Goal: Transaction & Acquisition: Subscribe to service/newsletter

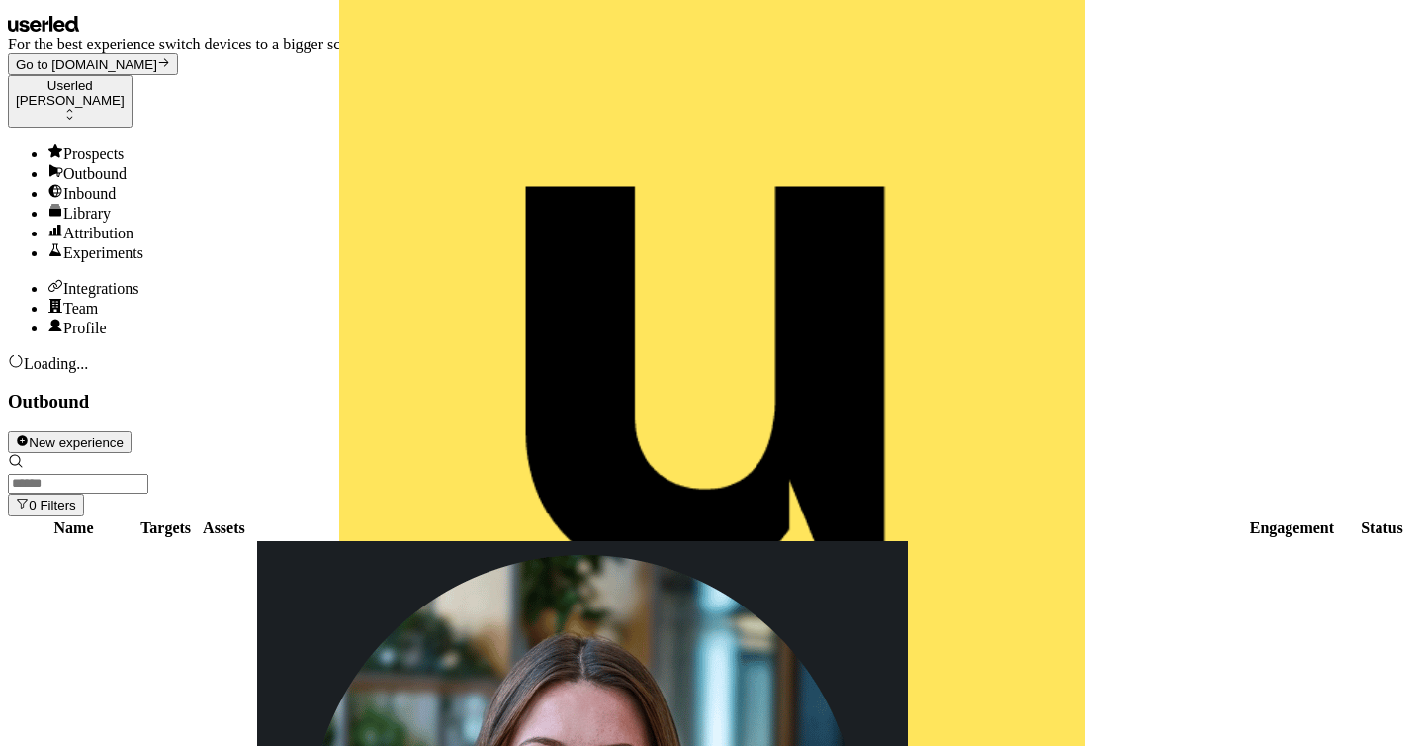
click at [148, 474] on input at bounding box center [78, 484] width 140 height 20
type input "***"
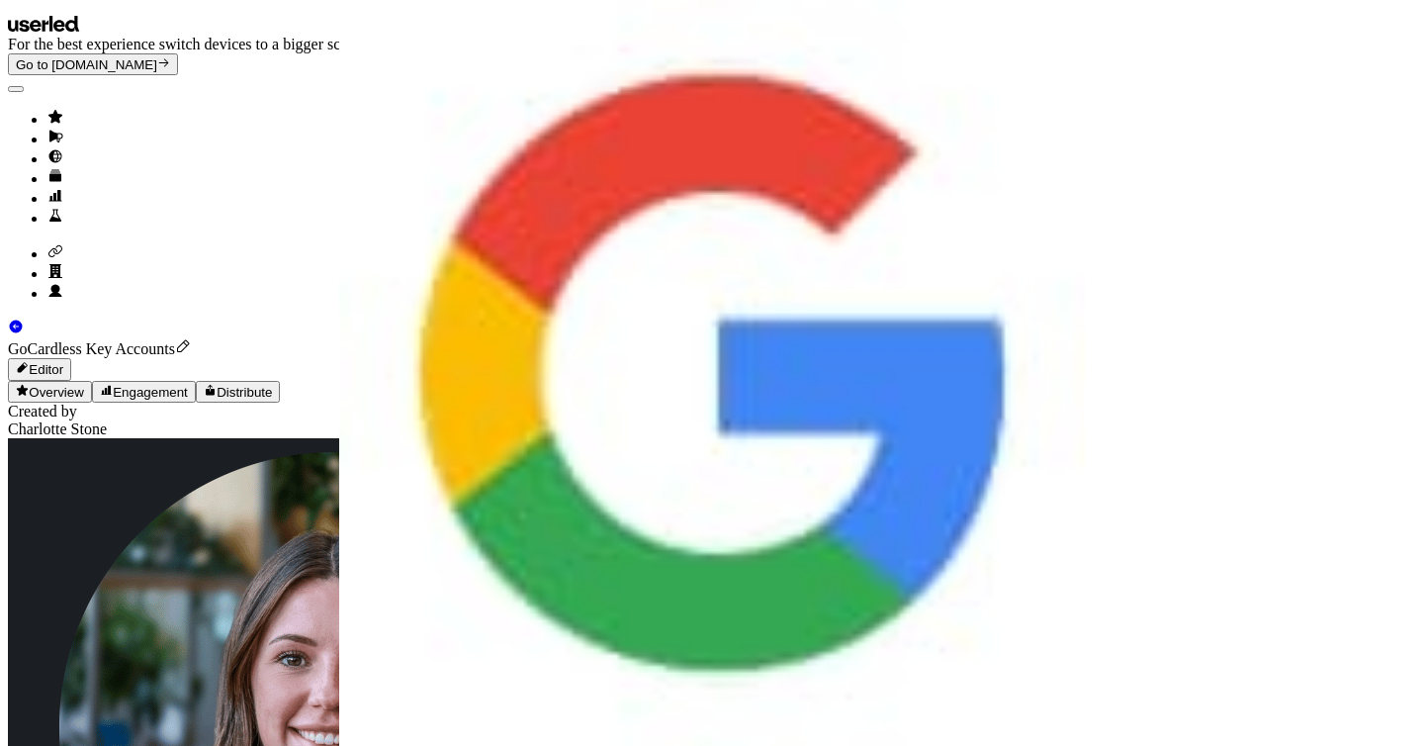
click at [47, 142] on link "Go to outbound experience" at bounding box center [731, 139] width 1368 height 20
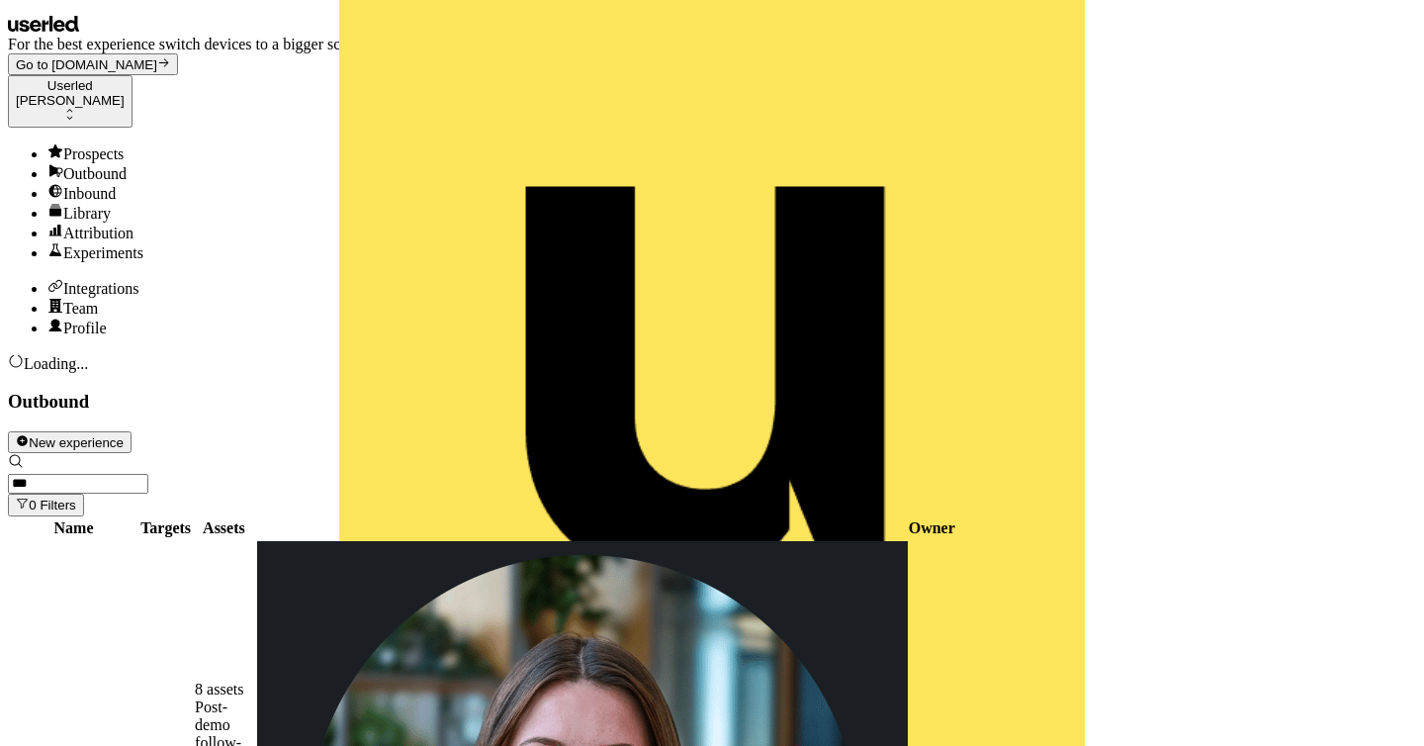
click at [132, 431] on button "New experience" at bounding box center [70, 442] width 124 height 22
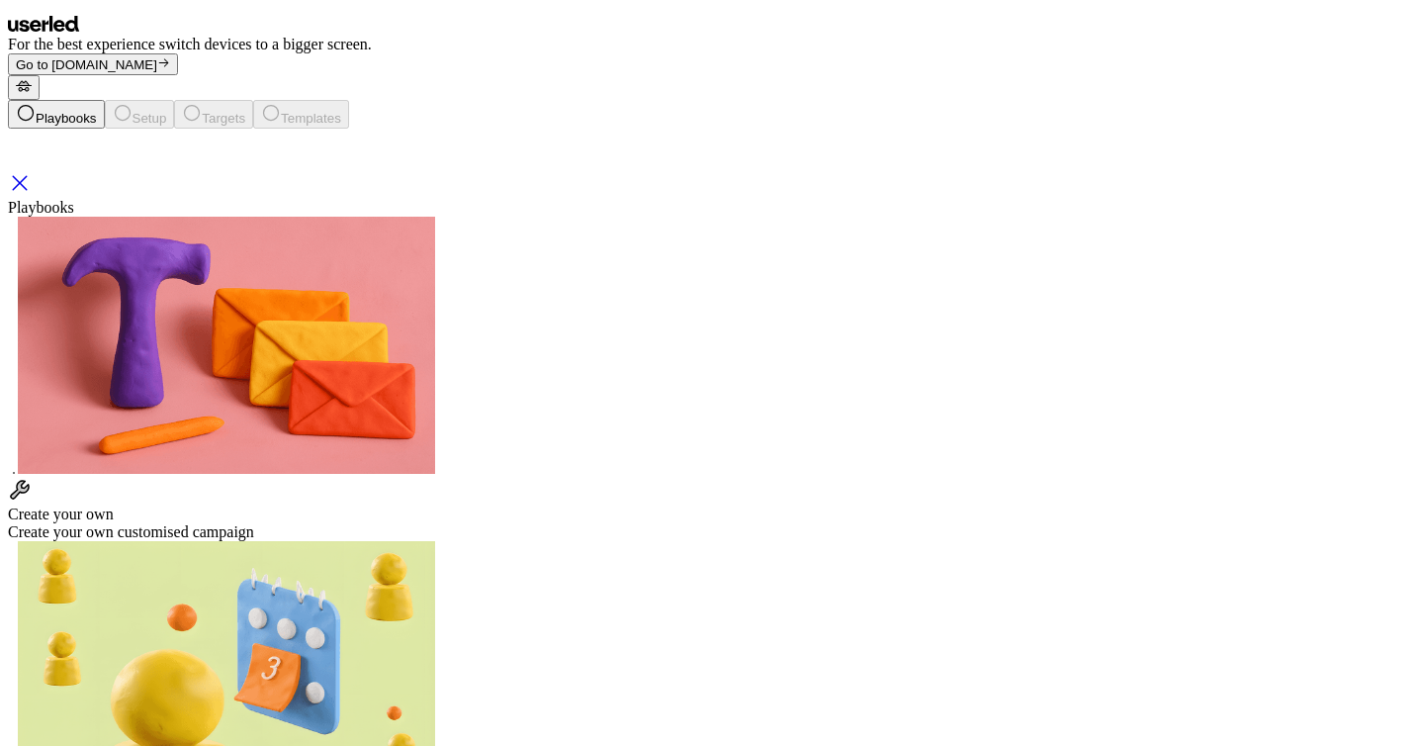
click at [274, 478] on div "Create your own Create your own customised campaign" at bounding box center [712, 509] width 1408 height 63
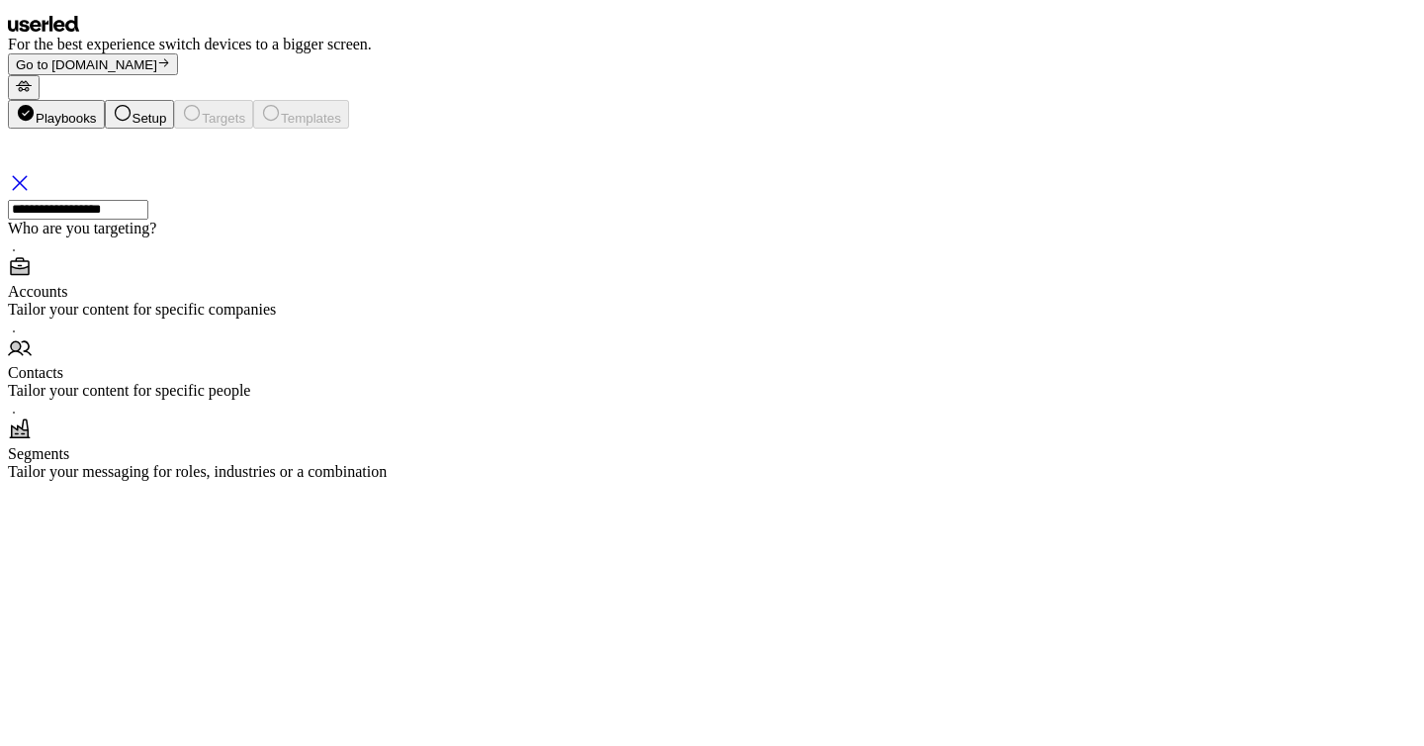
type input "**********"
click at [471, 301] on div "Accounts" at bounding box center [712, 292] width 1408 height 18
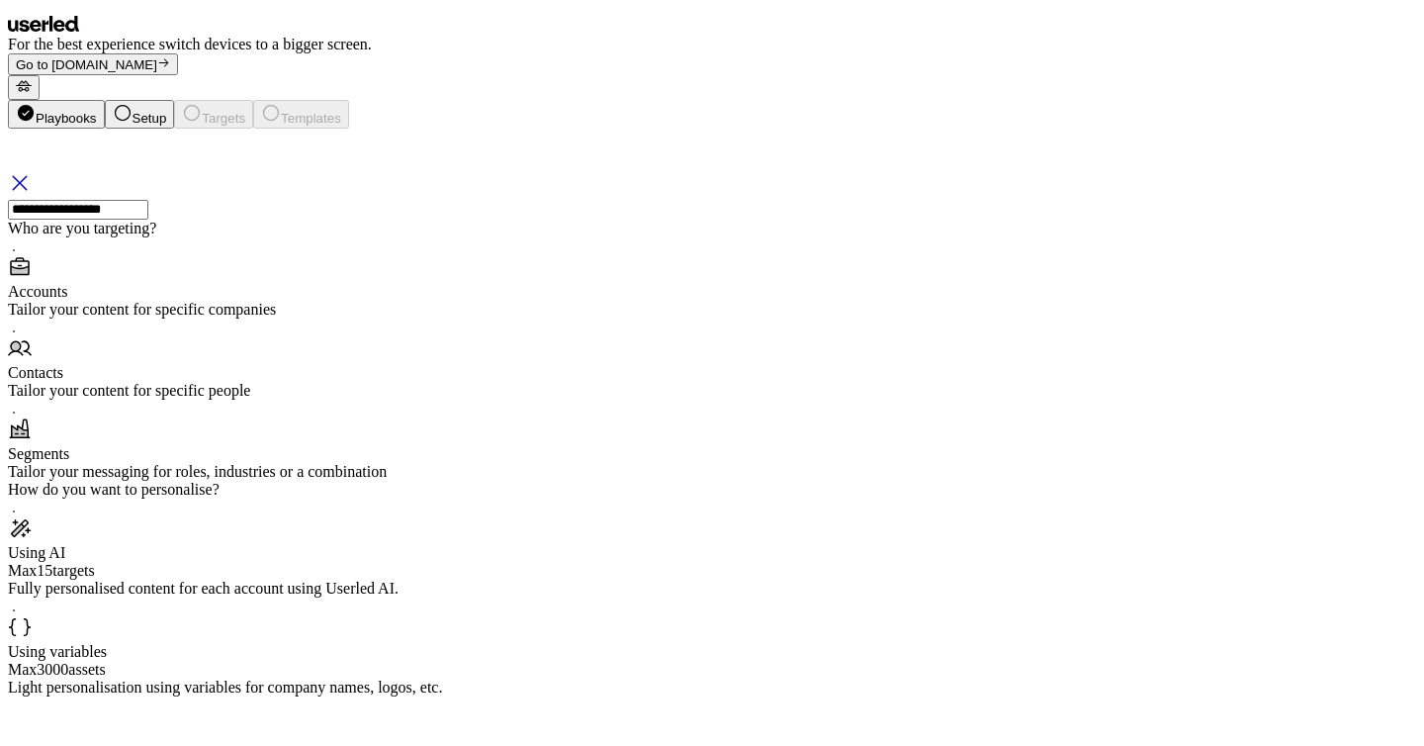
click at [547, 540] on div "Using AI Max 15 targets Fully personalised content for each account using Userl…" at bounding box center [712, 556] width 1408 height 81
click at [50, 696] on button "Next" at bounding box center [29, 723] width 43 height 54
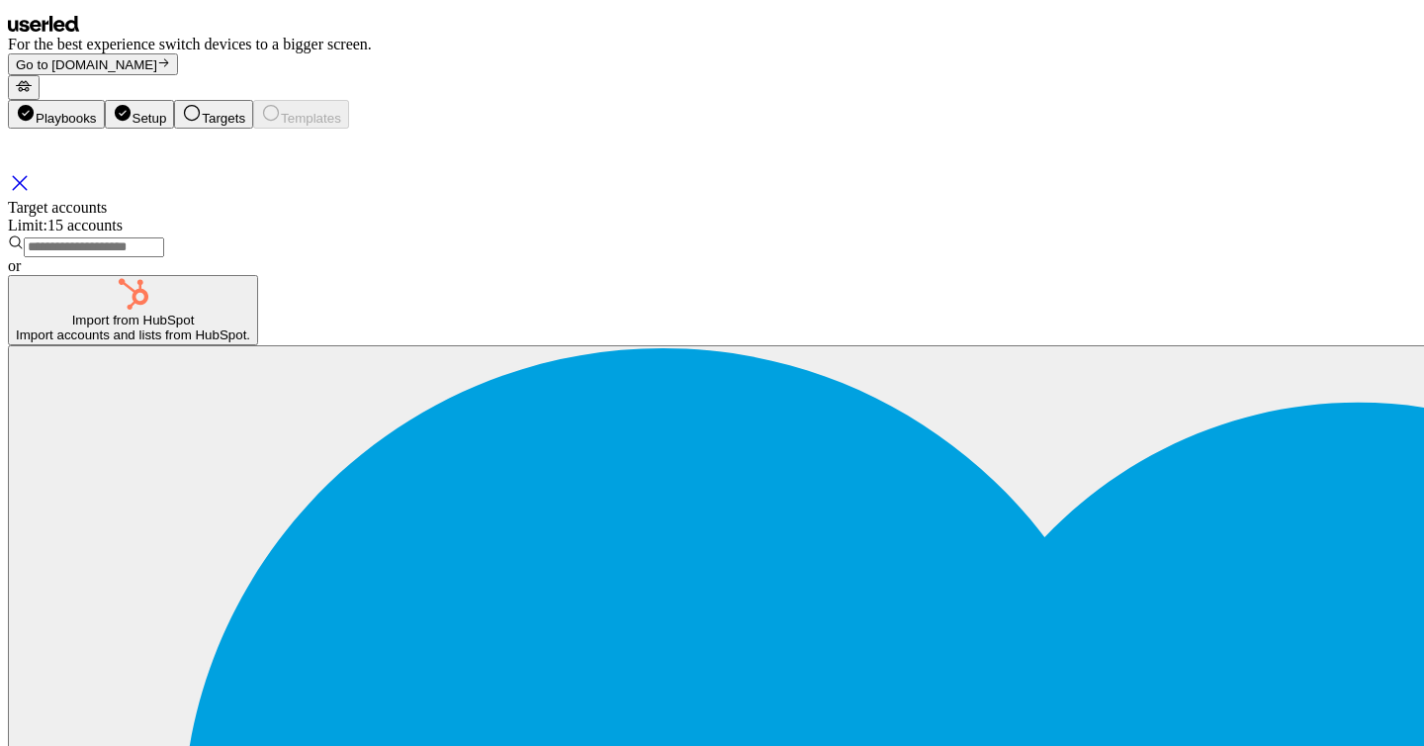
click at [164, 257] on input "text" at bounding box center [94, 247] width 140 height 20
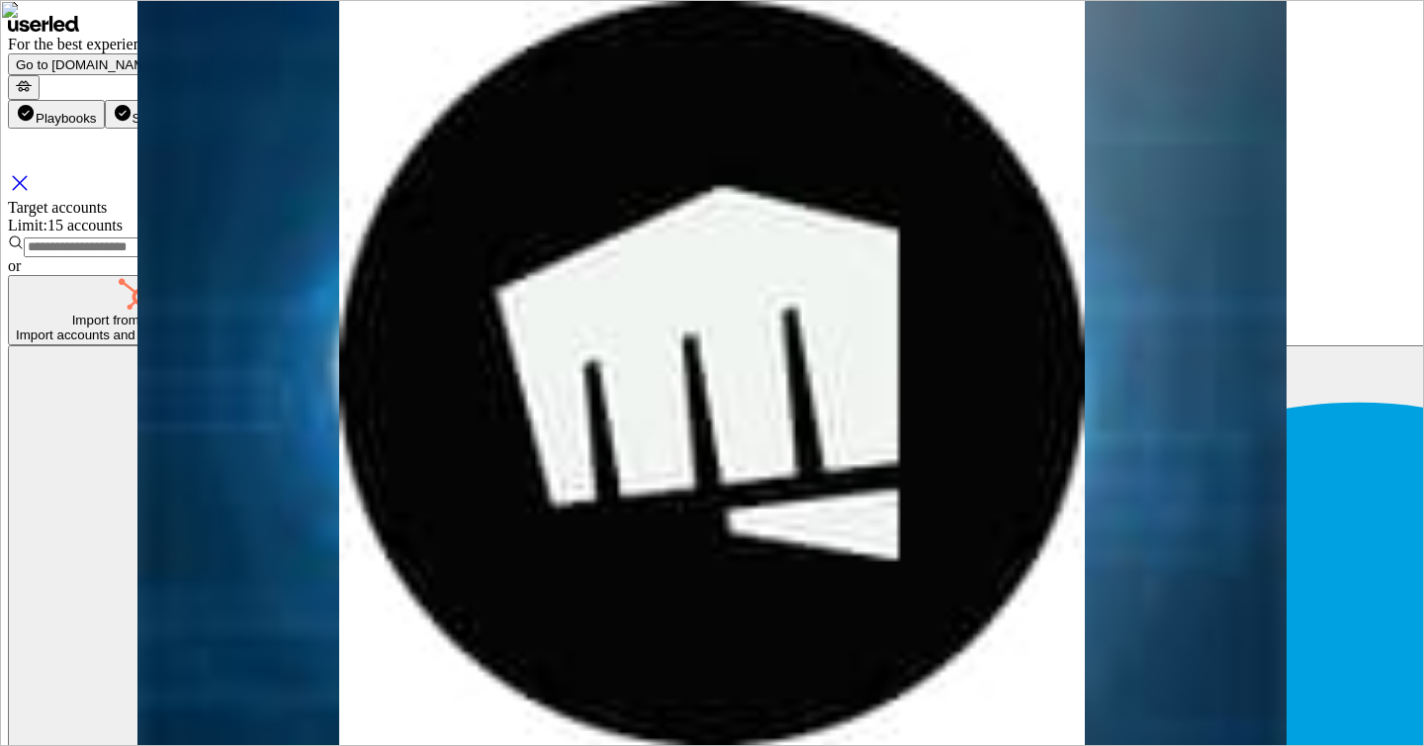
click at [32, 171] on icon "Close" at bounding box center [20, 183] width 24 height 24
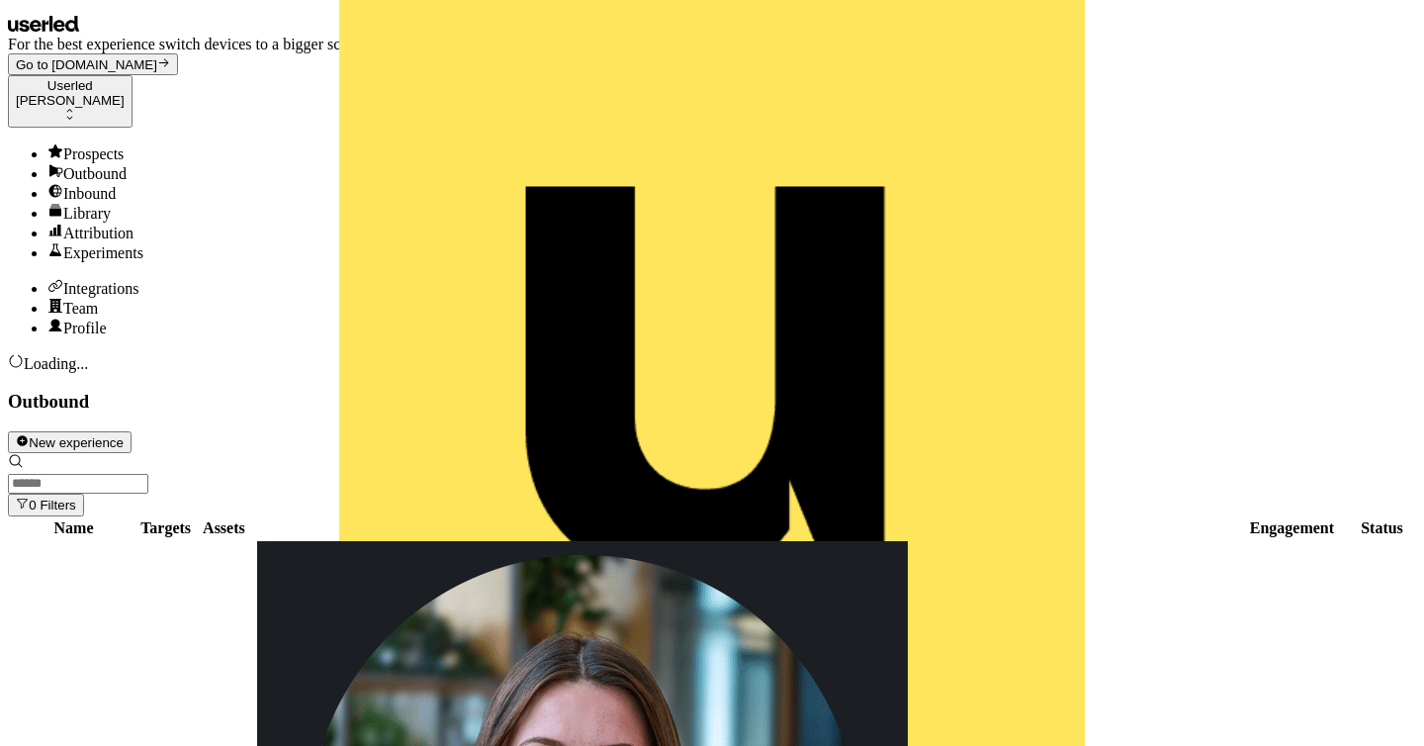
click at [132, 431] on button "New experience" at bounding box center [70, 442] width 124 height 22
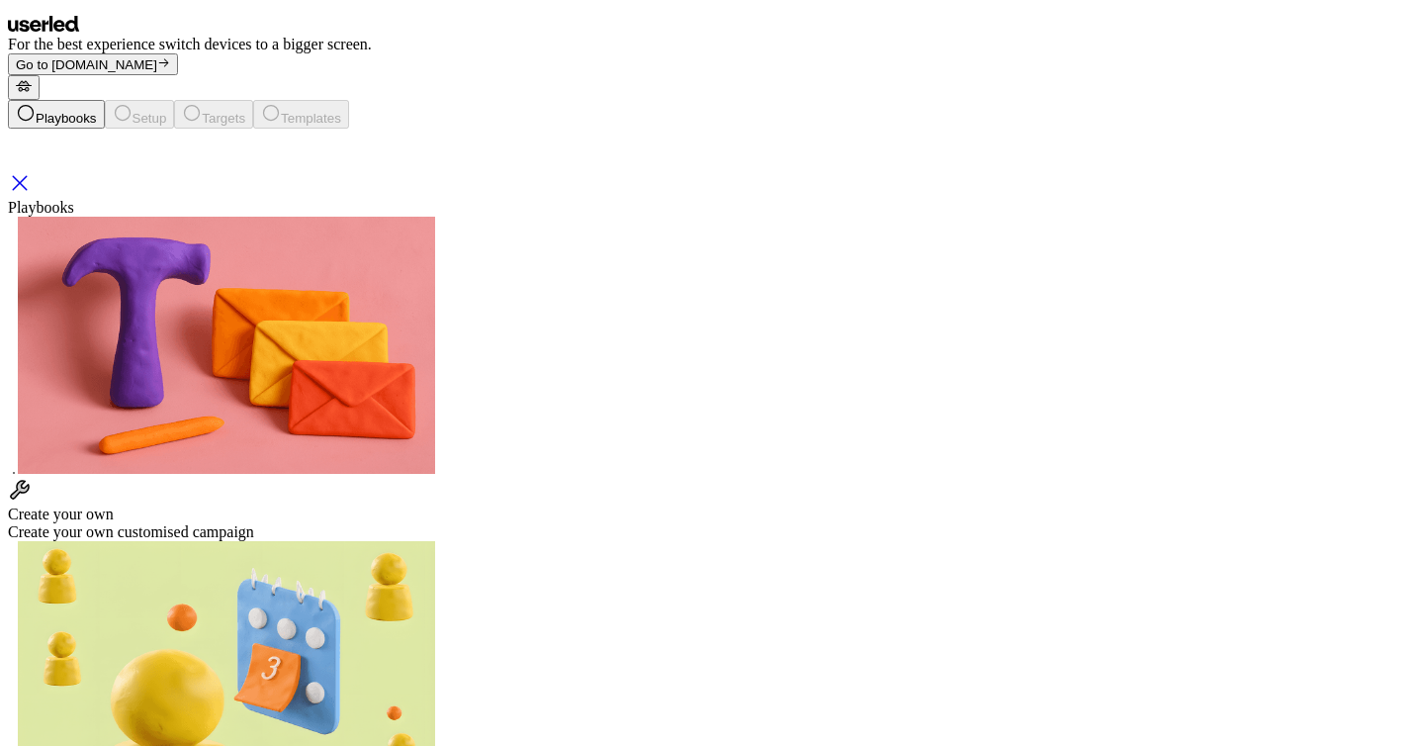
click at [358, 381] on img at bounding box center [226, 345] width 417 height 257
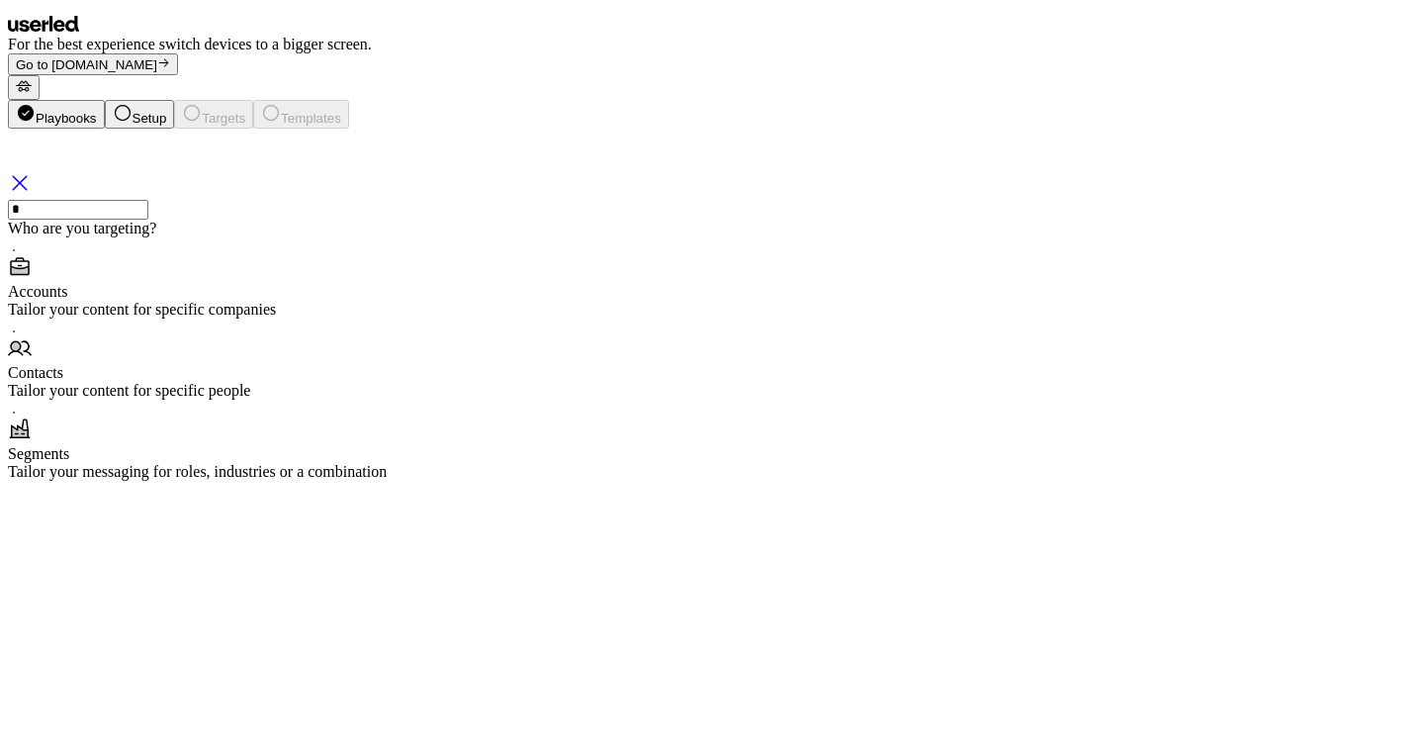
type input "*"
click at [498, 318] on div "Accounts Tailor your content for specific companies" at bounding box center [712, 286] width 1408 height 63
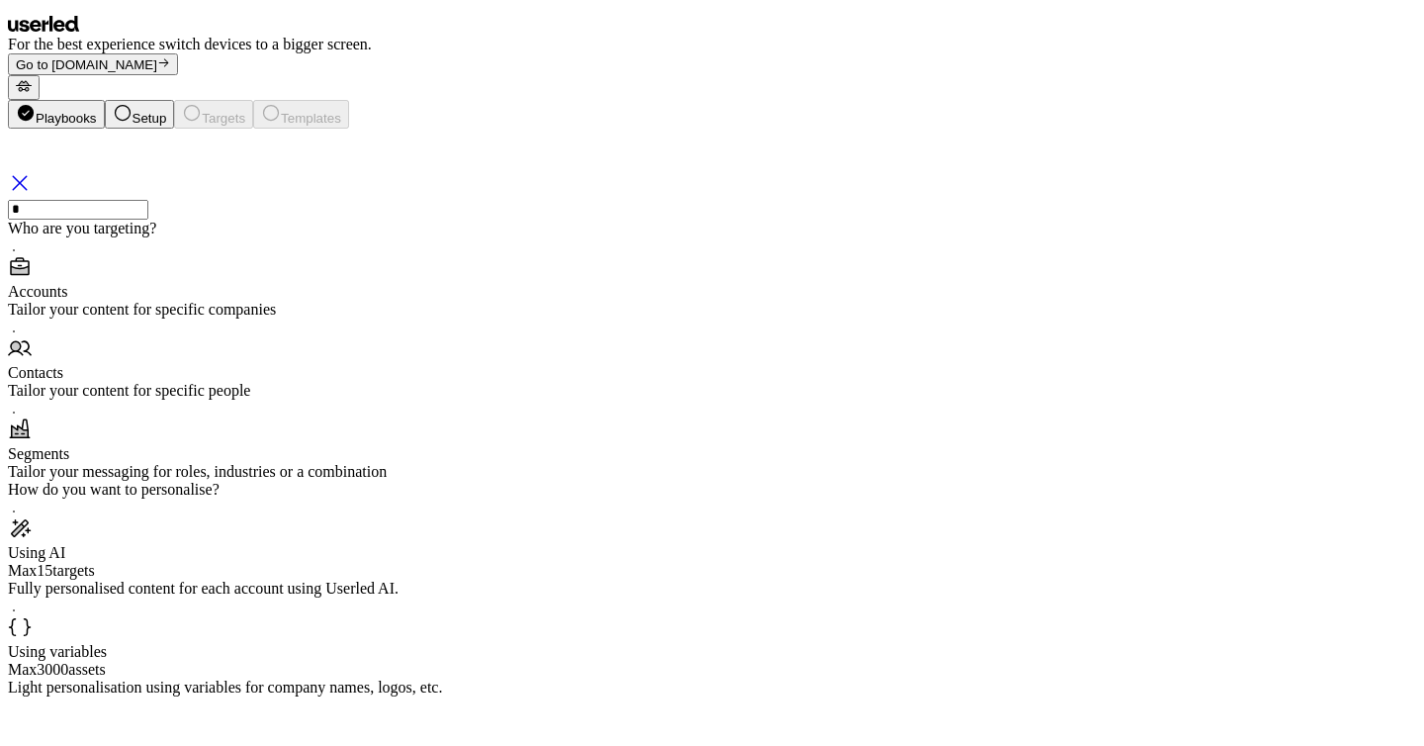
click at [524, 556] on div "Using AI" at bounding box center [712, 553] width 1408 height 18
click at [50, 696] on button "Next" at bounding box center [29, 723] width 43 height 54
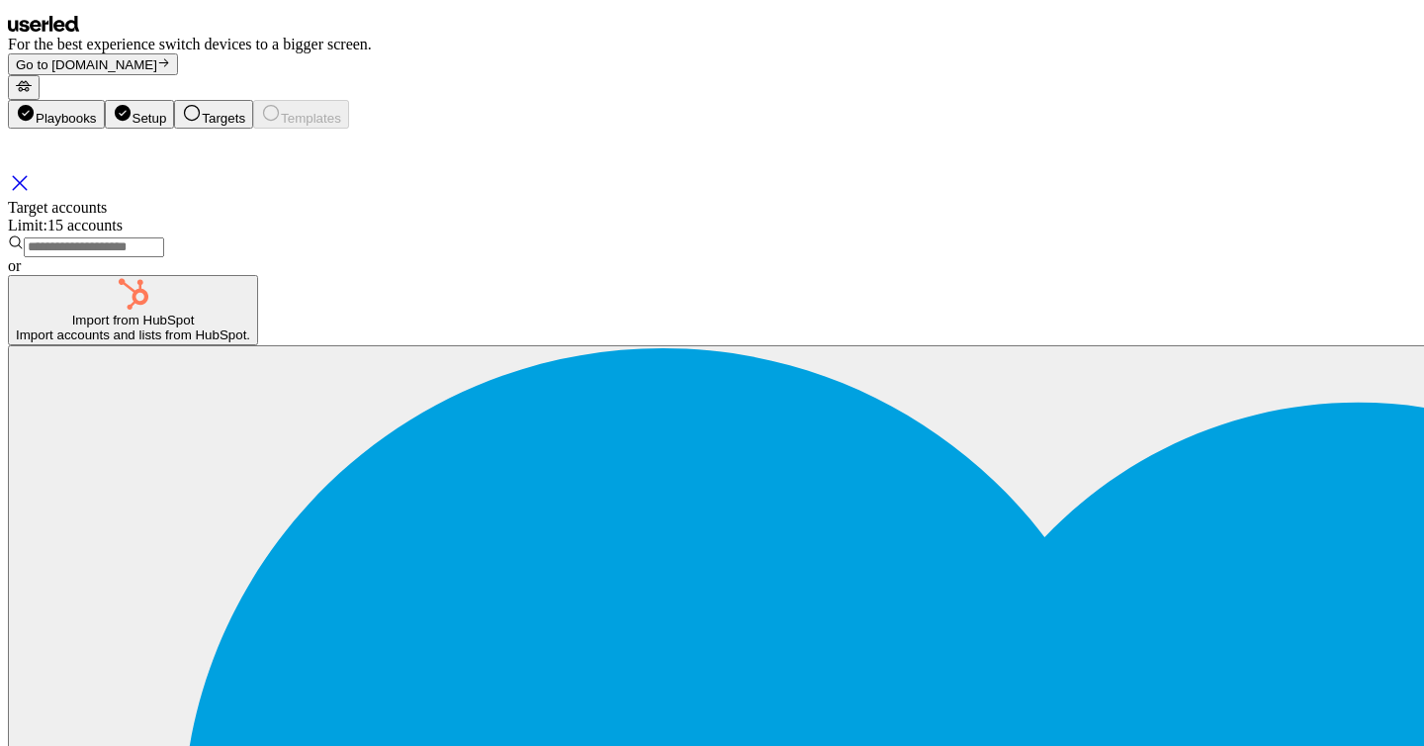
click at [250, 327] on div "Import from HubSpot" at bounding box center [133, 319] width 234 height 15
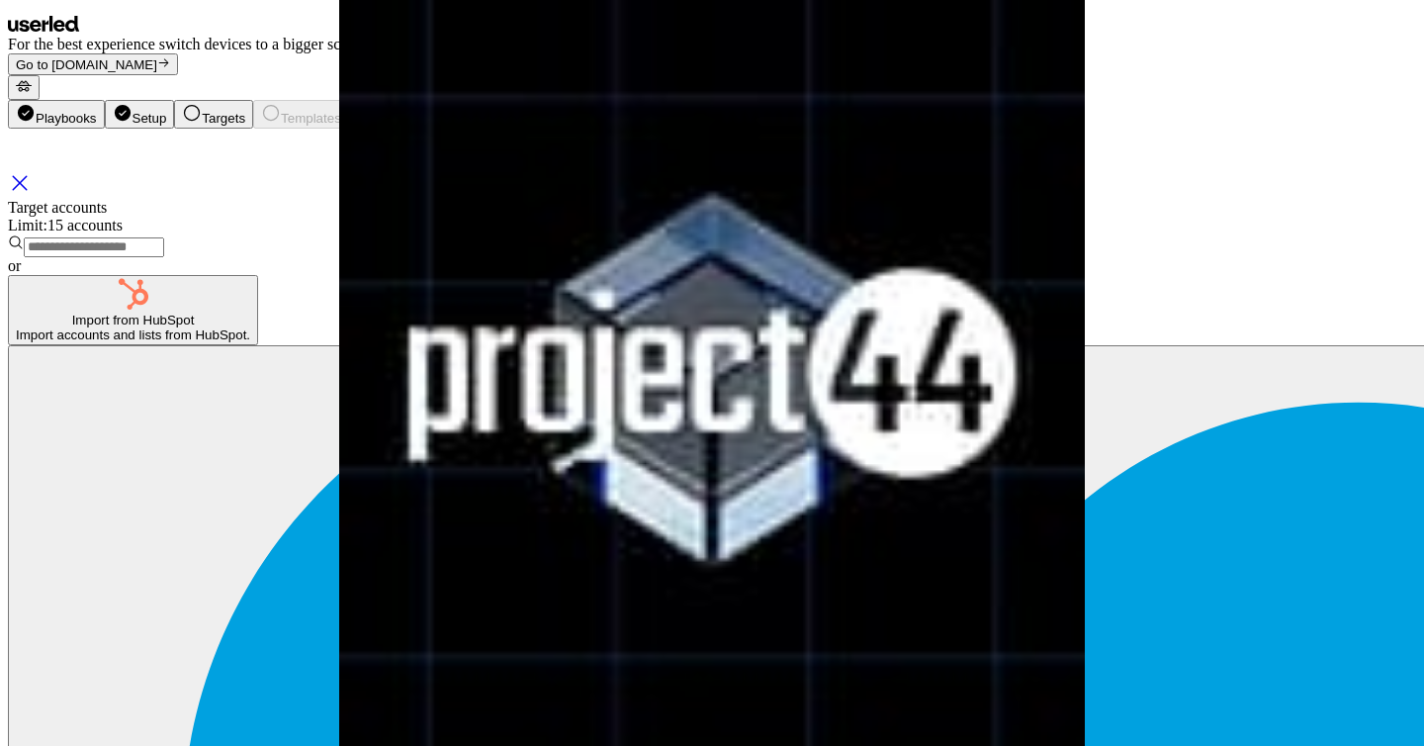
click at [32, 171] on icon "Close" at bounding box center [20, 183] width 24 height 24
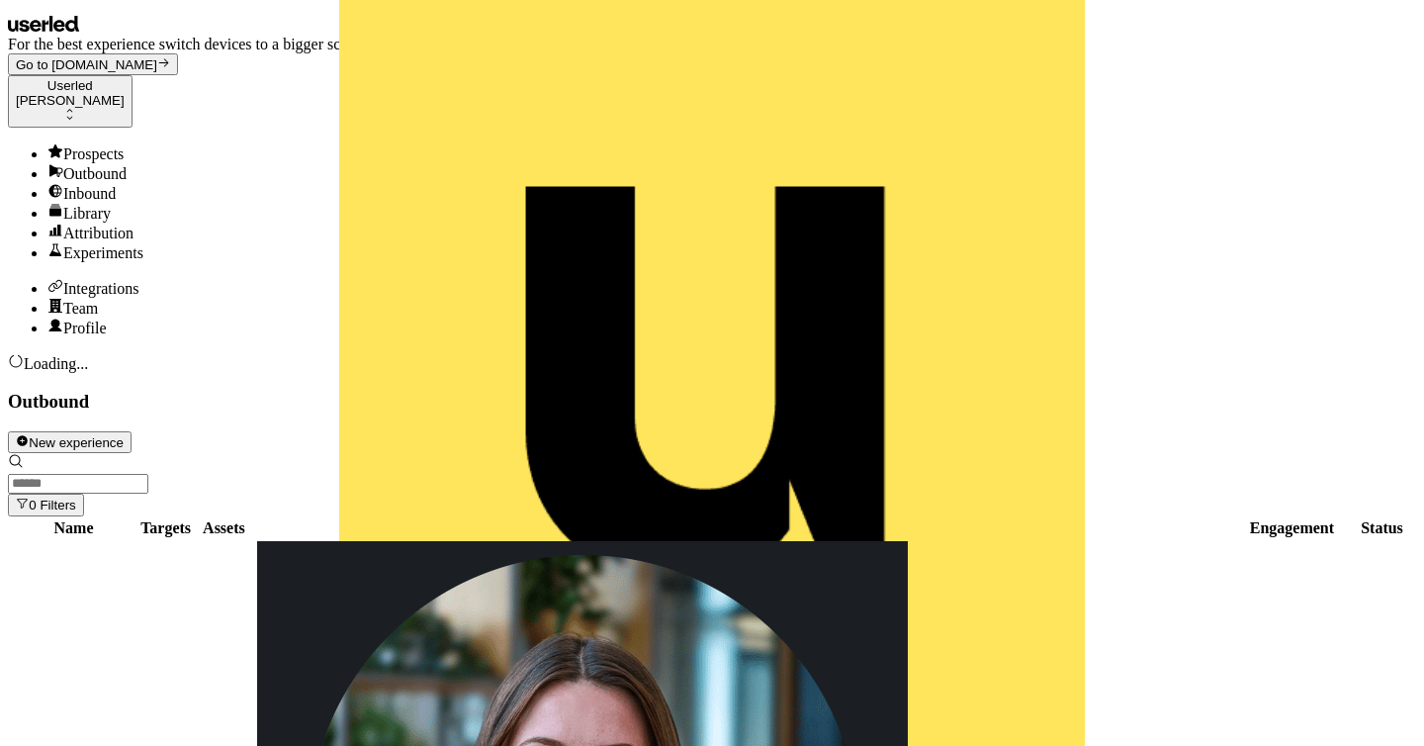
click at [132, 431] on button "New experience" at bounding box center [70, 442] width 124 height 22
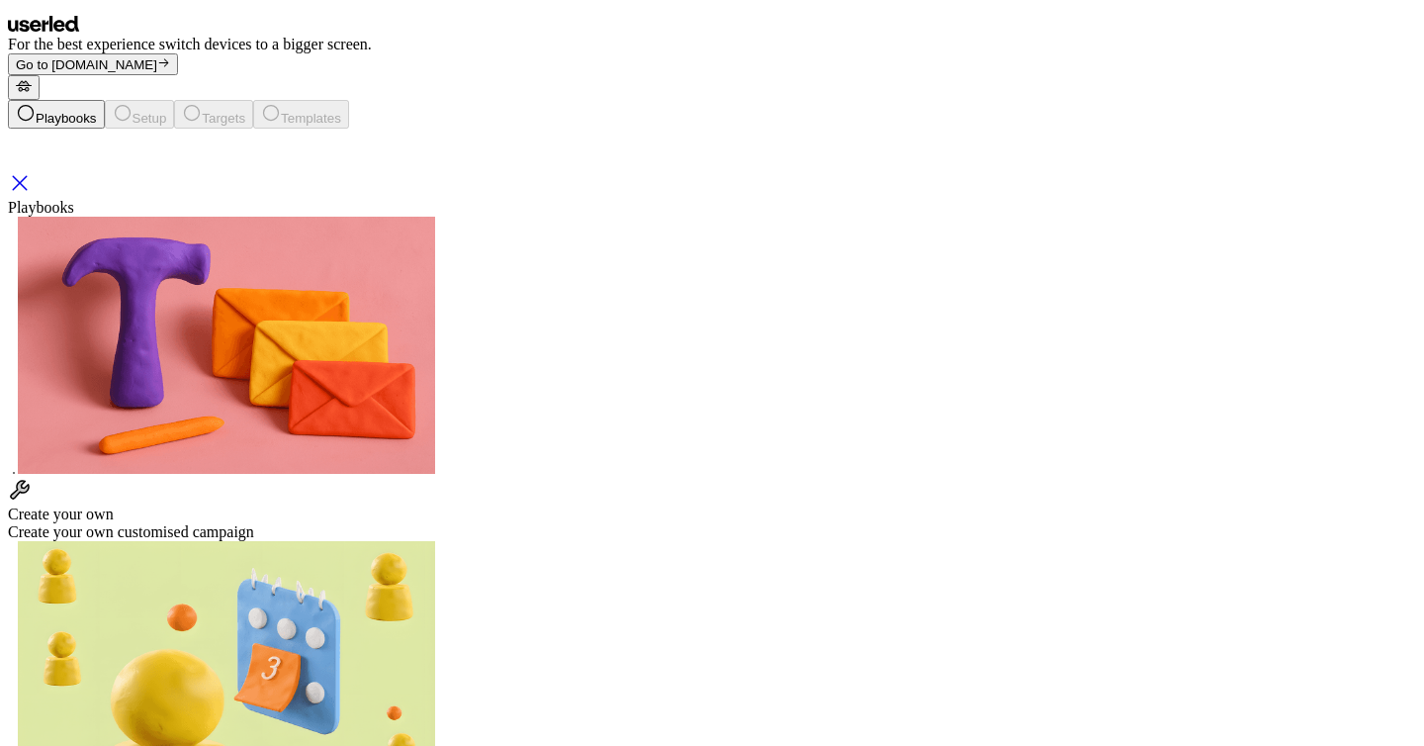
click at [265, 478] on div "Create your own Create your own customised campaign" at bounding box center [712, 509] width 1408 height 63
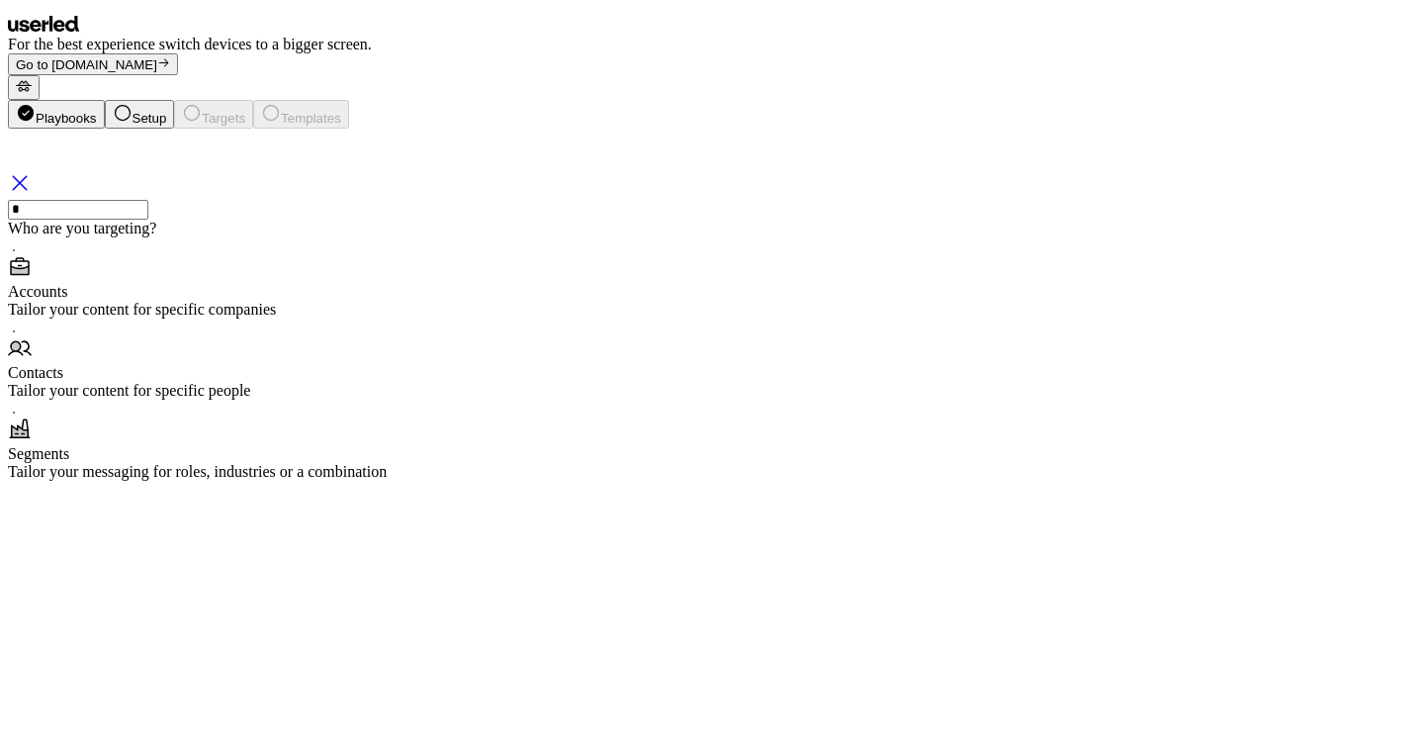
type input "*"
click at [500, 318] on div "Tailor your content for specific companies" at bounding box center [712, 310] width 1408 height 18
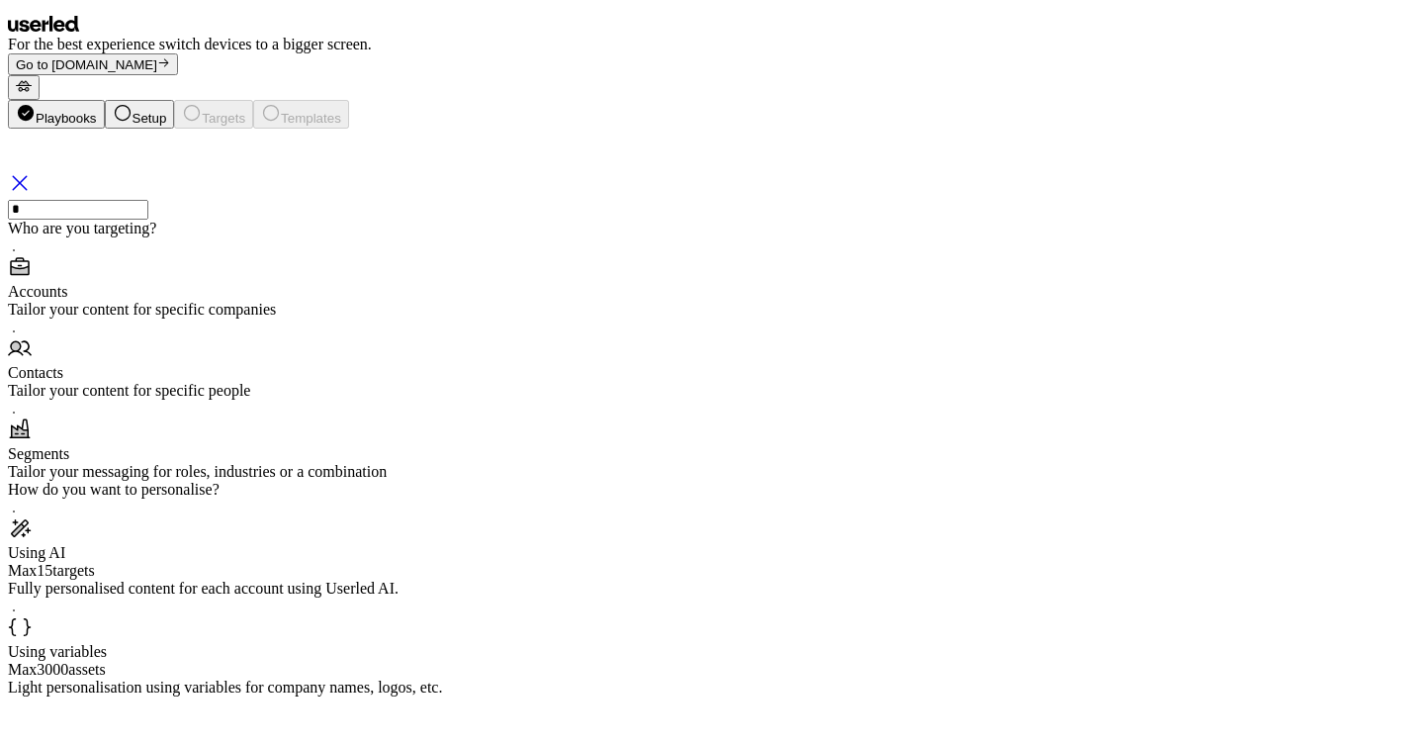
click at [513, 566] on div "Max 15 targets" at bounding box center [712, 571] width 1408 height 18
click at [50, 696] on button "Next" at bounding box center [29, 723] width 43 height 54
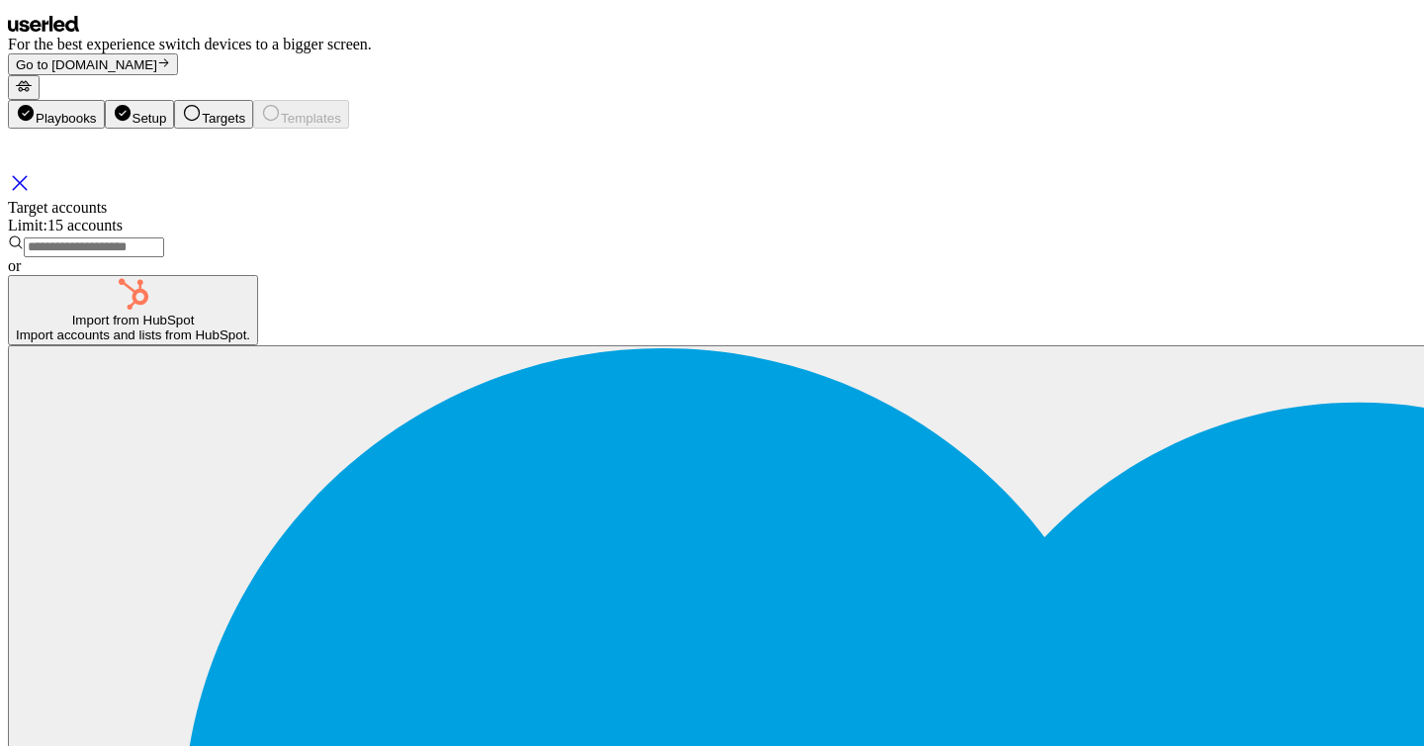
click at [250, 342] on div "Import accounts and lists from HubSpot." at bounding box center [133, 334] width 234 height 15
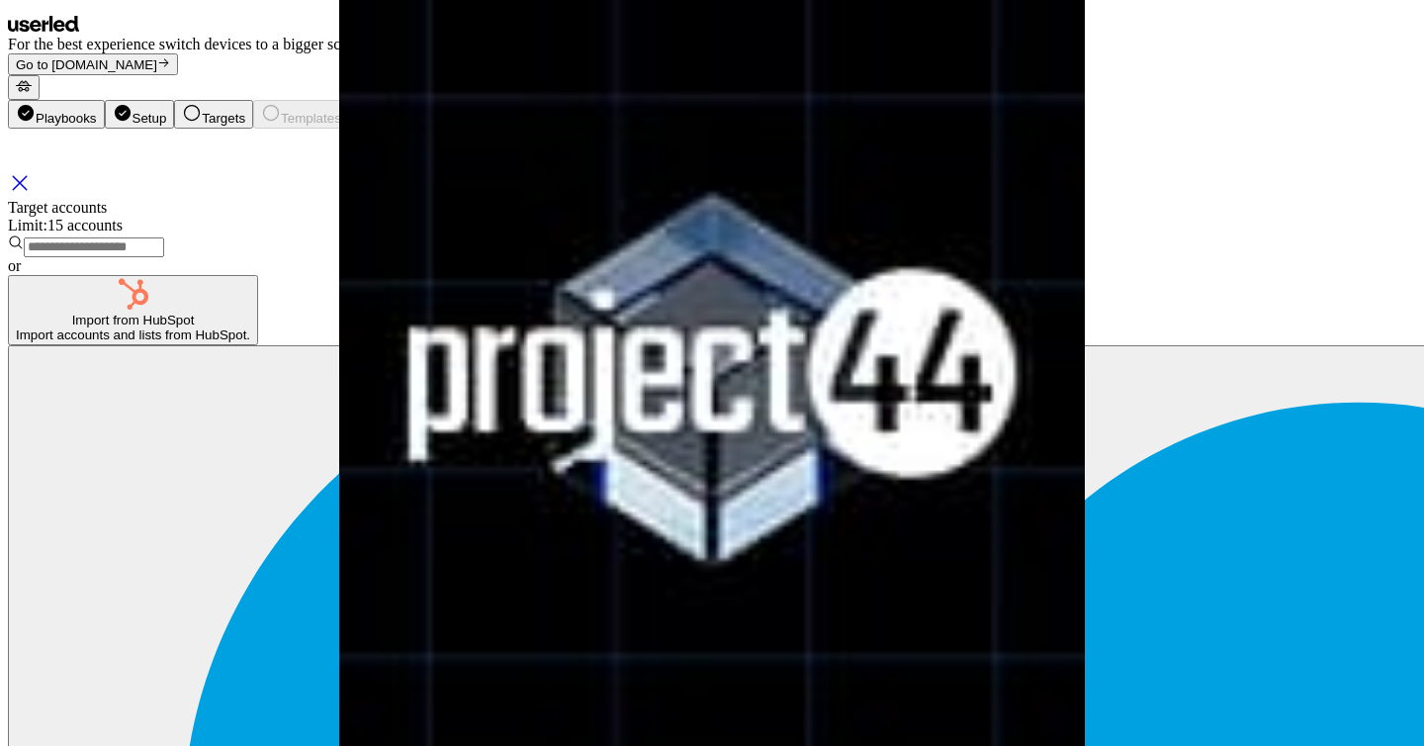
scroll to position [57, 0]
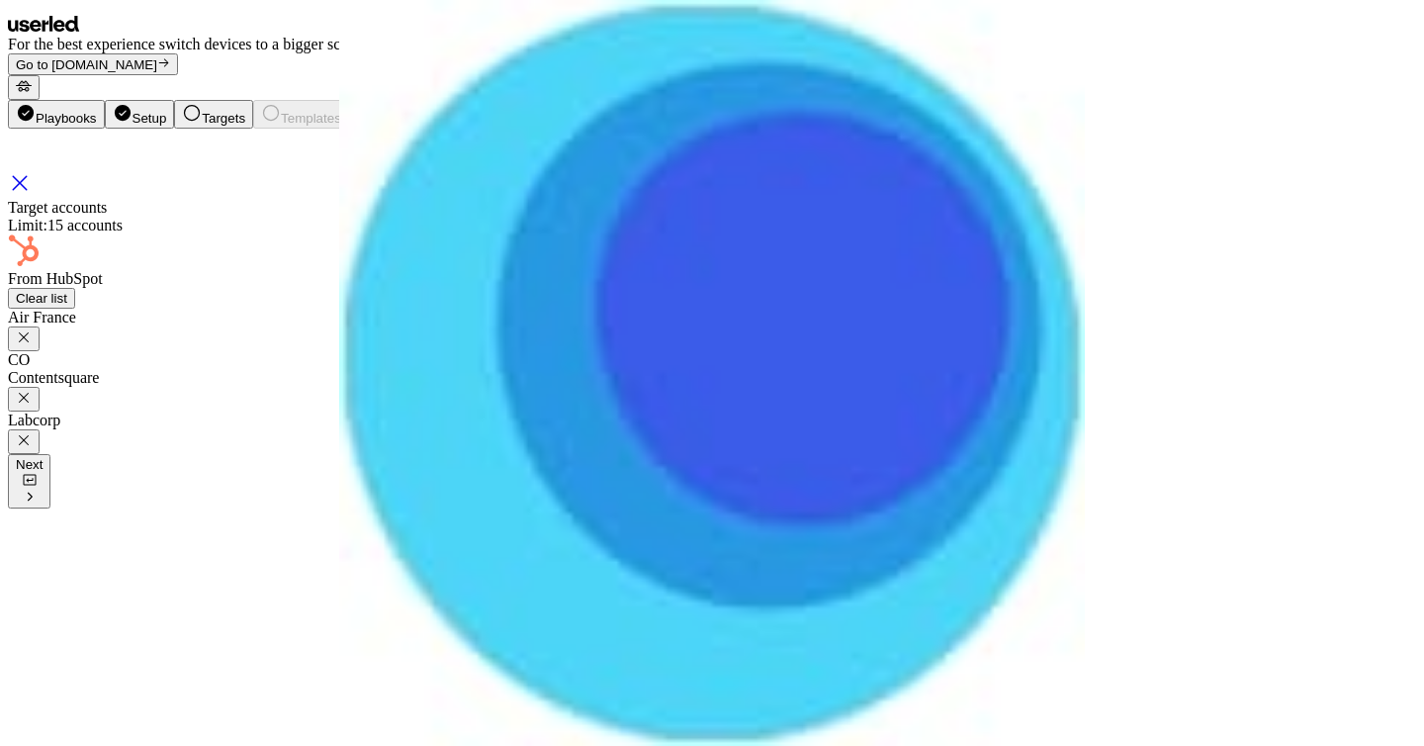
click at [50, 508] on button "Next" at bounding box center [29, 481] width 43 height 54
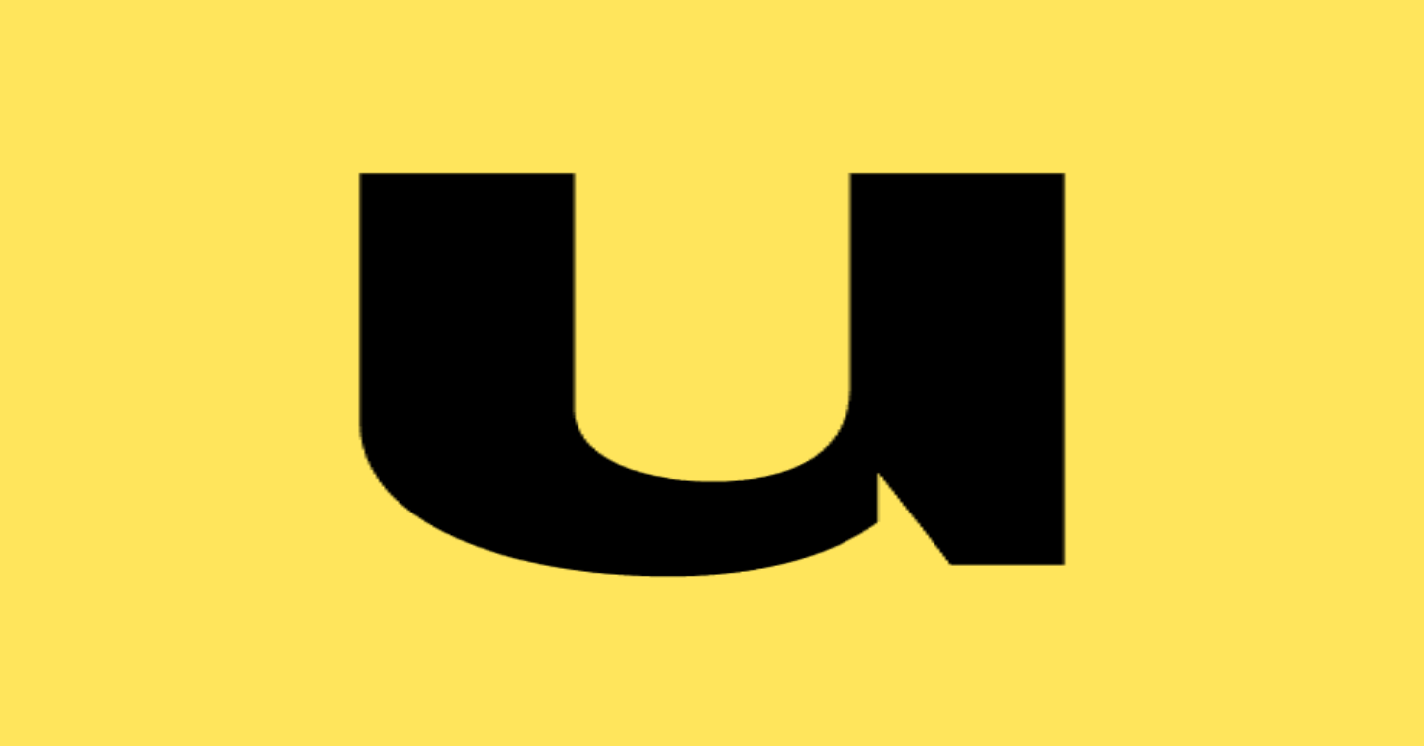
click at [32, 78] on icon at bounding box center [24, 86] width 16 height 16
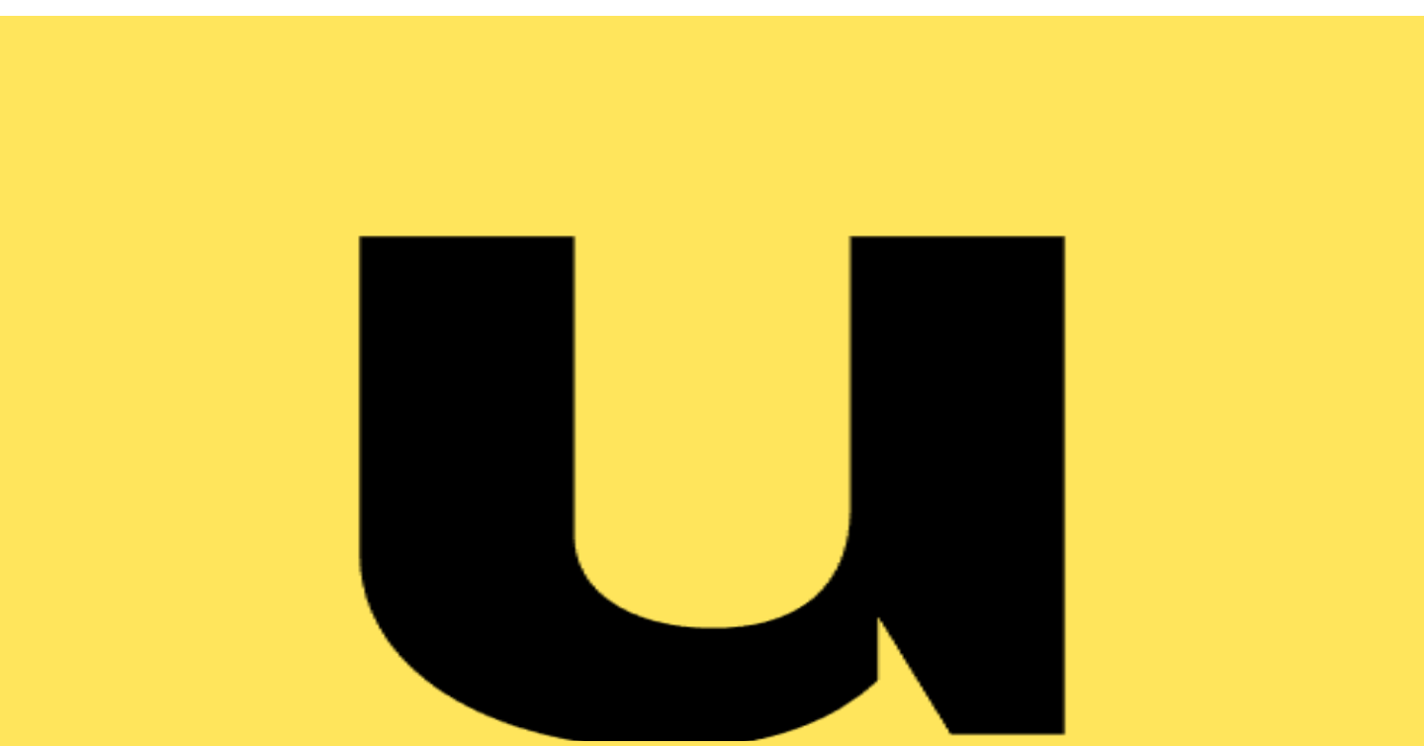
type input "*******"
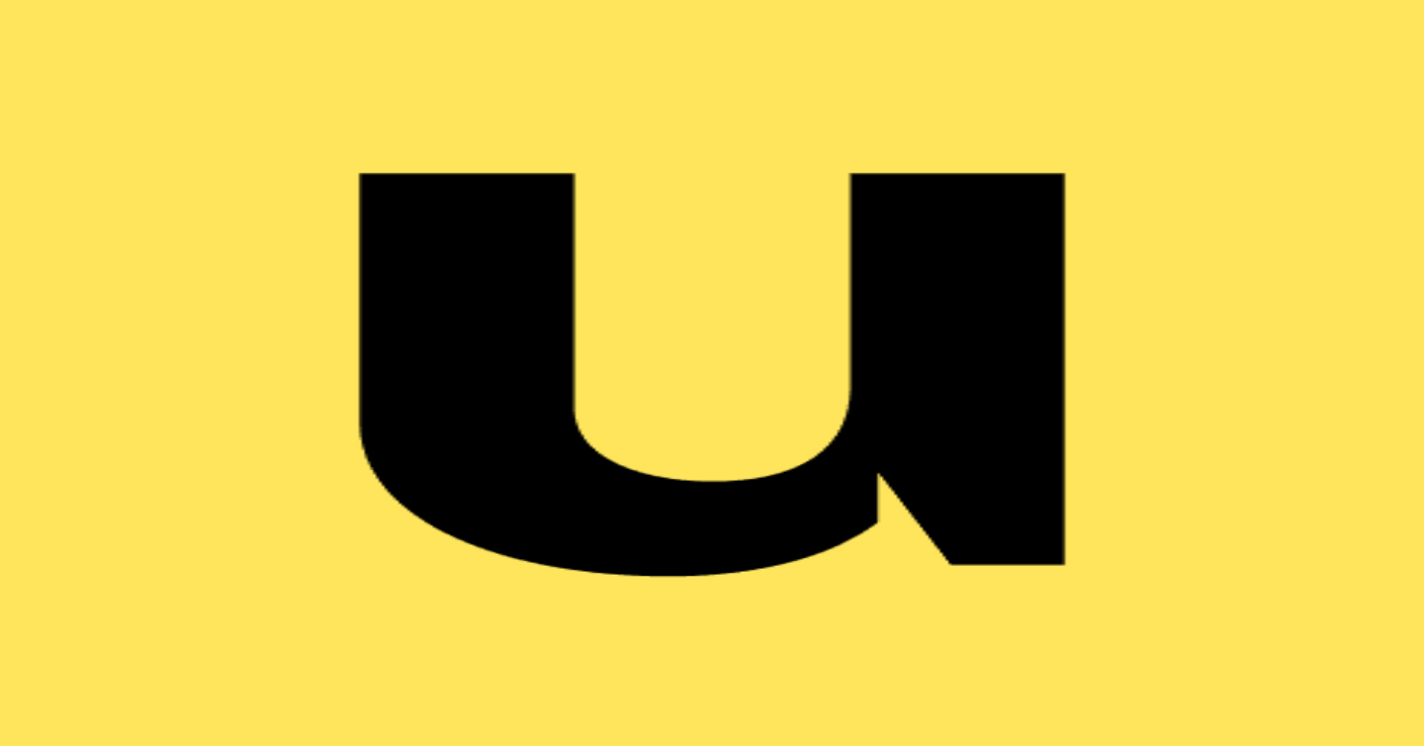
click at [131, 210] on button "My templates" at bounding box center [252, 412] width 489 height 404
click at [497, 578] on button "; Userled defaults" at bounding box center [552, 596] width 111 height 36
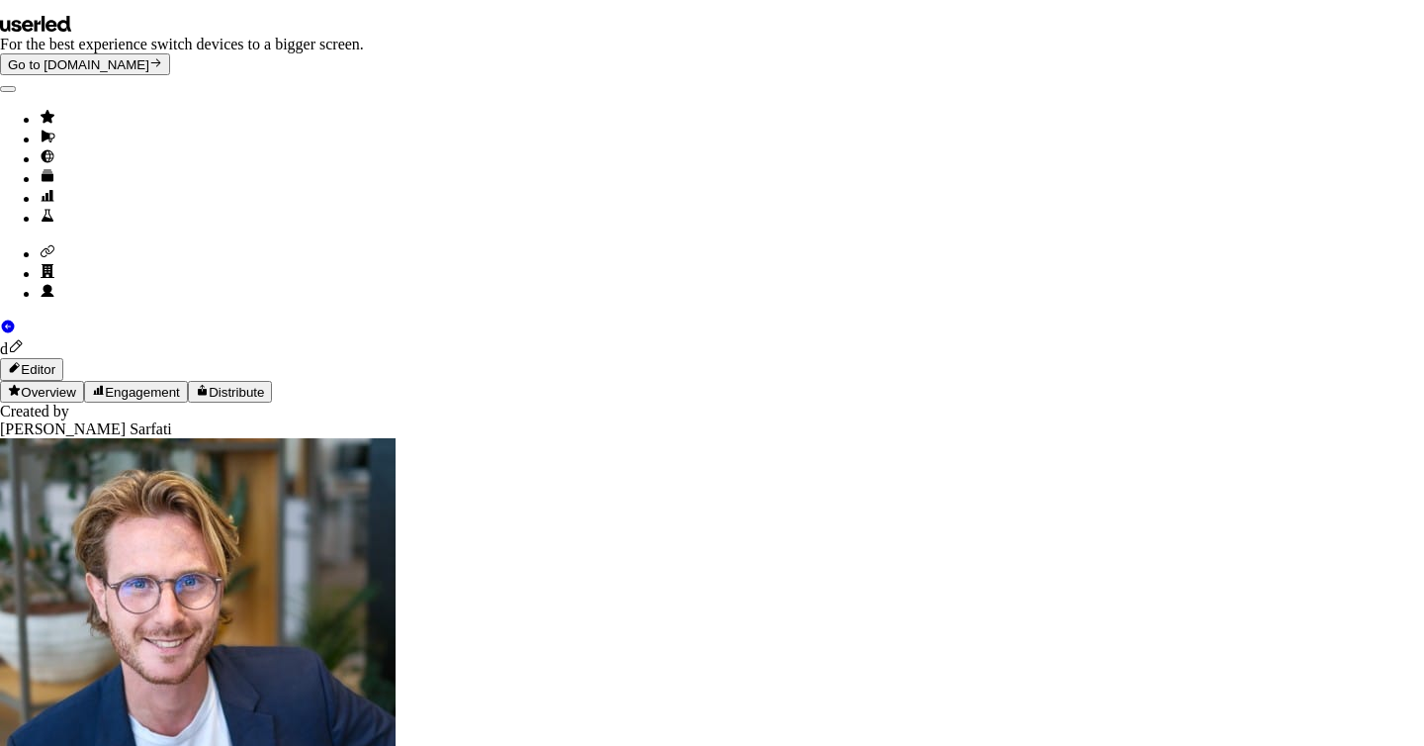
type textarea "**********"
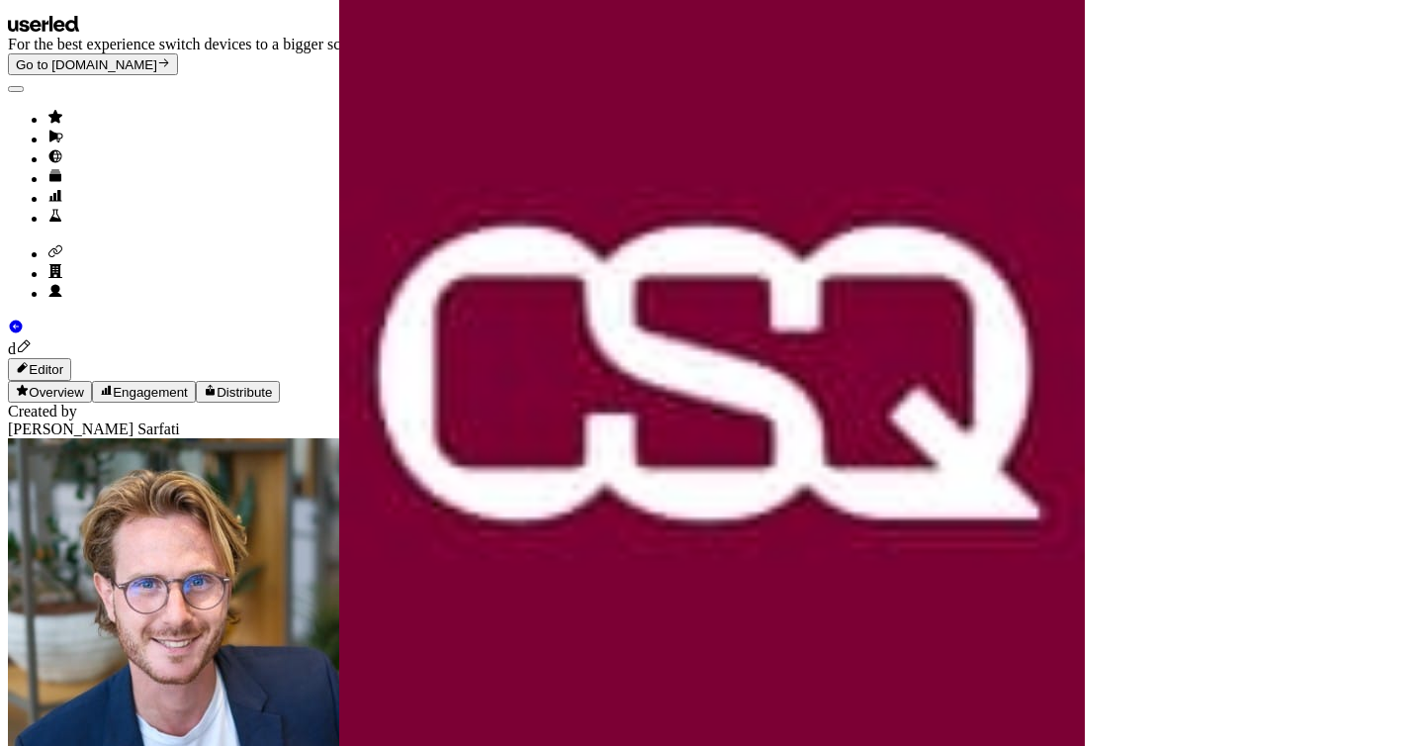
scroll to position [275, 0]
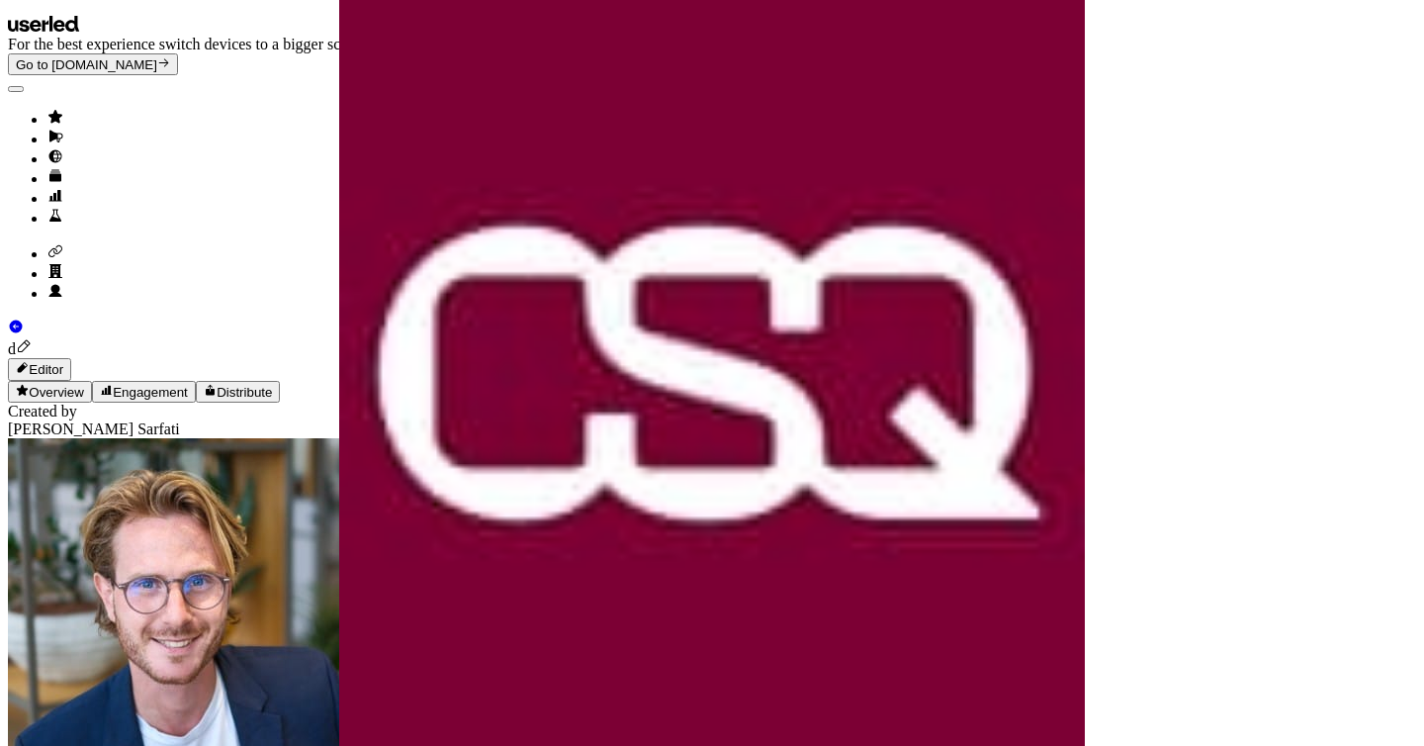
scroll to position [595, 0]
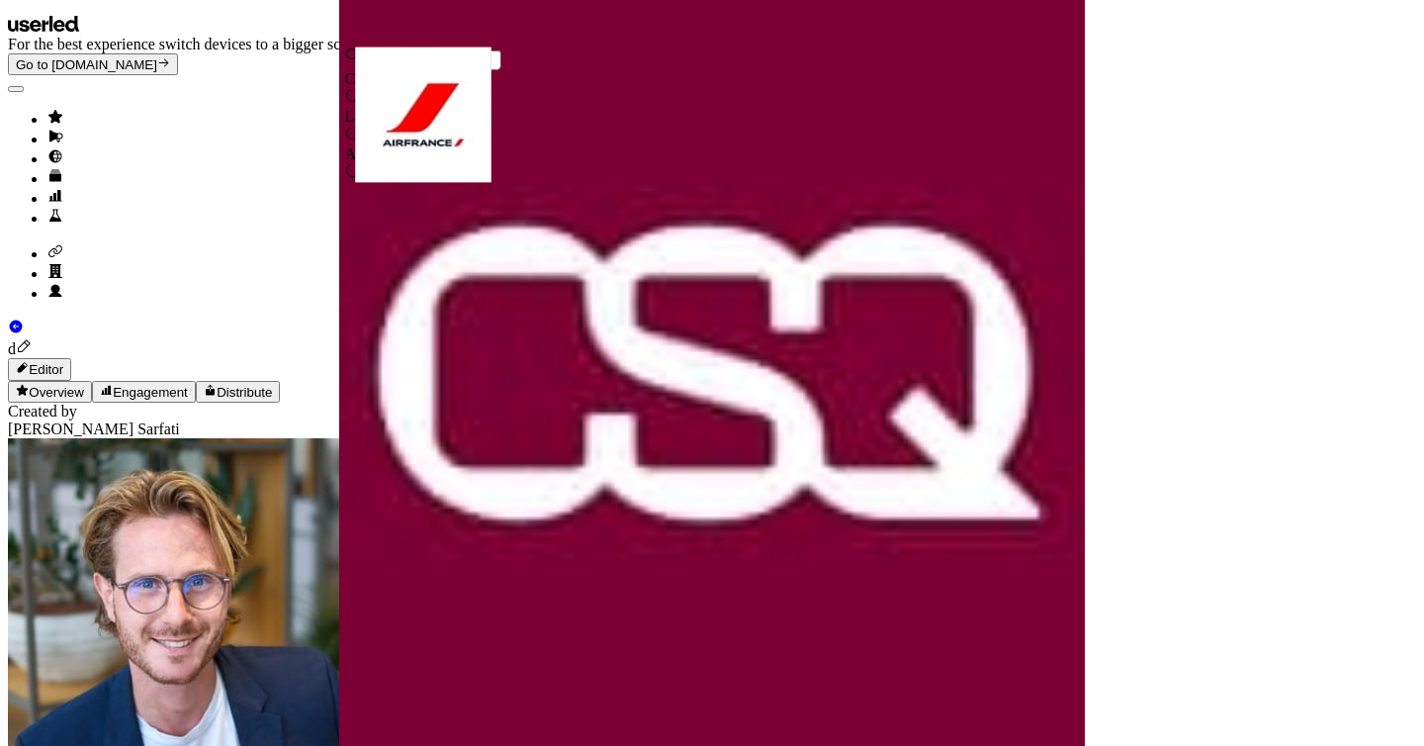
click at [432, 126] on div "Labcorp" at bounding box center [423, 117] width 156 height 18
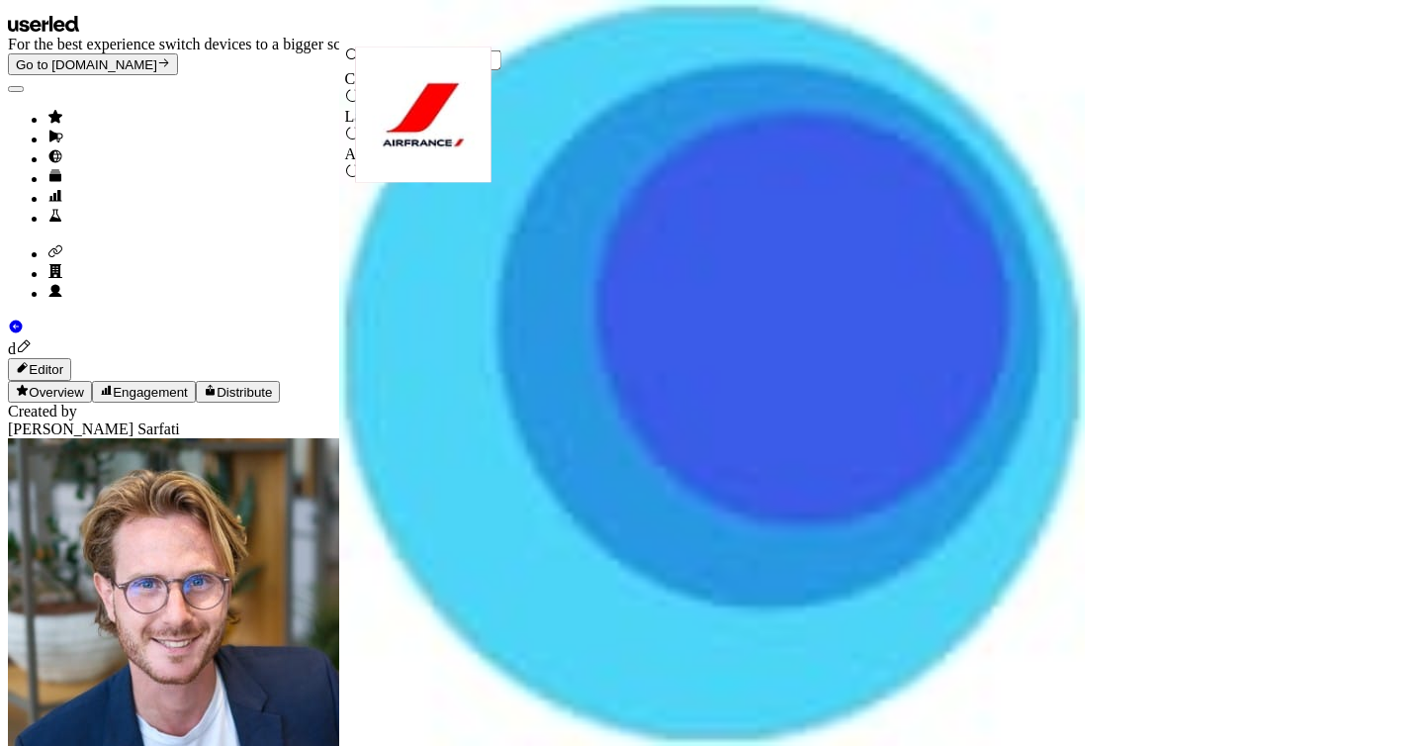
click at [432, 163] on div "Air France" at bounding box center [423, 154] width 156 height 18
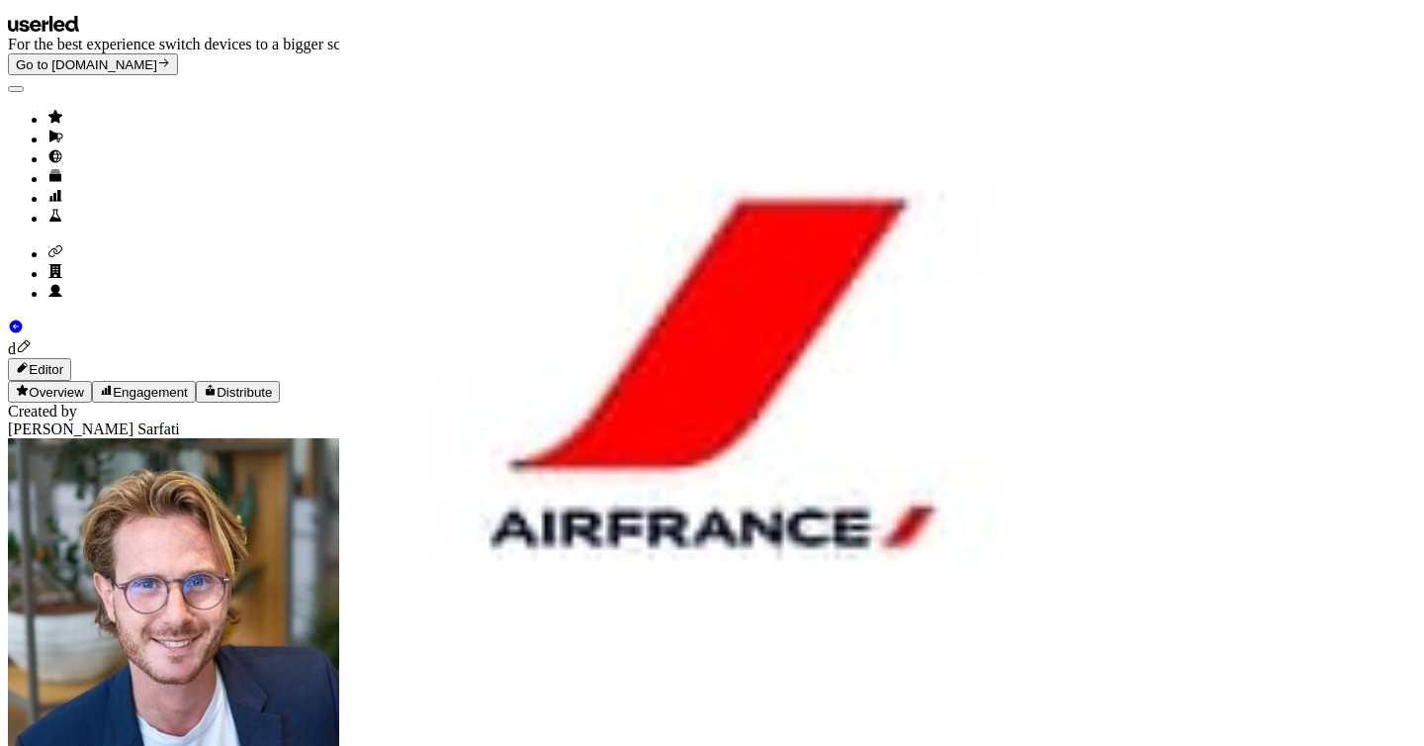
scroll to position [2794, 0]
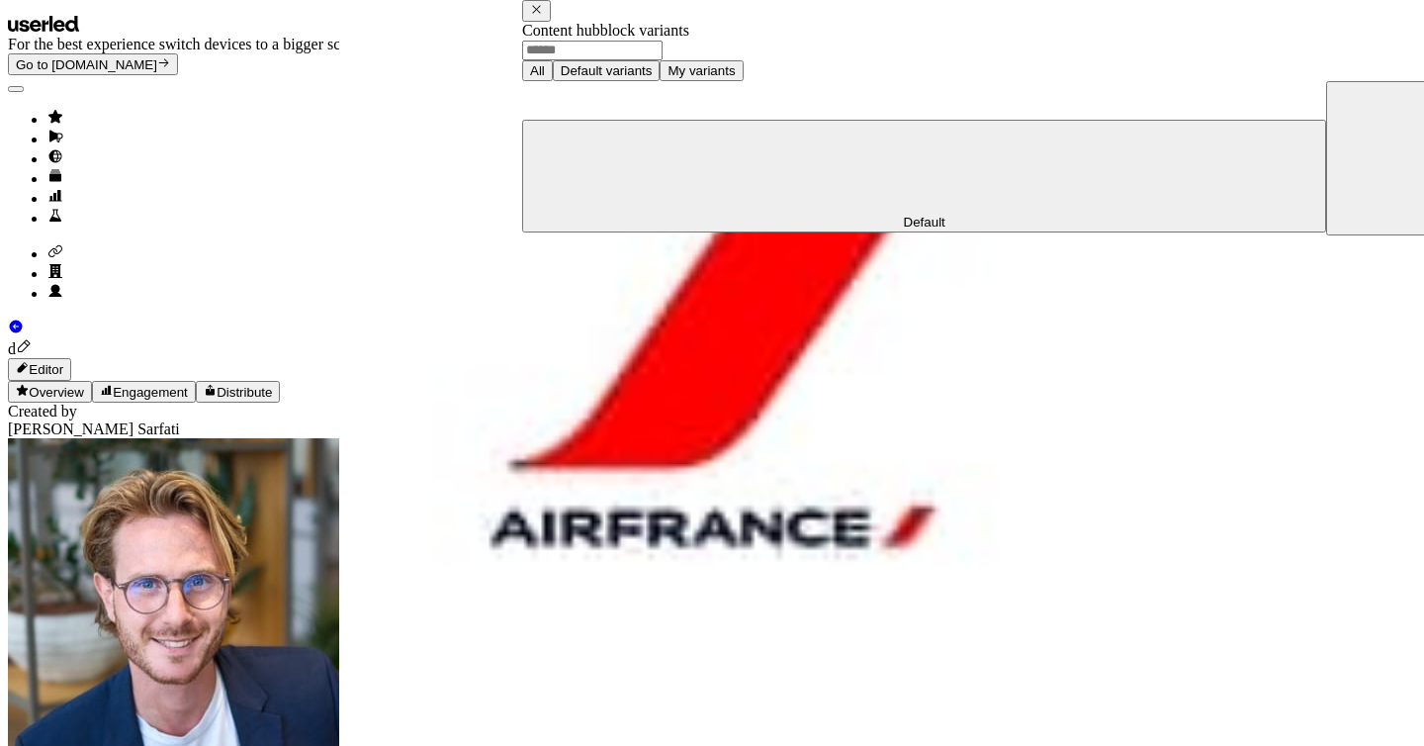
scroll to position [101, 0]
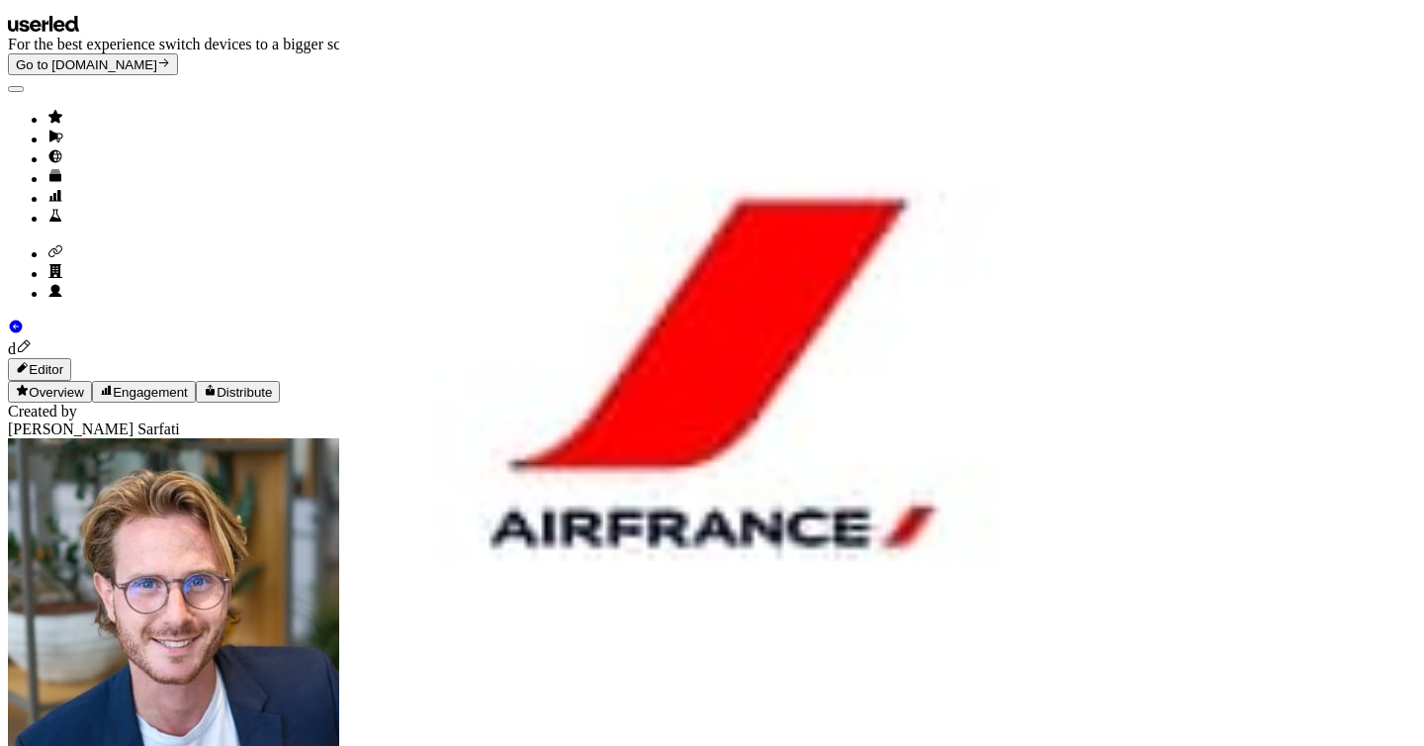
scroll to position [3505, 0]
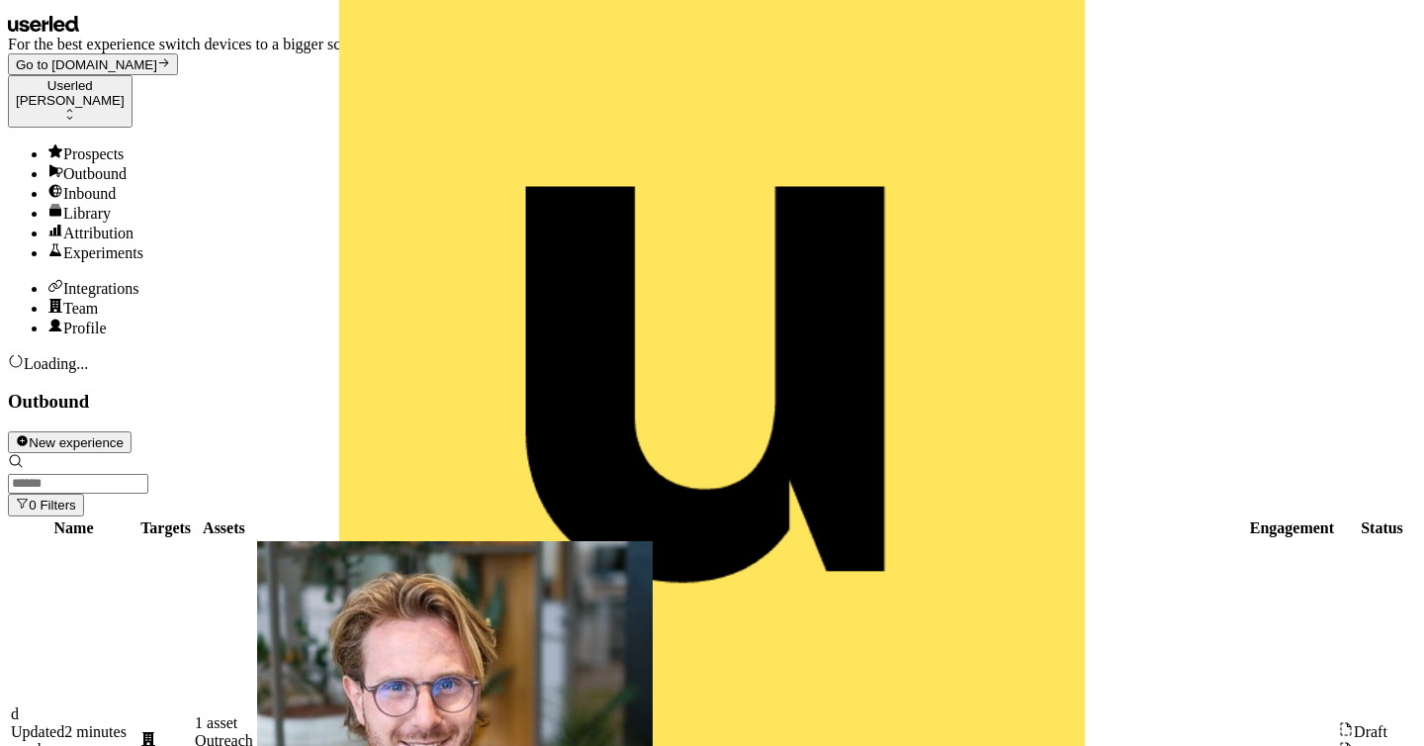
click at [82, 222] on div "Library" at bounding box center [731, 213] width 1368 height 20
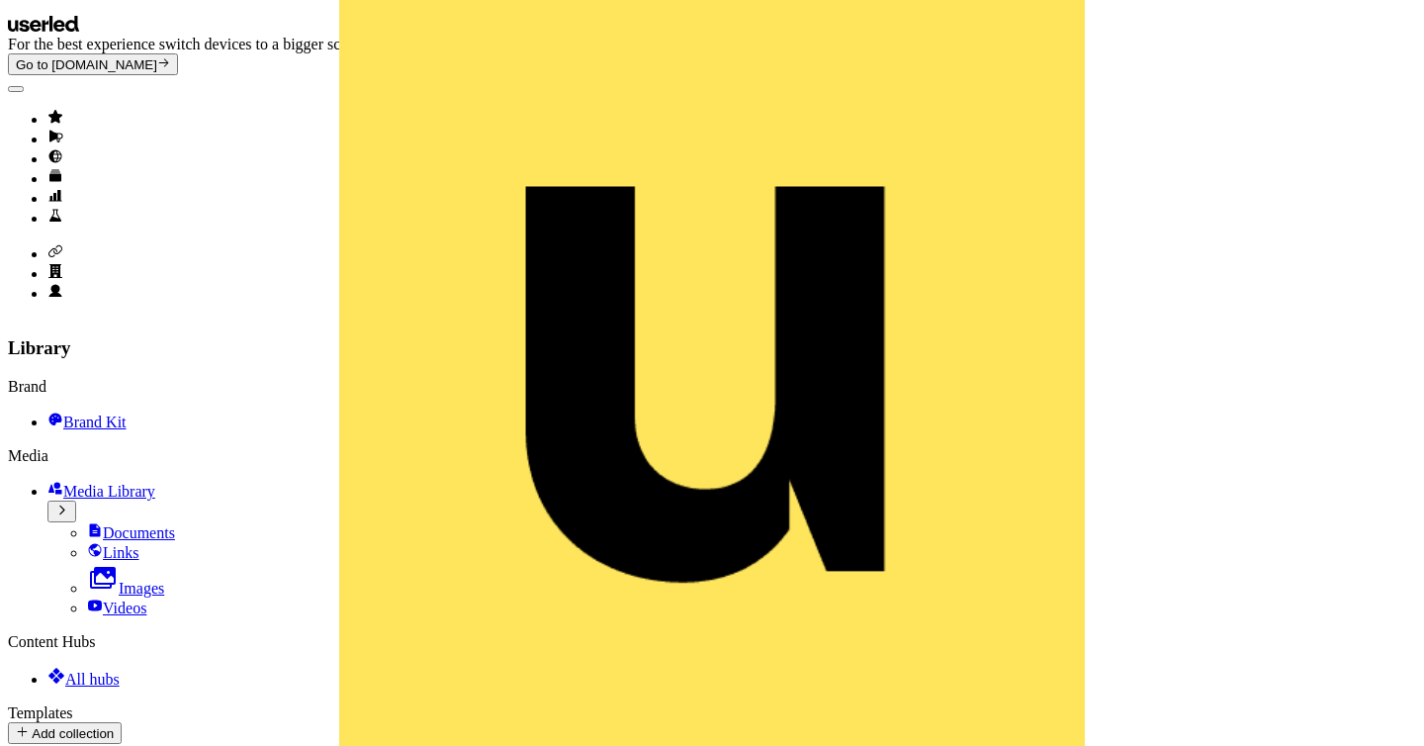
click at [127, 413] on span "Brand Kit" at bounding box center [94, 421] width 63 height 17
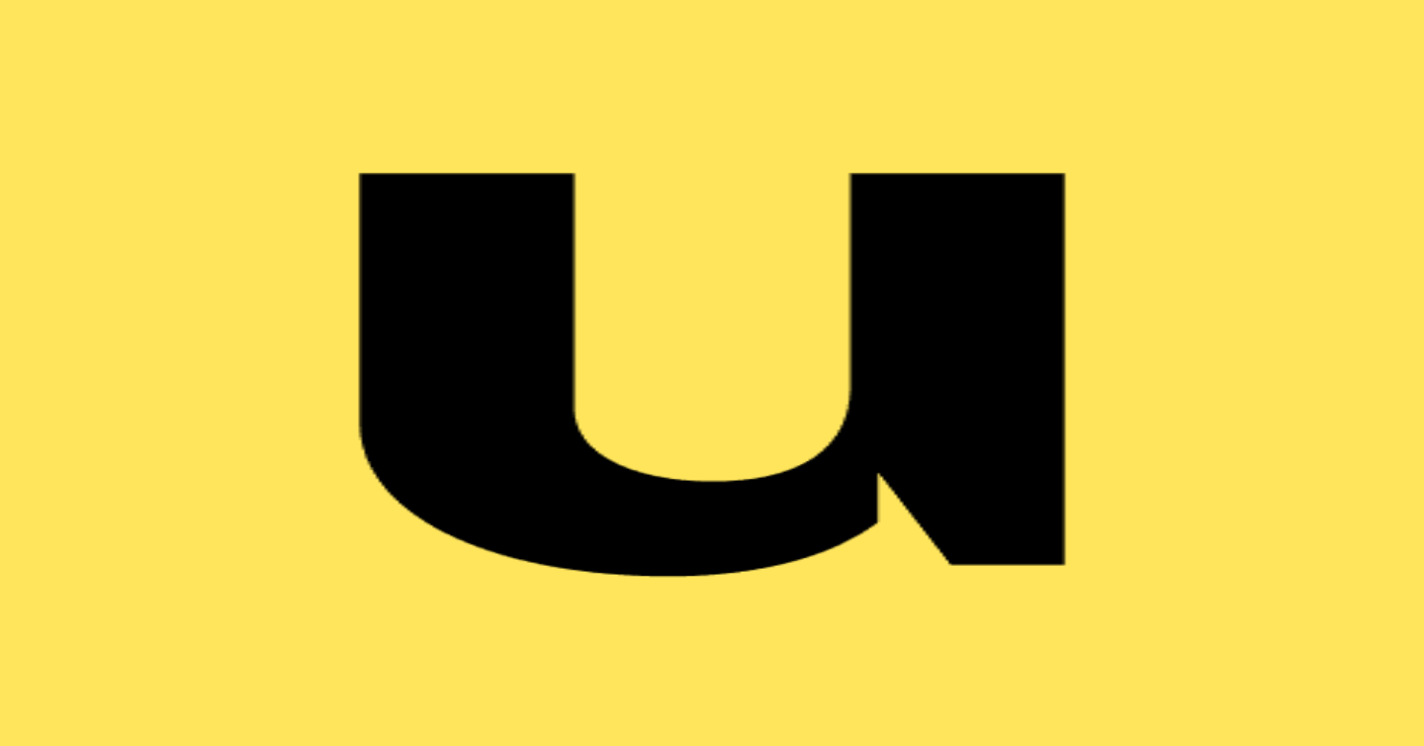
click at [127, 413] on span "Brand Kit" at bounding box center [94, 421] width 63 height 17
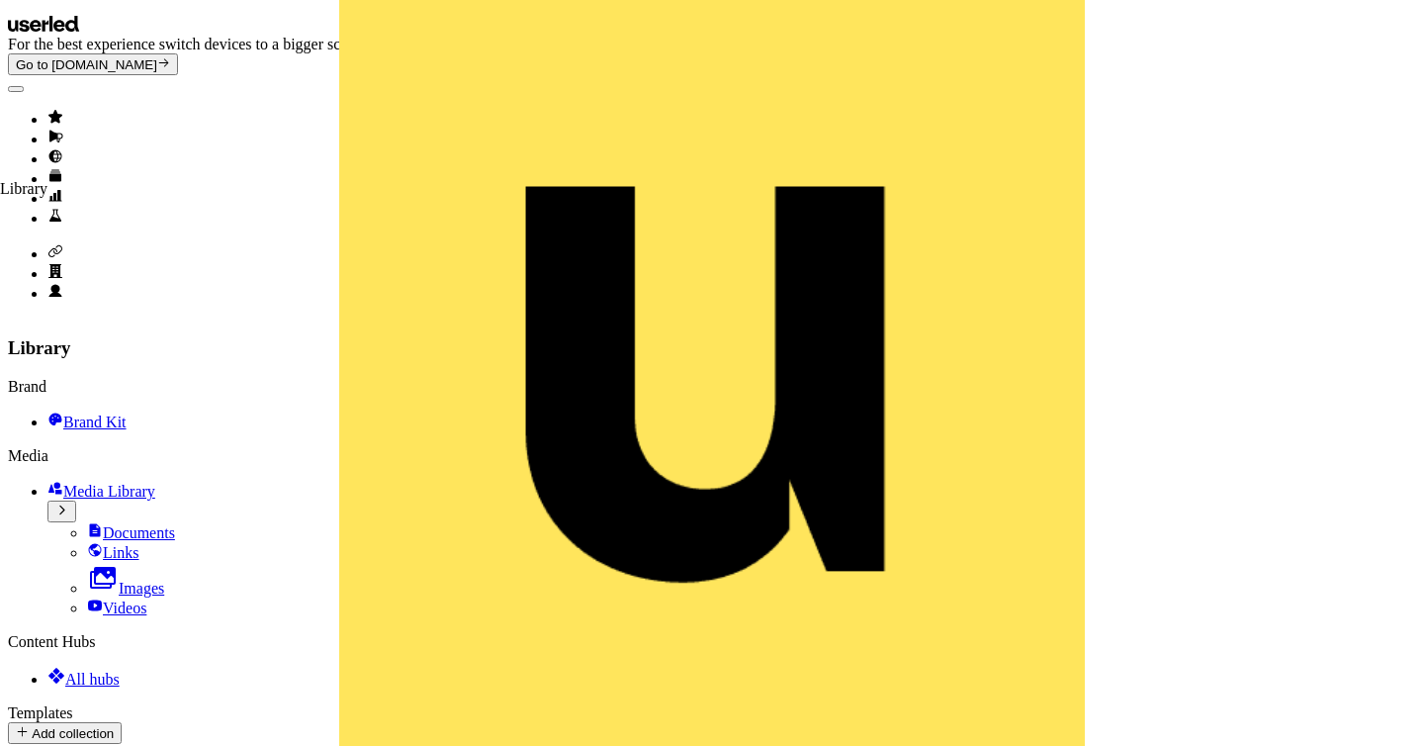
click at [47, 184] on icon "Go to templates" at bounding box center [55, 176] width 16 height 16
click at [49, 136] on icon "Go to outbound experience" at bounding box center [56, 137] width 14 height 13
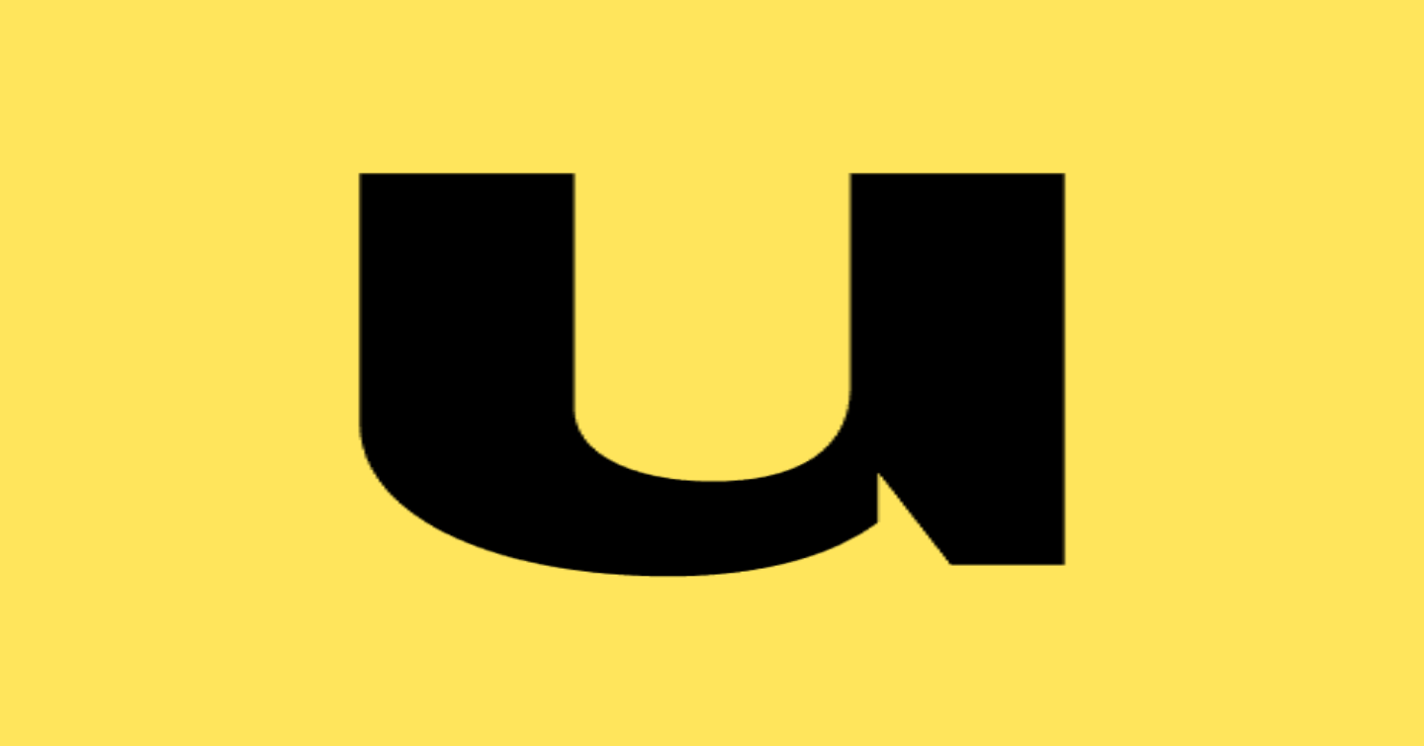
click at [29, 121] on ul "side nav menu" at bounding box center [712, 168] width 1408 height 119
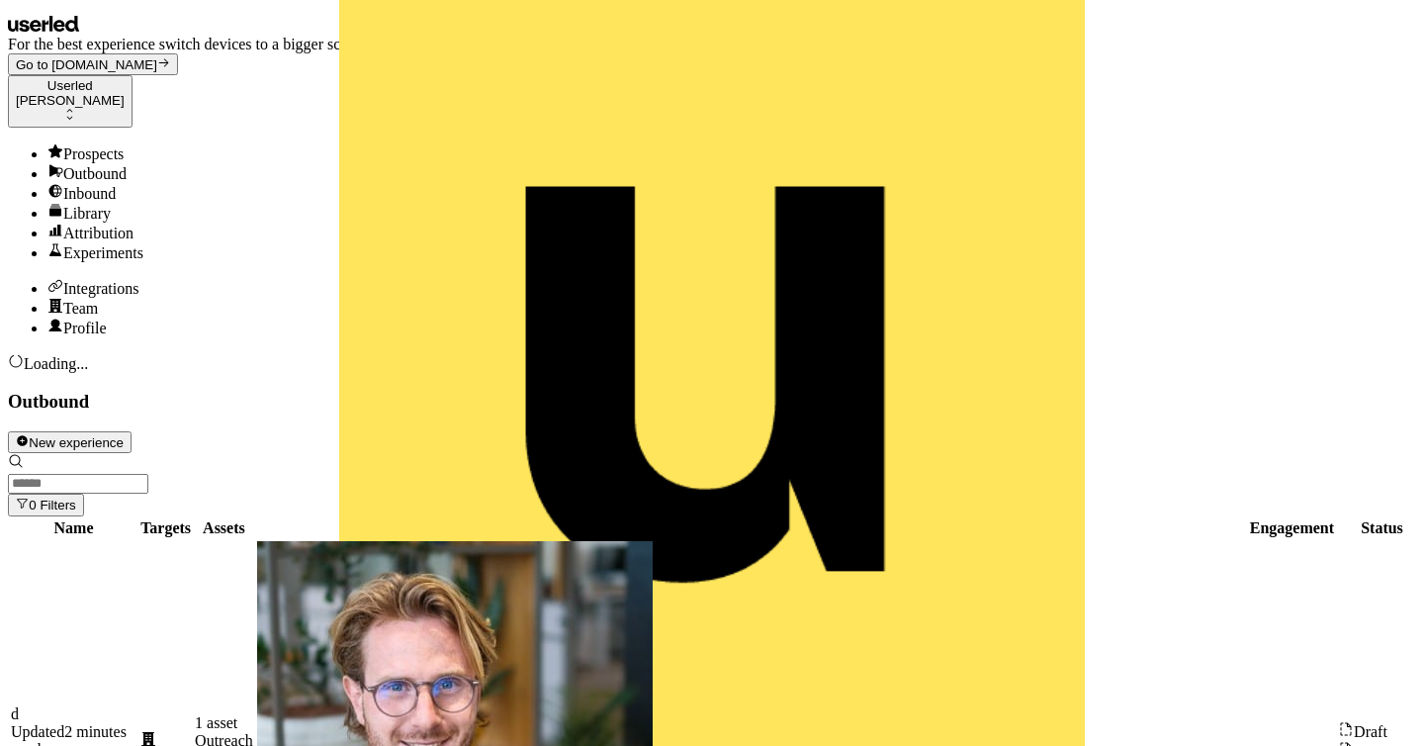
click at [47, 163] on link "Outbound" at bounding box center [731, 173] width 1368 height 20
click at [121, 163] on div "Outbound" at bounding box center [731, 173] width 1368 height 20
click at [132, 431] on button "New experience" at bounding box center [70, 442] width 124 height 22
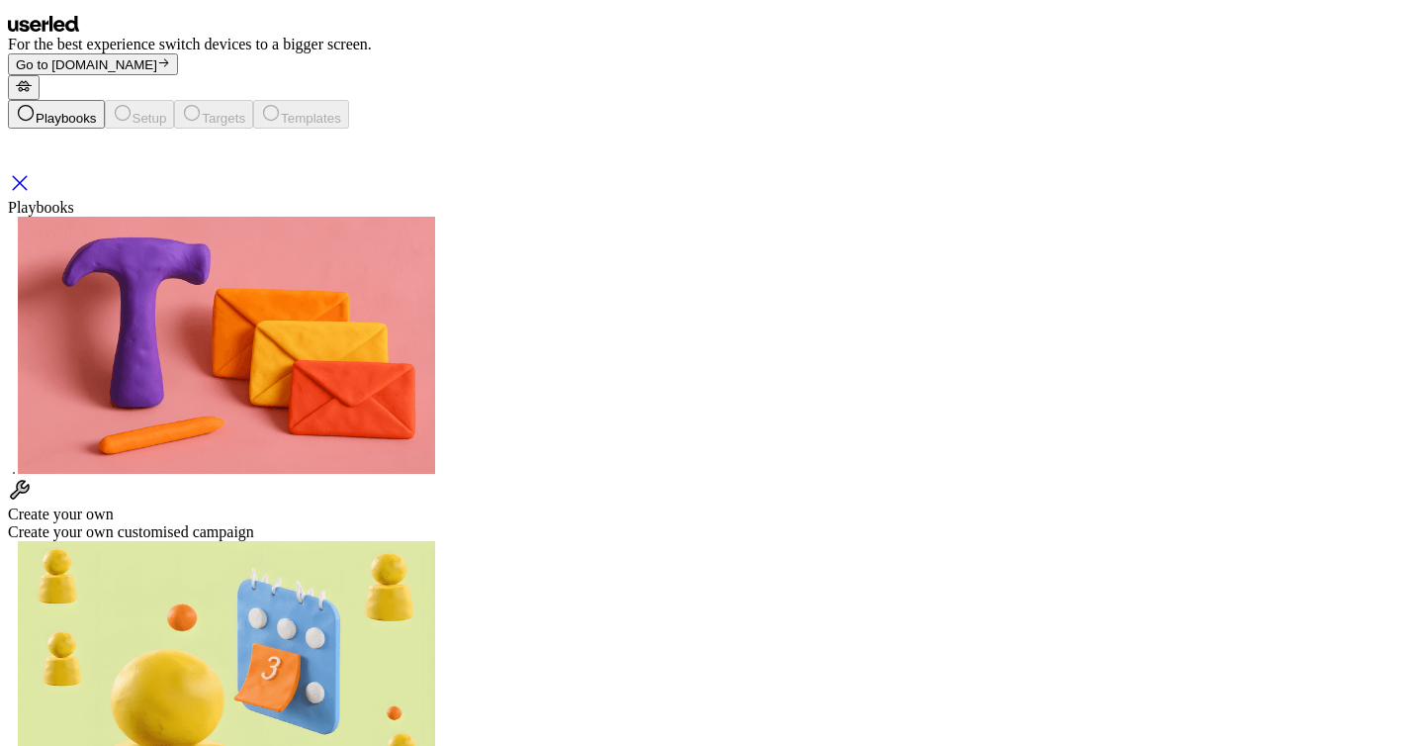
click at [258, 478] on div "Create your own Create your own customised campaign" at bounding box center [712, 509] width 1408 height 63
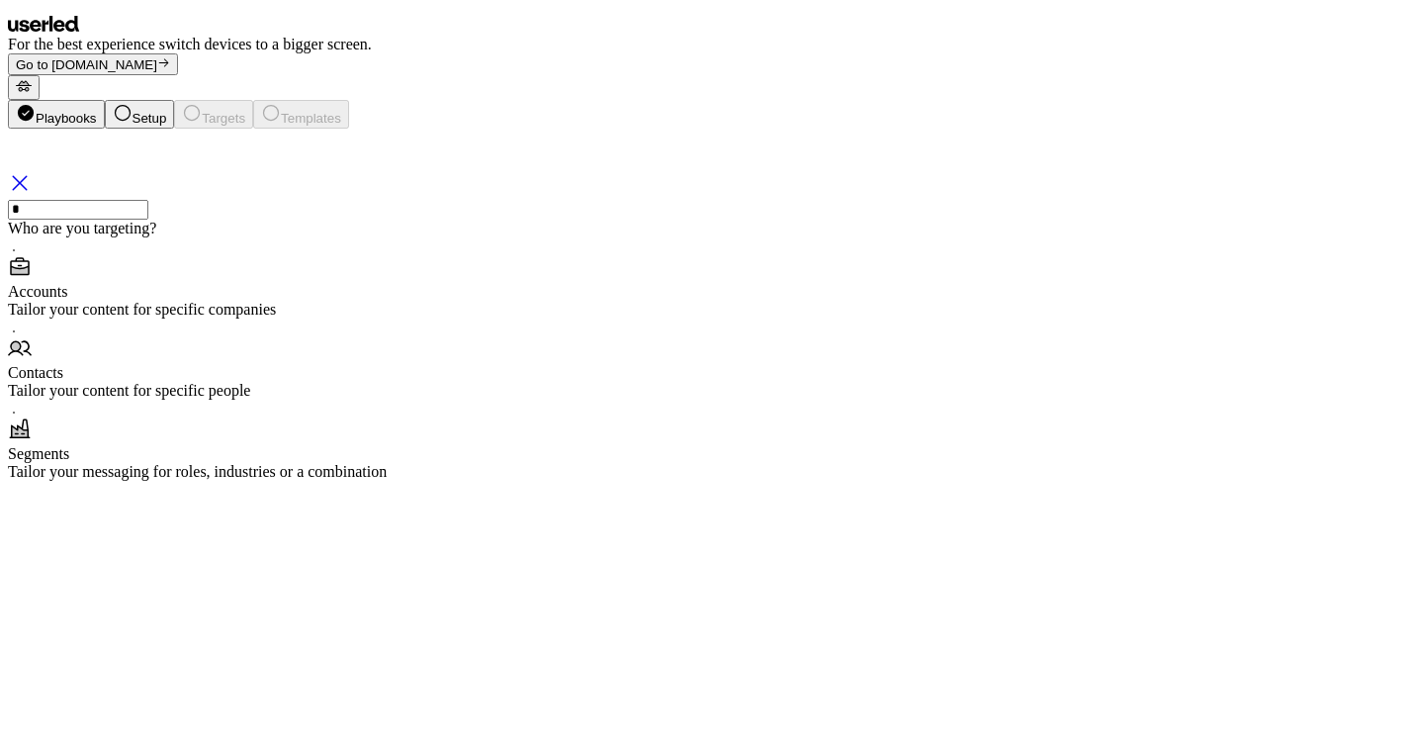
type input "*"
click at [537, 318] on div "Accounts Tailor your content for specific companies" at bounding box center [712, 286] width 1408 height 63
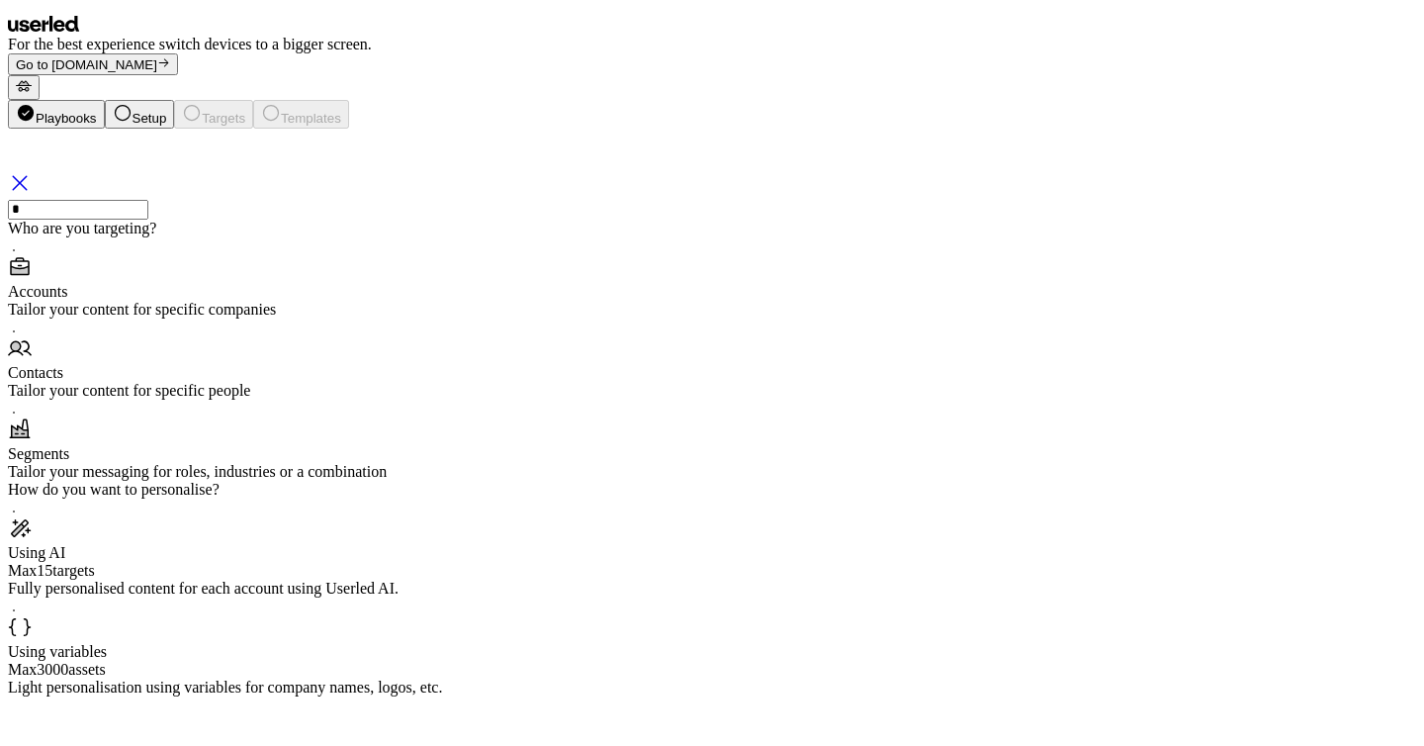
click at [570, 562] on div "Max 15 targets" at bounding box center [712, 571] width 1408 height 18
click at [50, 696] on button "Next" at bounding box center [29, 723] width 43 height 54
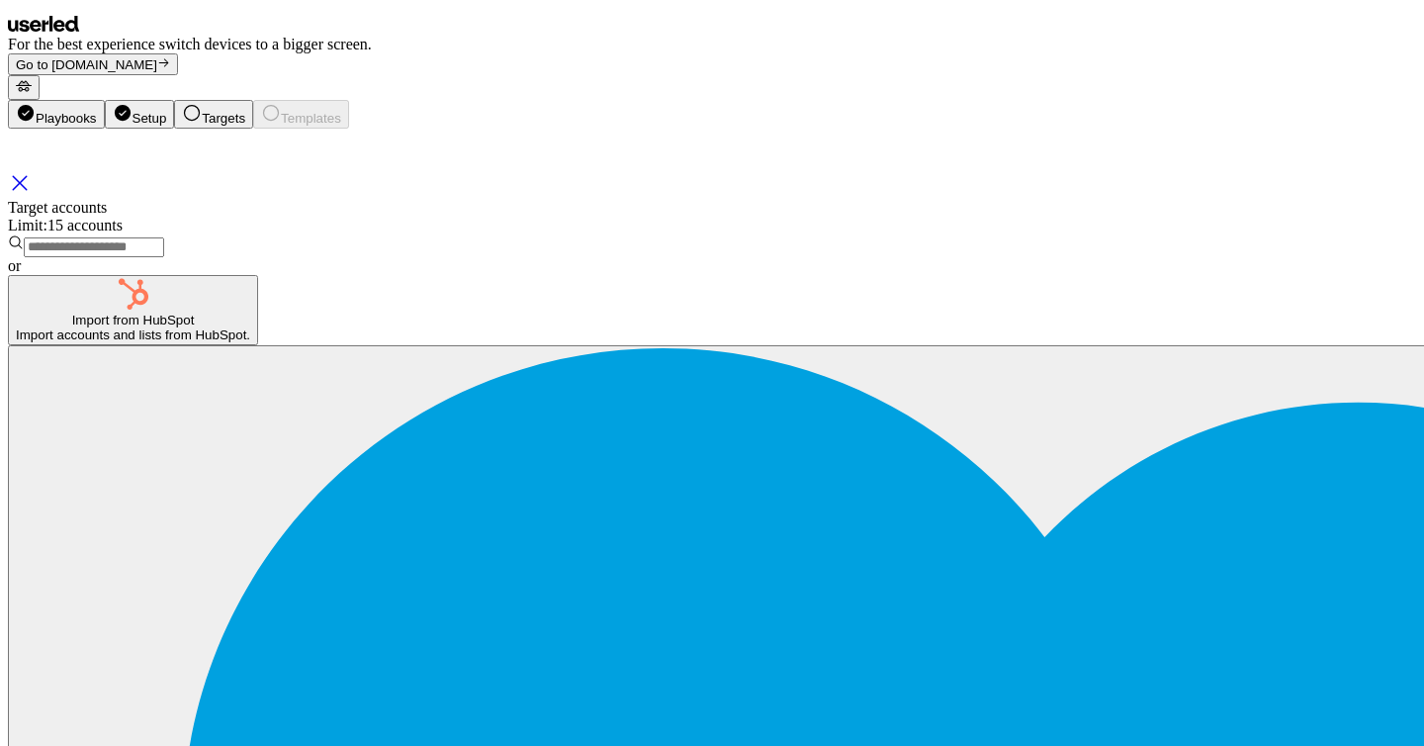
click at [164, 257] on input "text" at bounding box center [94, 247] width 140 height 20
click at [250, 342] on div "Import accounts and lists from HubSpot." at bounding box center [133, 334] width 234 height 15
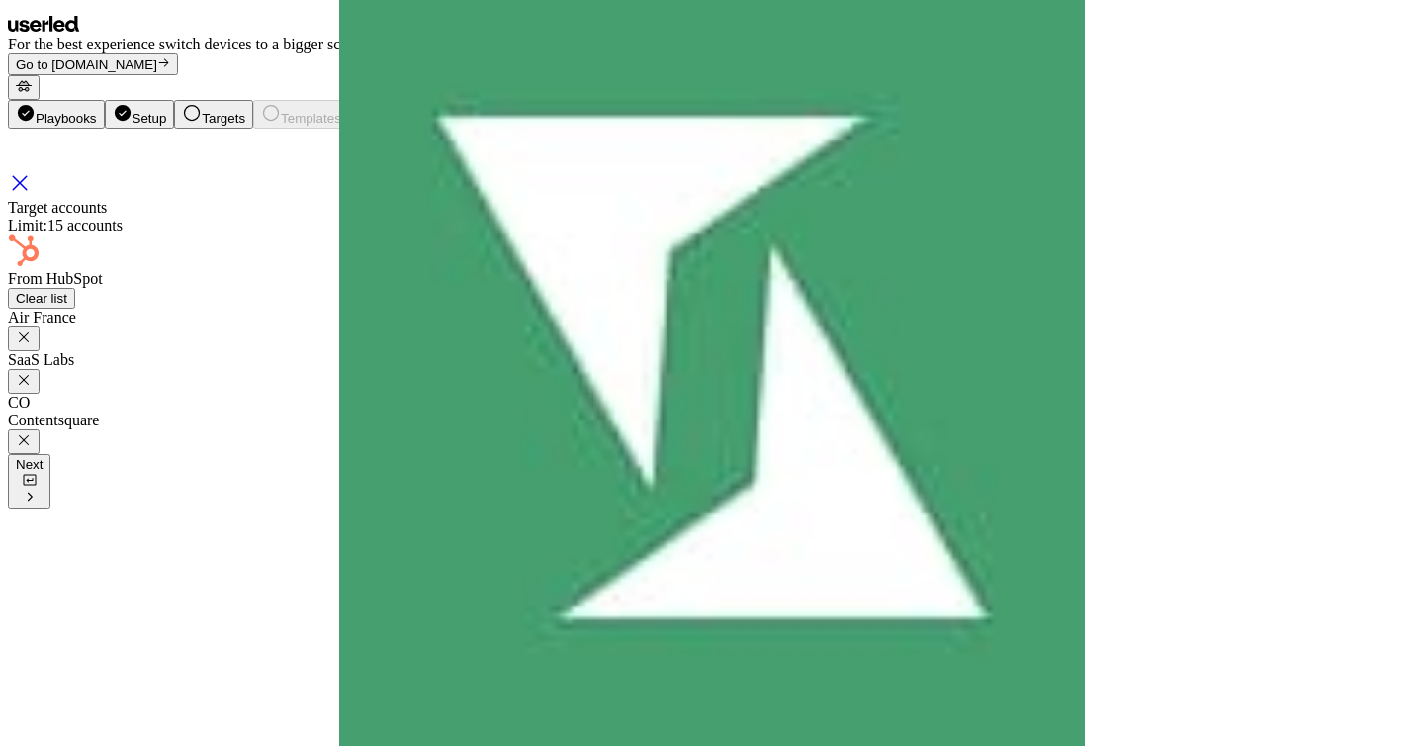
click at [50, 500] on button "Next" at bounding box center [29, 481] width 43 height 54
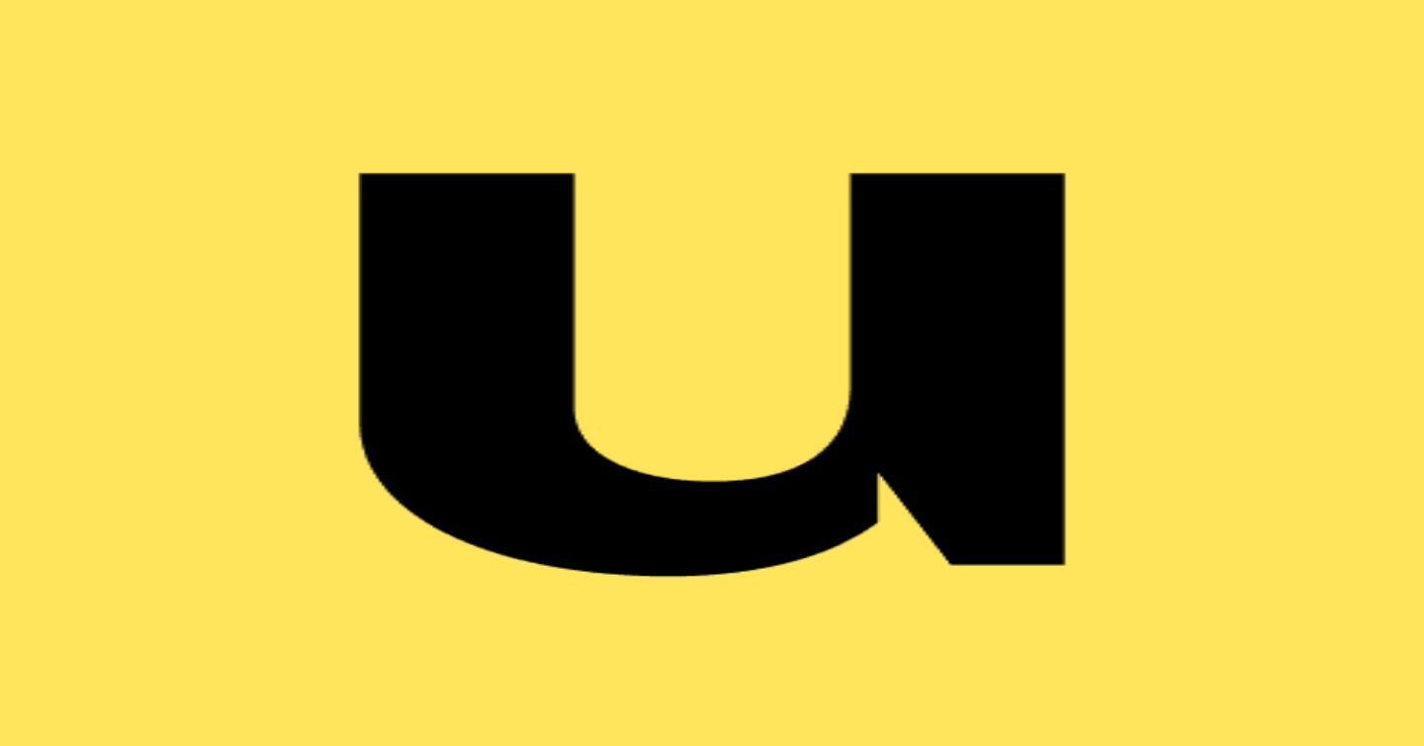
click at [32, 81] on icon at bounding box center [24, 86] width 16 height 11
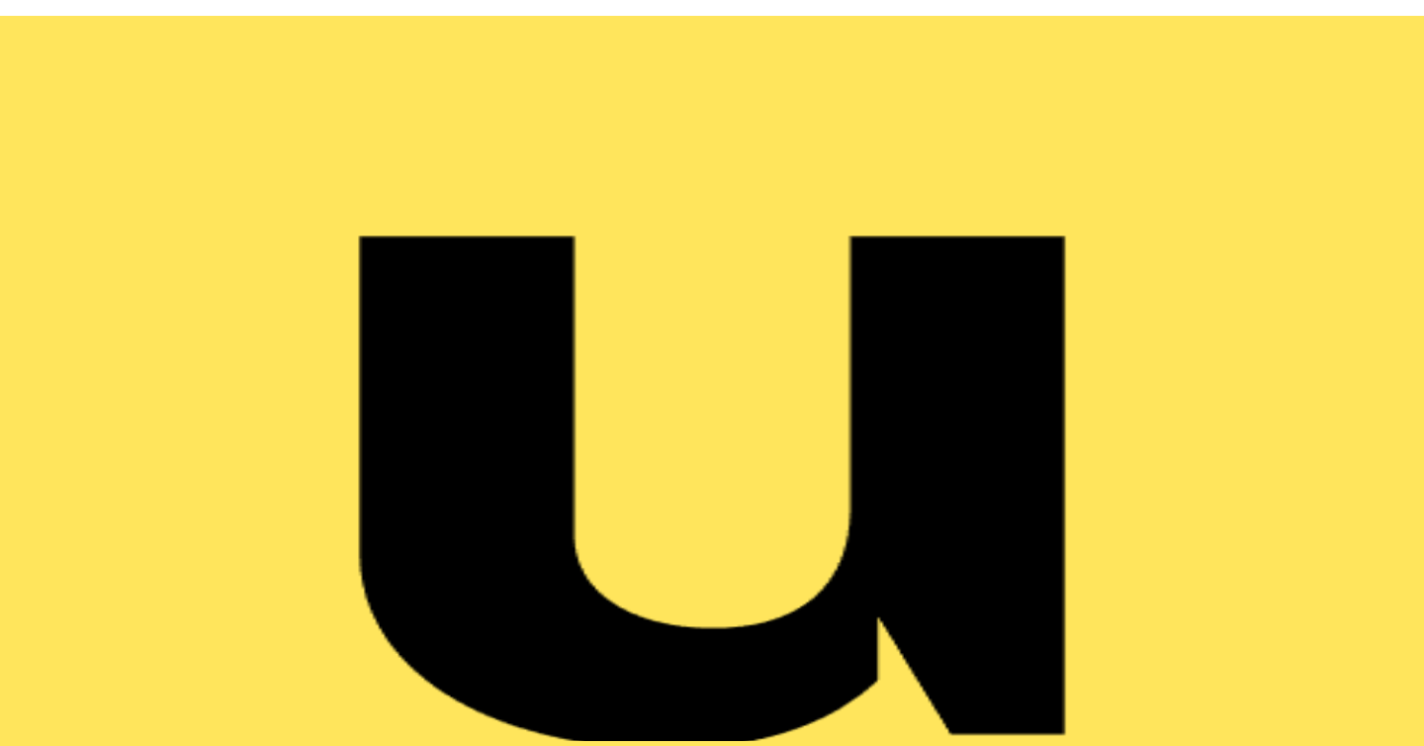
type input "******"
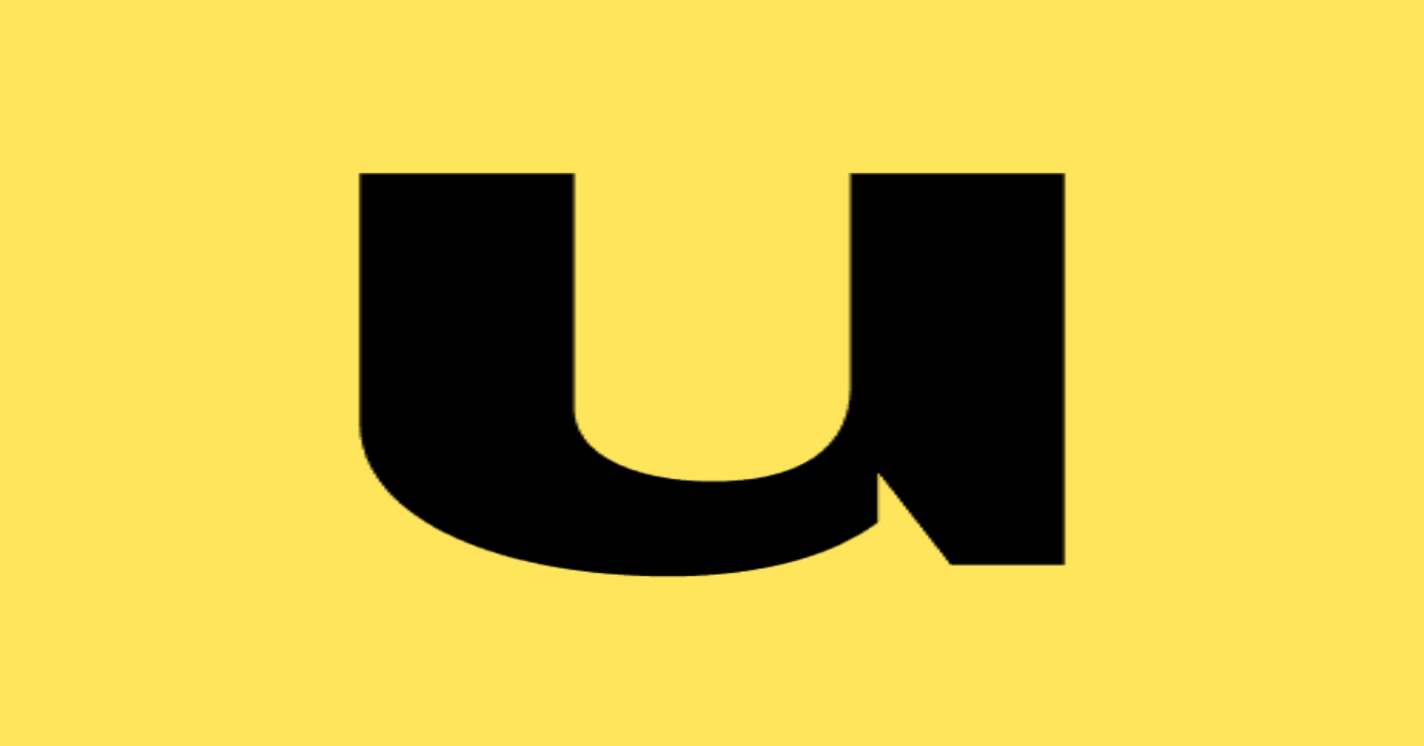
click at [115, 210] on button "My templates" at bounding box center [252, 412] width 489 height 404
click at [497, 578] on button "; Userled defaults" at bounding box center [552, 596] width 111 height 36
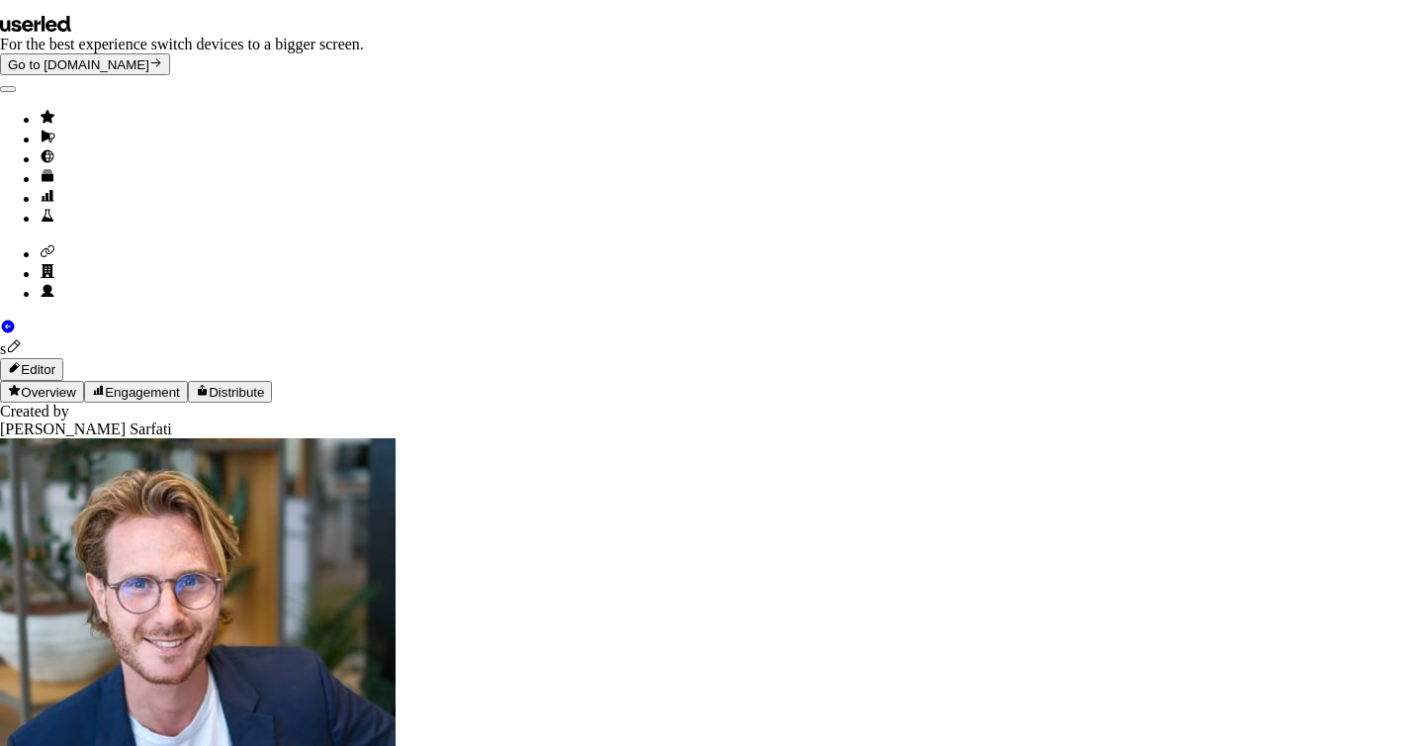
type textarea "**********"
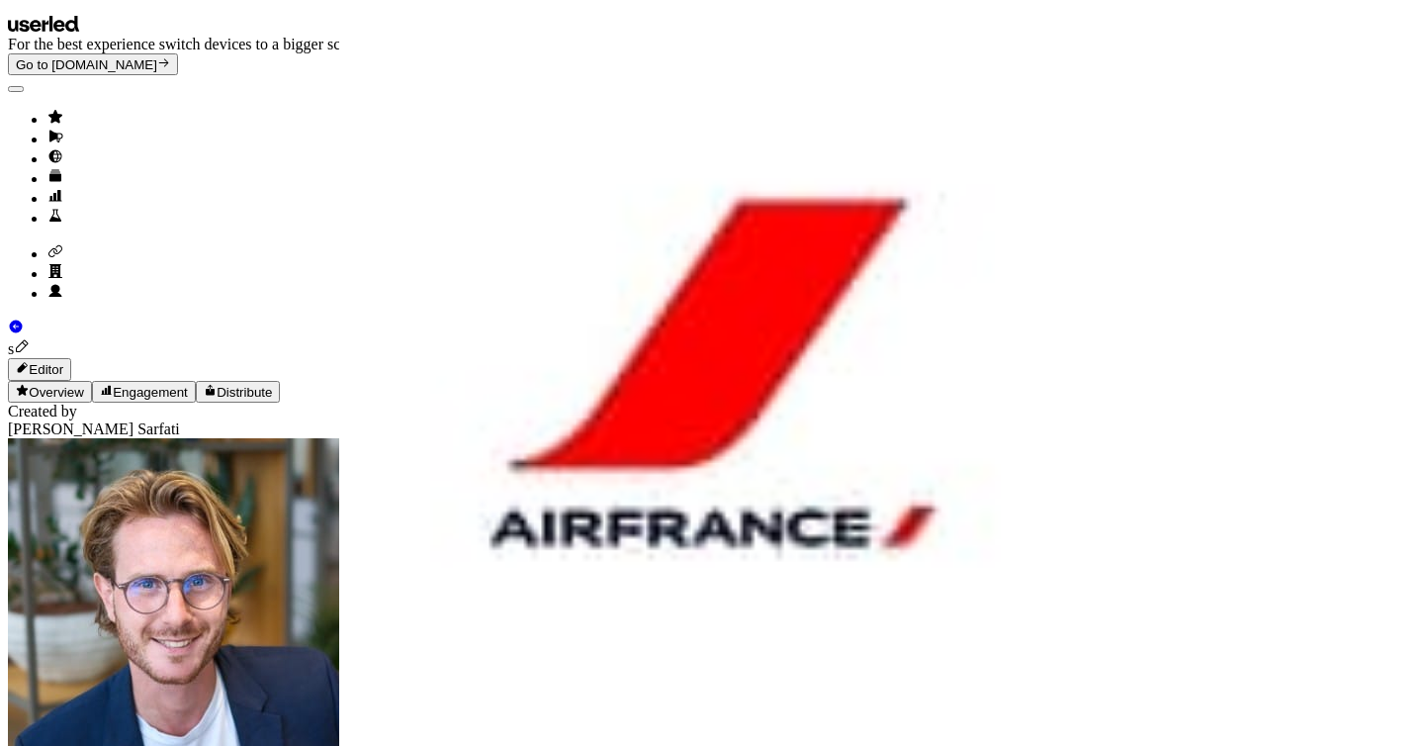
click at [49, 182] on icon "Go to templates" at bounding box center [55, 176] width 12 height 12
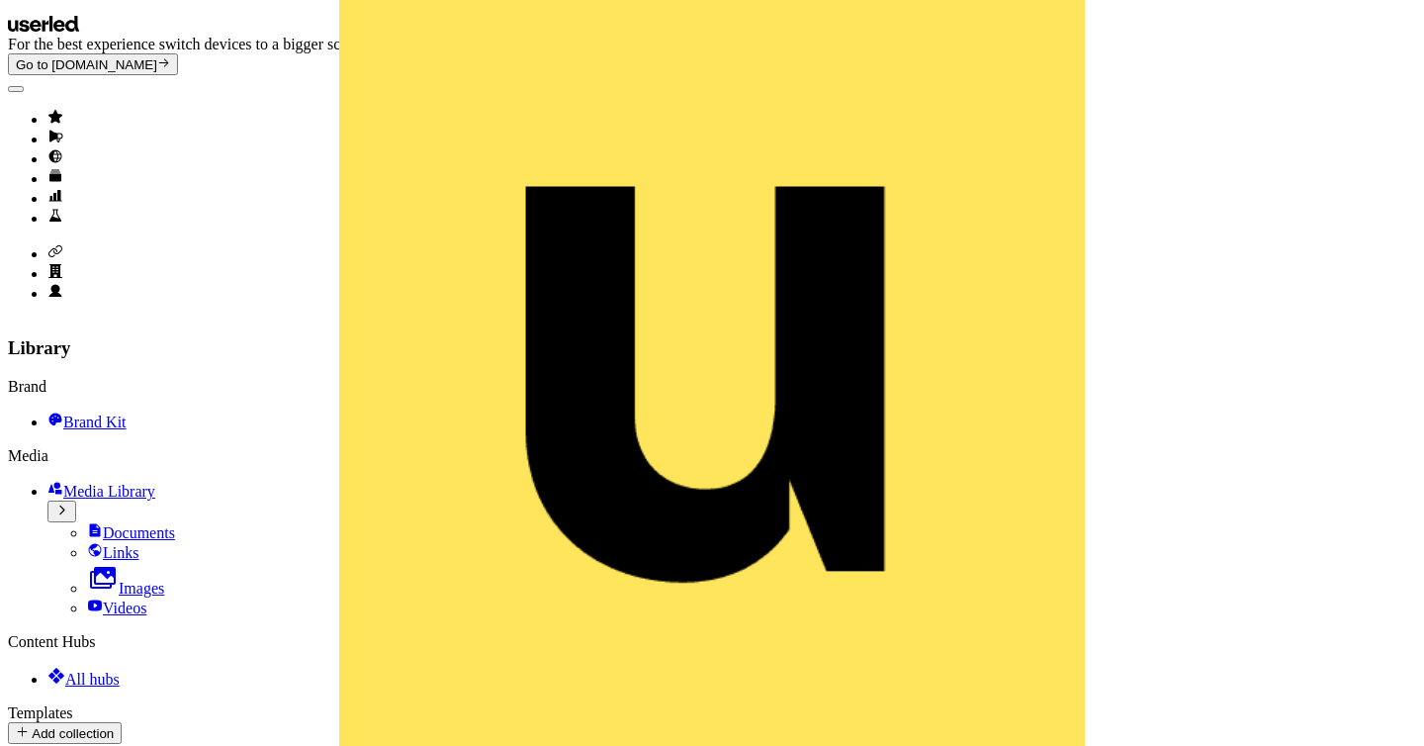
click at [110, 670] on span "All hubs" at bounding box center [92, 678] width 54 height 17
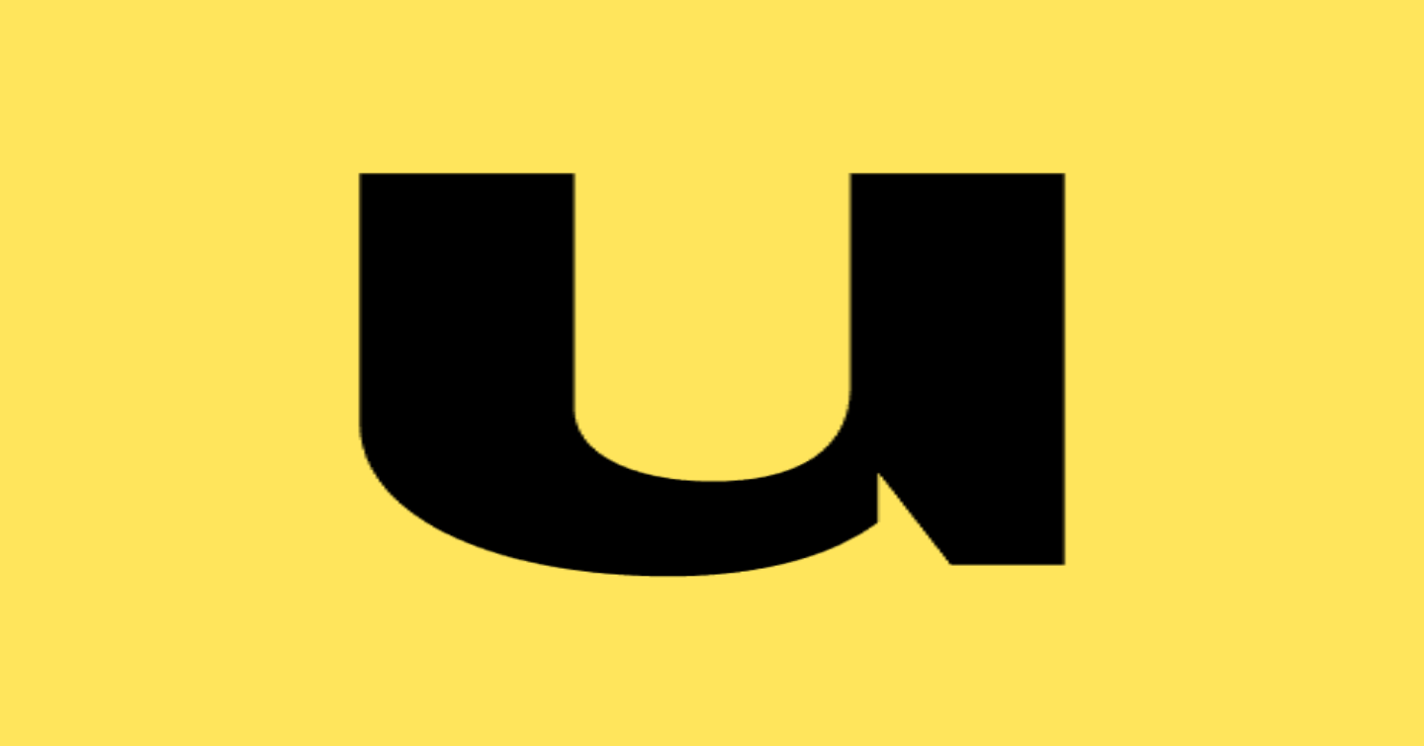
click at [120, 670] on span "All hubs" at bounding box center [92, 678] width 54 height 17
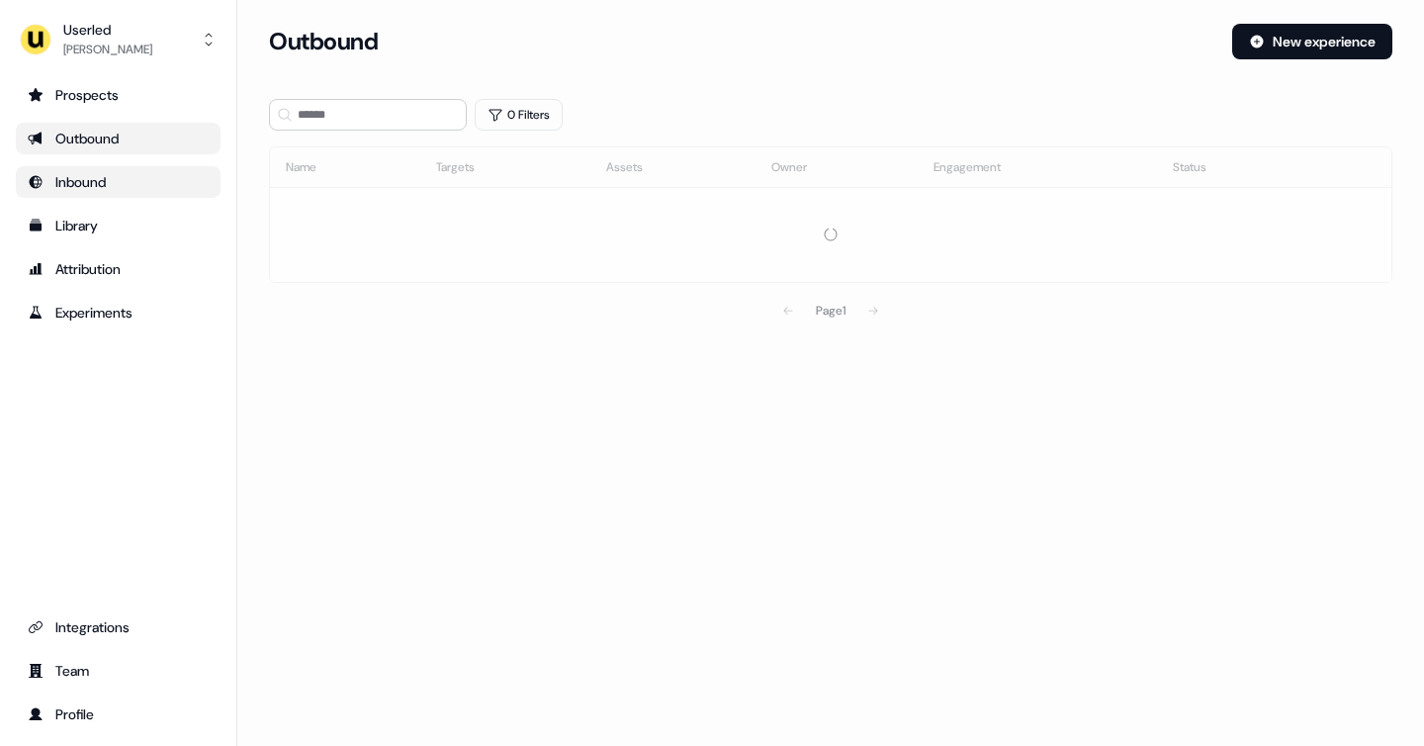
click at [114, 176] on div "Inbound" at bounding box center [118, 182] width 181 height 20
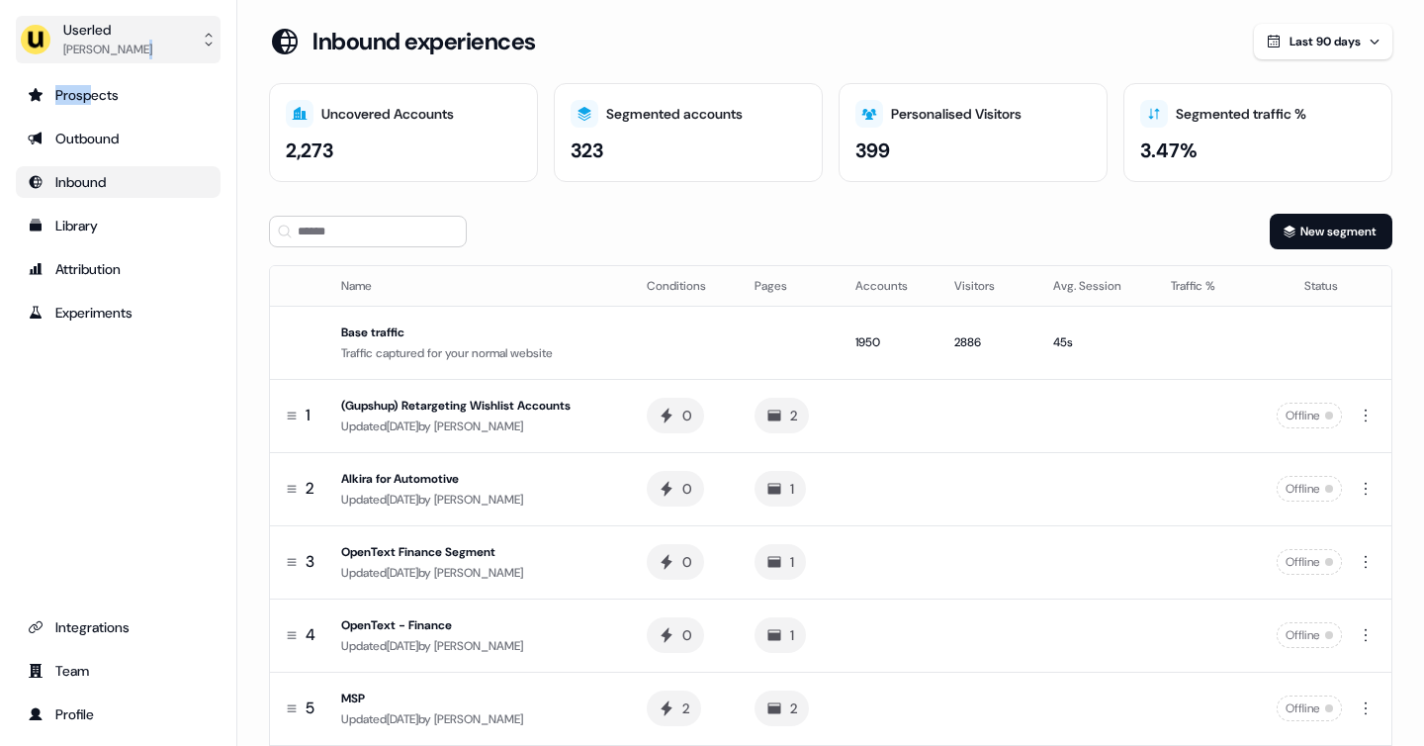
drag, startPoint x: 90, startPoint y: 95, endPoint x: 156, endPoint y: 52, distance: 78.7
click at [156, 52] on div "Userled Yann Sarfati Prospects Outbound Inbound Library Attribution Experiments…" at bounding box center [118, 373] width 237 height 746
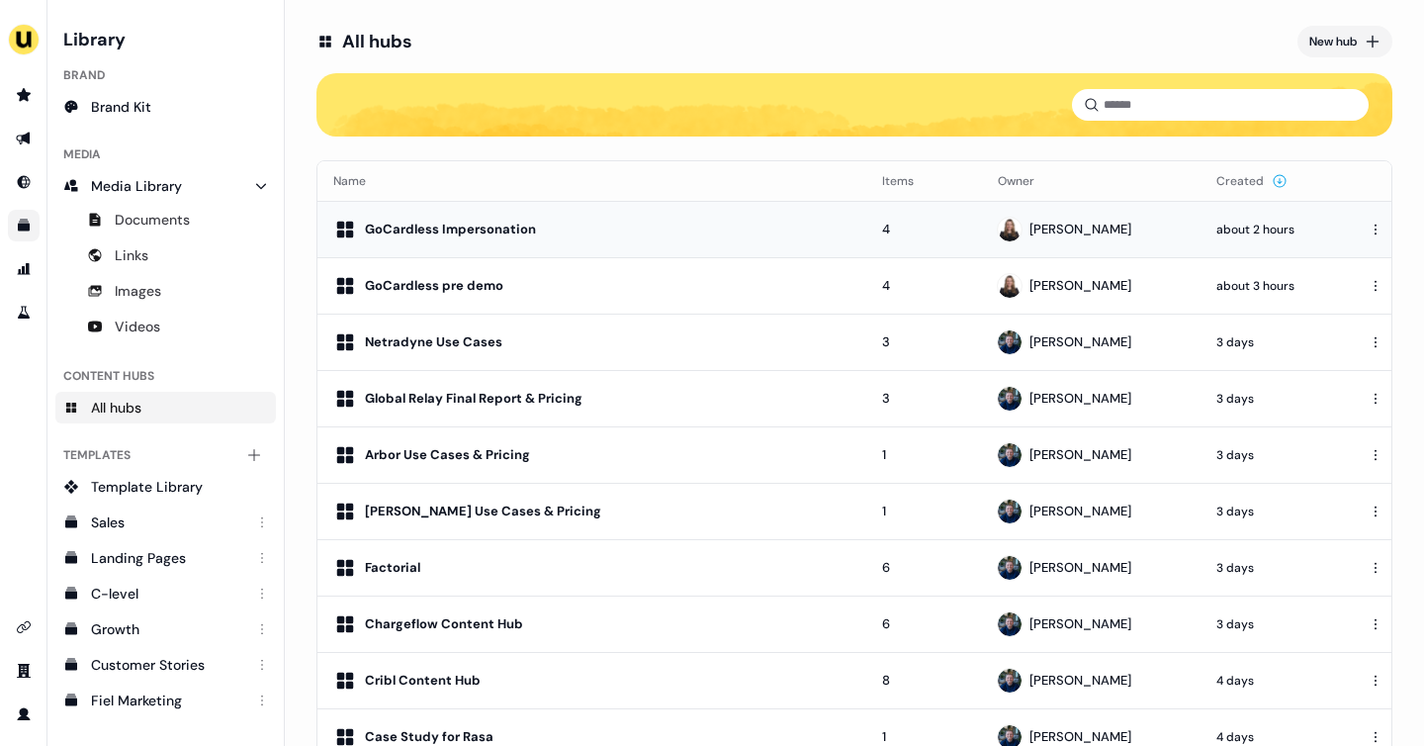
click at [447, 222] on div "GoCardless Impersonation" at bounding box center [450, 229] width 171 height 20
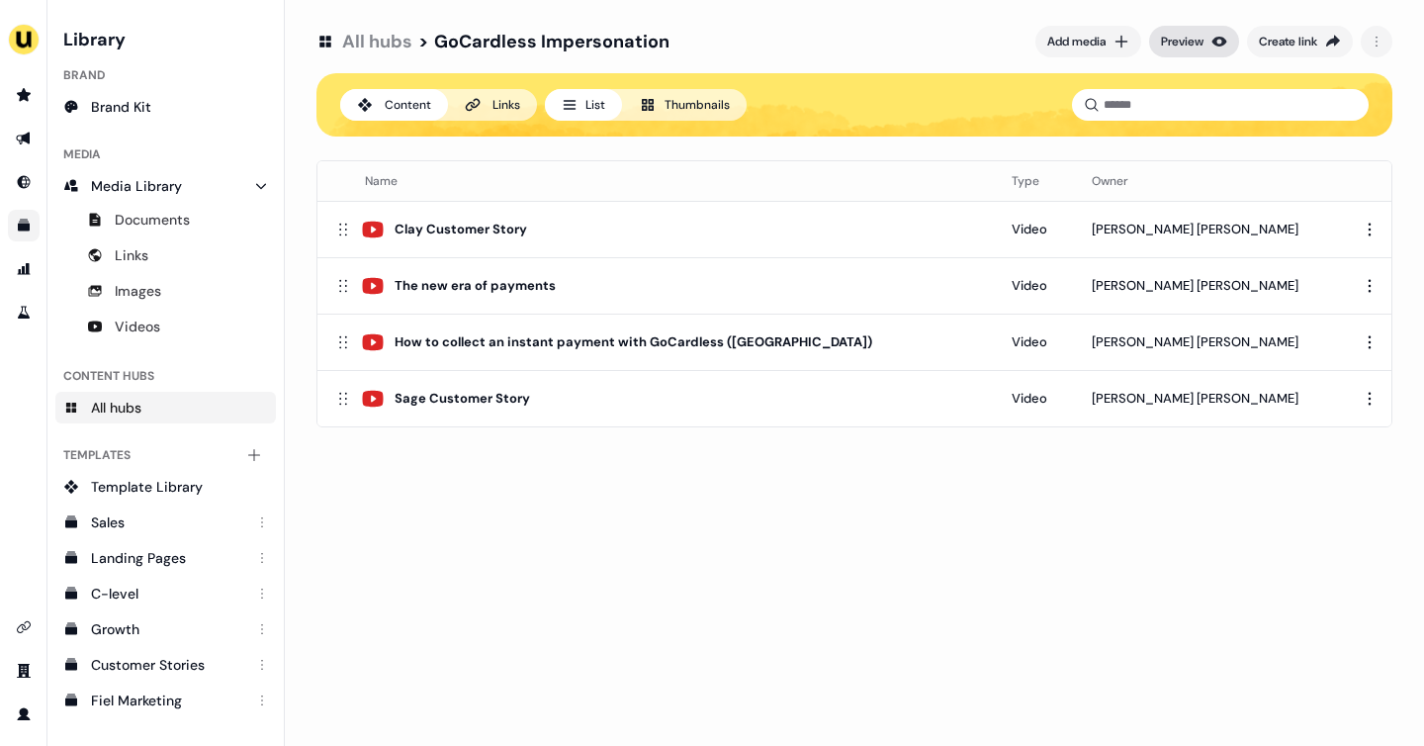
click at [1177, 34] on div "Preview" at bounding box center [1182, 42] width 43 height 20
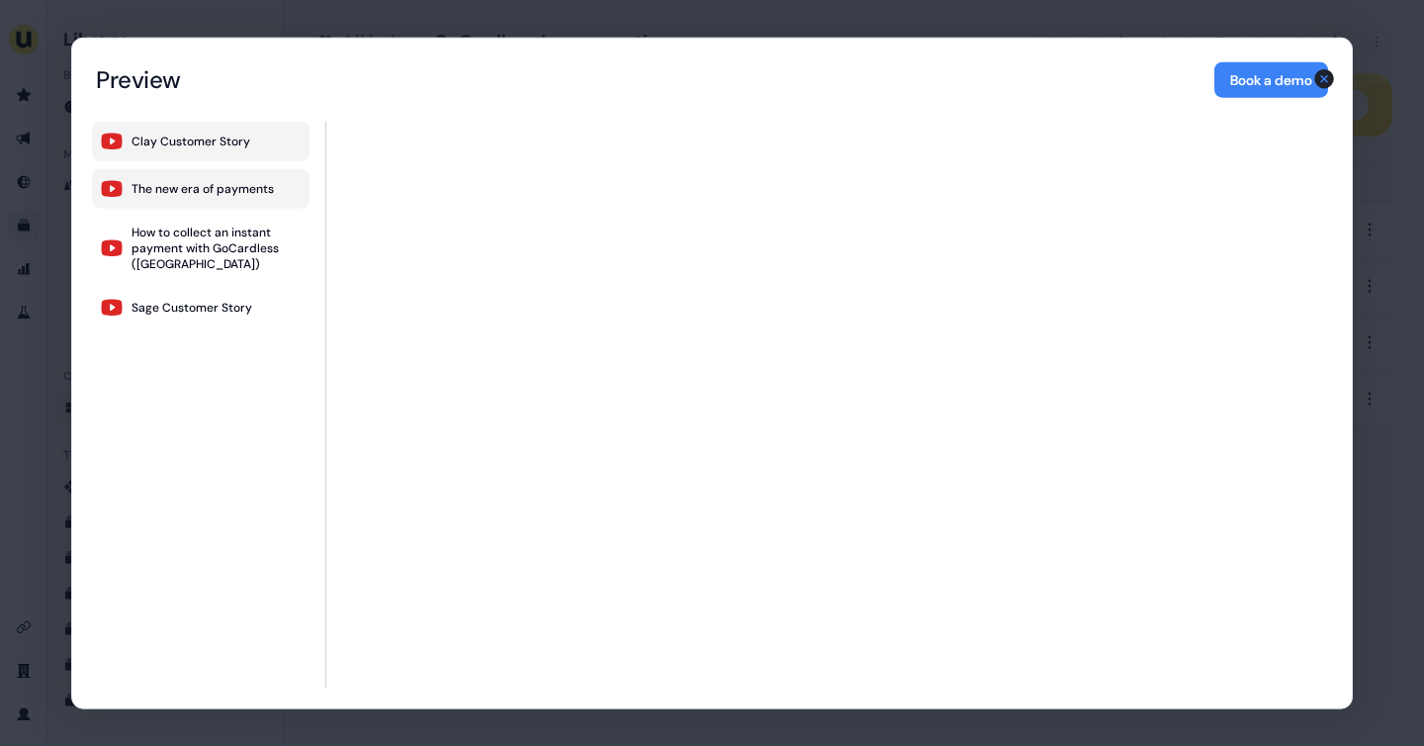
click at [167, 189] on div "The new era of payments" at bounding box center [203, 189] width 142 height 16
click at [173, 233] on div "How to collect an instant payment with GoCardless (UK)" at bounding box center [217, 247] width 170 height 47
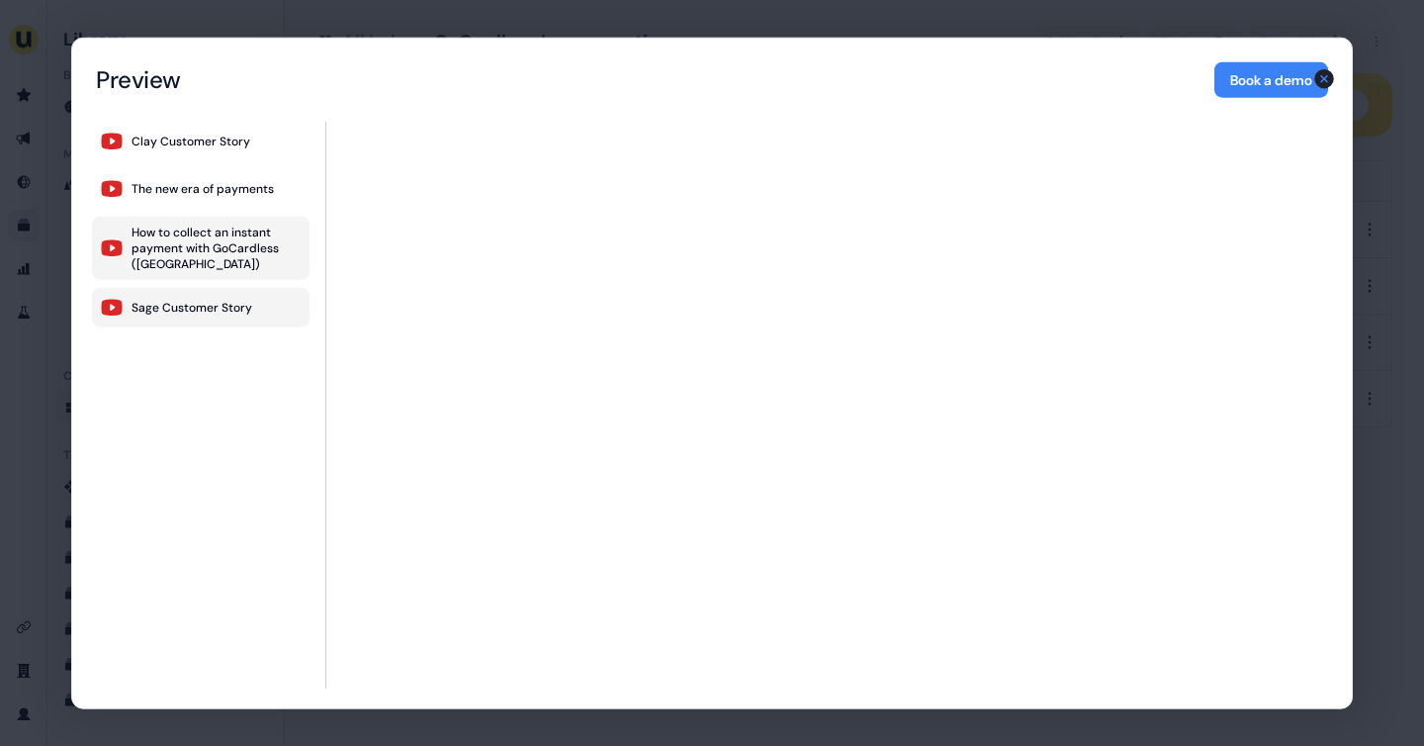
click at [176, 303] on div "Sage Customer Story" at bounding box center [192, 308] width 121 height 16
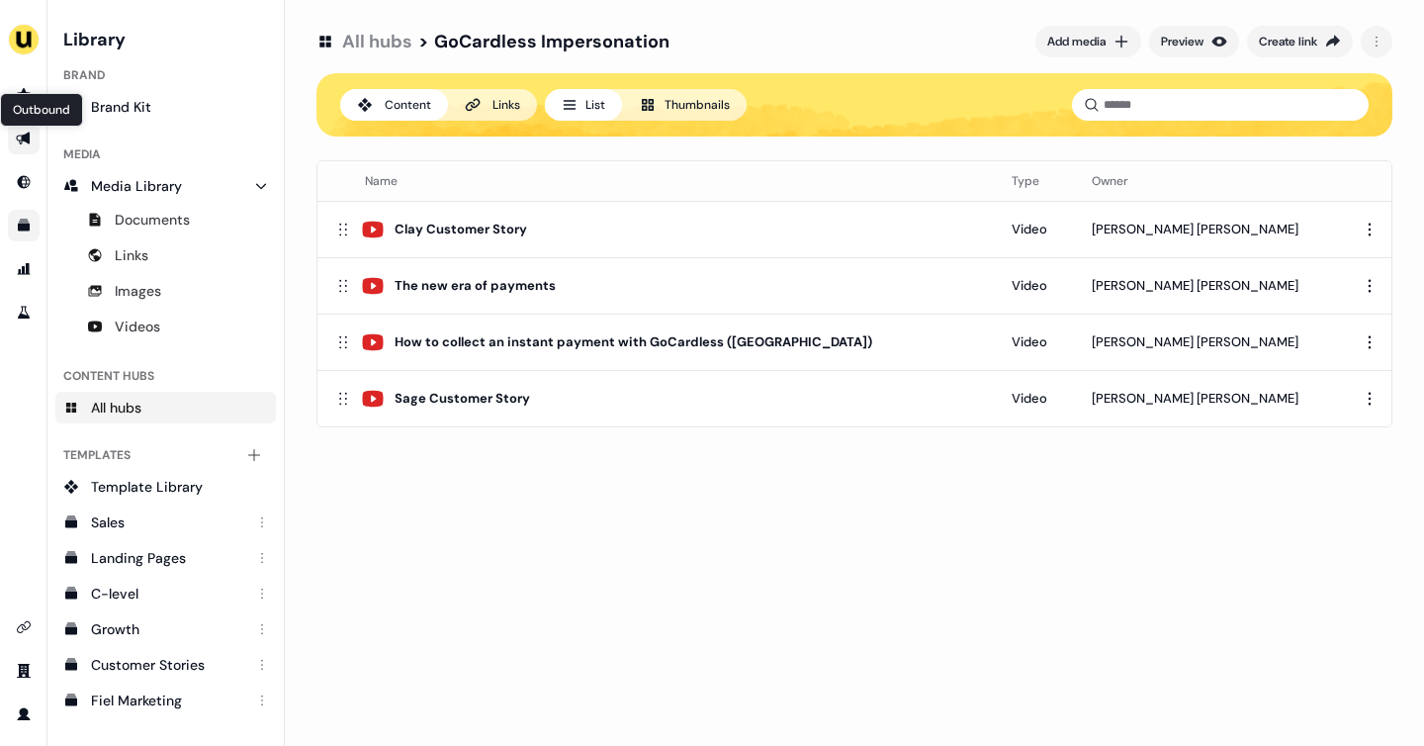
click at [26, 144] on icon "Go to outbound experience" at bounding box center [24, 139] width 16 height 16
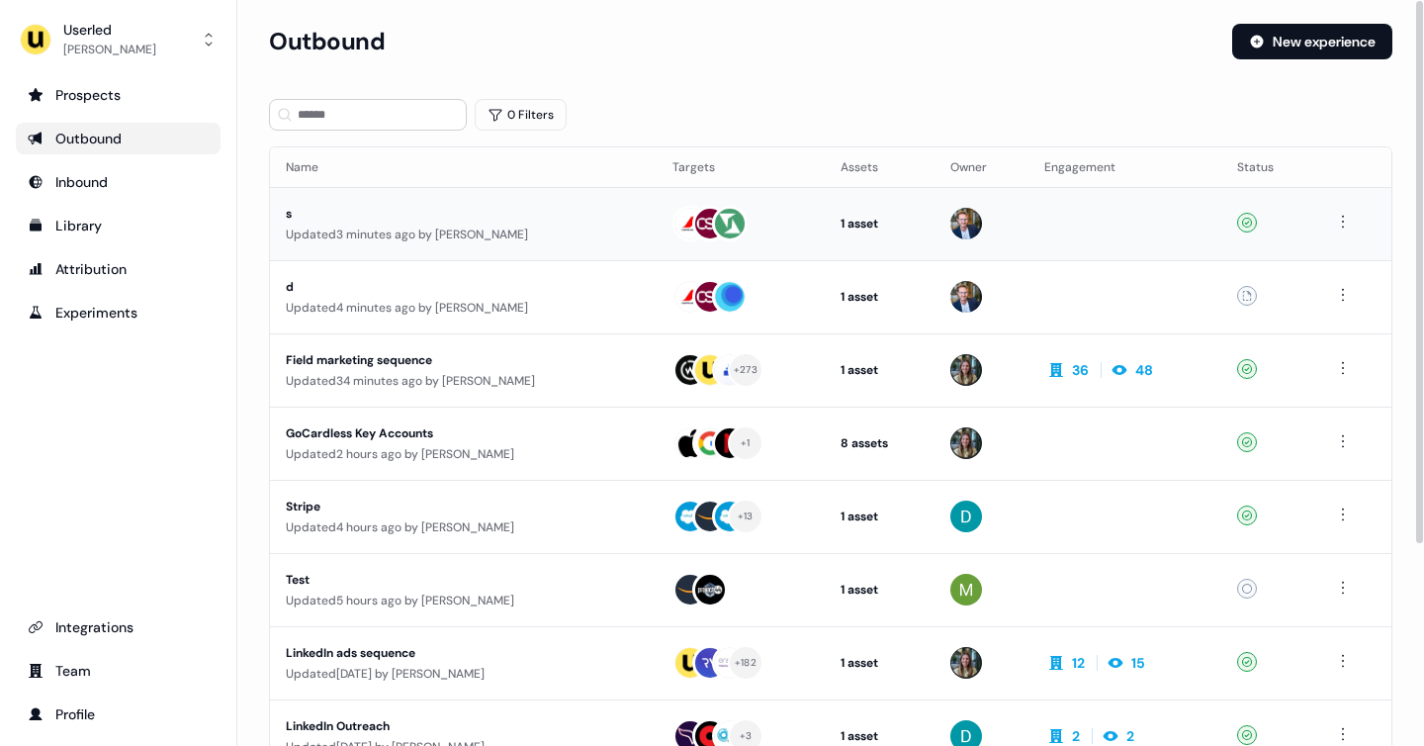
click at [503, 204] on div "s" at bounding box center [463, 214] width 355 height 20
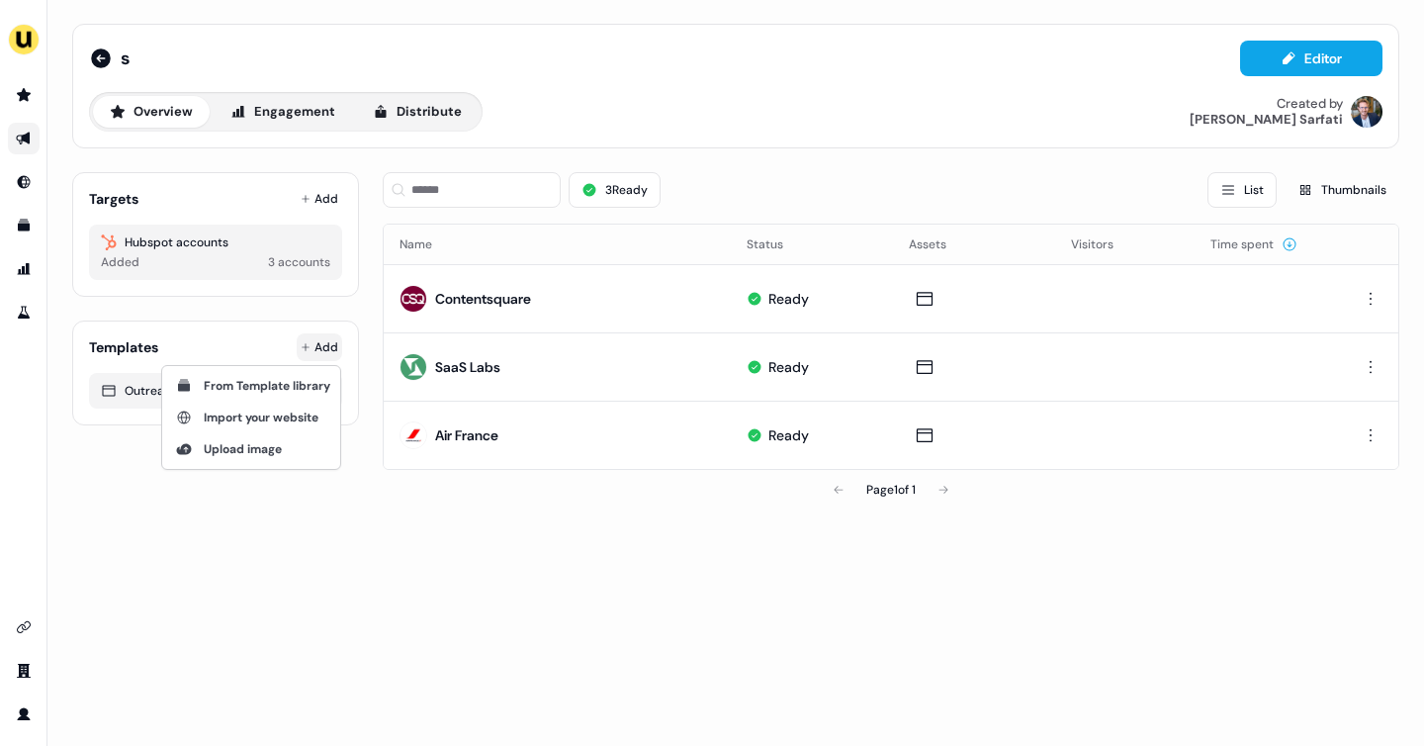
click at [326, 337] on html "For the best experience switch devices to a bigger screen. Go to Userled.io s E…" at bounding box center [712, 373] width 1424 height 746
click at [266, 419] on span "Import your website" at bounding box center [261, 417] width 115 height 16
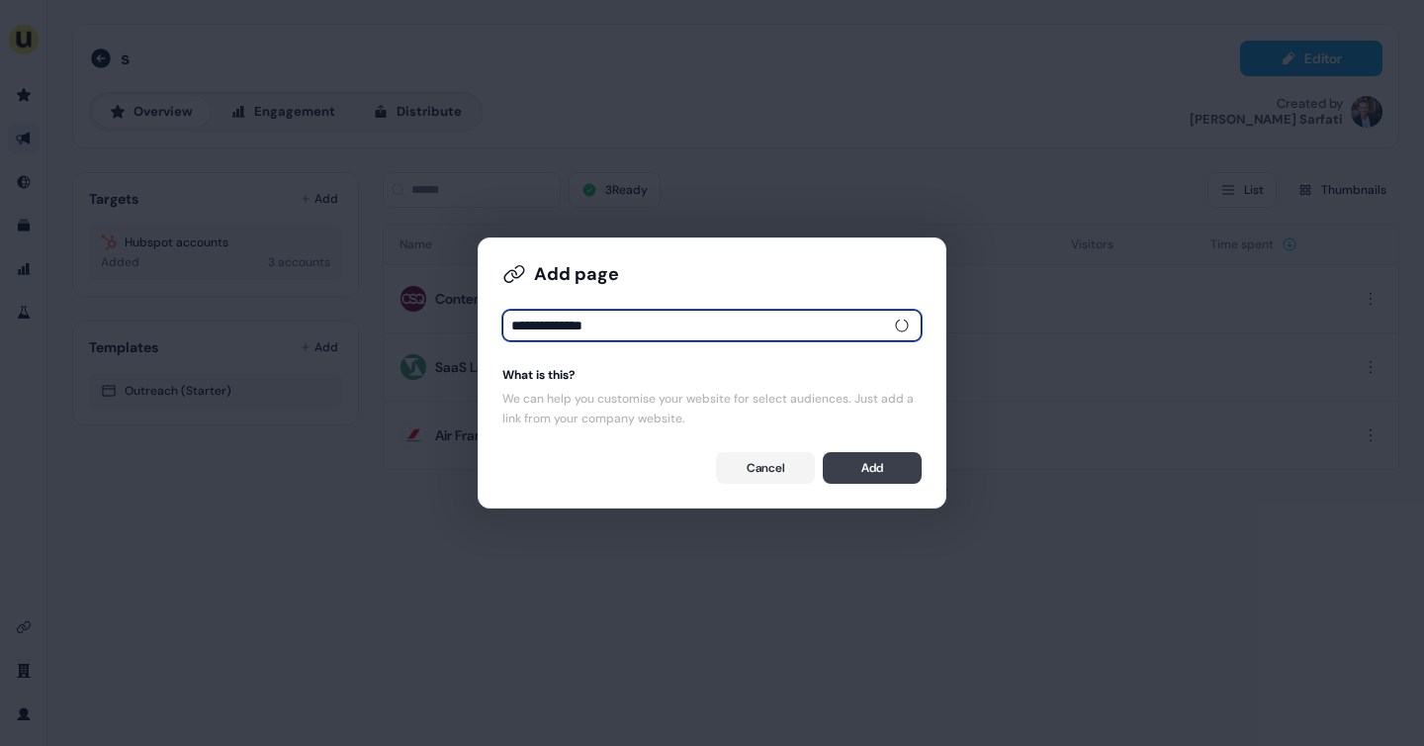
type input "**********"
click at [874, 466] on button "Add" at bounding box center [872, 468] width 99 height 32
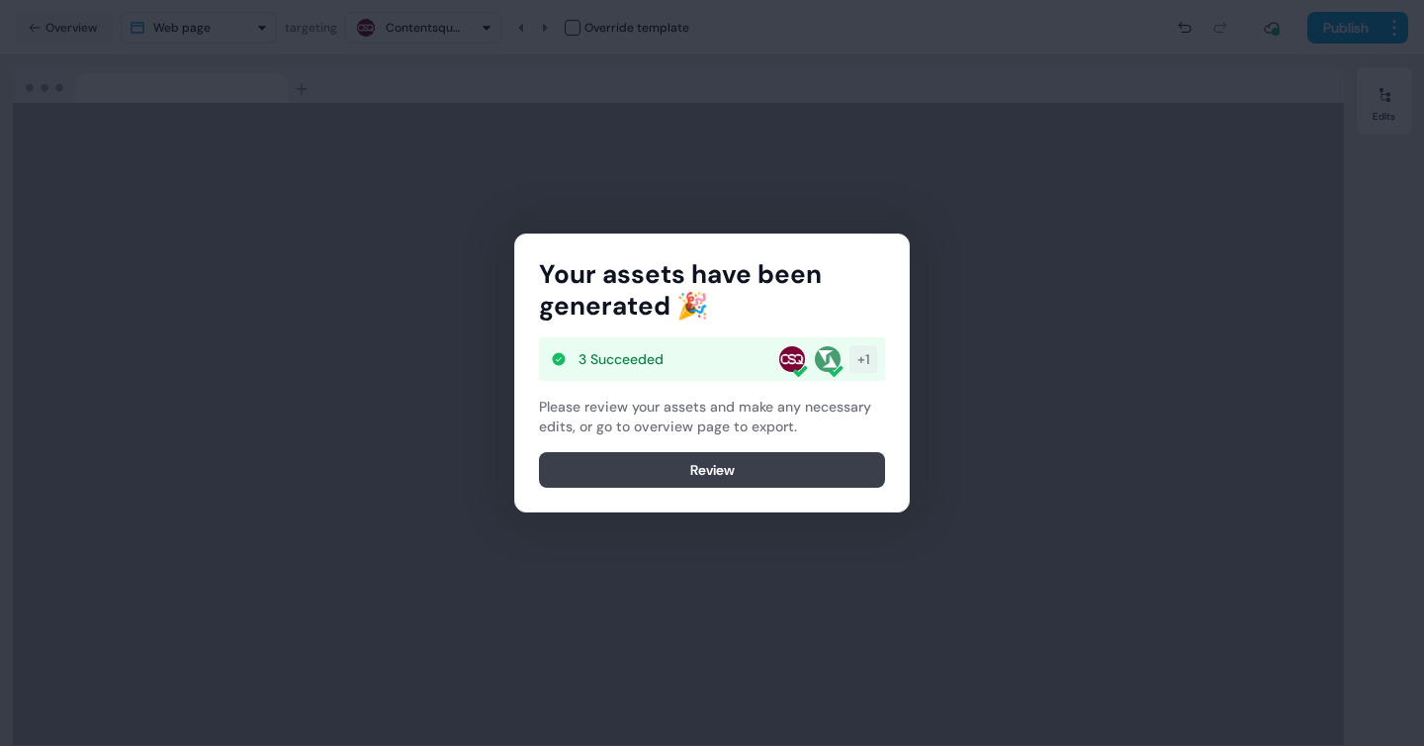
click at [775, 468] on button "Review" at bounding box center [712, 470] width 346 height 36
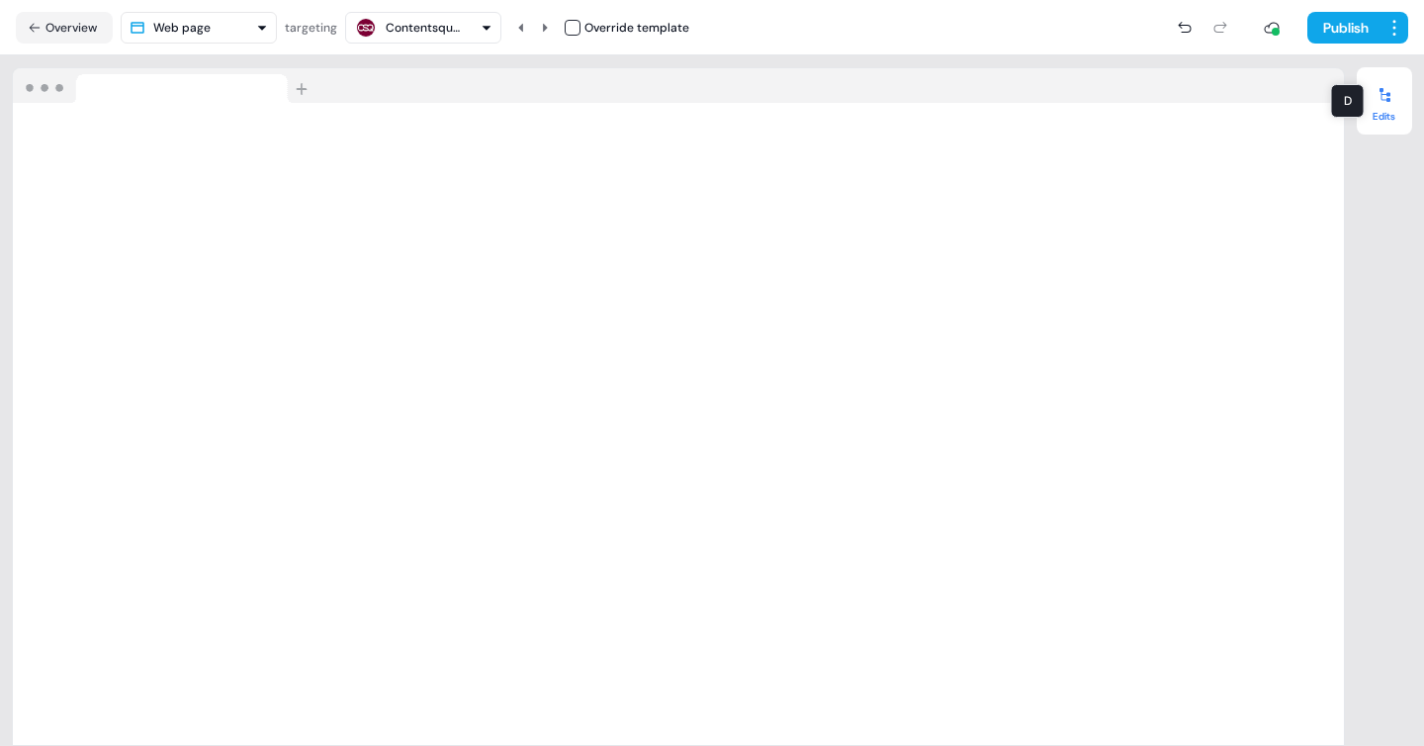
click at [1389, 101] on icon at bounding box center [1384, 95] width 11 height 14
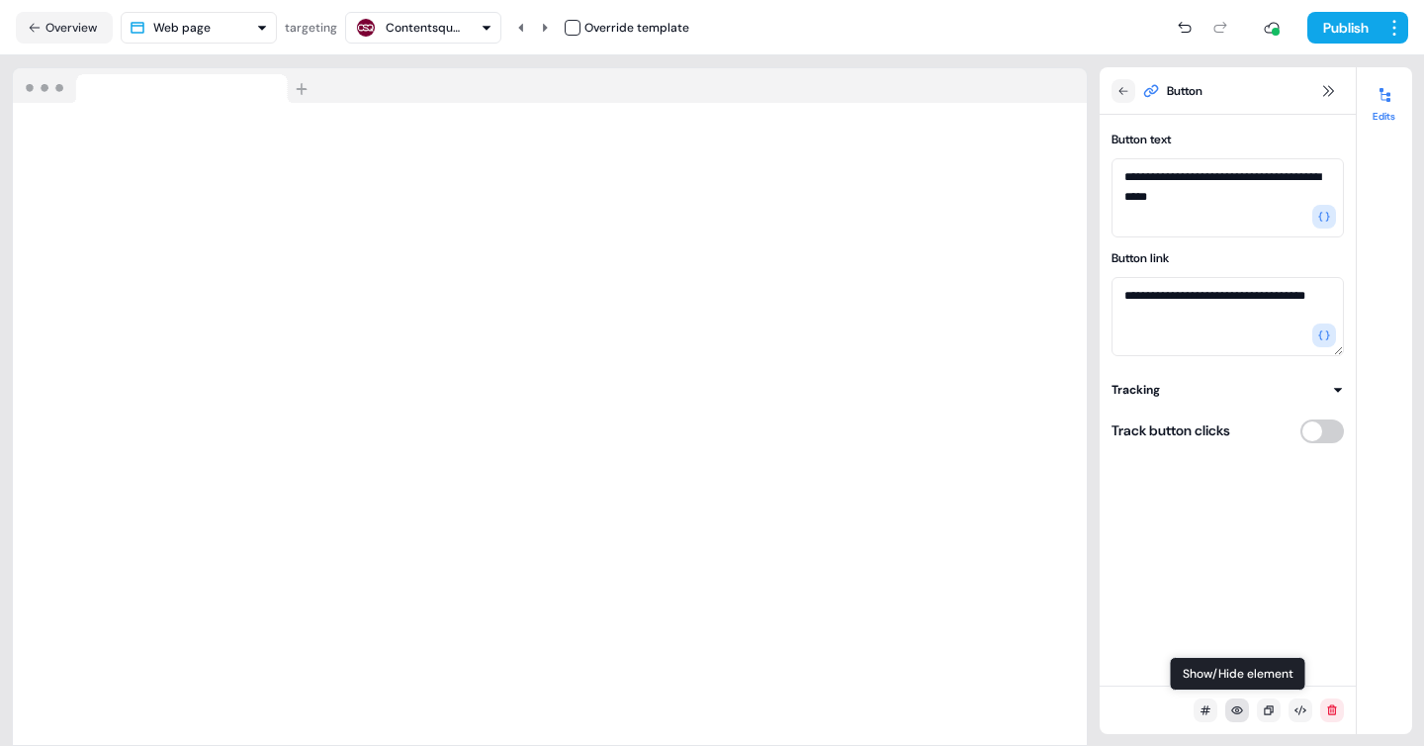
click at [1235, 719] on button at bounding box center [1237, 710] width 24 height 24
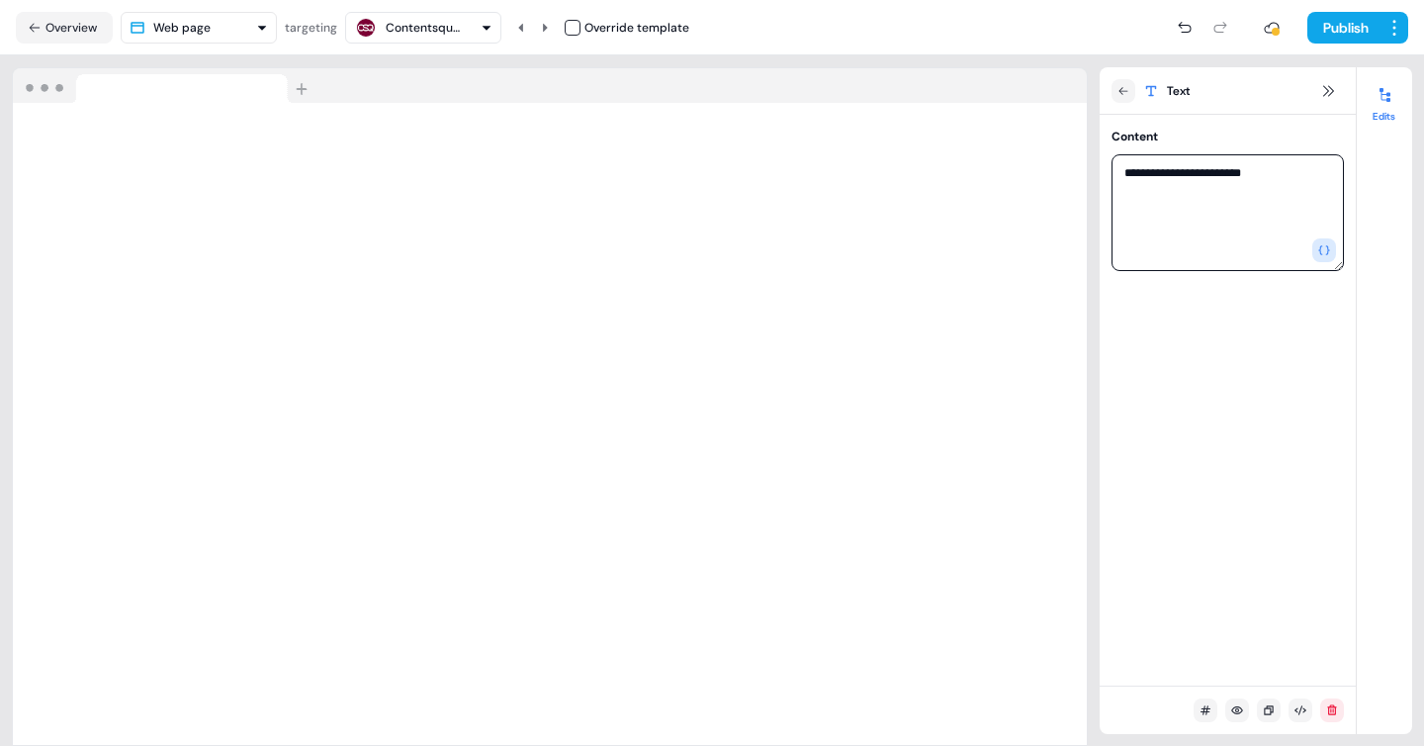
click at [1141, 169] on textarea "**********" at bounding box center [1227, 212] width 232 height 117
click at [1328, 89] on icon at bounding box center [1328, 91] width 16 height 16
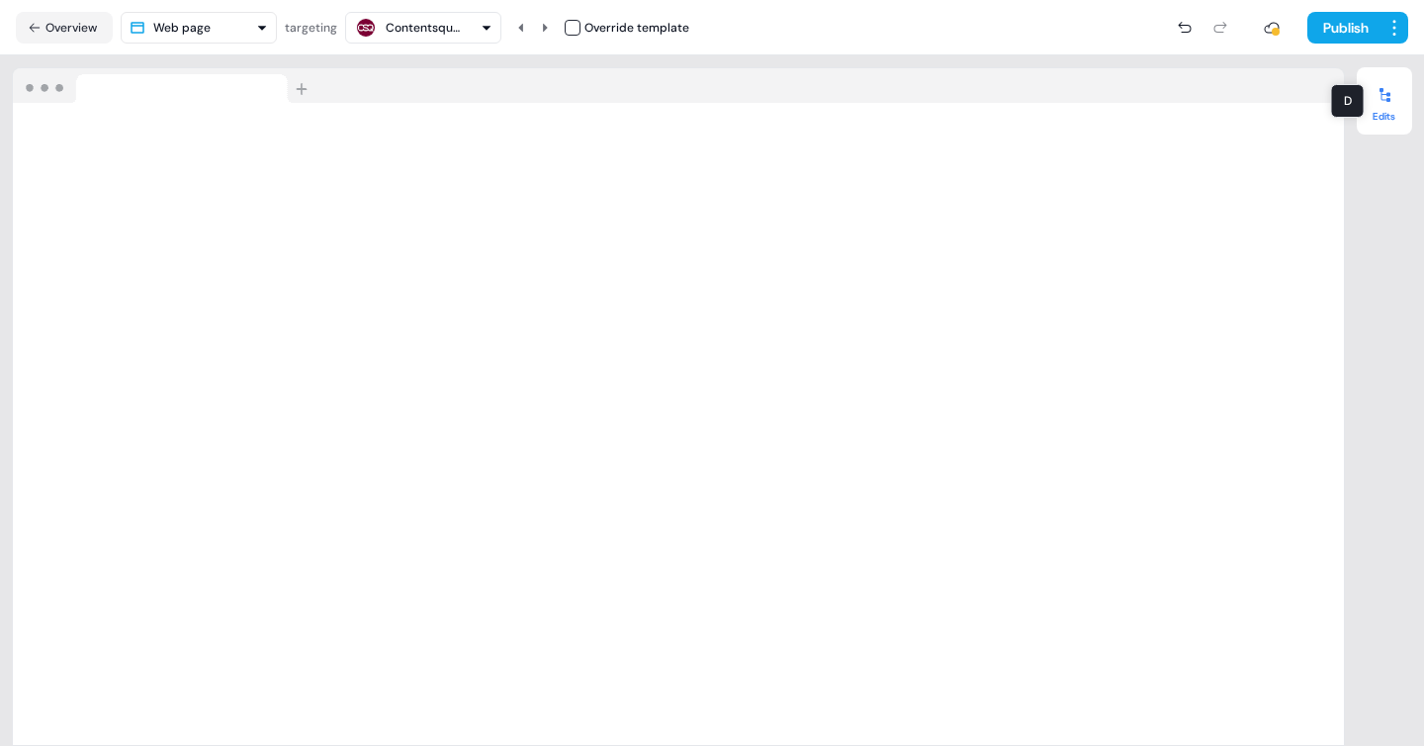
click at [1374, 101] on div at bounding box center [1384, 95] width 32 height 32
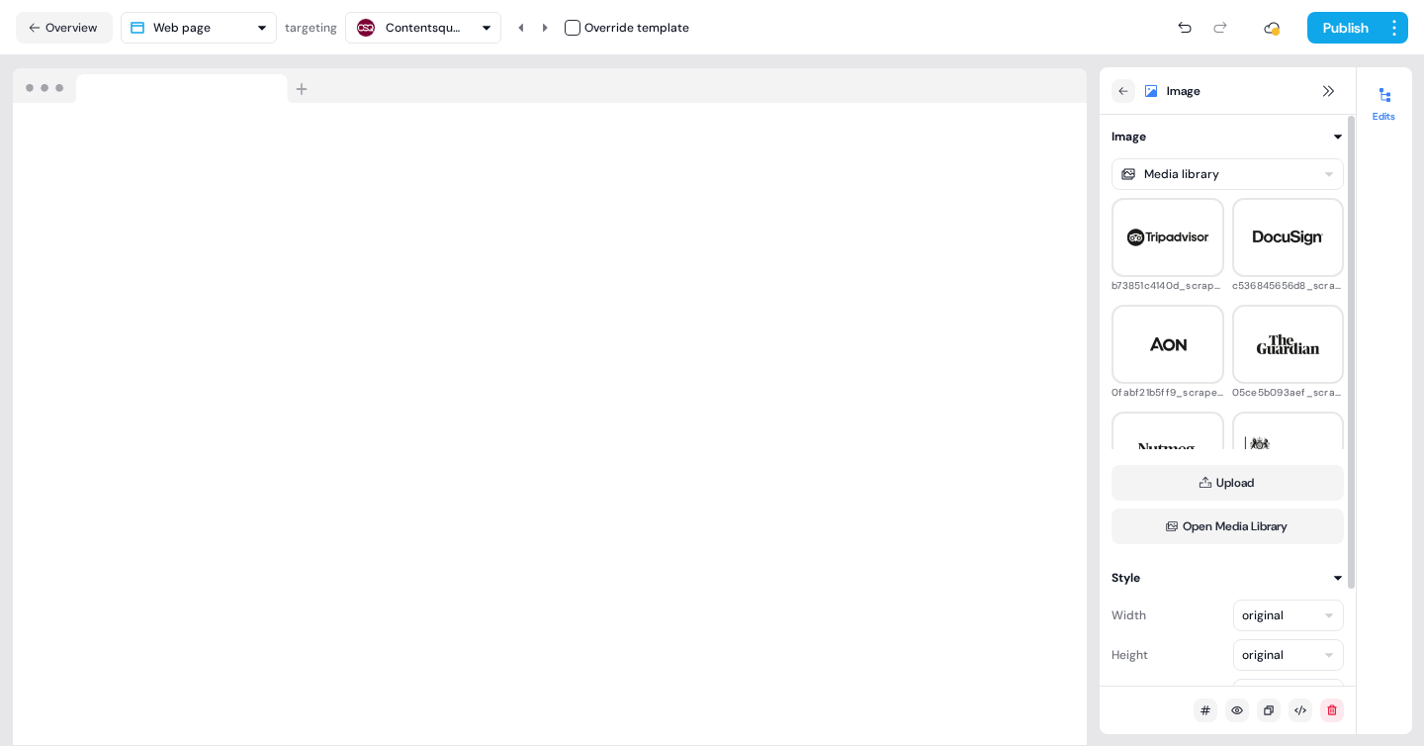
click at [1229, 185] on html "For the best experience switch devices to a bigger screen. Go to Userled.io s E…" at bounding box center [712, 373] width 1424 height 746
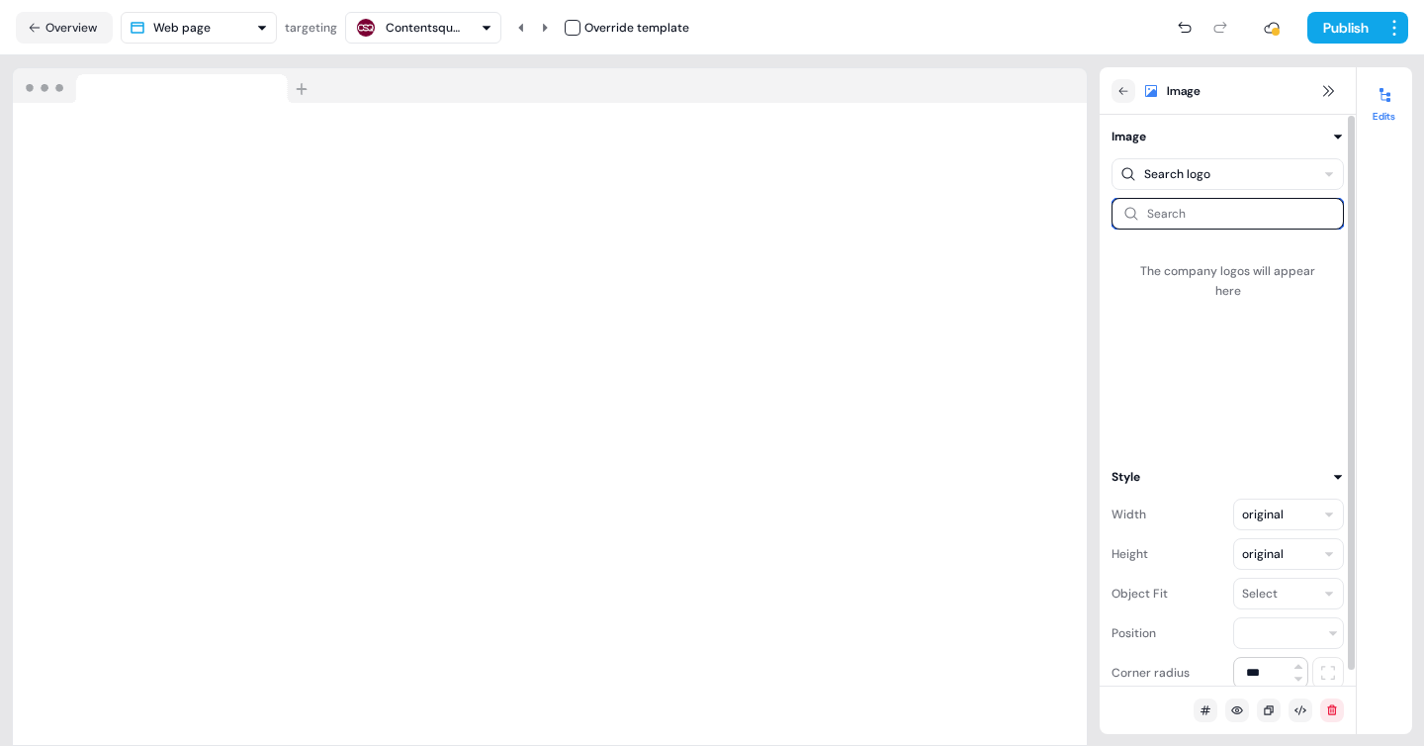
click at [1166, 216] on input at bounding box center [1227, 214] width 232 height 32
type input "*"
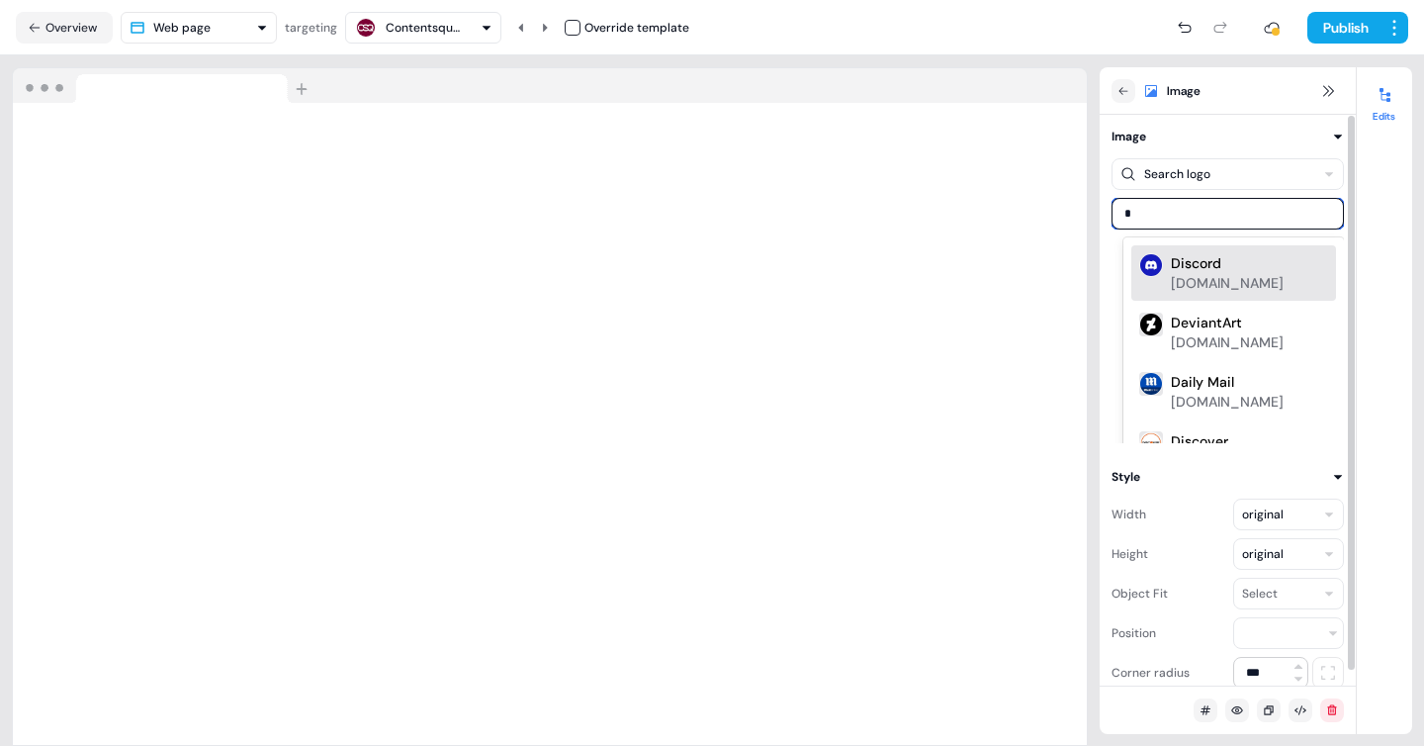
click at [1200, 273] on div "Discord" at bounding box center [1196, 263] width 50 height 20
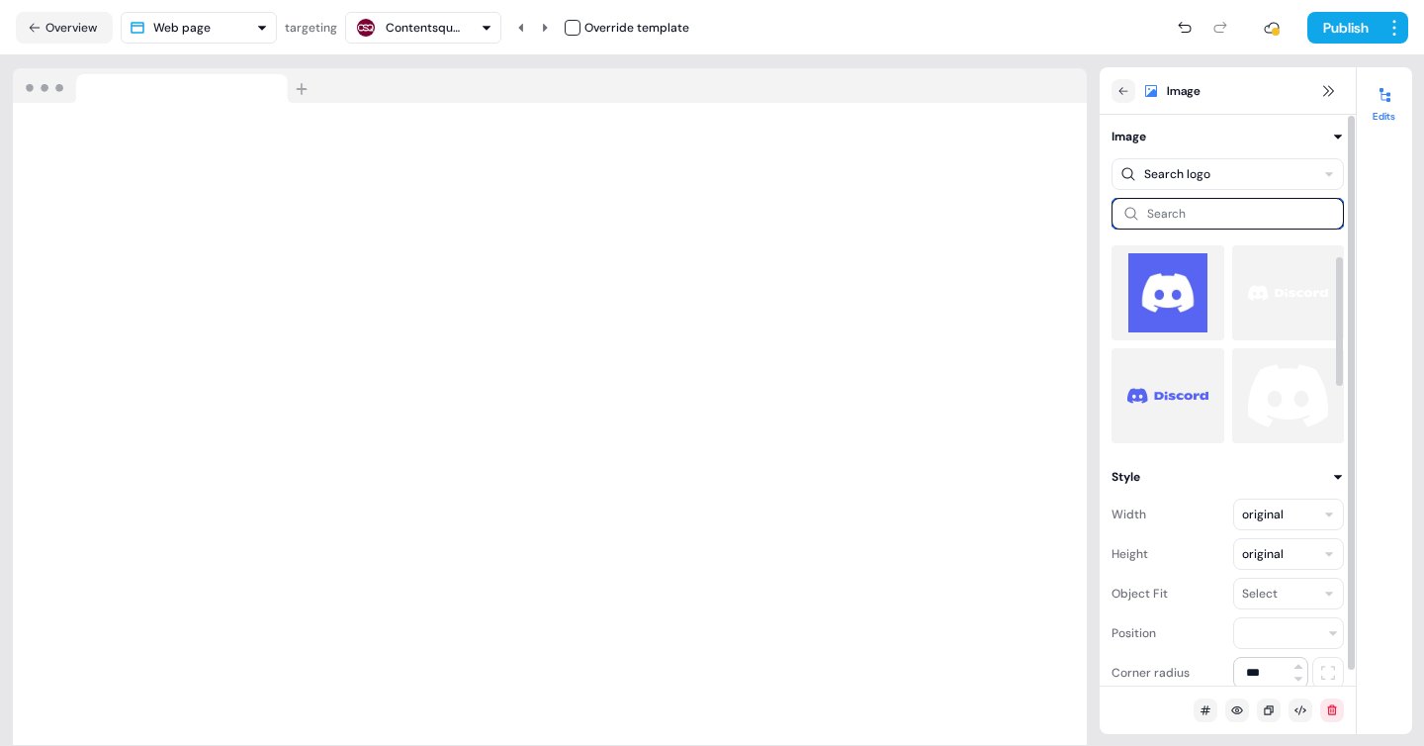
scroll to position [103, 0]
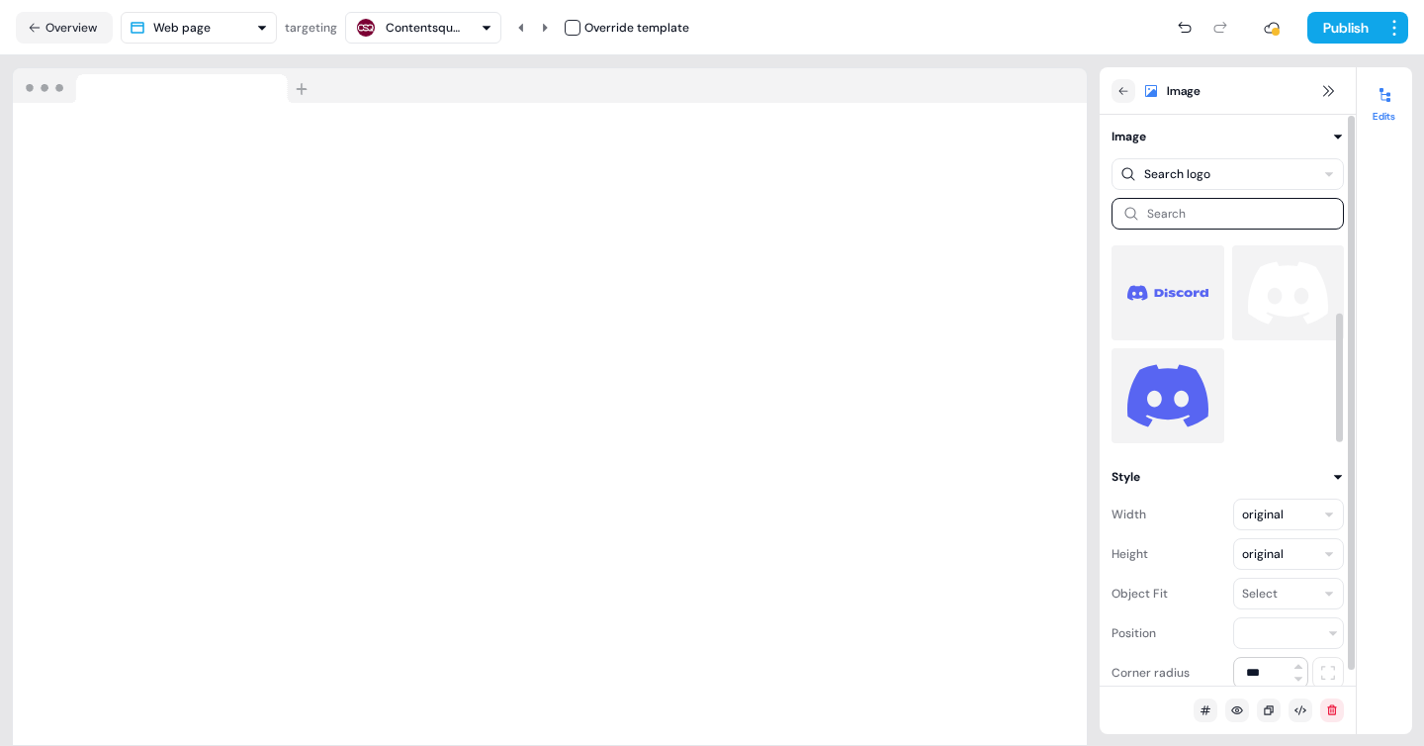
click at [1148, 405] on img at bounding box center [1167, 395] width 81 height 79
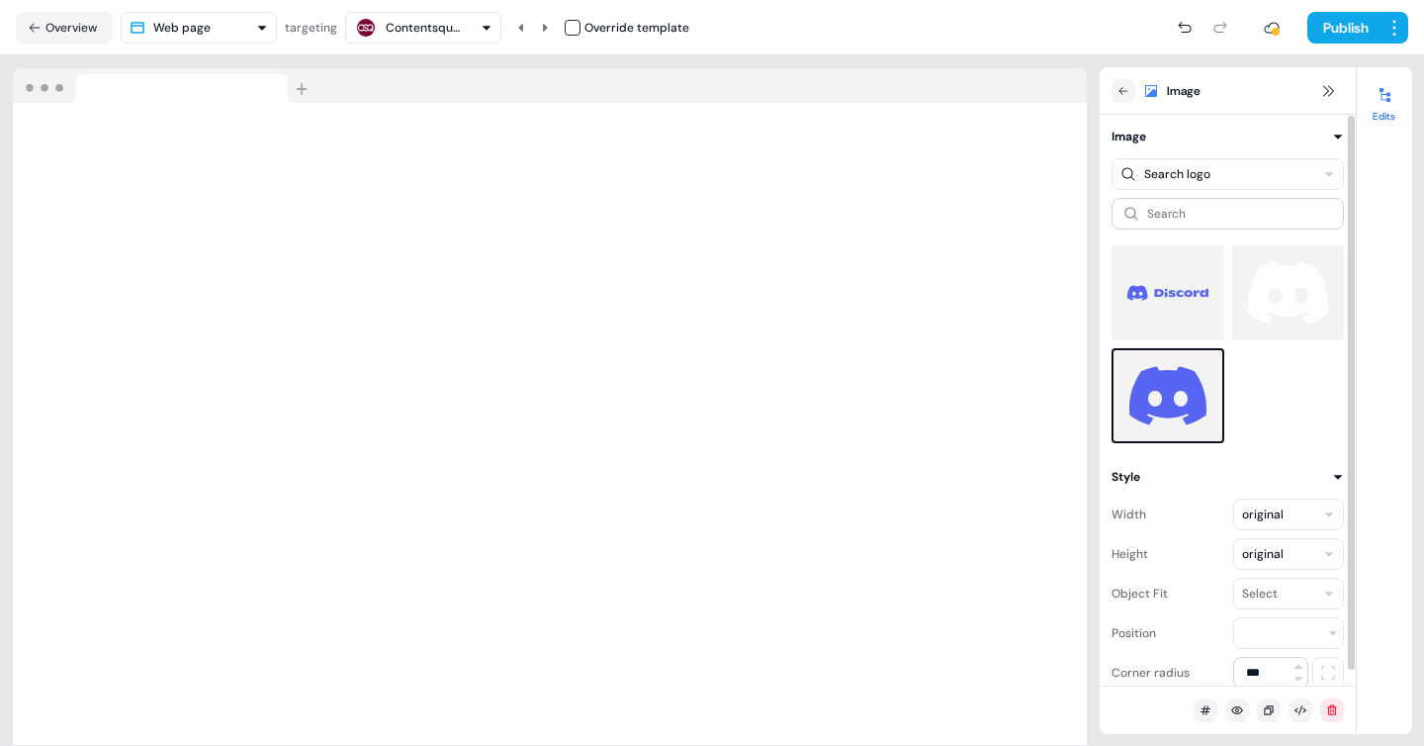
scroll to position [15, 0]
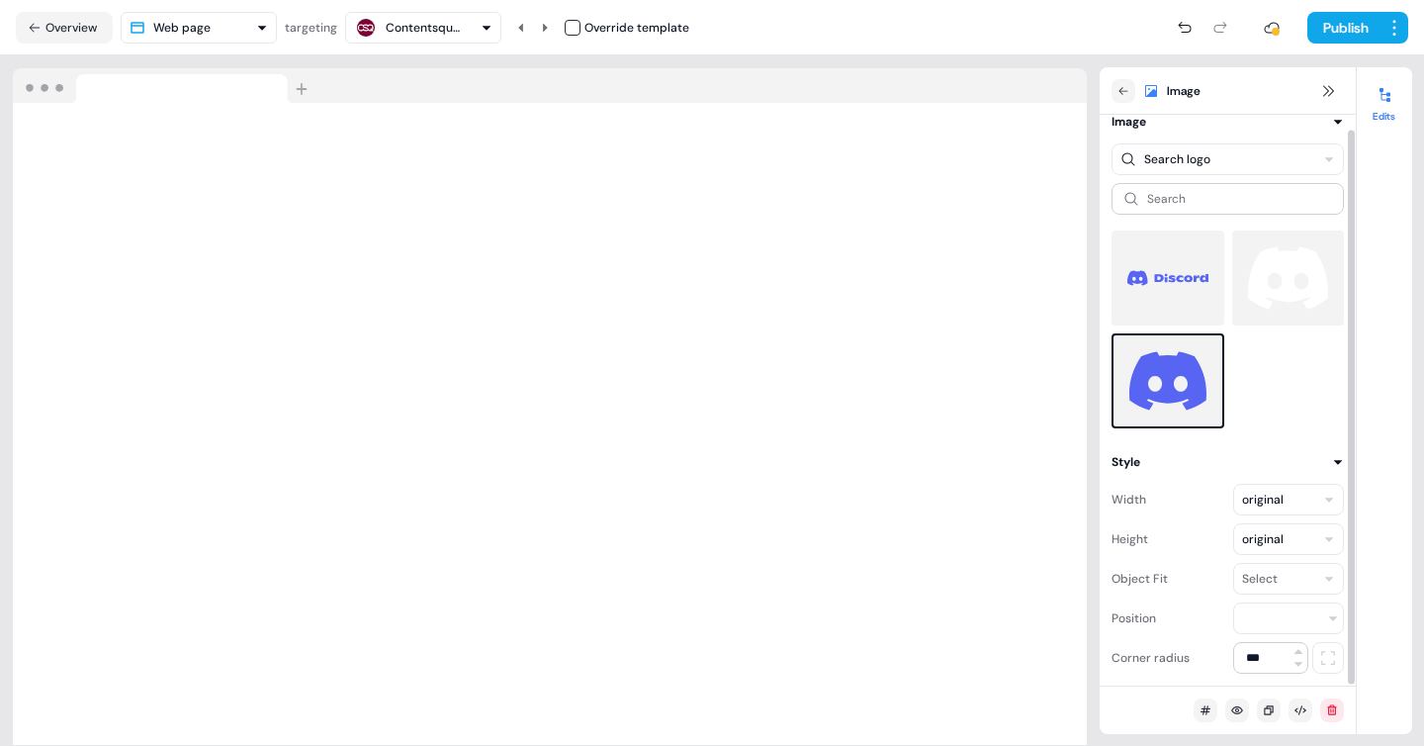
click at [1283, 574] on div "Select" at bounding box center [1288, 579] width 111 height 32
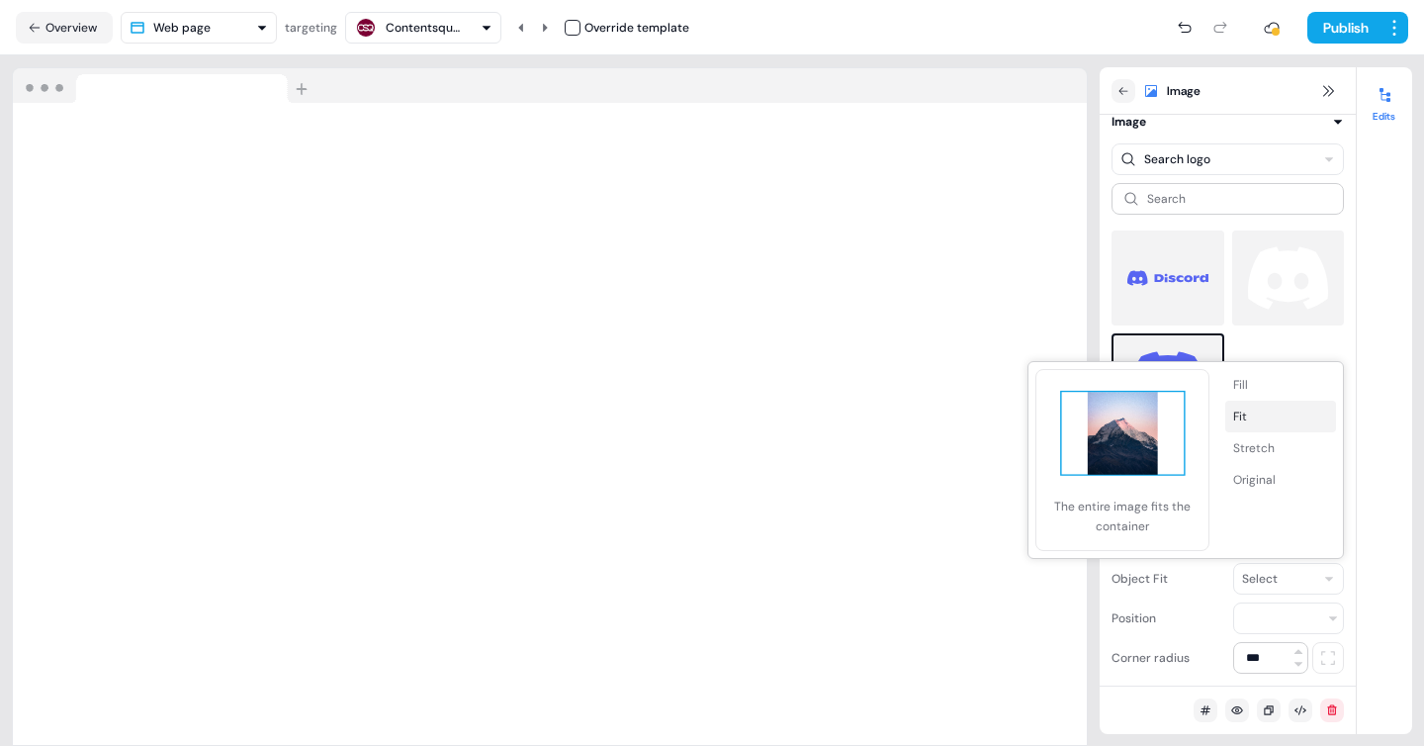
click at [1245, 405] on button "Fit" at bounding box center [1280, 416] width 111 height 32
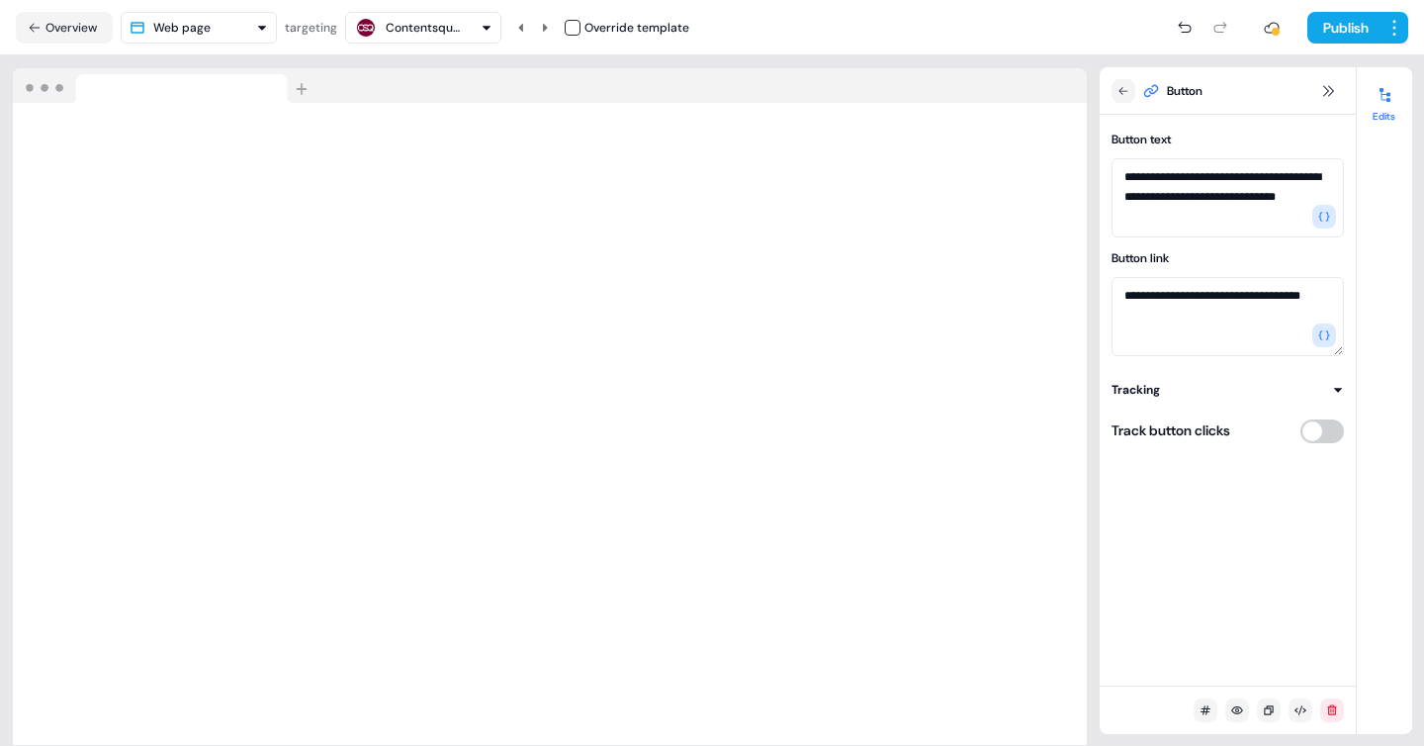
scroll to position [0, 0]
click at [1244, 709] on button at bounding box center [1237, 710] width 24 height 24
click at [1235, 710] on icon at bounding box center [1237, 710] width 12 height 8
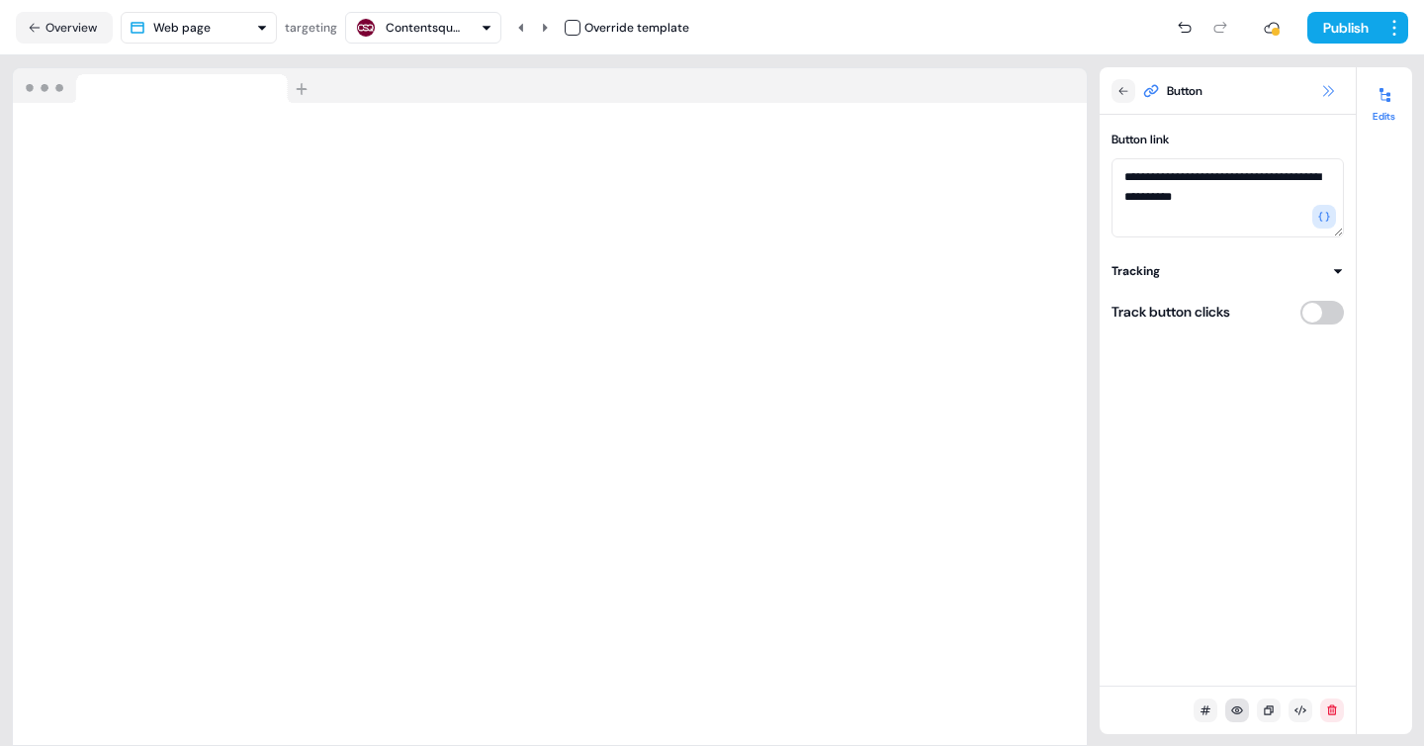
click at [1328, 93] on icon at bounding box center [1328, 91] width 16 height 16
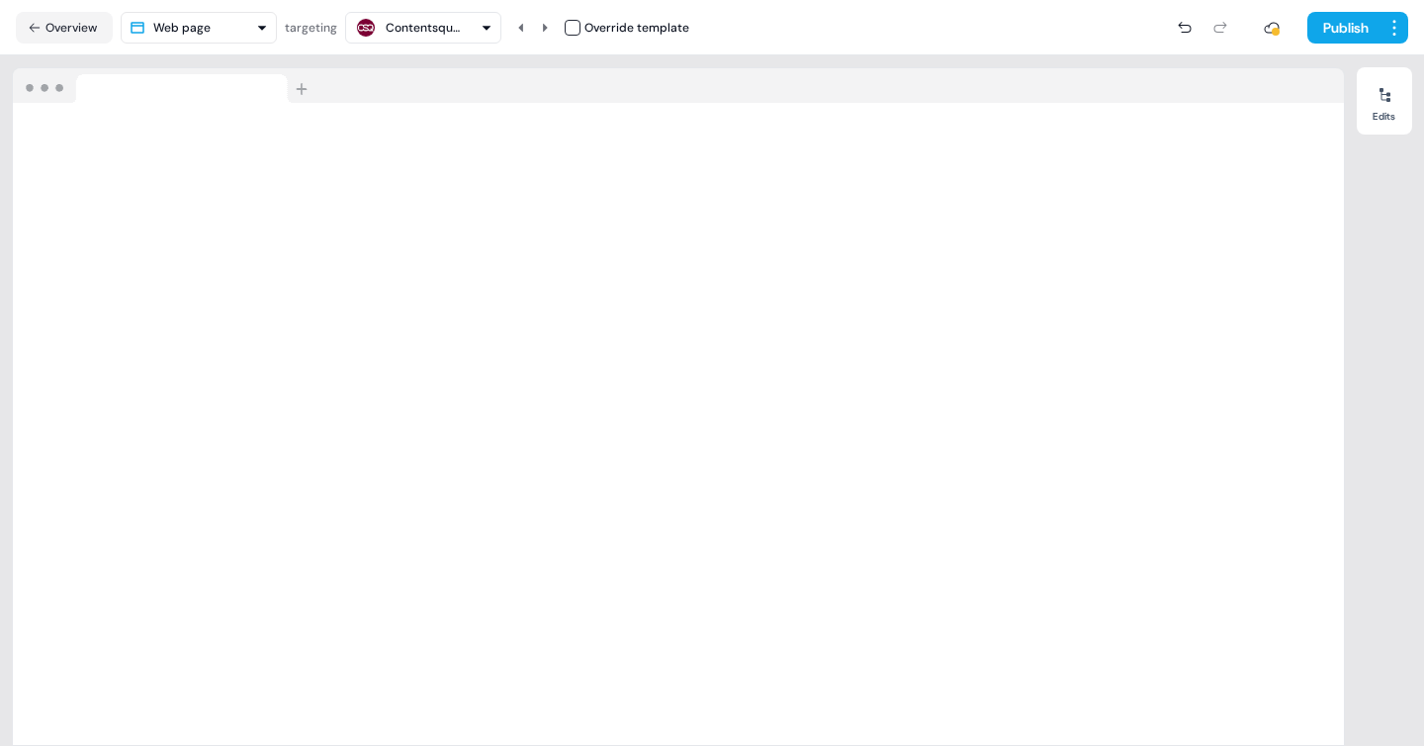
click at [484, 24] on icon "button" at bounding box center [487, 28] width 12 height 12
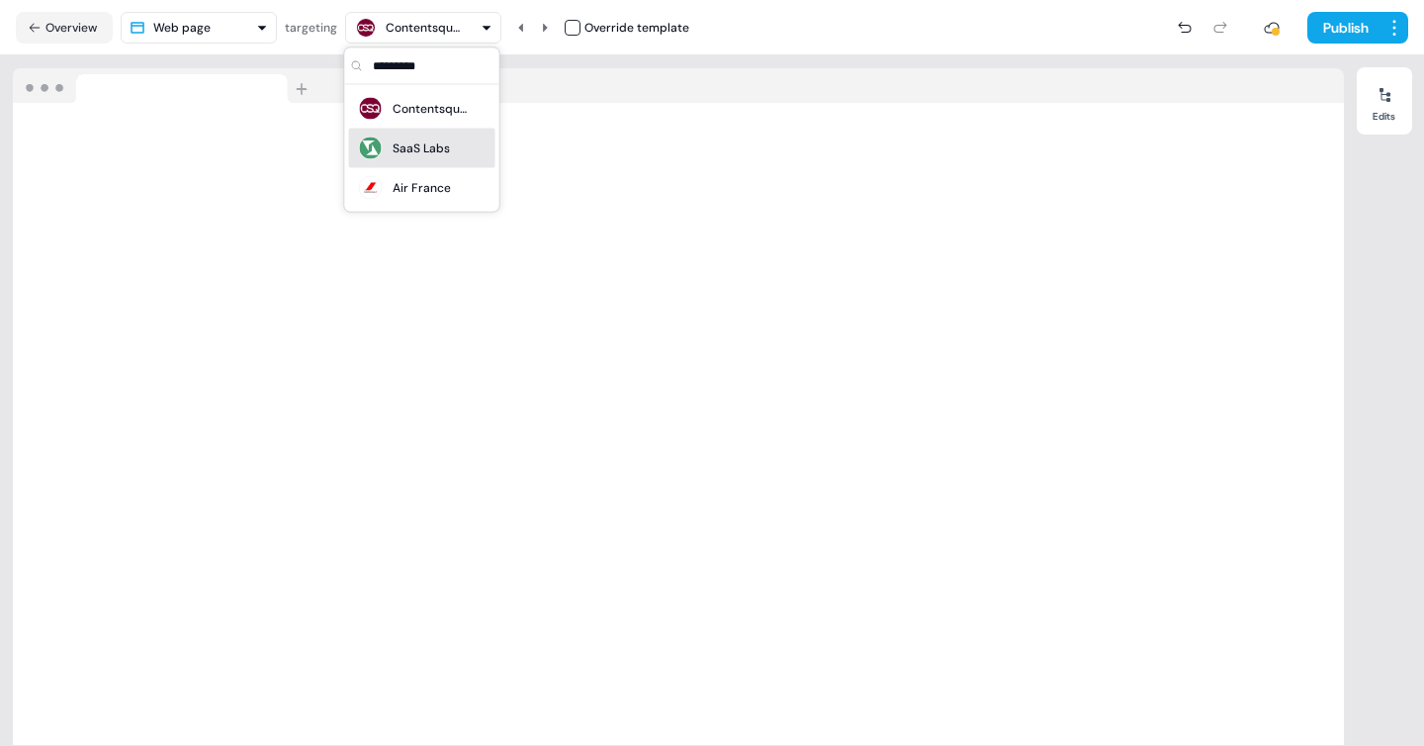
click at [421, 142] on div "SaaS Labs" at bounding box center [421, 148] width 57 height 20
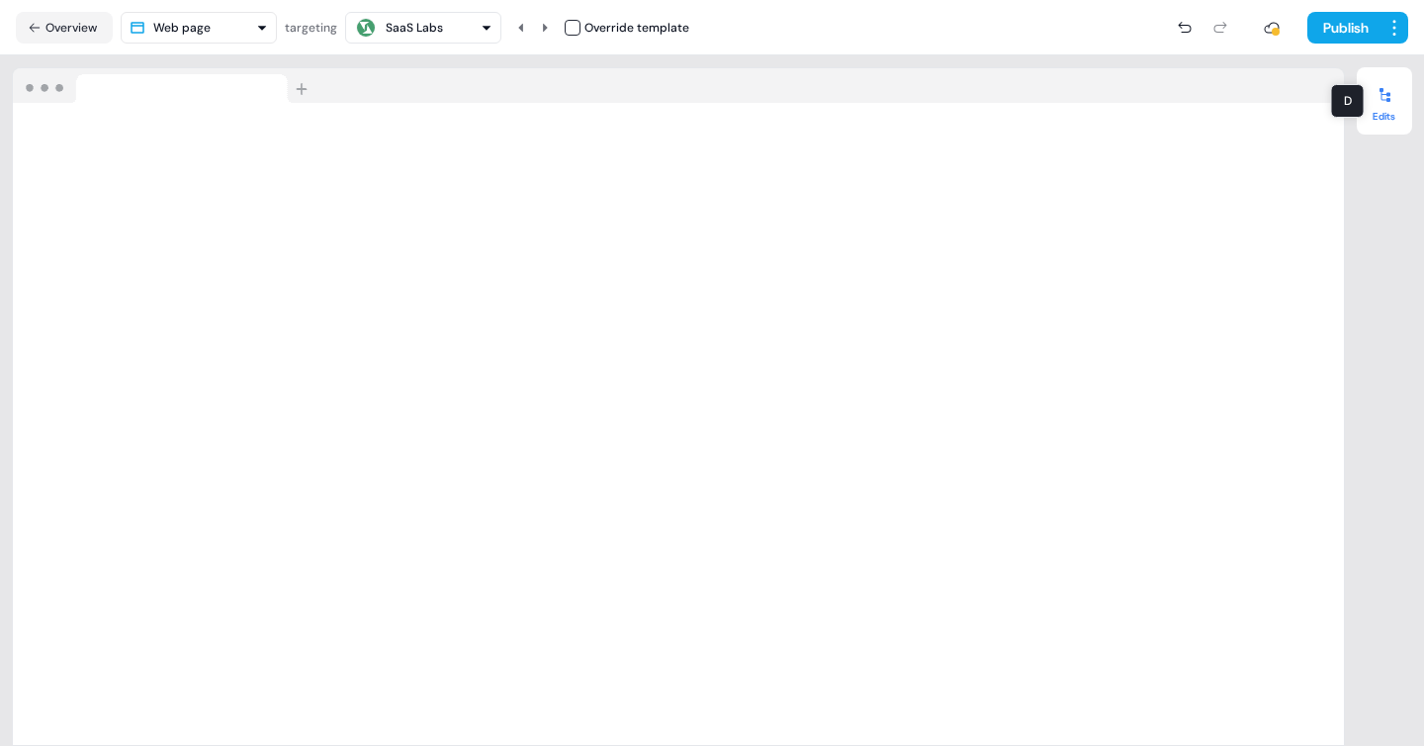
click at [1387, 101] on icon at bounding box center [1384, 95] width 11 height 14
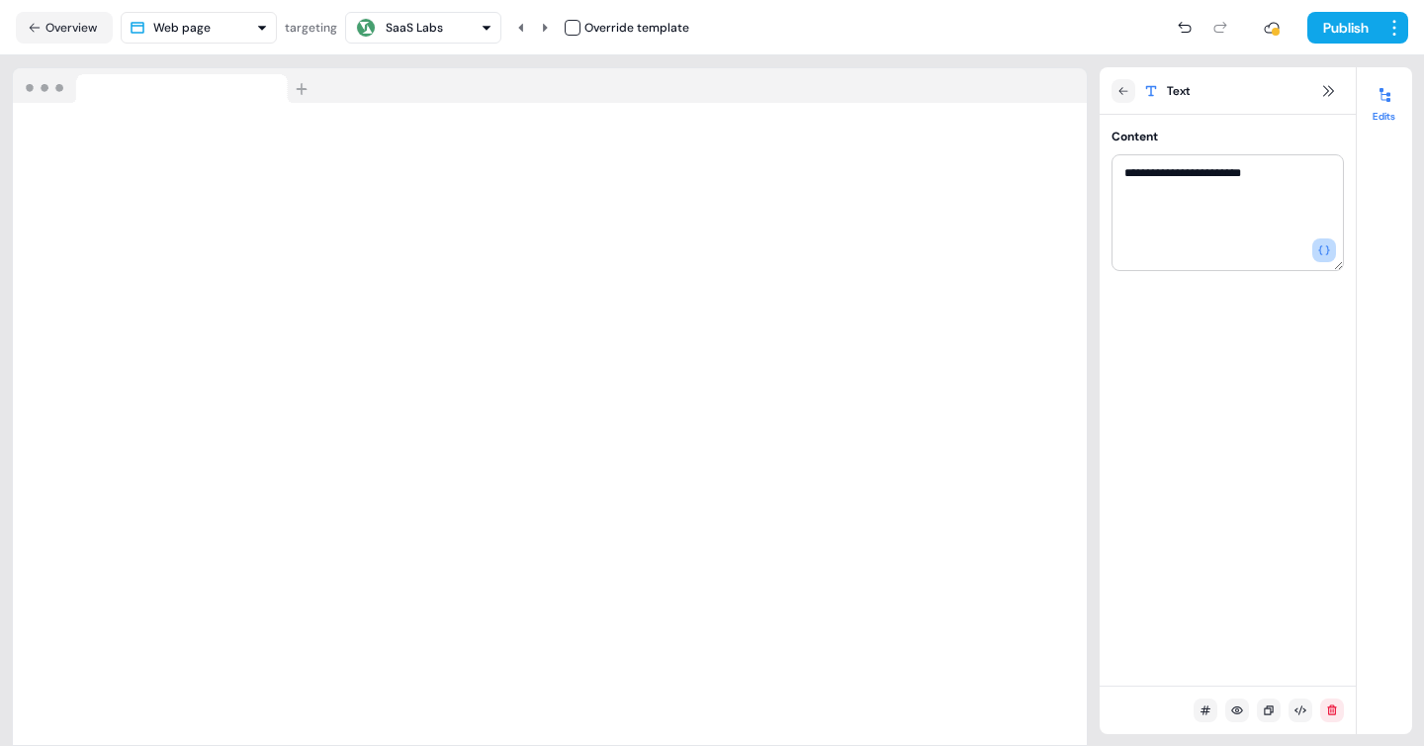
click at [1324, 244] on icon "button" at bounding box center [1324, 250] width 12 height 12
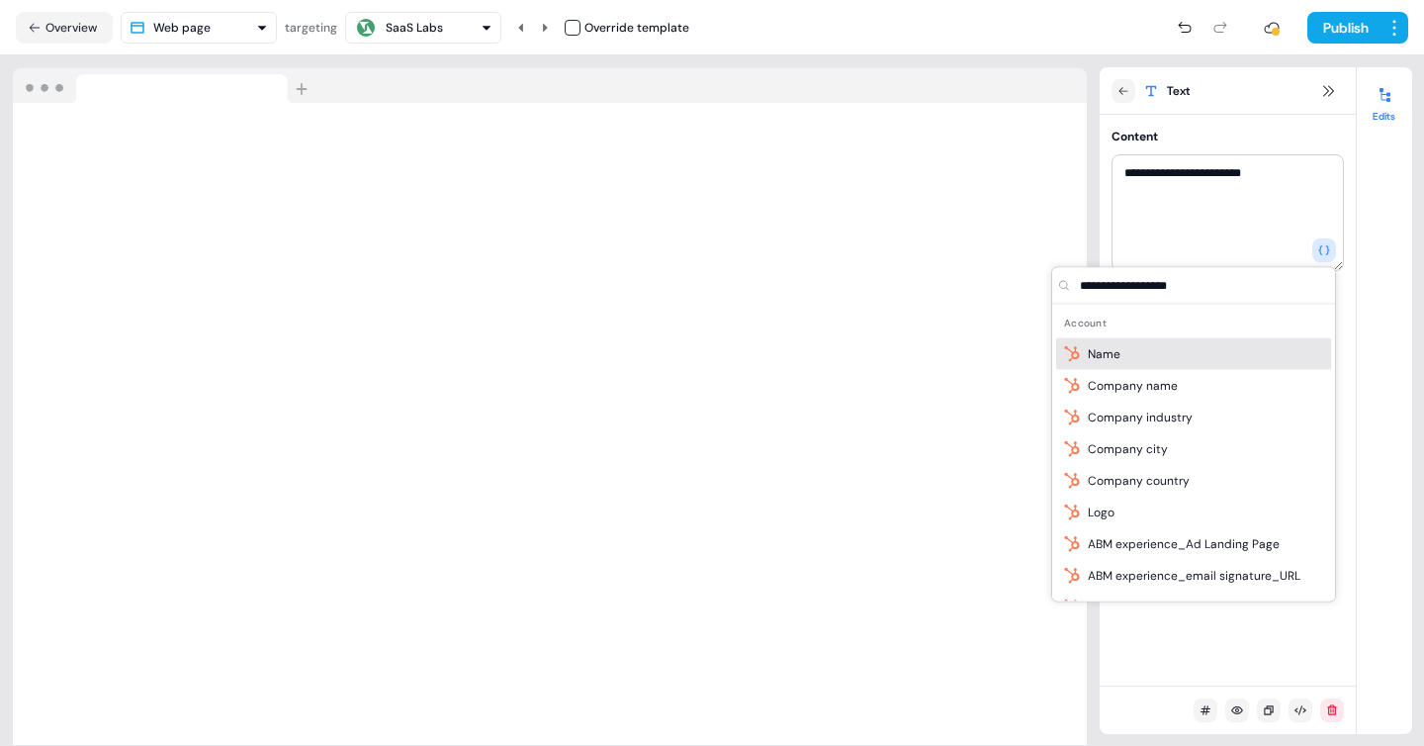
click at [1143, 358] on div "Name" at bounding box center [1193, 354] width 275 height 32
type textarea "**********"
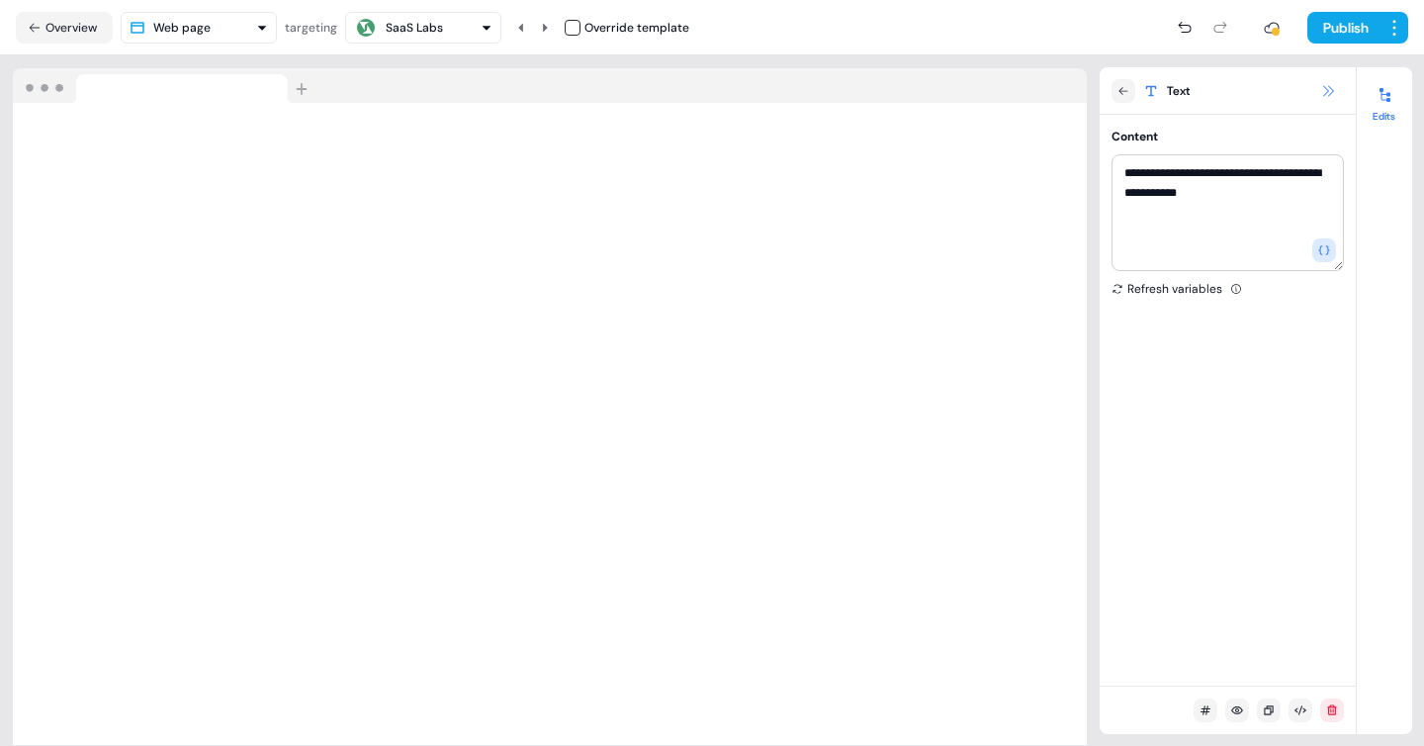
click at [1326, 91] on icon at bounding box center [1328, 91] width 16 height 16
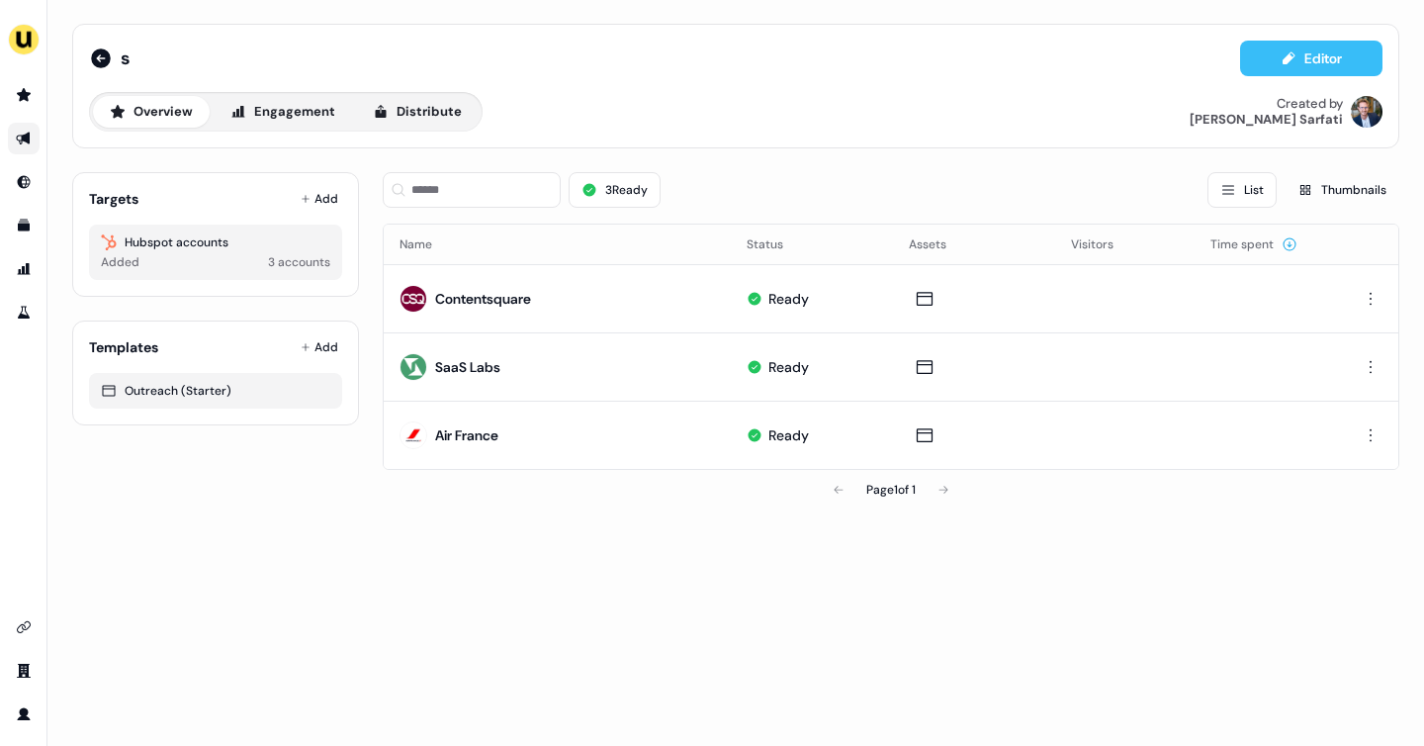
click at [1321, 58] on button "Editor" at bounding box center [1311, 59] width 142 height 36
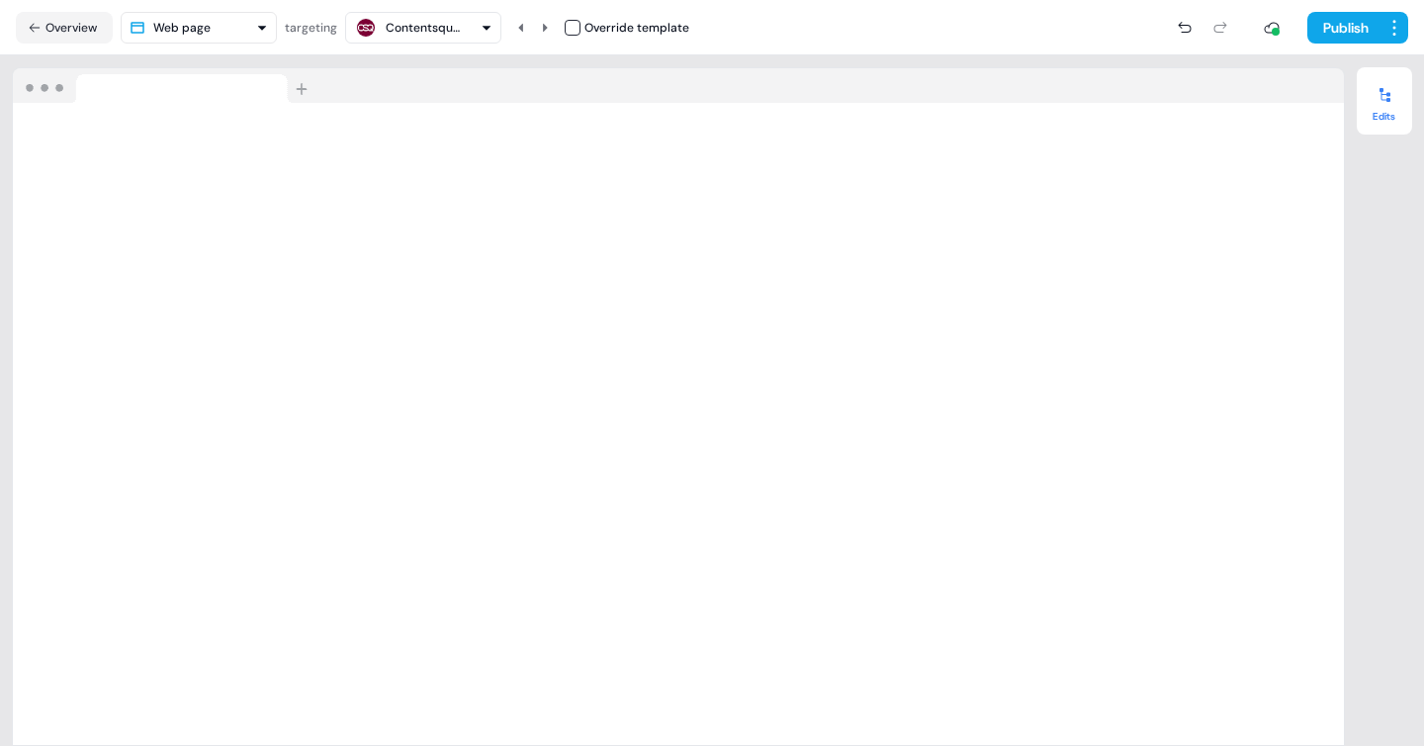
click at [1389, 108] on div at bounding box center [1384, 95] width 32 height 32
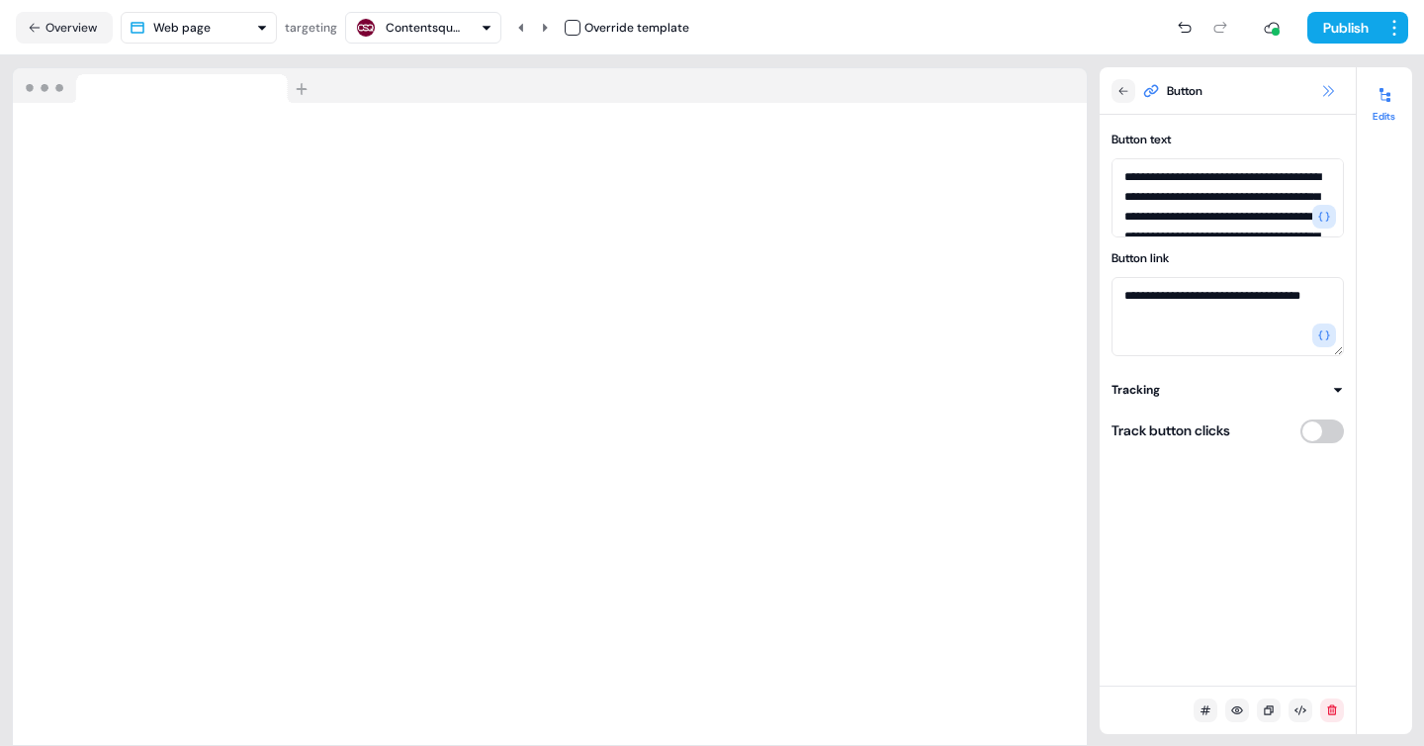
click at [1337, 91] on button at bounding box center [1328, 91] width 24 height 24
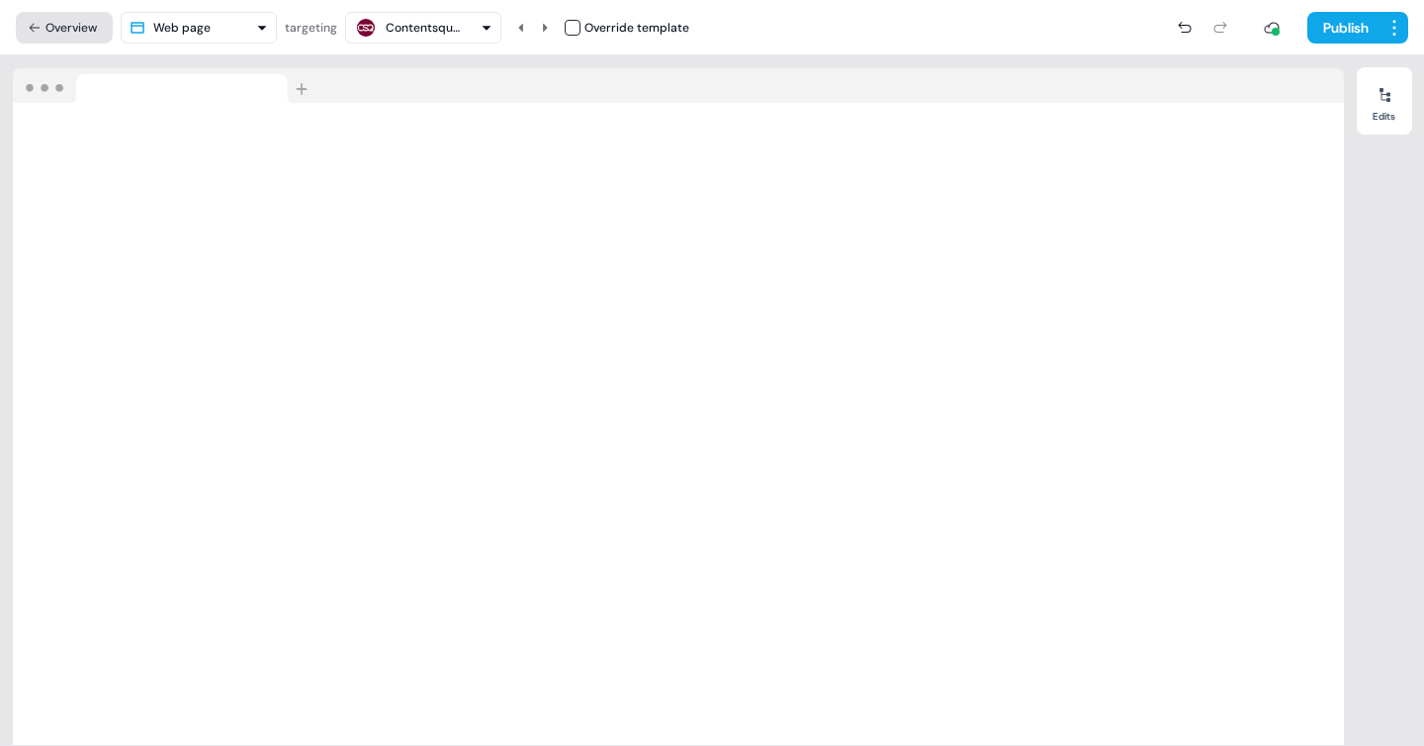
click at [48, 26] on button "Overview" at bounding box center [64, 28] width 97 height 32
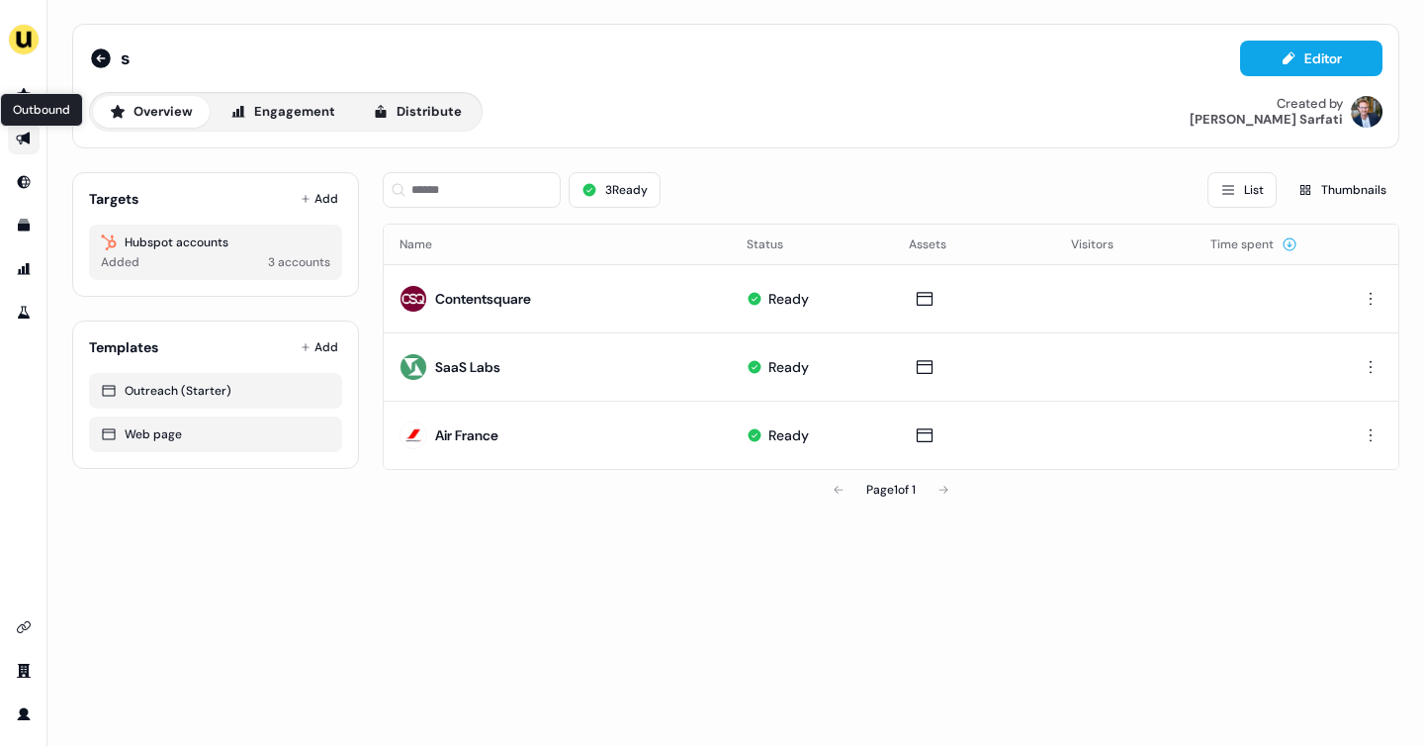
click at [29, 134] on icon "Go to outbound experience" at bounding box center [23, 138] width 14 height 13
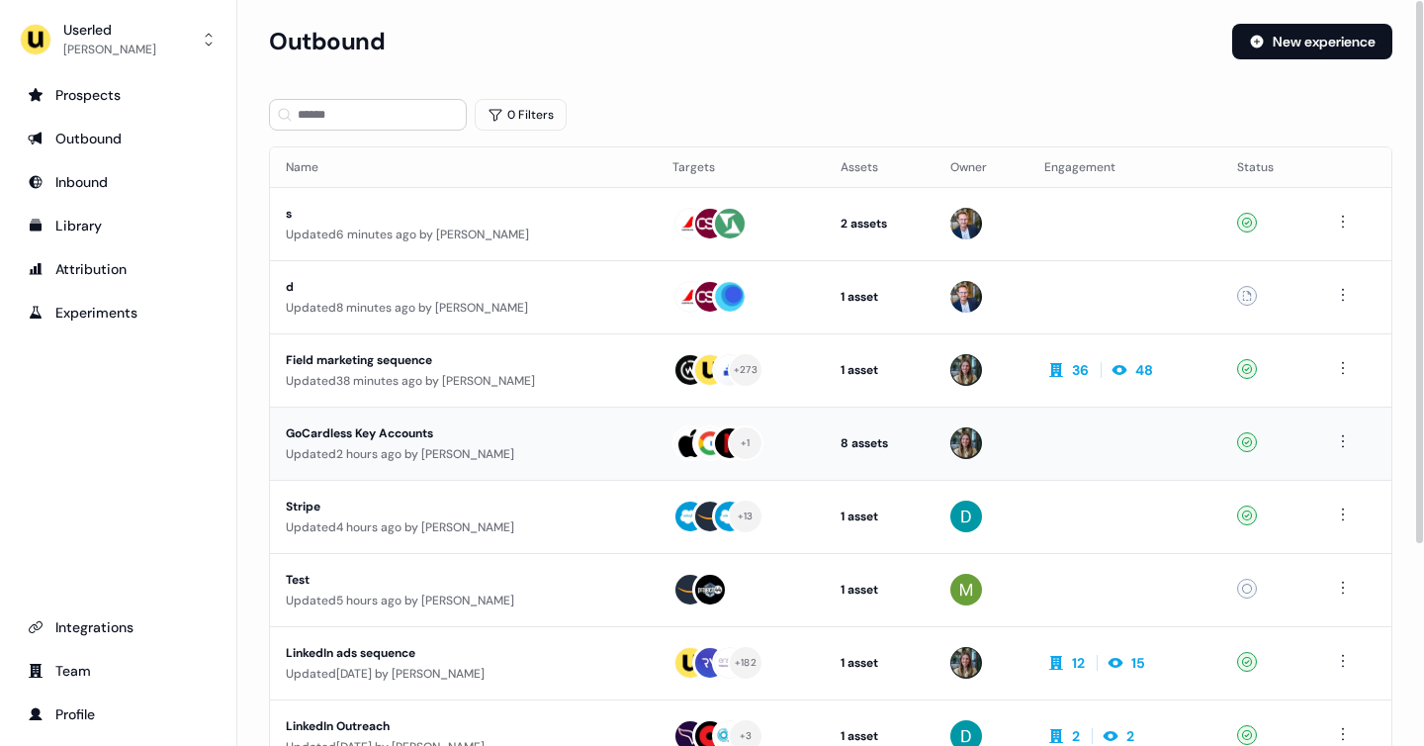
click at [483, 442] on div "GoCardless Key Accounts Updated 2 hours ago by Yann Sarfati" at bounding box center [463, 443] width 355 height 41
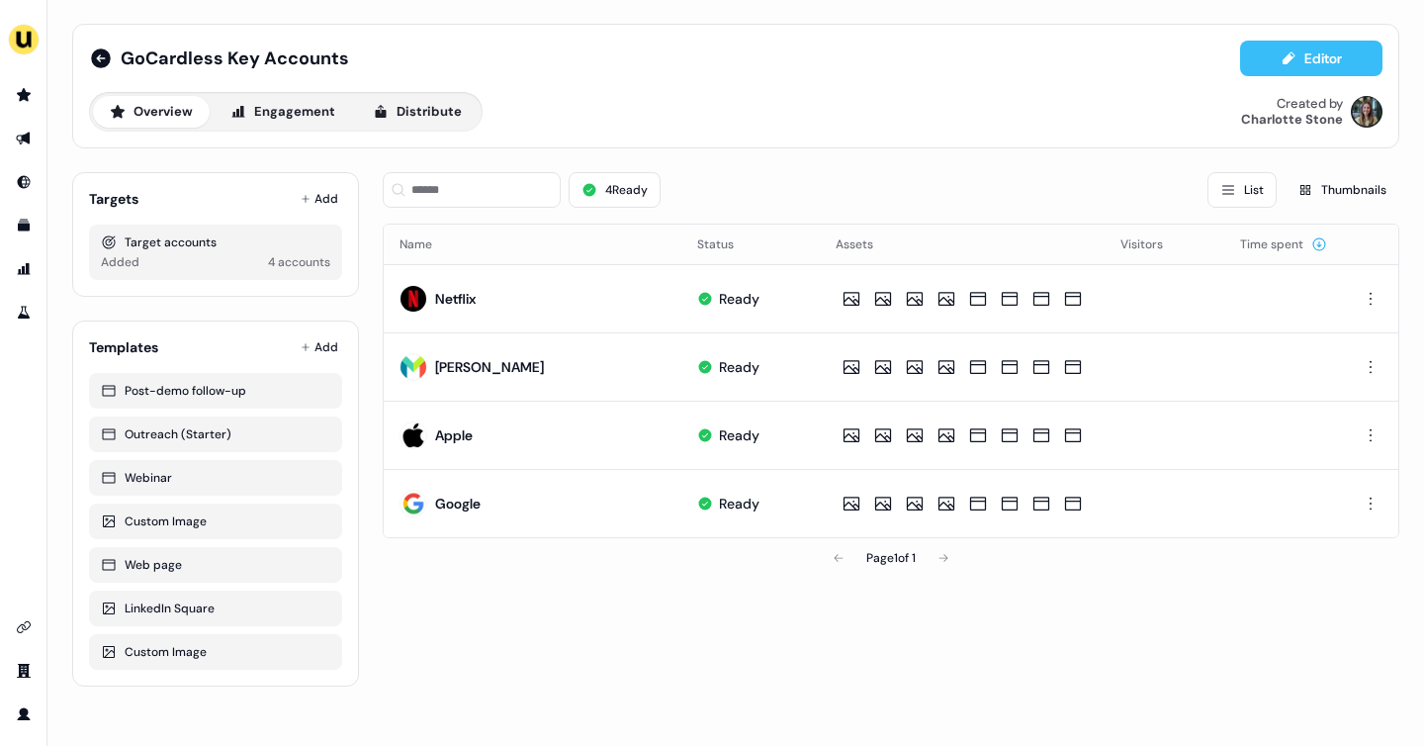
click at [1328, 55] on button "Editor" at bounding box center [1311, 59] width 142 height 36
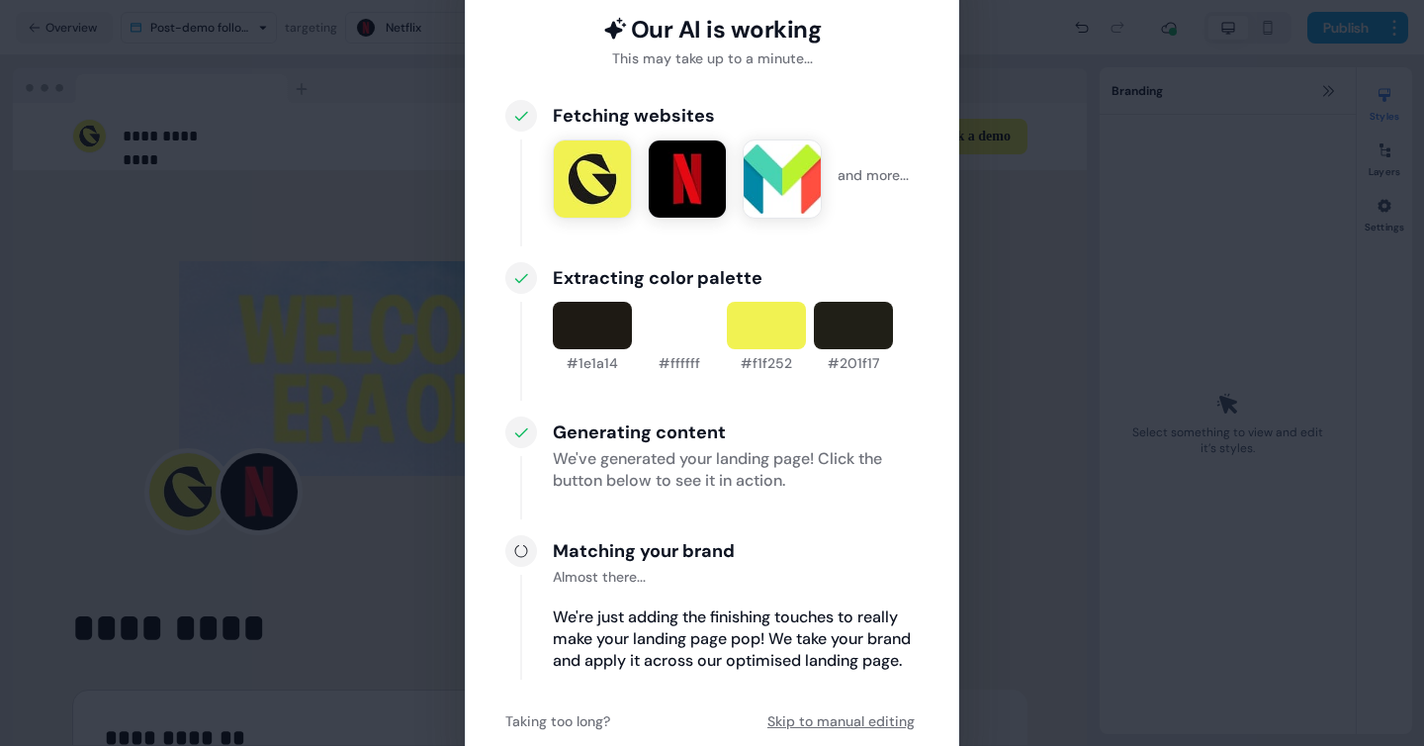
click at [801, 718] on button "Skip to manual editing" at bounding box center [840, 721] width 155 height 36
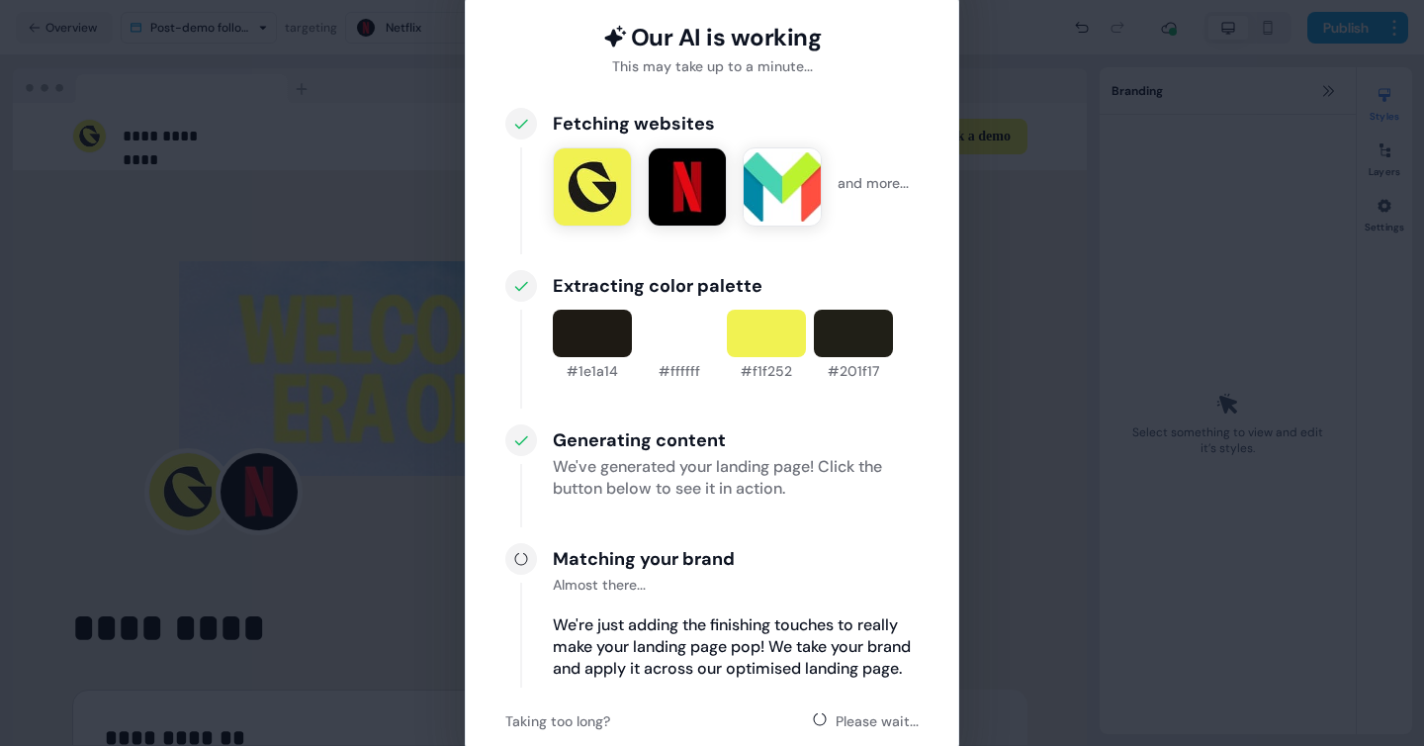
click at [983, 666] on div "Our AI is working This may take up to a minute... Fetching websites and more...…" at bounding box center [712, 373] width 1424 height 746
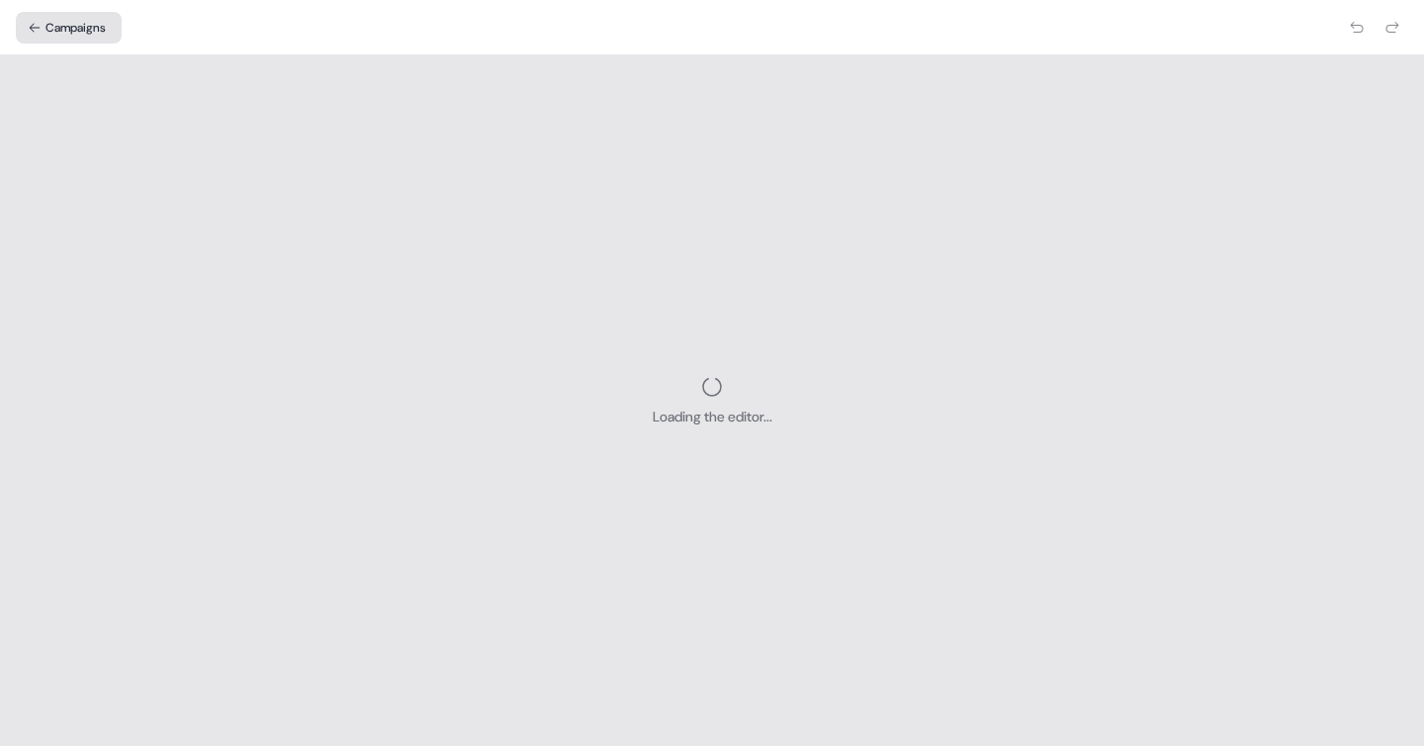
click at [79, 30] on button "Campaigns" at bounding box center [69, 28] width 106 height 32
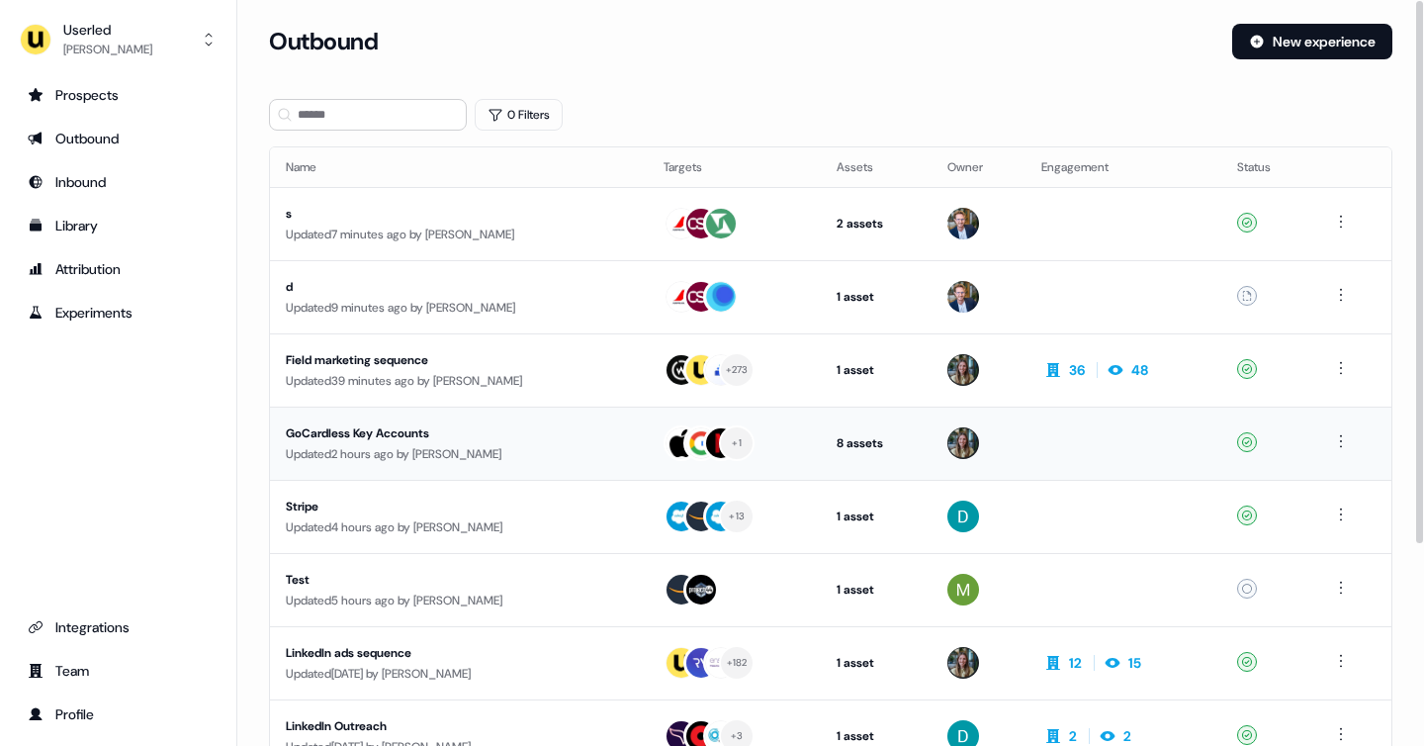
click at [531, 464] on td "GoCardless Key Accounts Updated 2 hours ago by Yann Sarfati" at bounding box center [459, 442] width 378 height 73
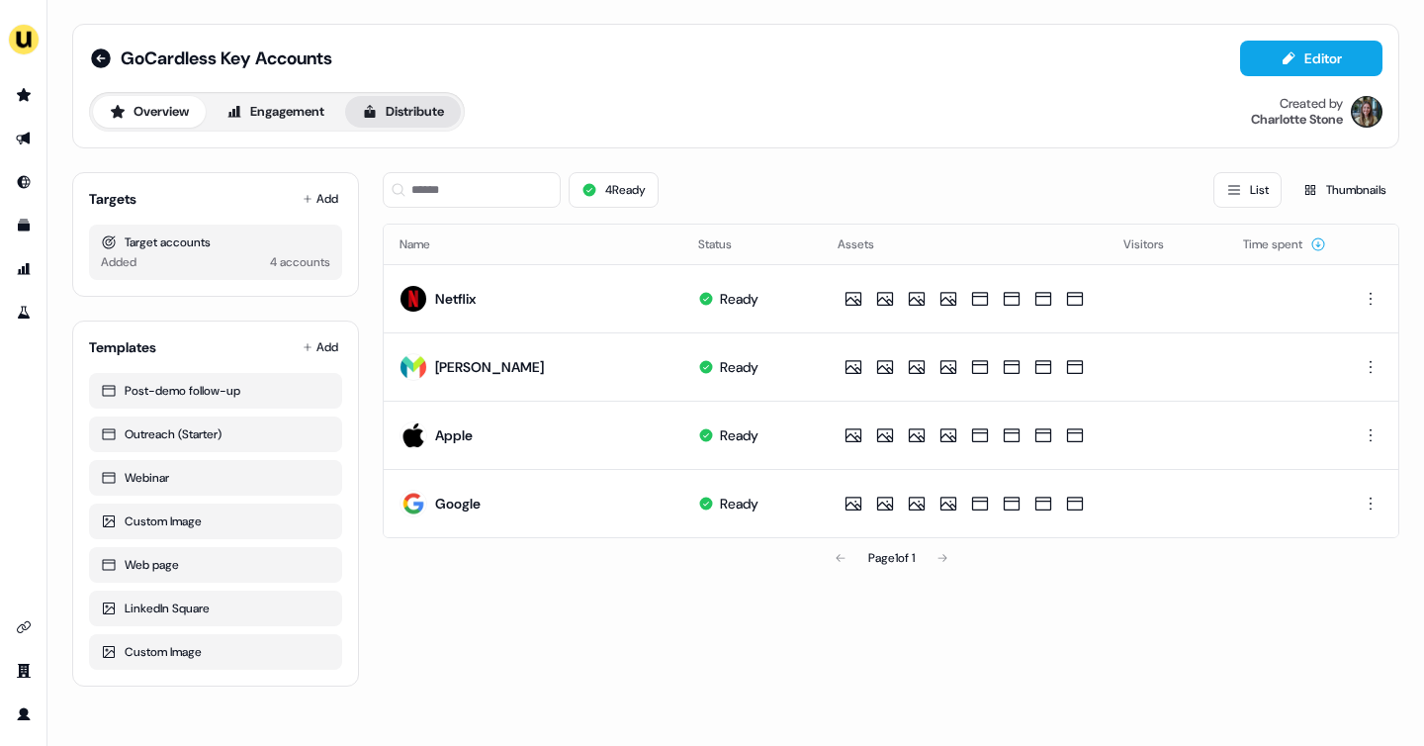
click at [409, 118] on button "Distribute" at bounding box center [403, 112] width 116 height 32
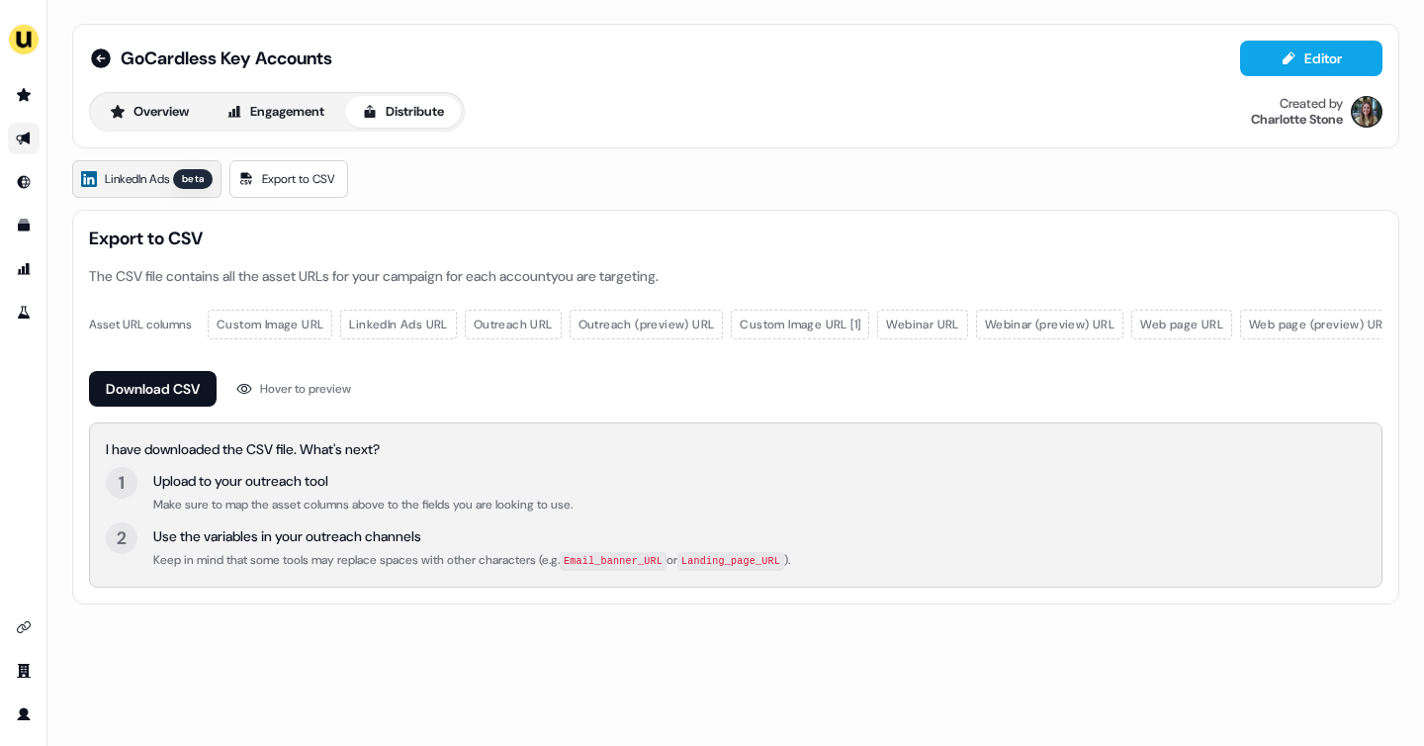
click at [159, 183] on span "LinkedIn Ads" at bounding box center [137, 179] width 64 height 20
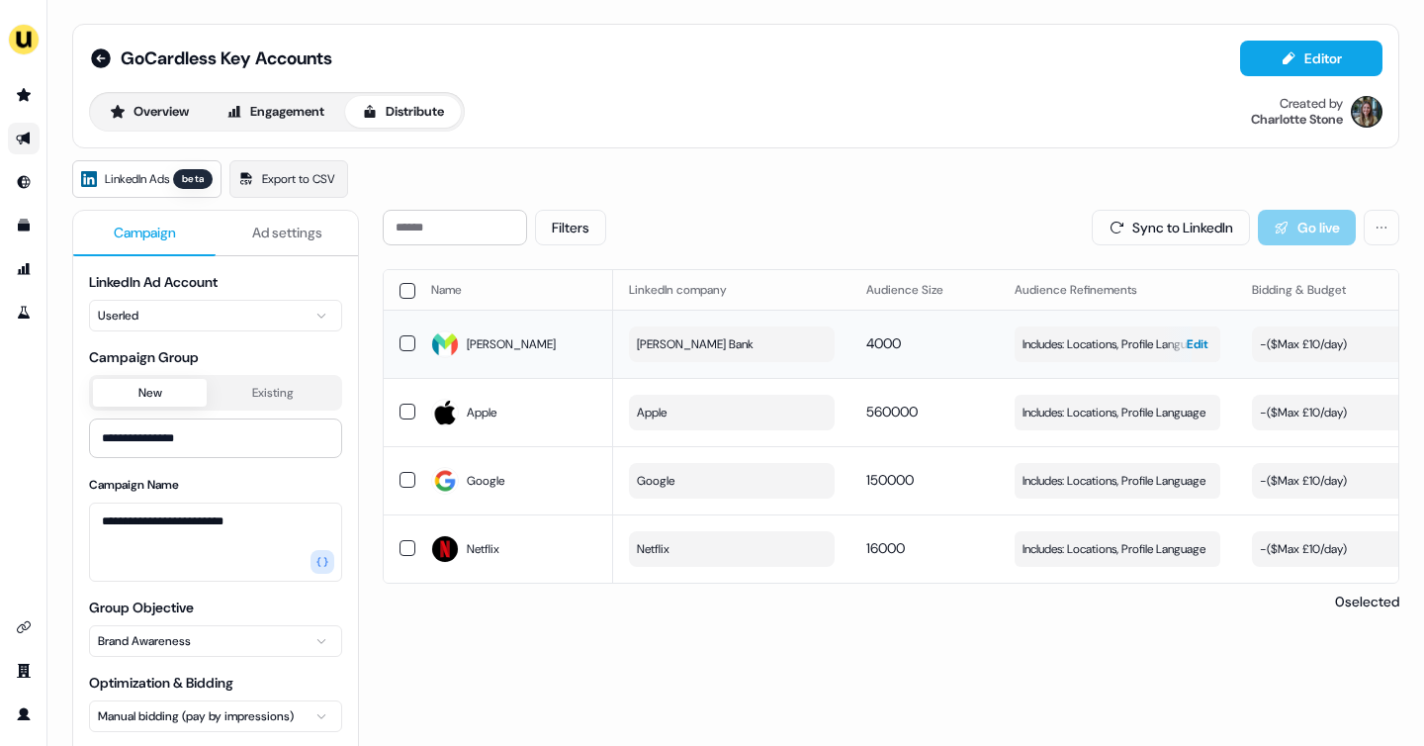
click at [1192, 344] on span "Edit" at bounding box center [1197, 344] width 22 height 20
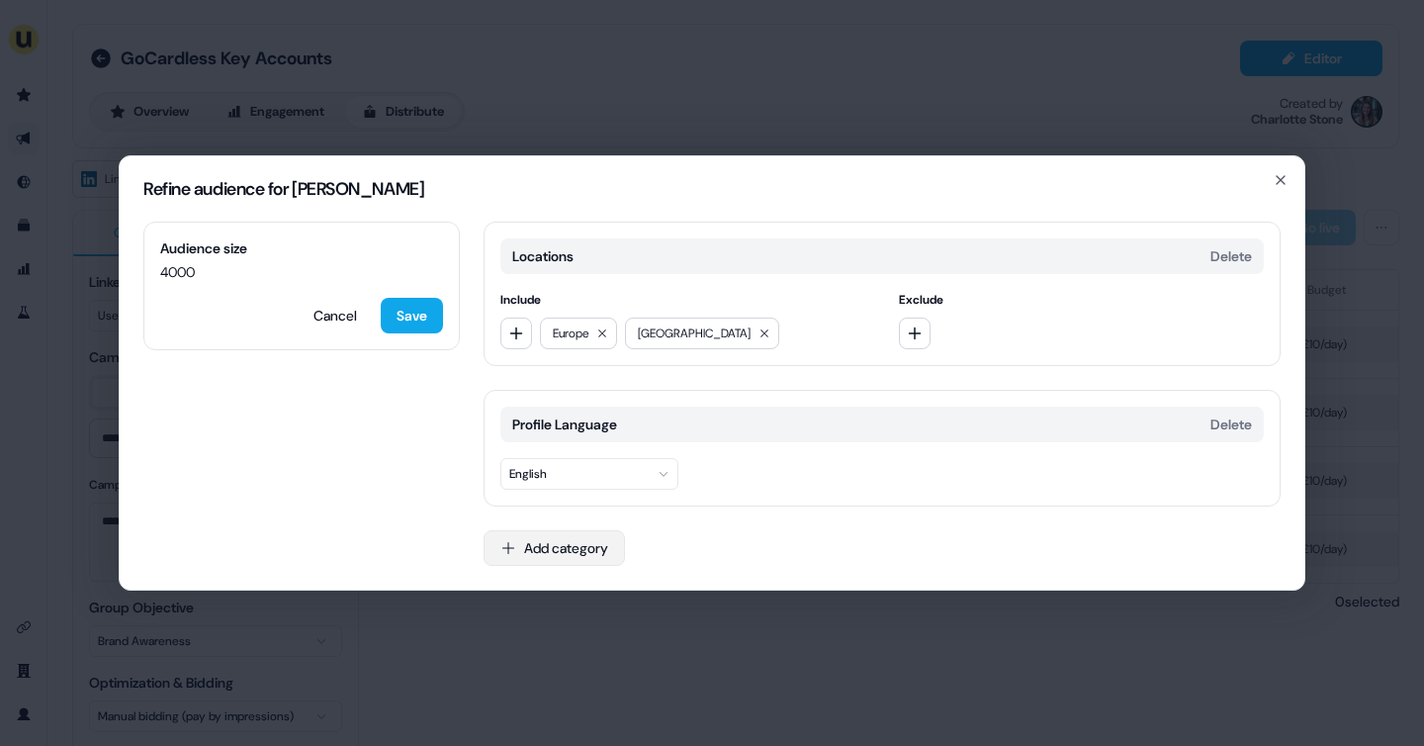
click at [548, 542] on button "Add category" at bounding box center [553, 548] width 141 height 36
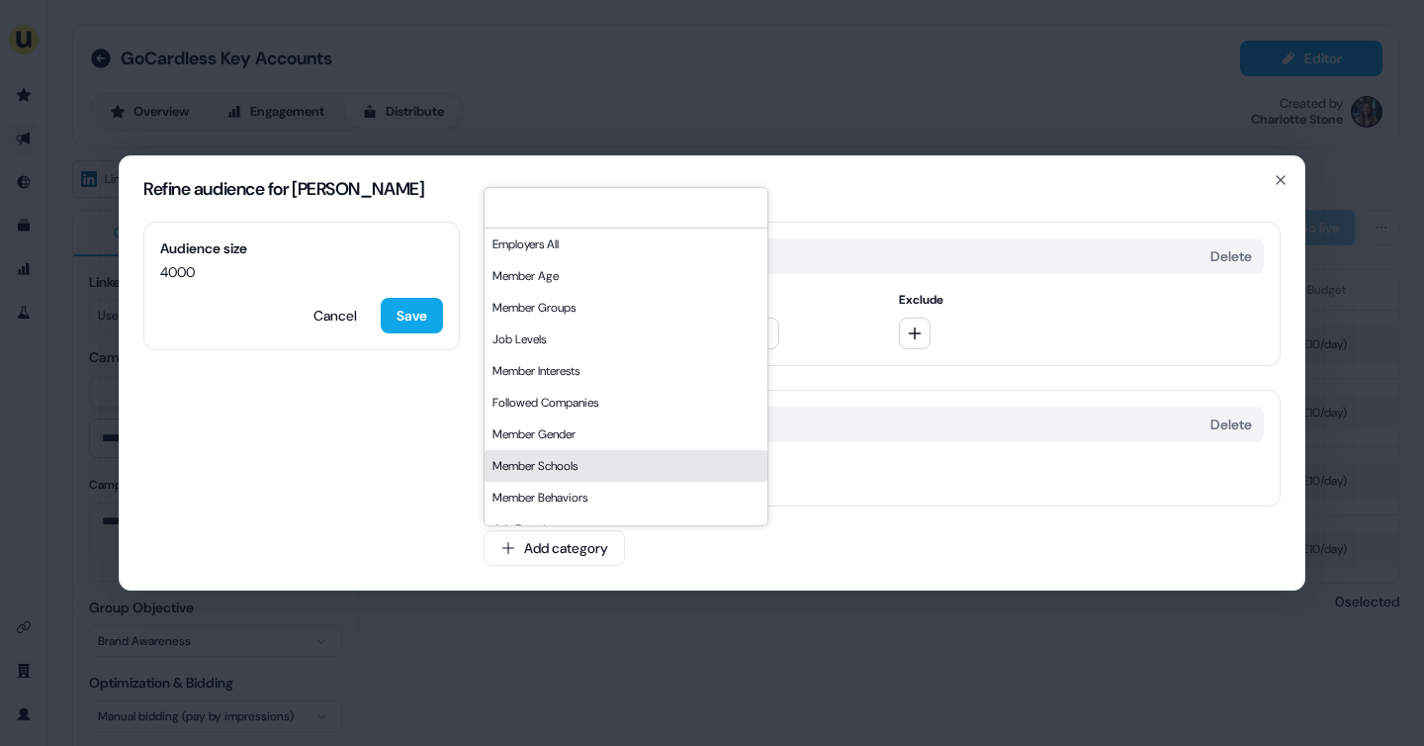
click at [348, 473] on div "Audience size 4000 Cancel Save Locations Delete Include Europe North America Ex…" at bounding box center [712, 405] width 1184 height 368
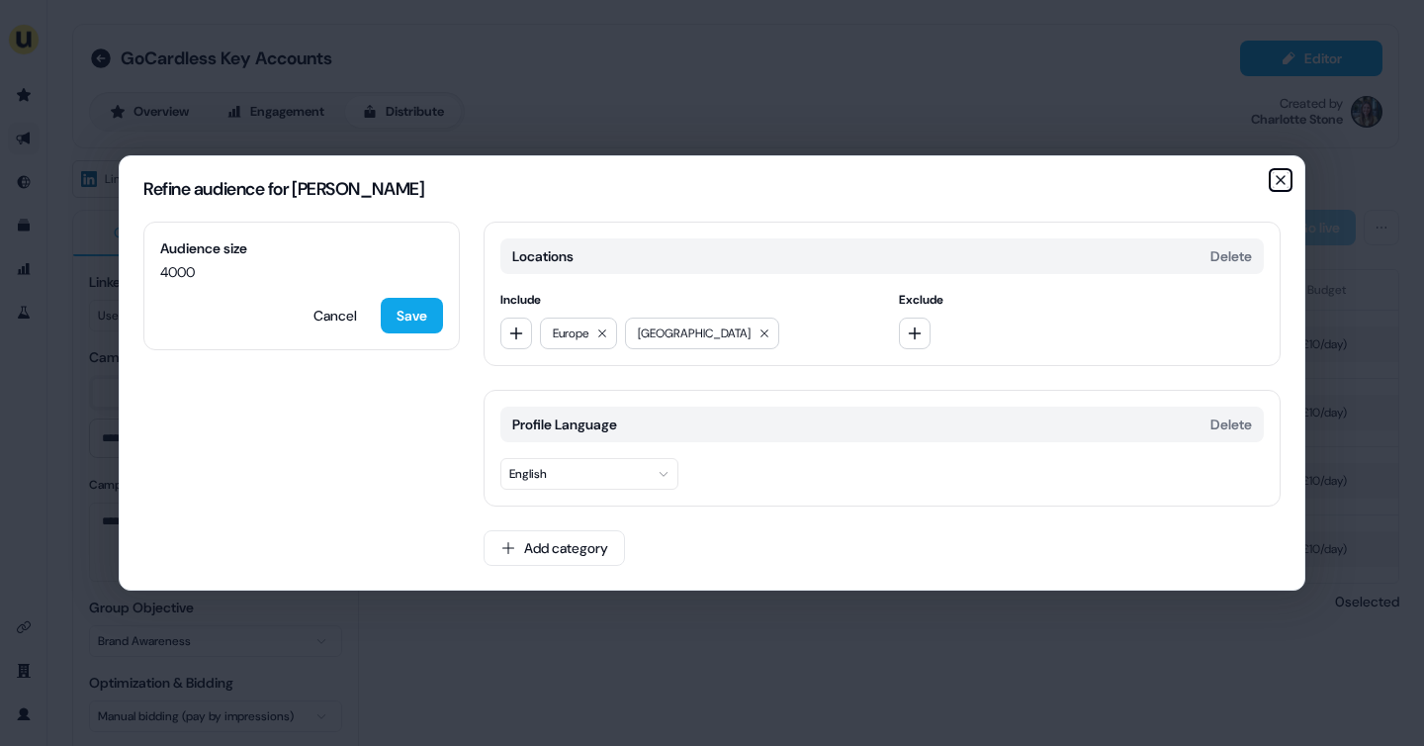
click at [1277, 179] on icon "button" at bounding box center [1280, 180] width 16 height 16
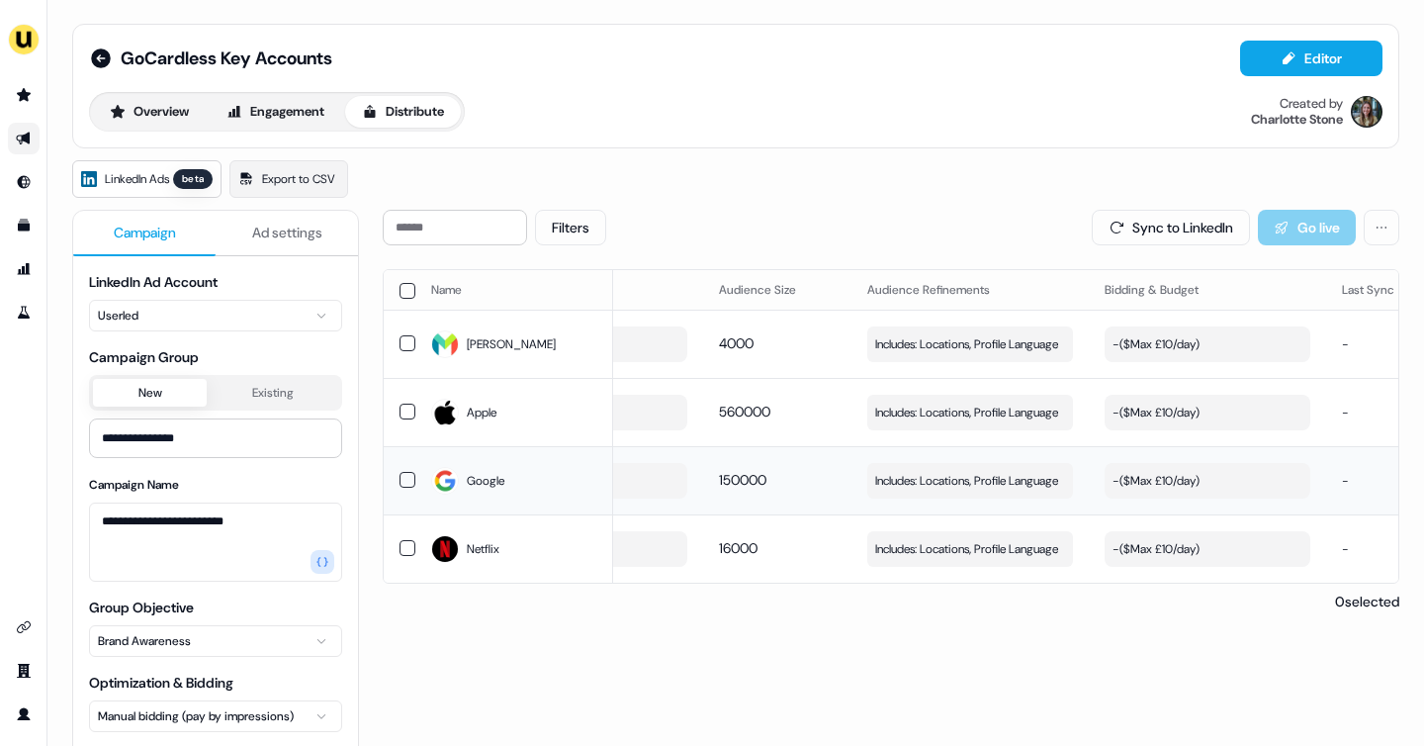
scroll to position [0, 181]
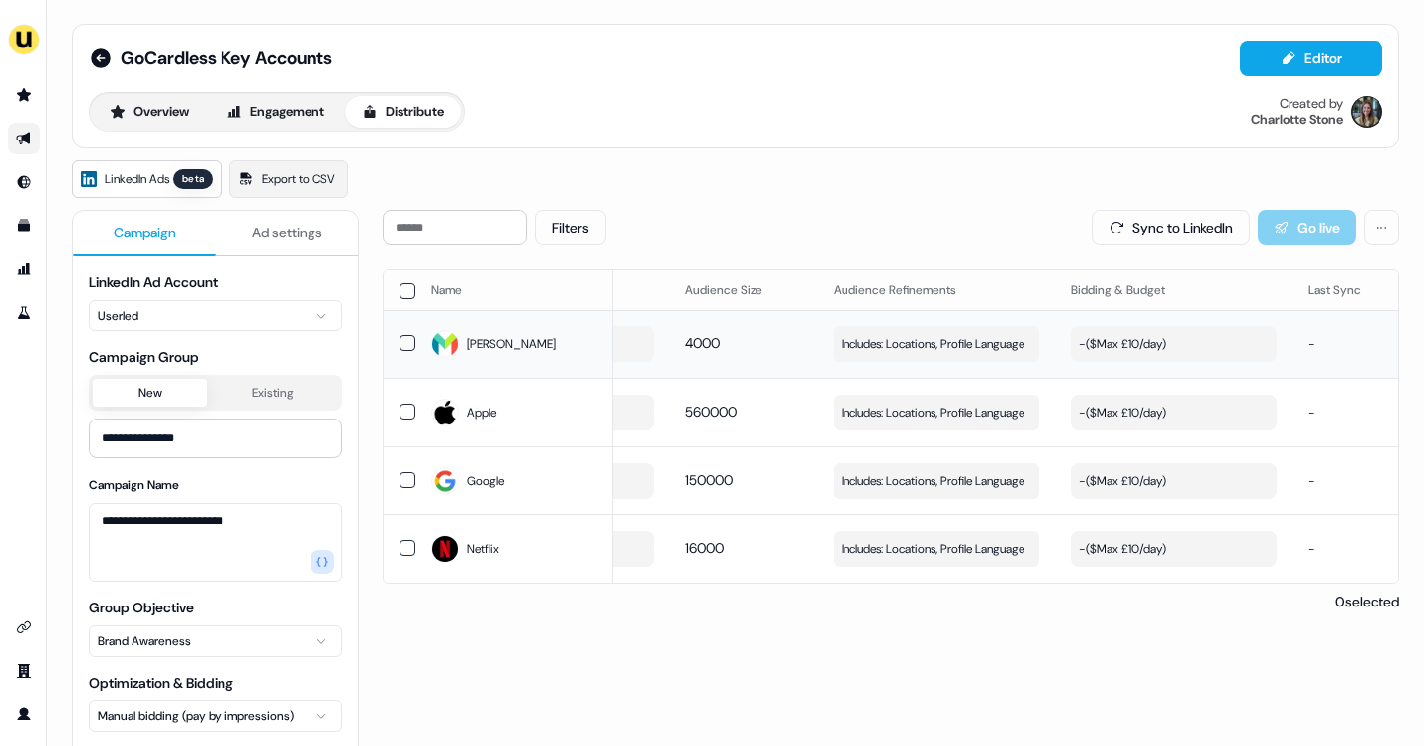
click at [1150, 342] on div "- ($ Max £10/day )" at bounding box center [1122, 344] width 87 height 20
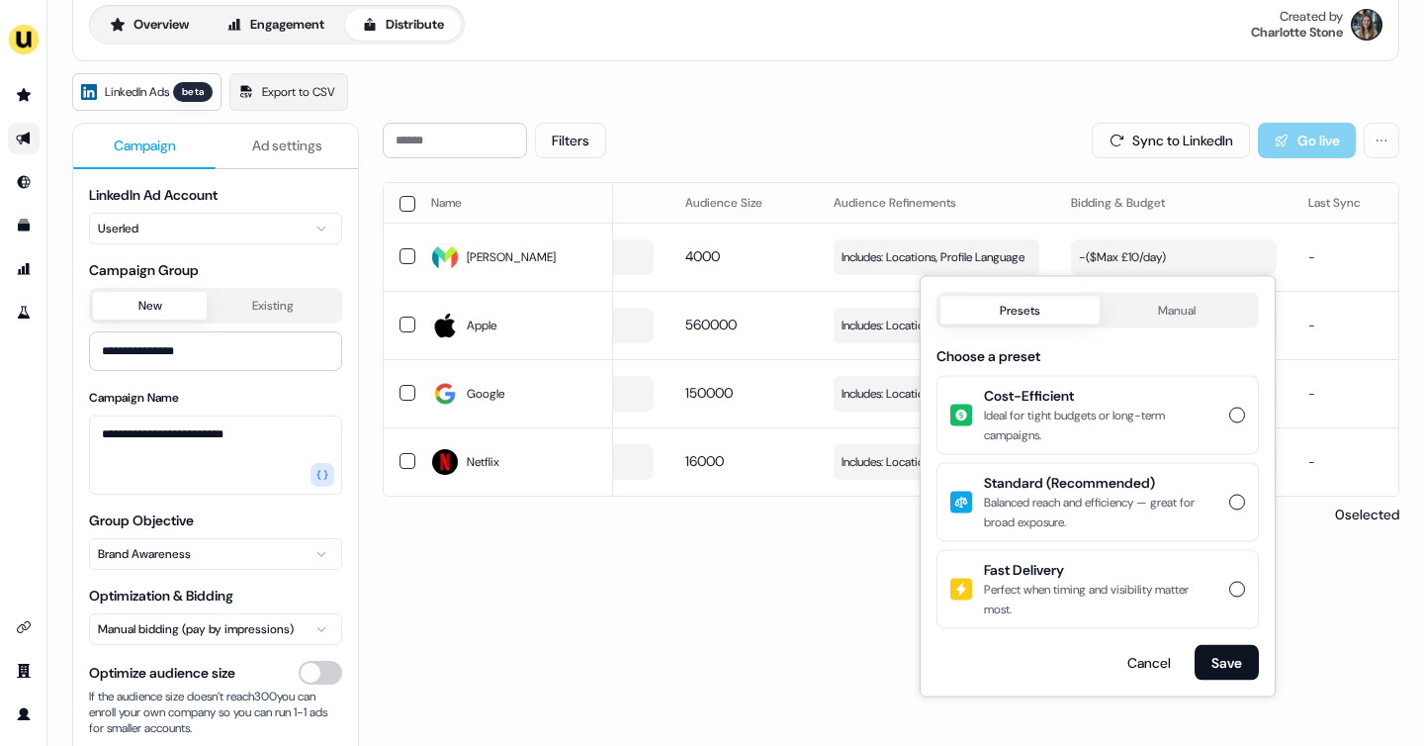
scroll to position [90, 0]
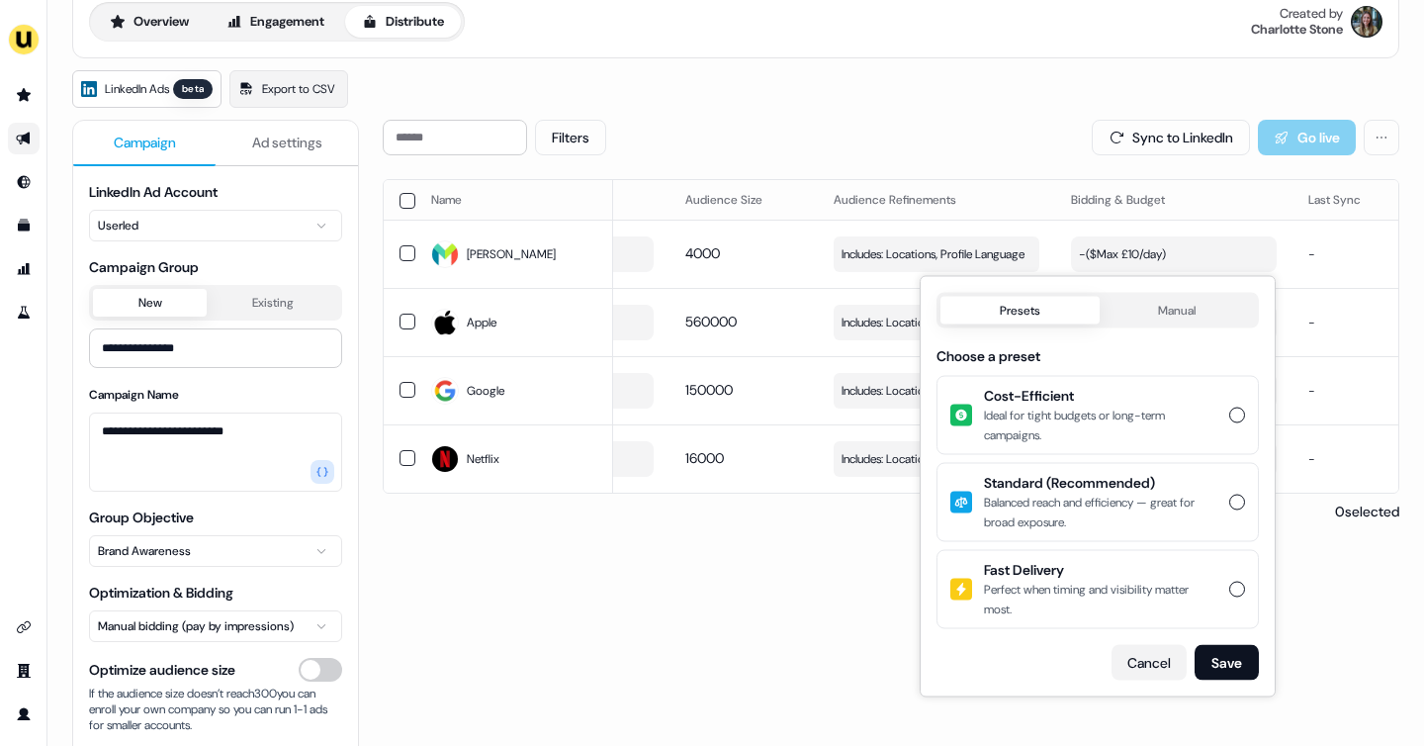
click at [1141, 665] on button "Cancel" at bounding box center [1148, 663] width 75 height 36
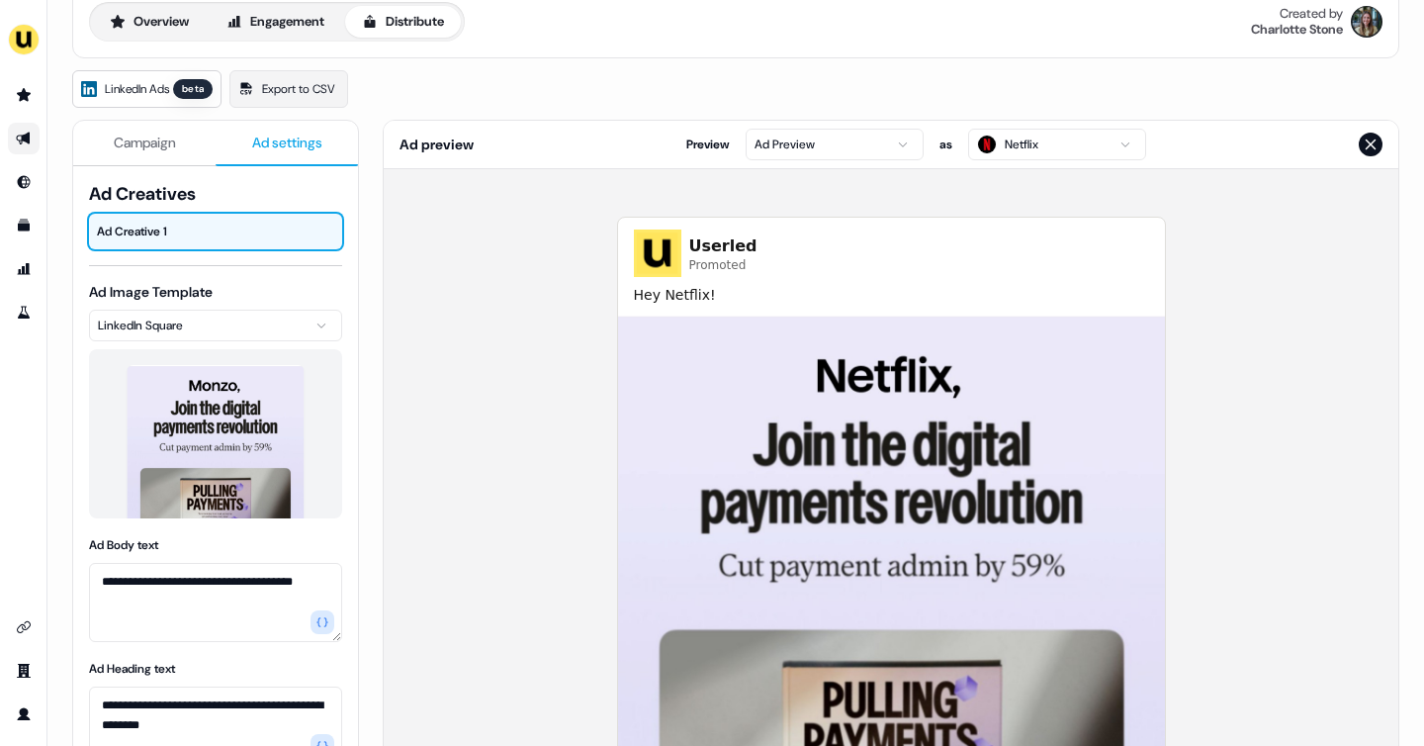
click at [301, 145] on span "Ad settings" at bounding box center [287, 142] width 70 height 20
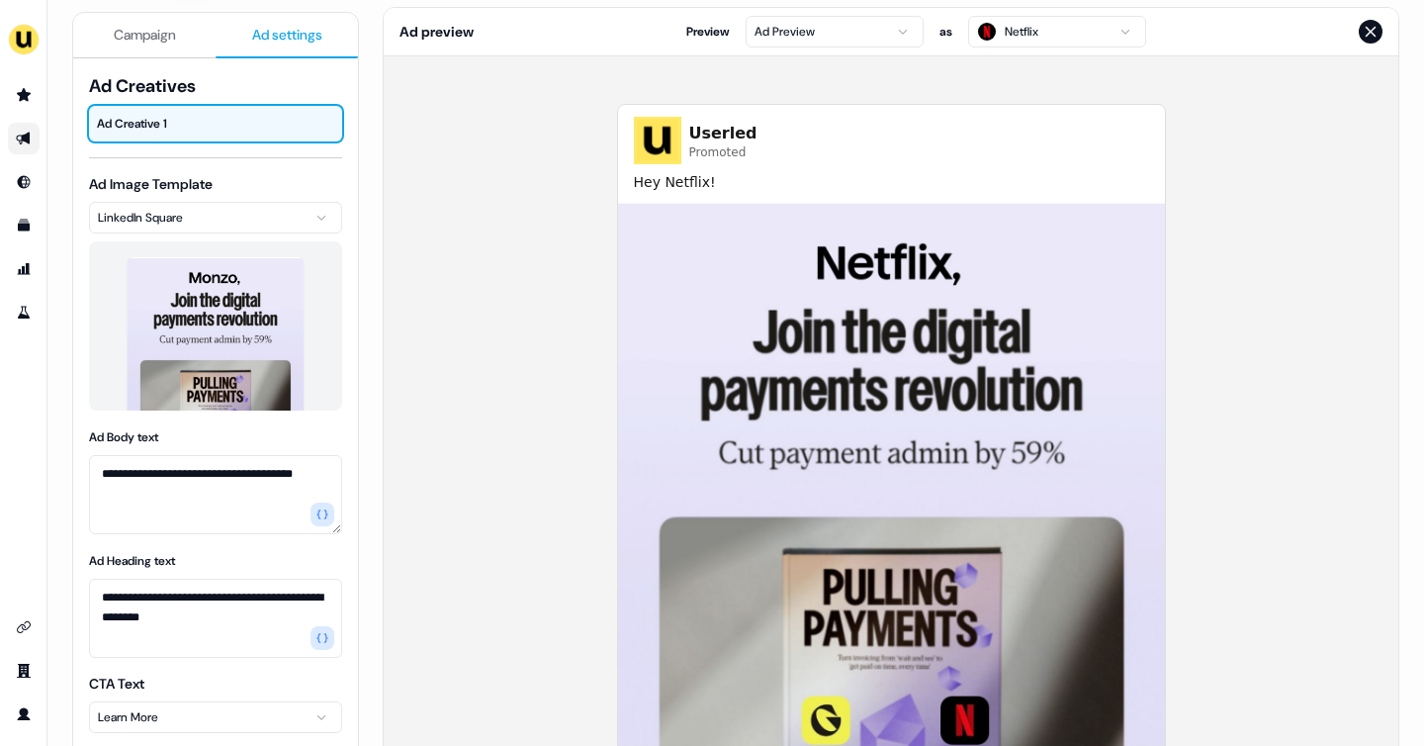
scroll to position [201, 0]
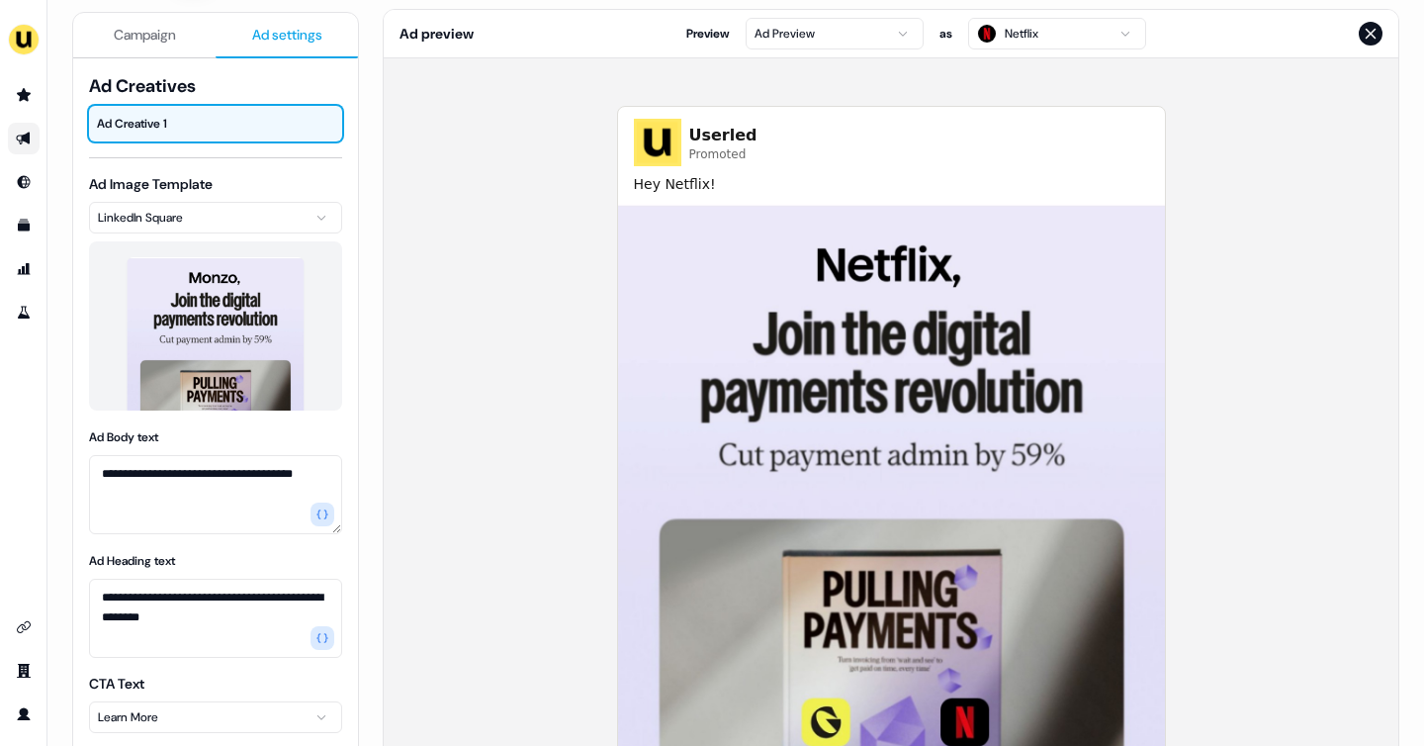
click at [1052, 33] on html "**********" at bounding box center [712, 373] width 1424 height 746
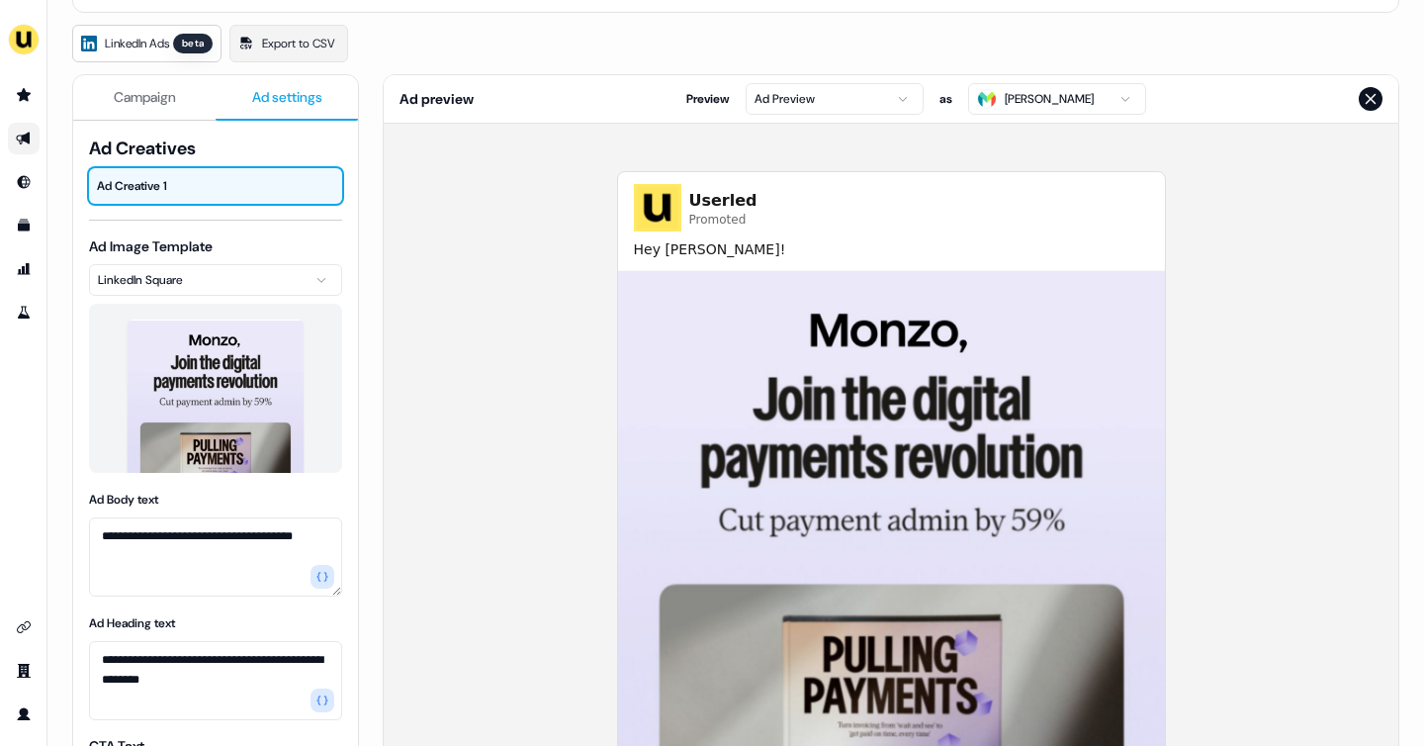
scroll to position [78, 0]
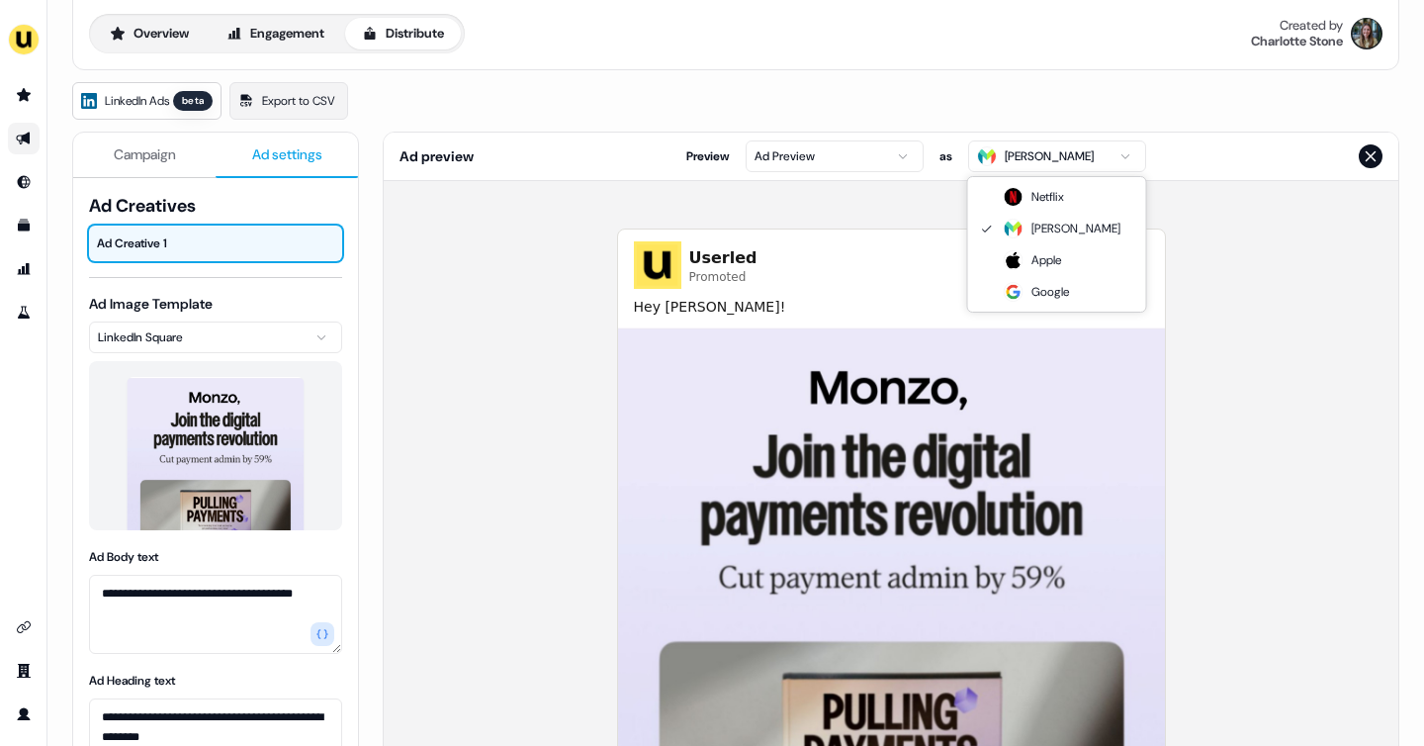
click at [1045, 147] on html "**********" at bounding box center [712, 373] width 1424 height 746
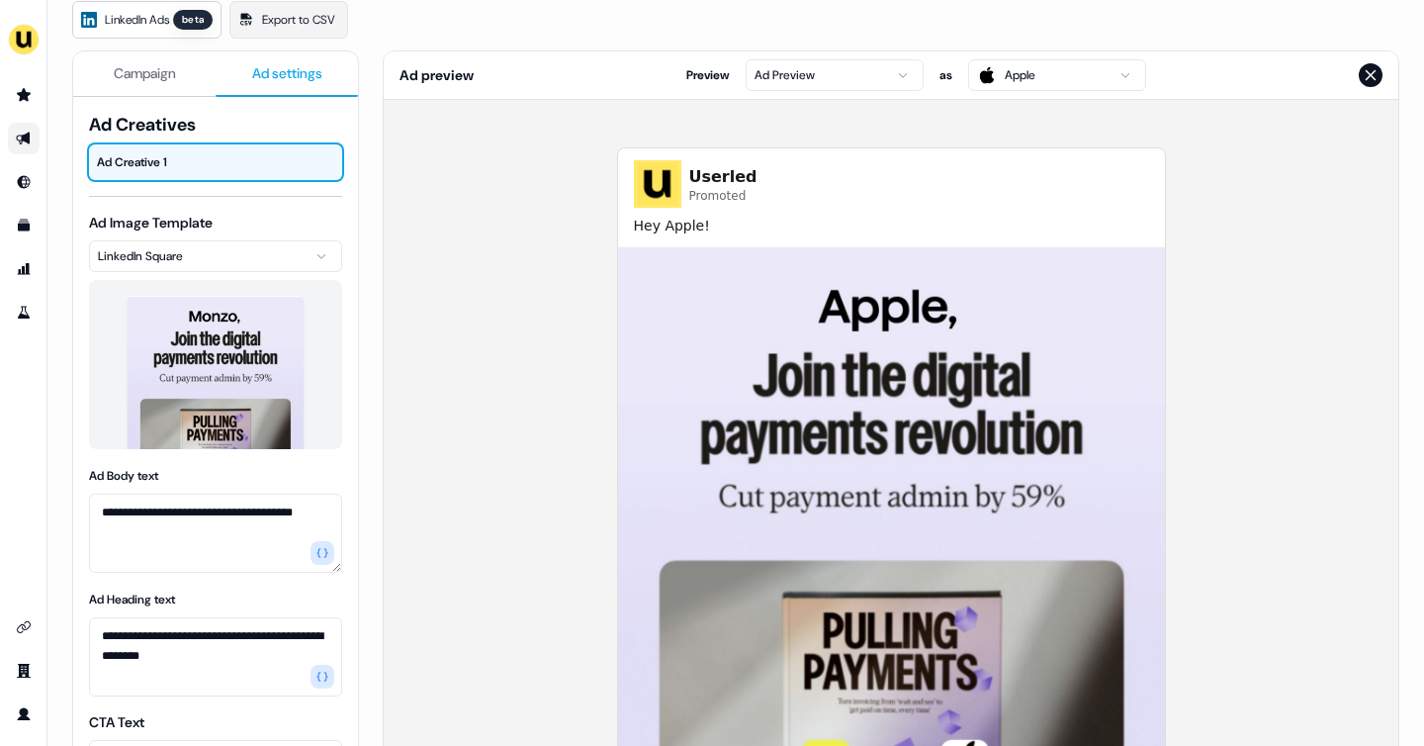
scroll to position [163, 0]
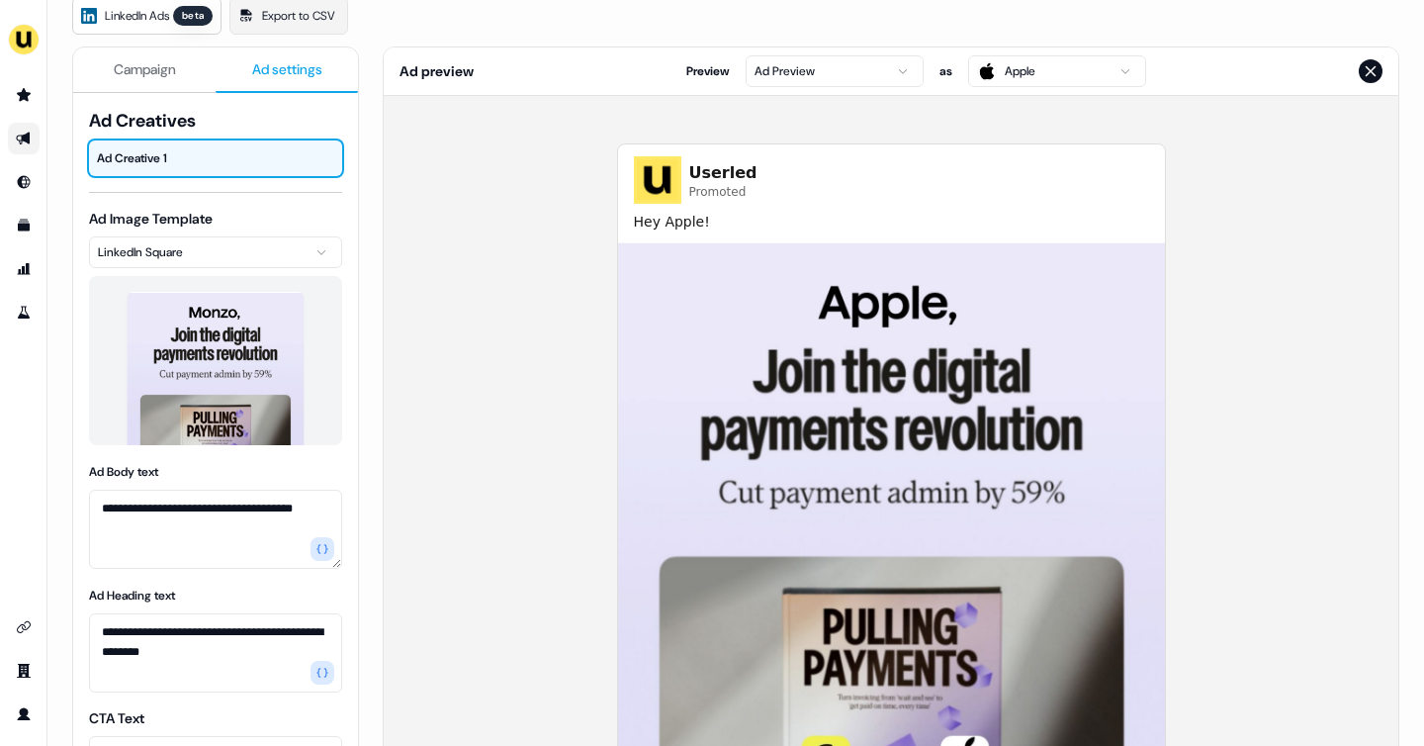
click at [797, 71] on html "**********" at bounding box center [712, 373] width 1424 height 746
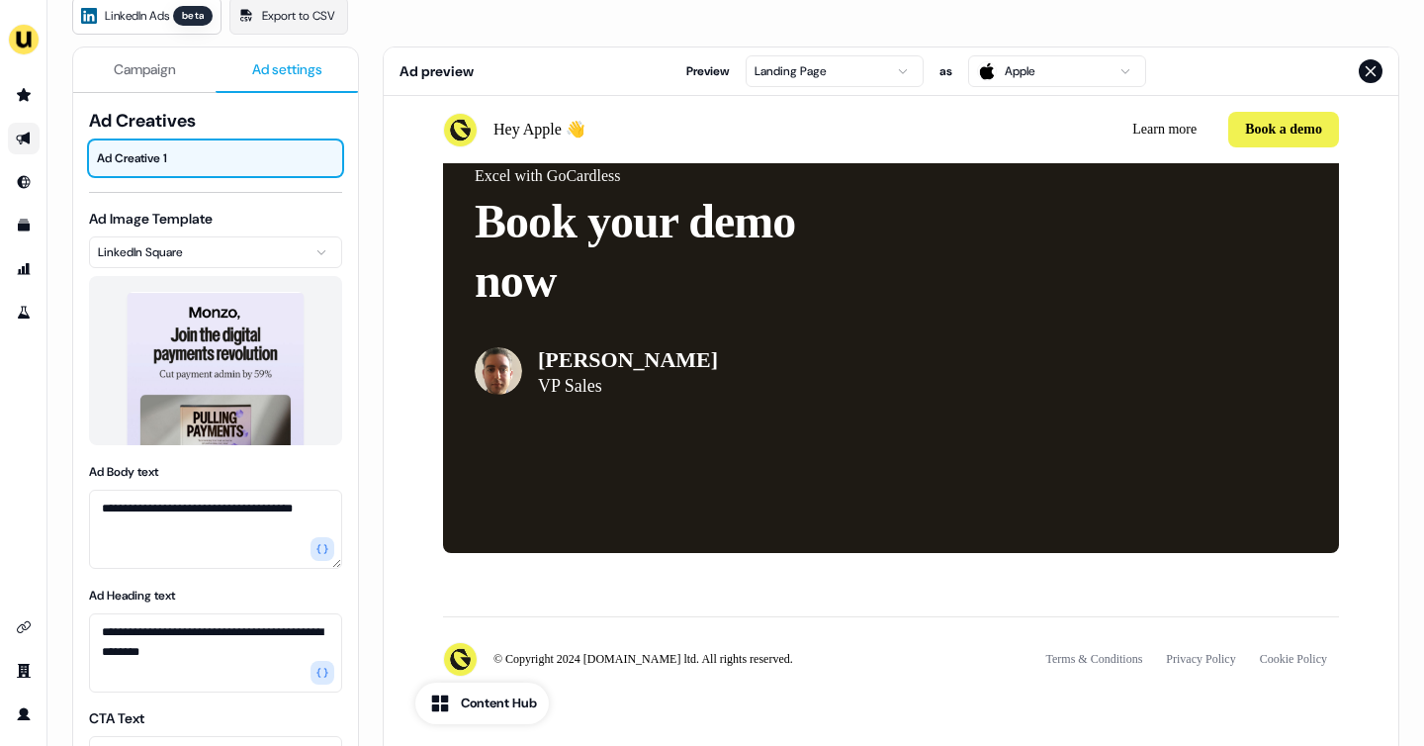
scroll to position [5355, 0]
click at [1012, 77] on html "**********" at bounding box center [712, 373] width 1424 height 746
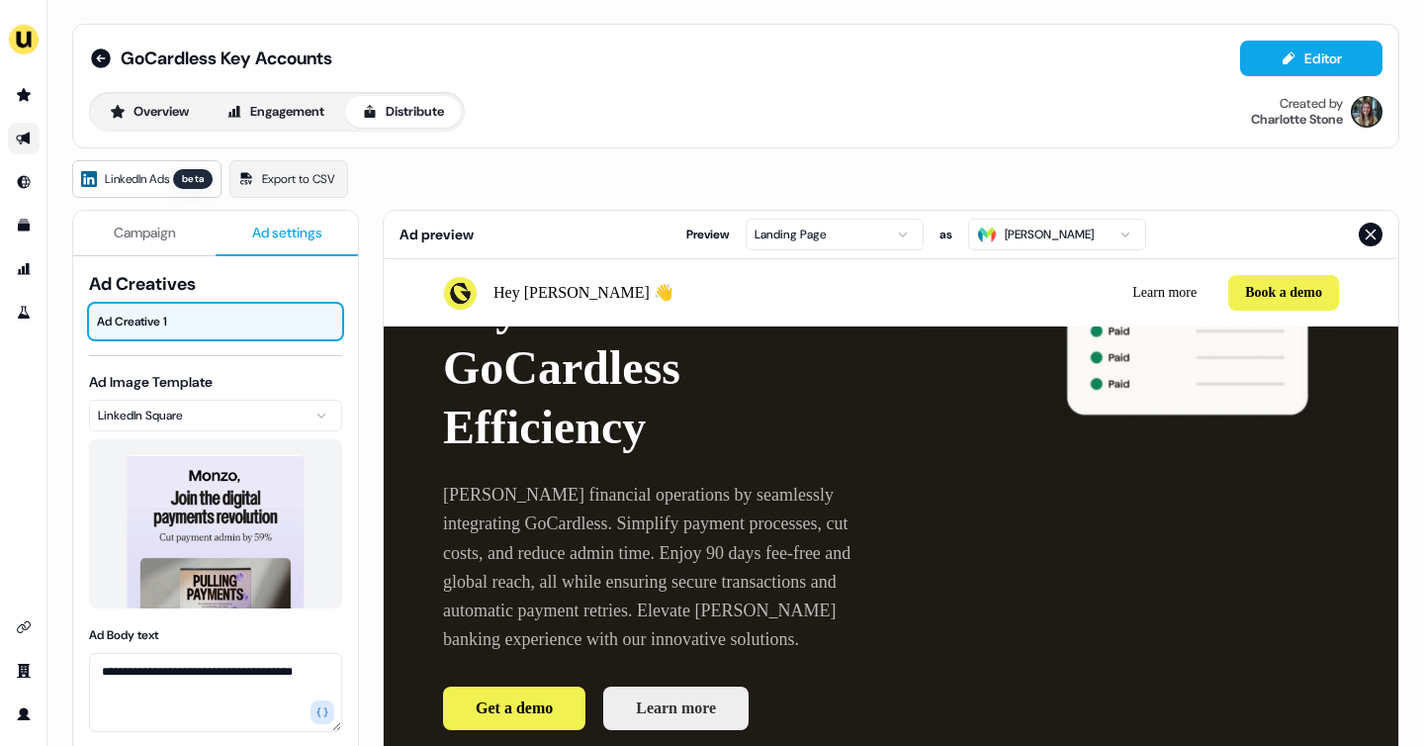
scroll to position [105, 0]
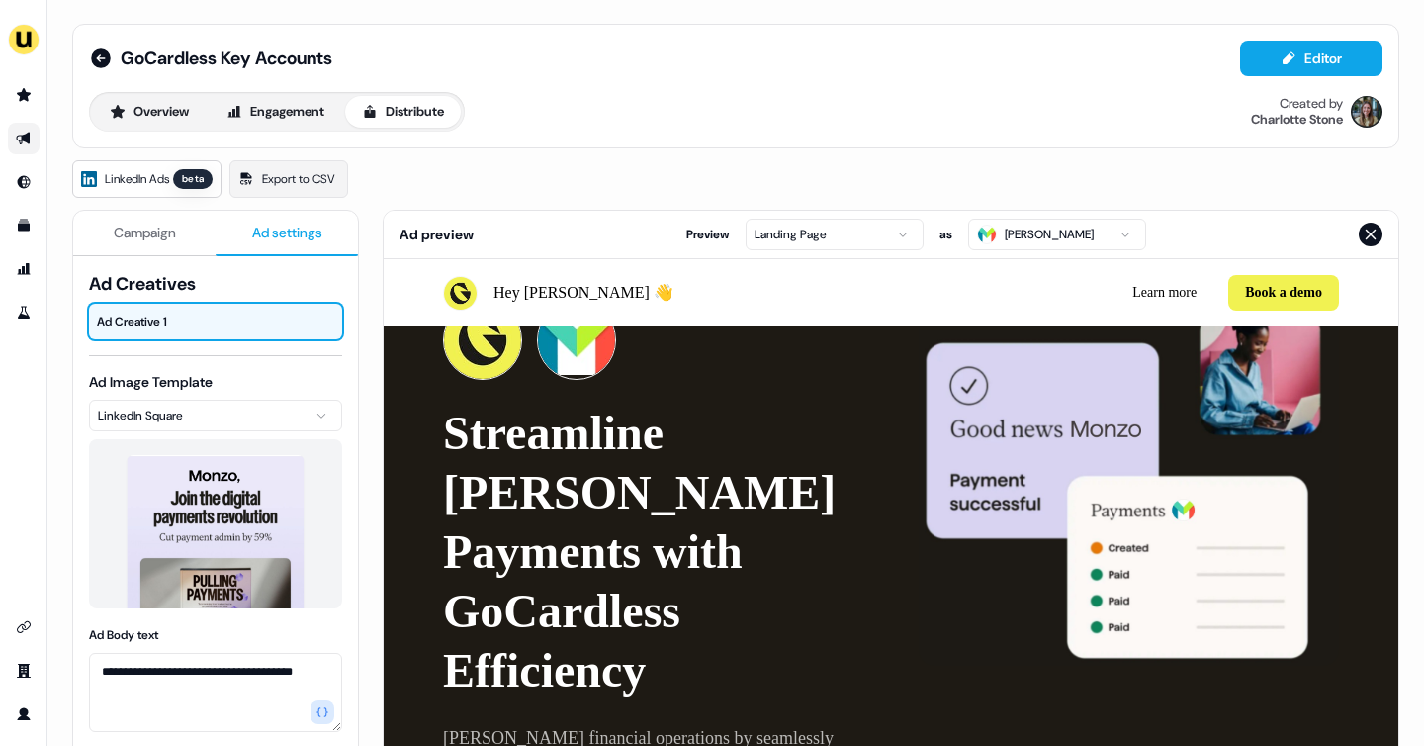
click at [160, 235] on span "Campaign" at bounding box center [145, 232] width 62 height 20
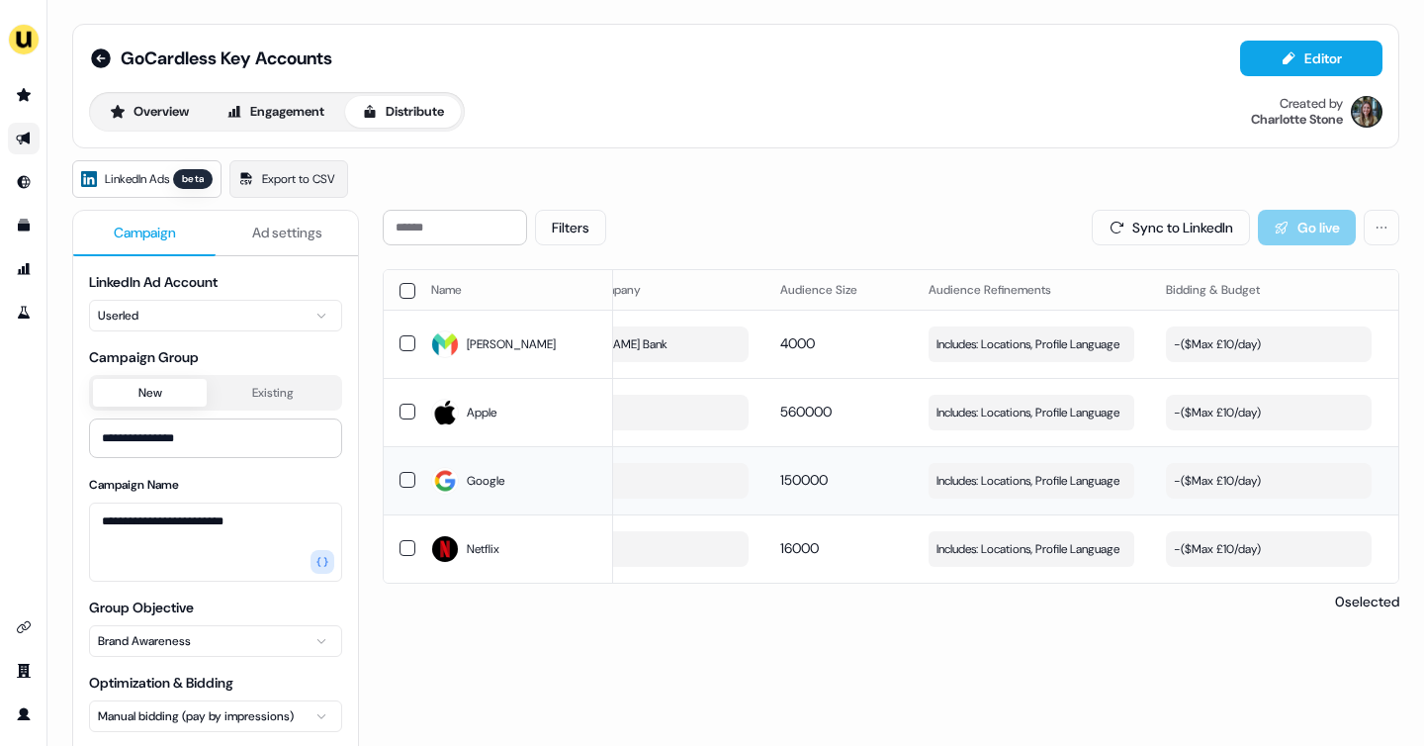
scroll to position [0, 88]
click at [1203, 336] on div "- ($ Max £10/day )" at bounding box center [1215, 344] width 87 height 20
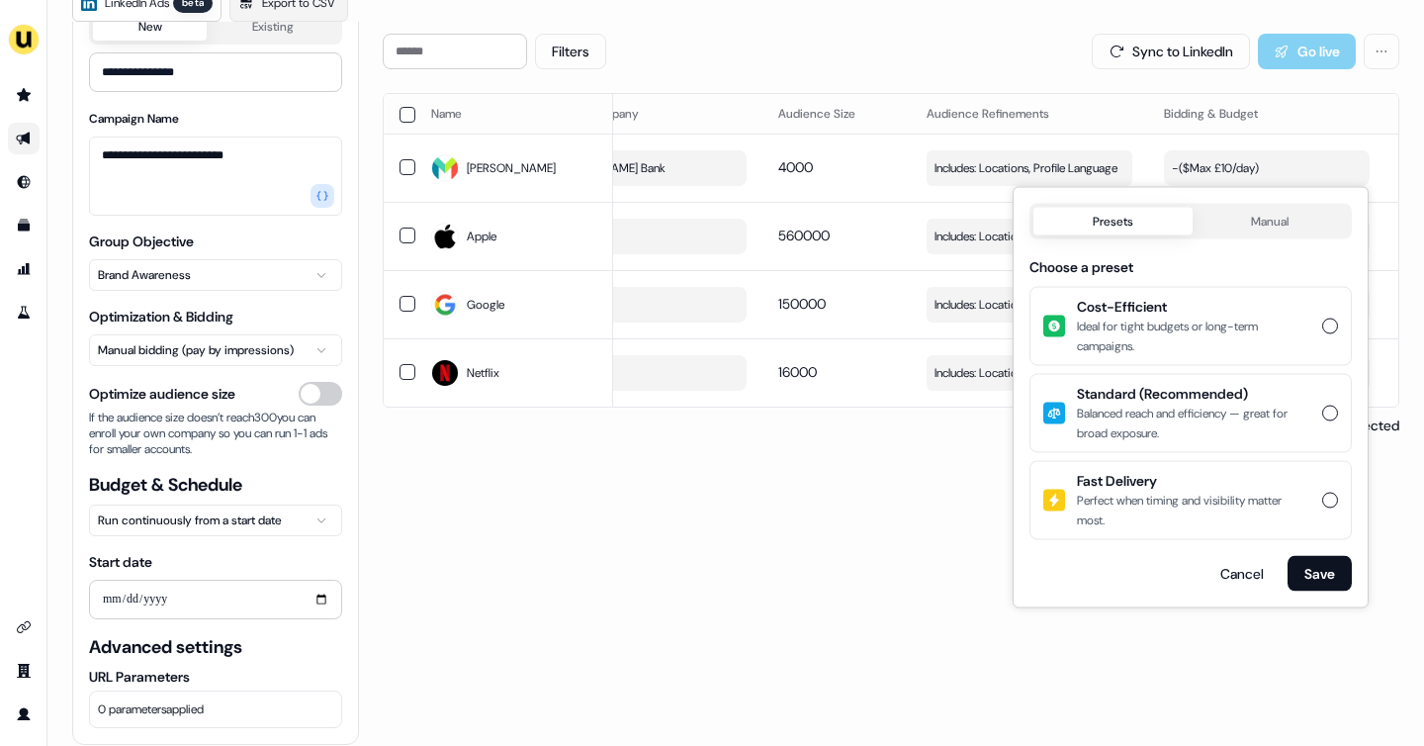
scroll to position [198, 0]
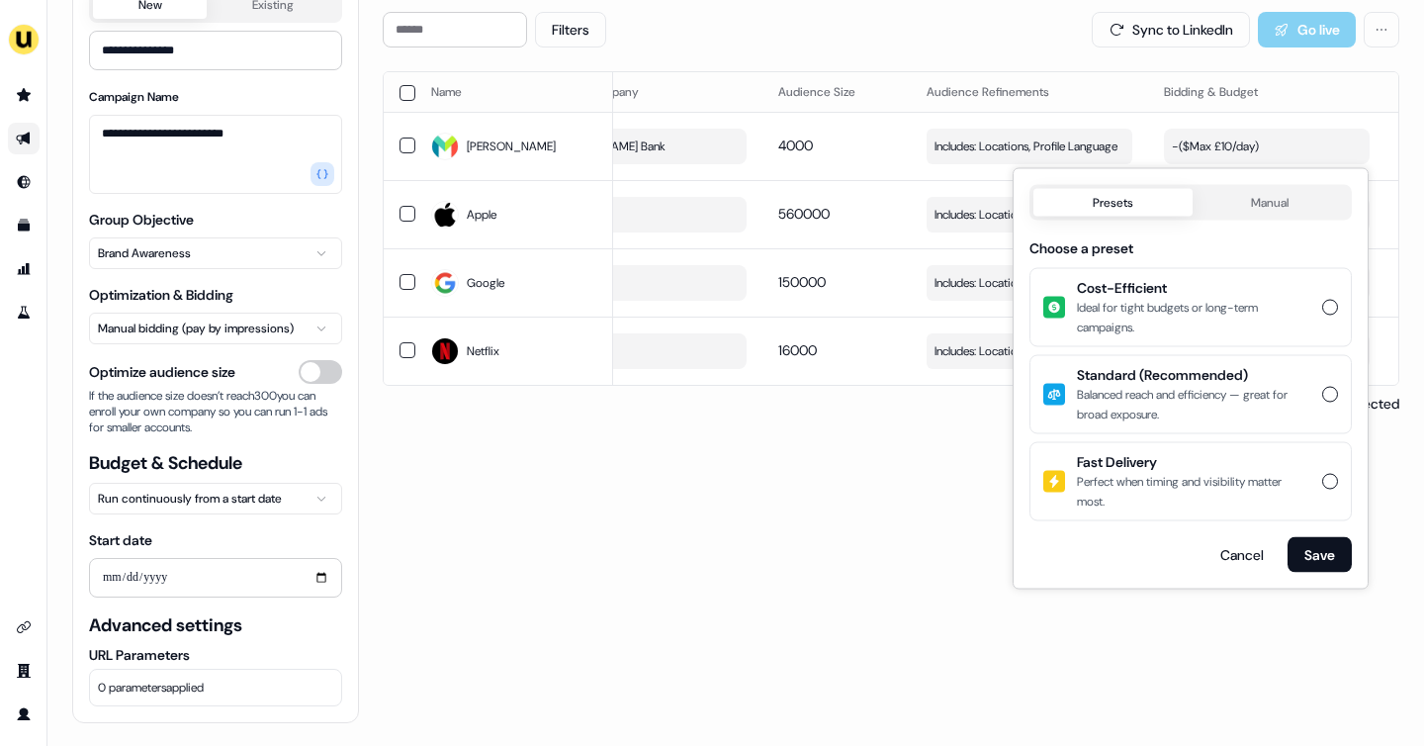
click at [258, 501] on html "**********" at bounding box center [712, 373] width 1424 height 746
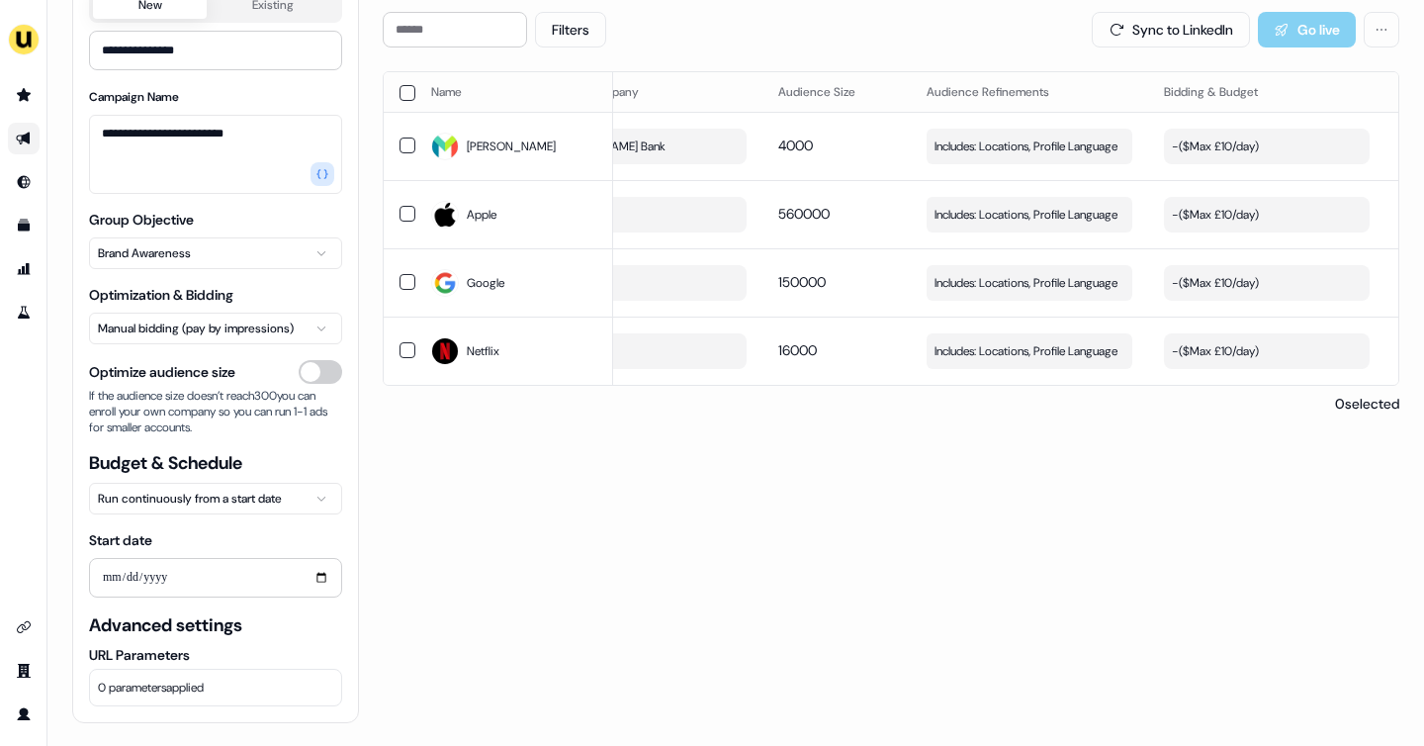
click at [294, 462] on html "**********" at bounding box center [712, 373] width 1424 height 746
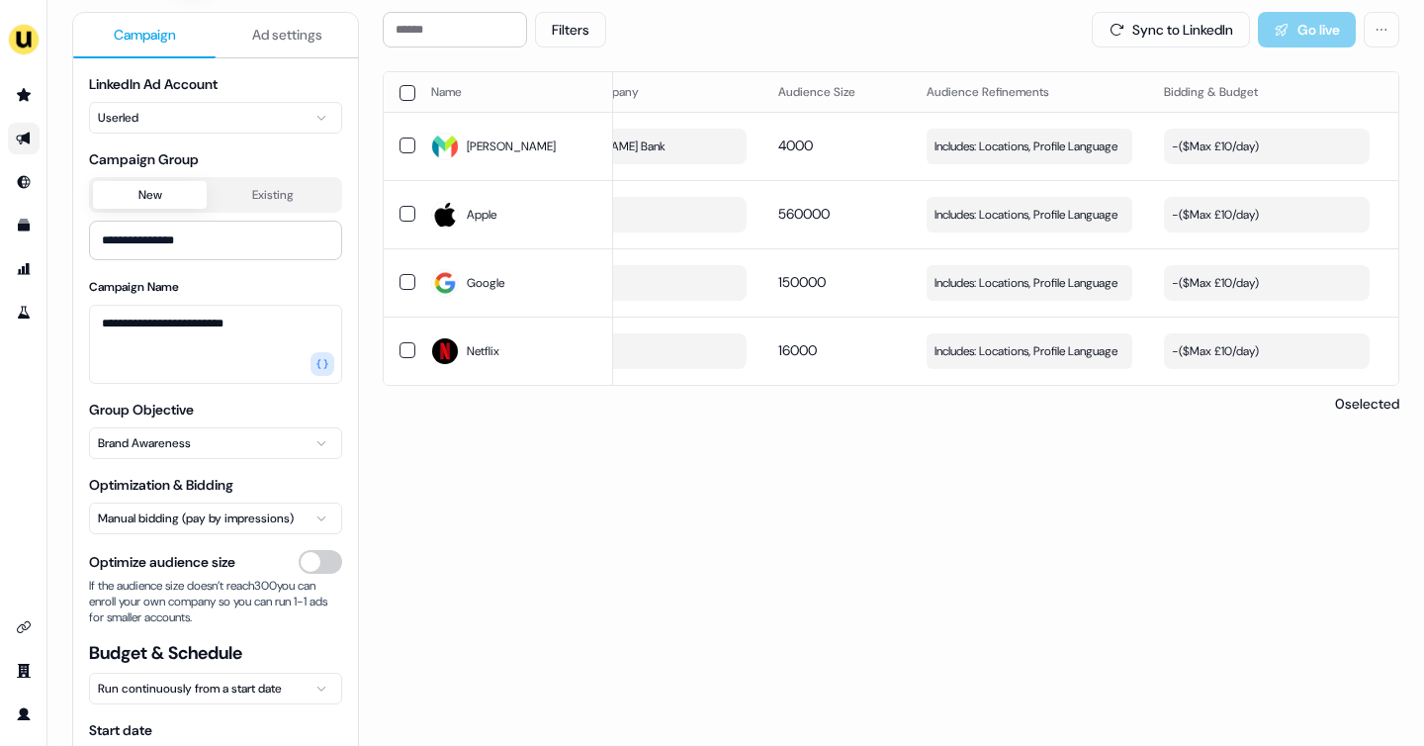
scroll to position [175, 0]
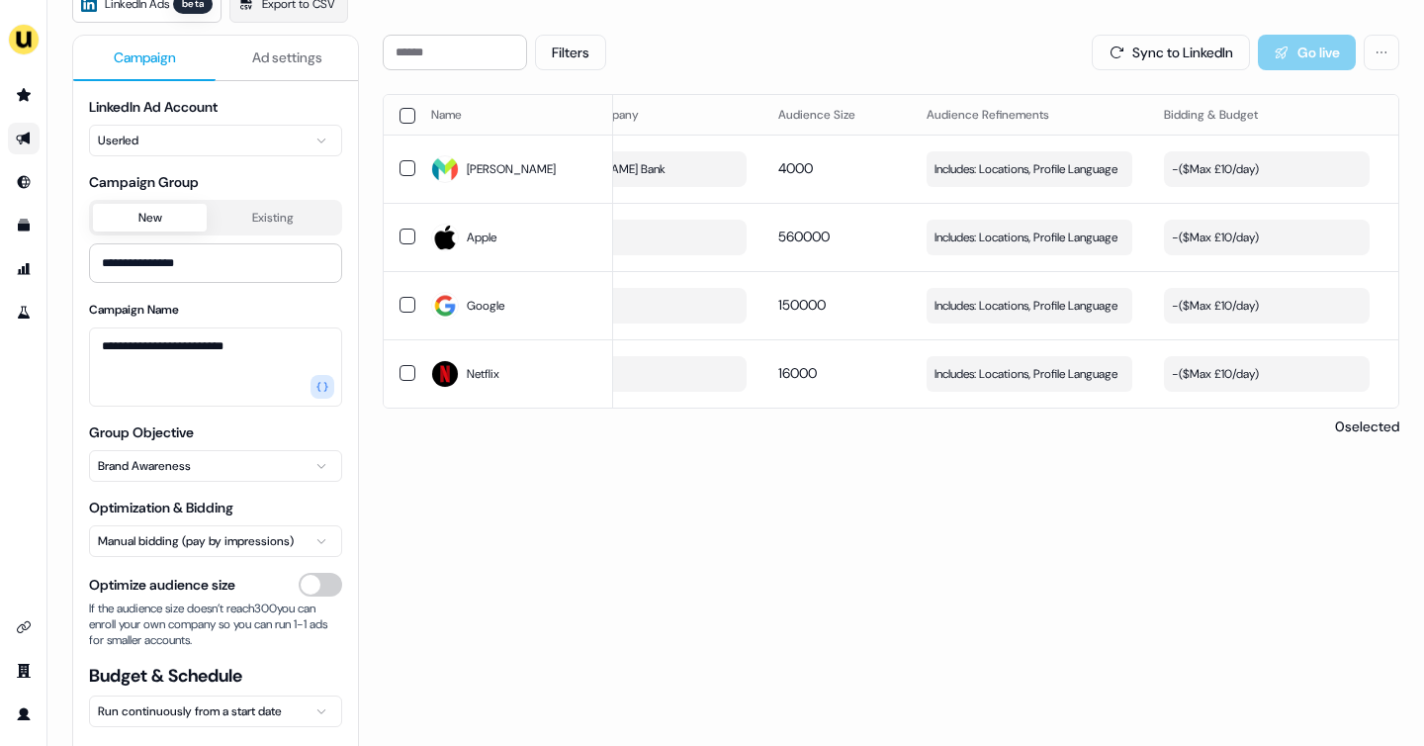
click at [272, 74] on button "Ad settings" at bounding box center [287, 58] width 142 height 45
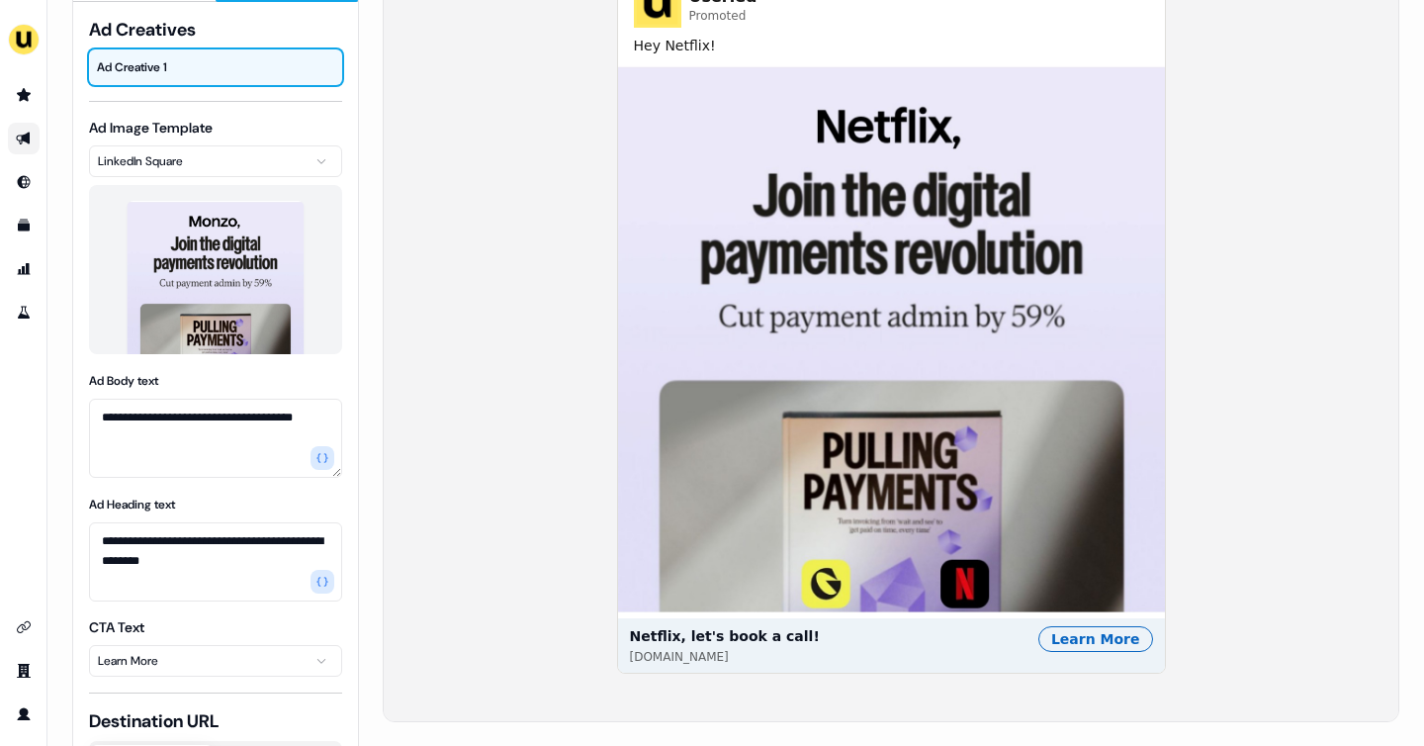
scroll to position [0, 0]
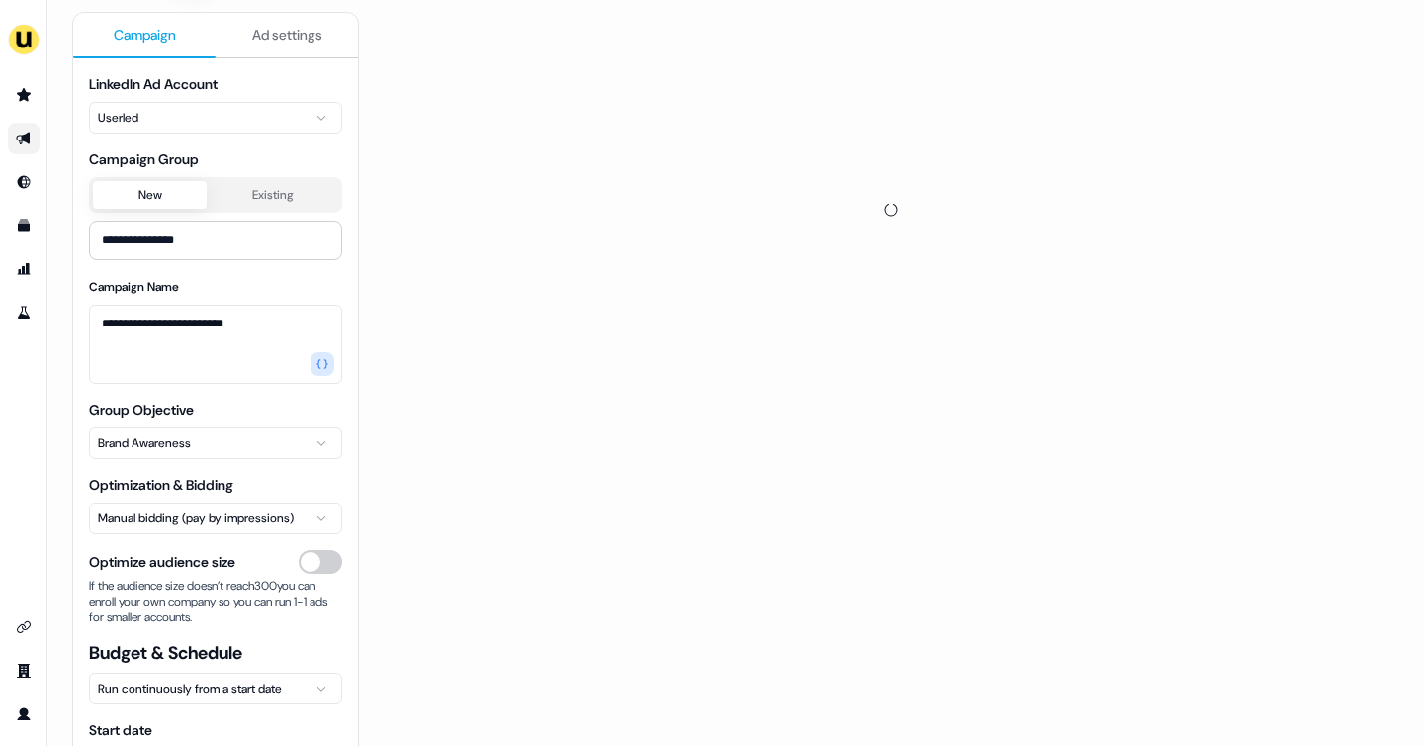
click at [145, 35] on span "Campaign" at bounding box center [145, 35] width 62 height 20
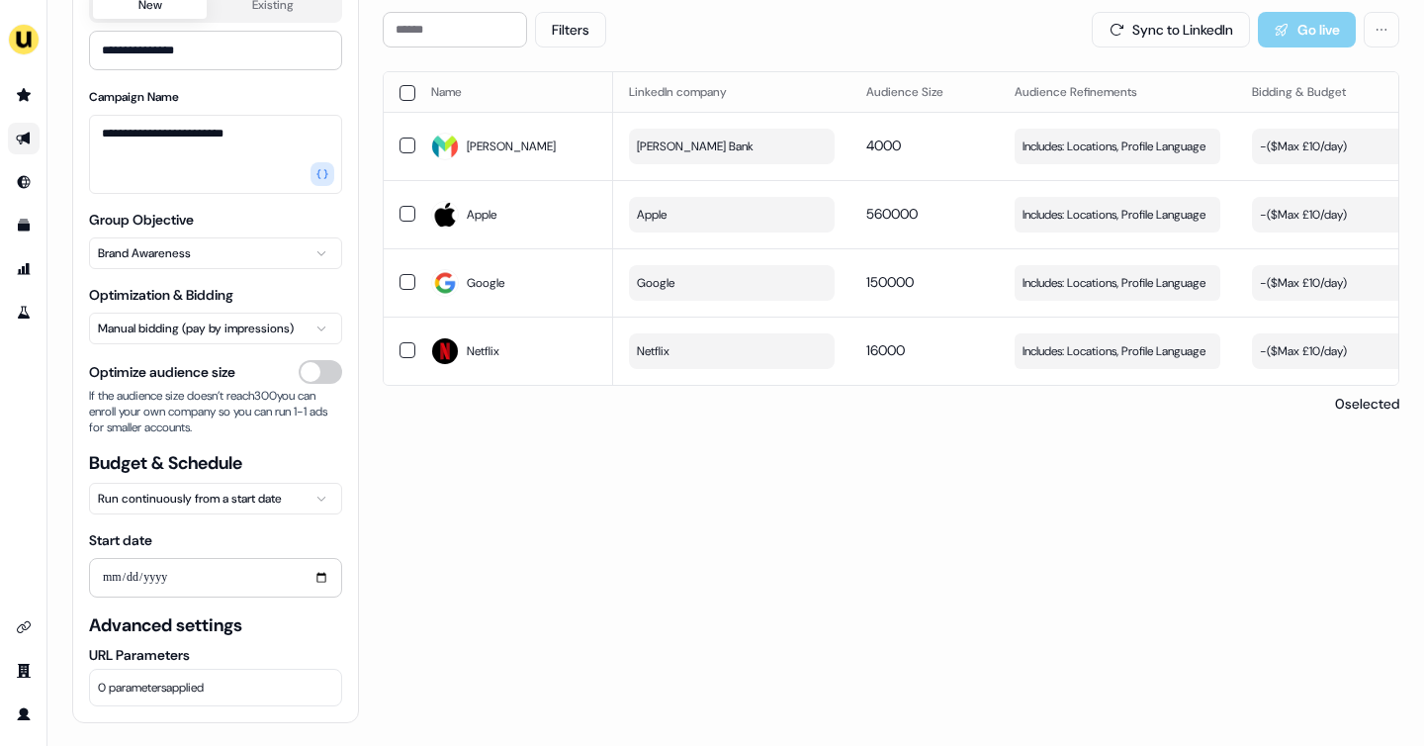
scroll to position [190, 0]
click at [186, 488] on html "**********" at bounding box center [712, 373] width 1424 height 746
drag, startPoint x: 198, startPoint y: 574, endPoint x: 198, endPoint y: 585, distance: 10.9
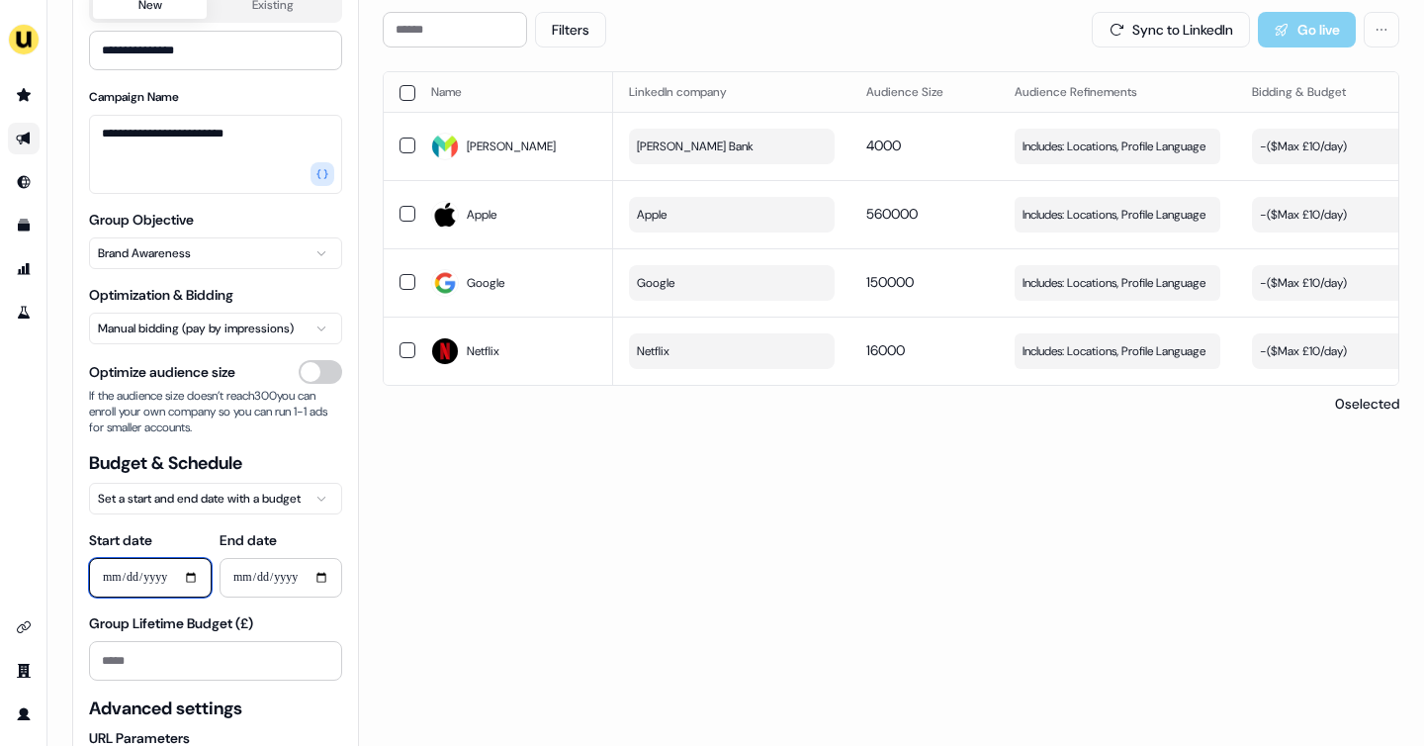
click at [198, 585] on input "**********" at bounding box center [150, 578] width 123 height 40
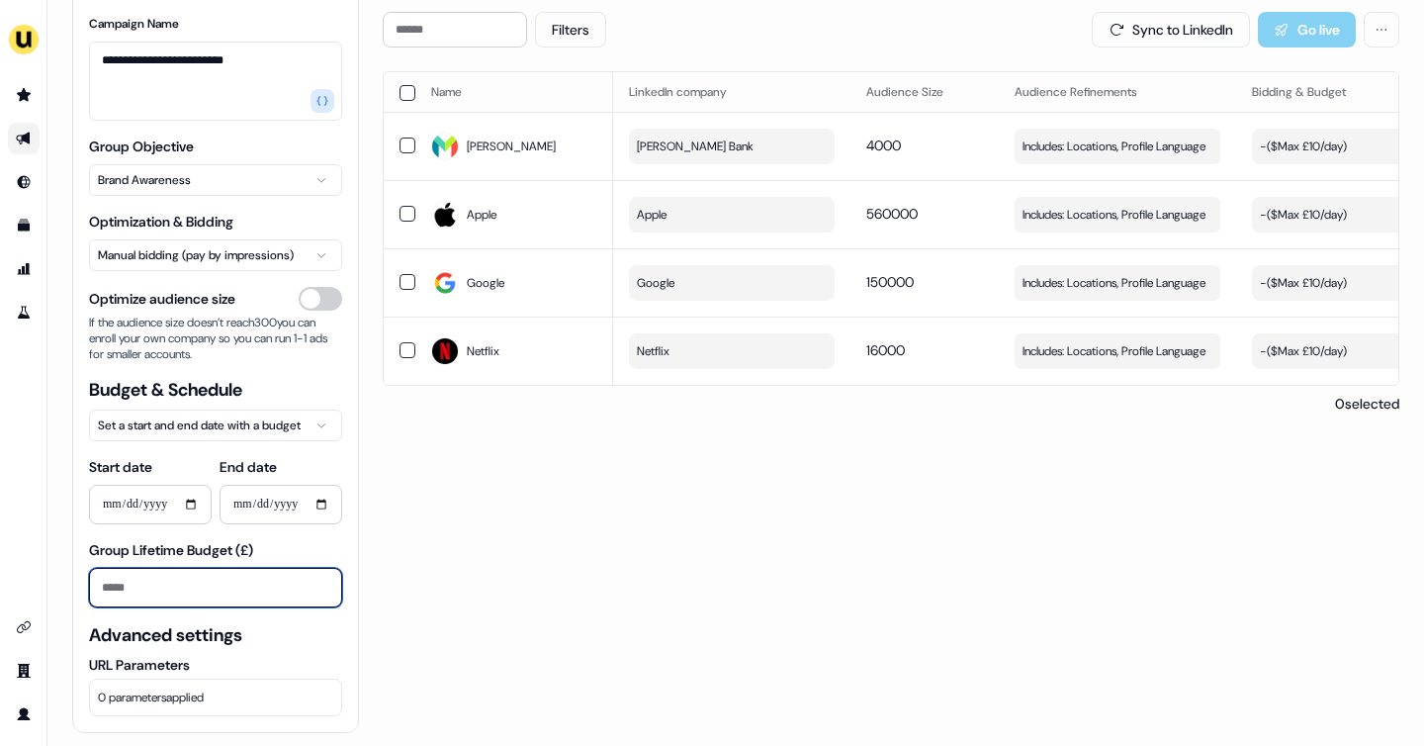
click at [119, 590] on input "Group Lifetime Budget (£)" at bounding box center [215, 588] width 253 height 40
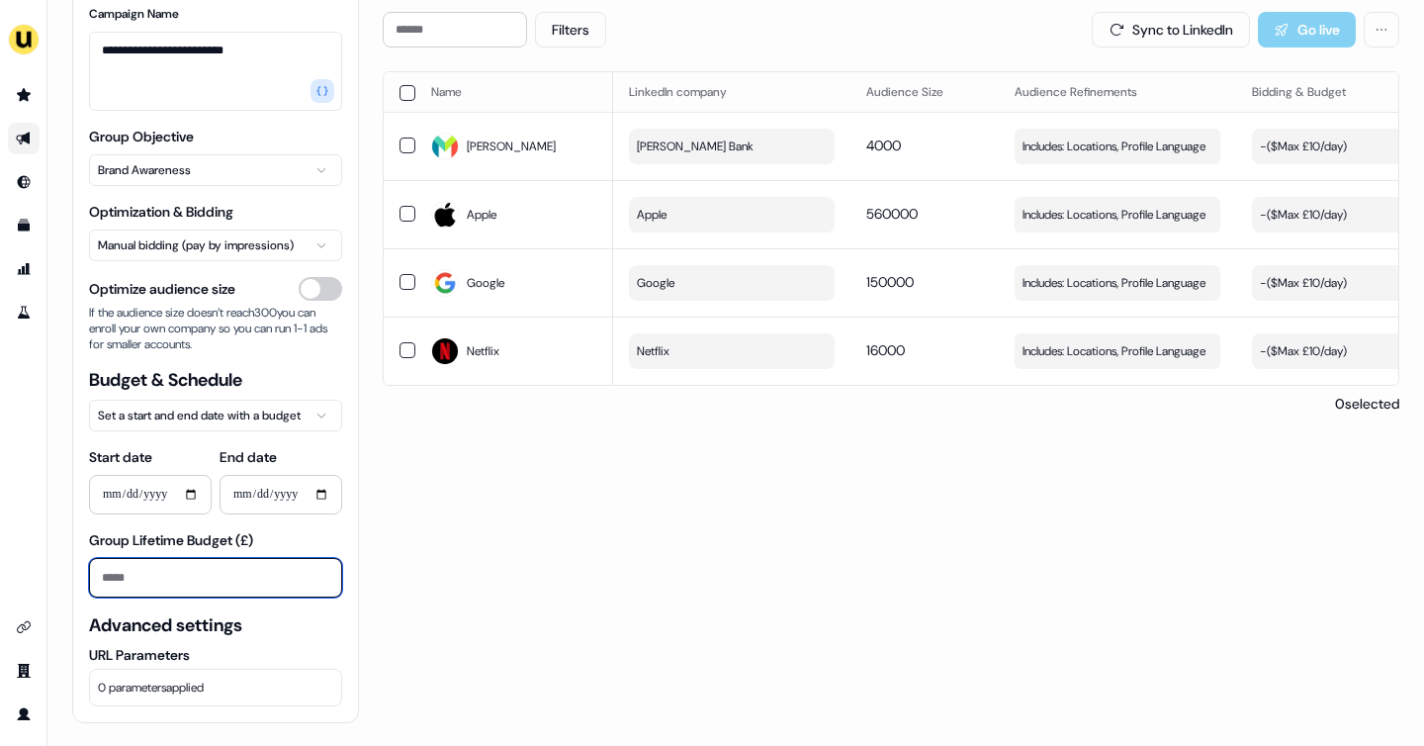
scroll to position [272, 0]
click at [301, 497] on input "End date" at bounding box center [280, 496] width 123 height 40
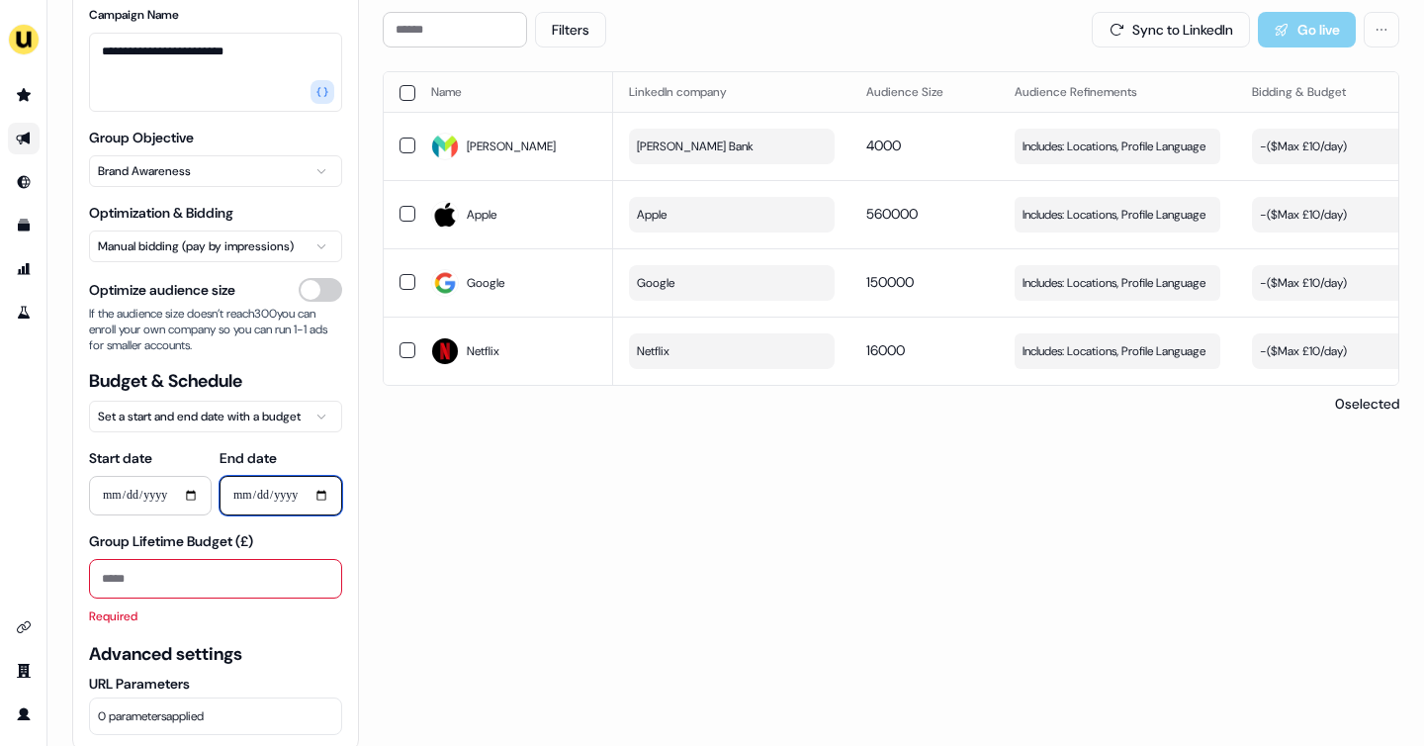
click at [324, 499] on input "End date" at bounding box center [280, 496] width 123 height 40
type input "**********"
click at [193, 572] on input "Group Lifetime Budget (£)" at bounding box center [215, 579] width 253 height 40
type input "**"
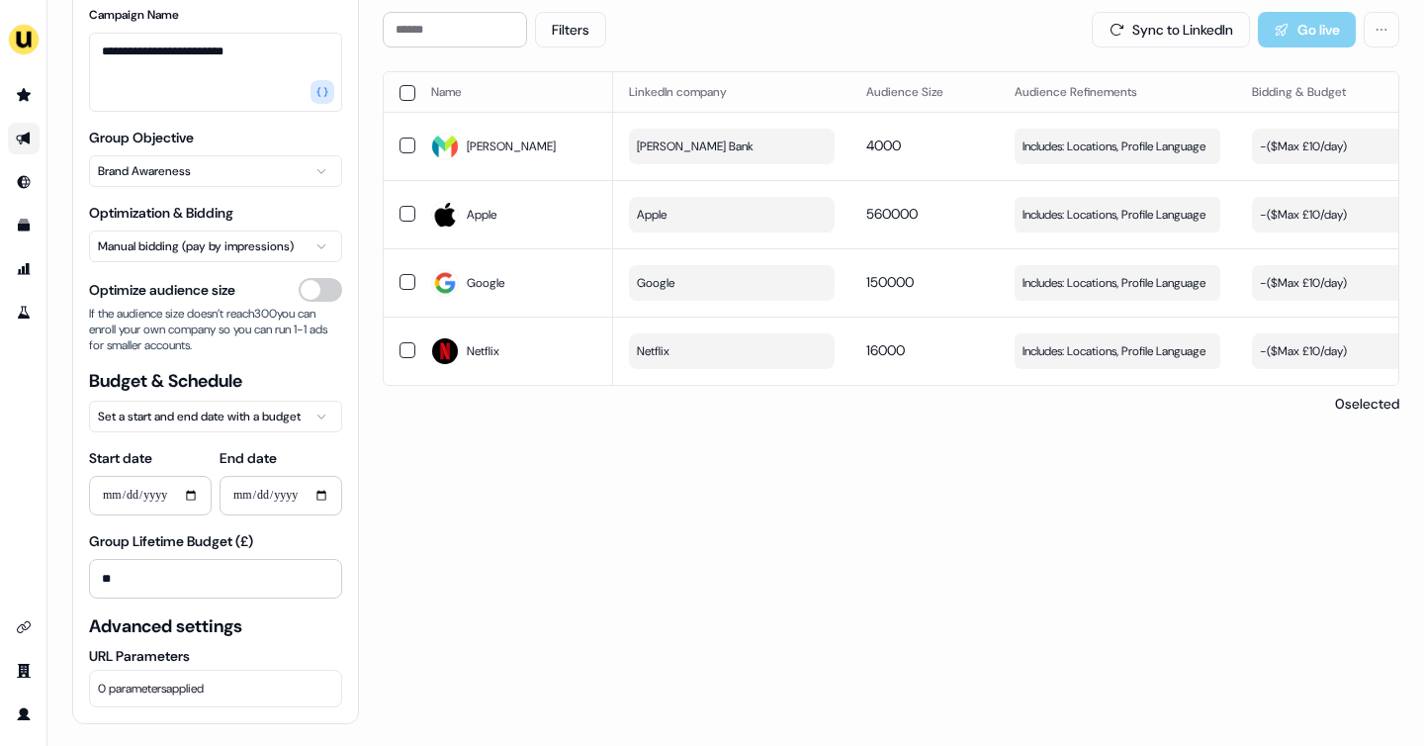
click at [343, 539] on div "**********" at bounding box center [215, 262] width 285 height 921
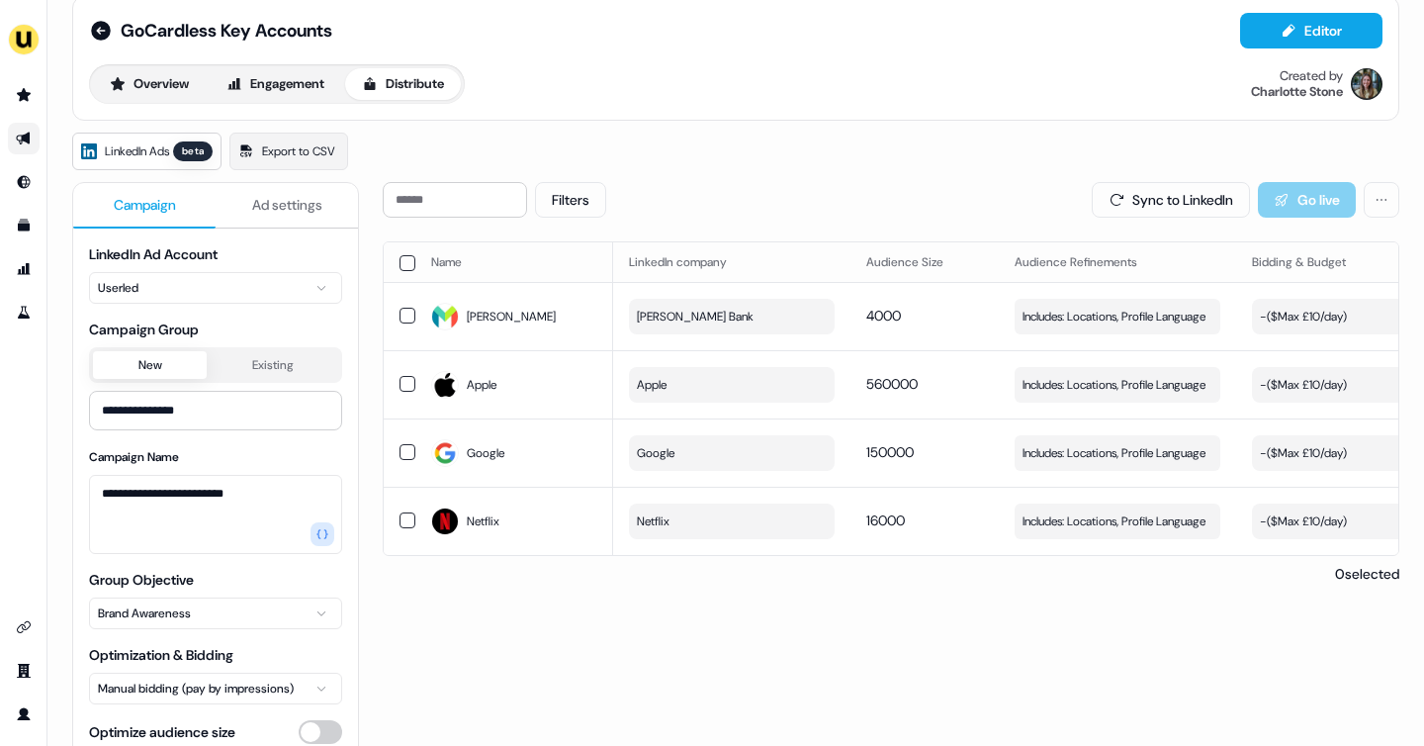
scroll to position [0, 0]
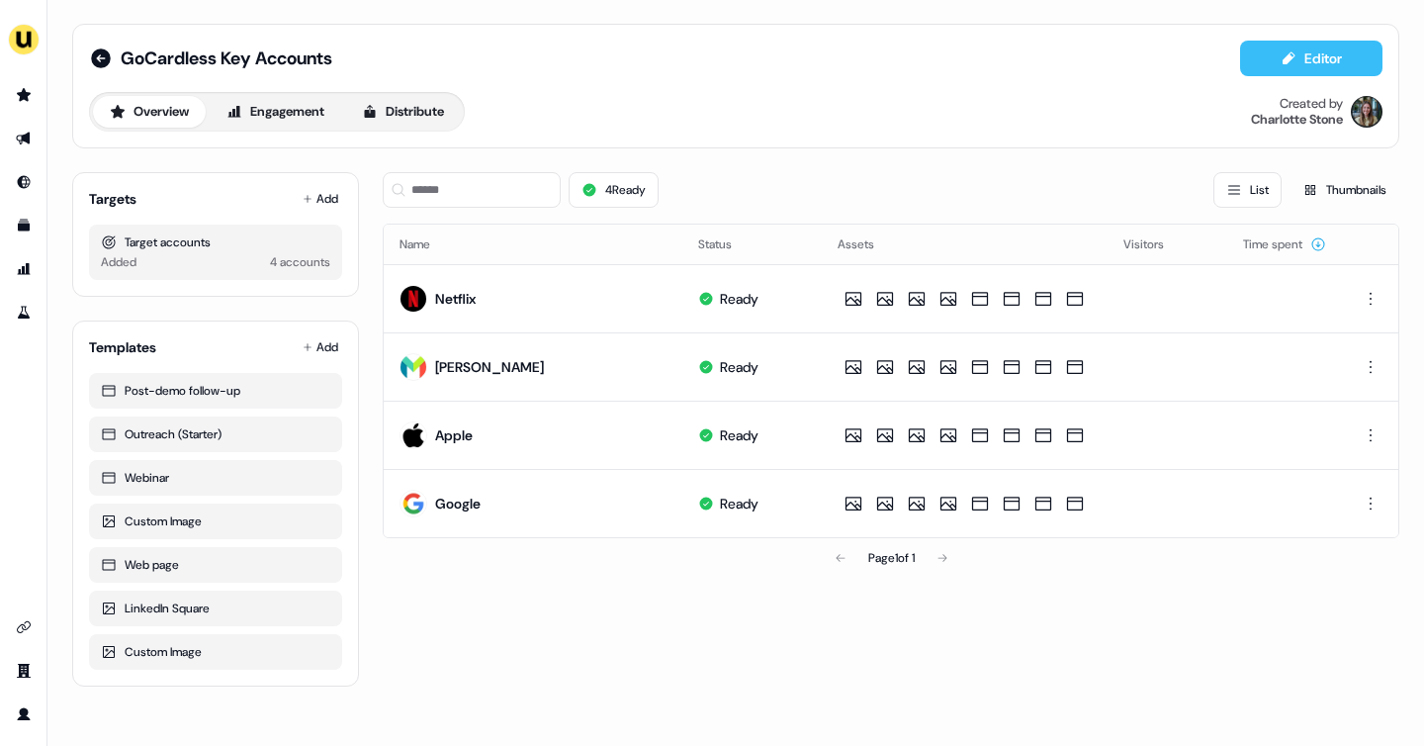
click at [1315, 46] on button "Editor" at bounding box center [1311, 59] width 142 height 36
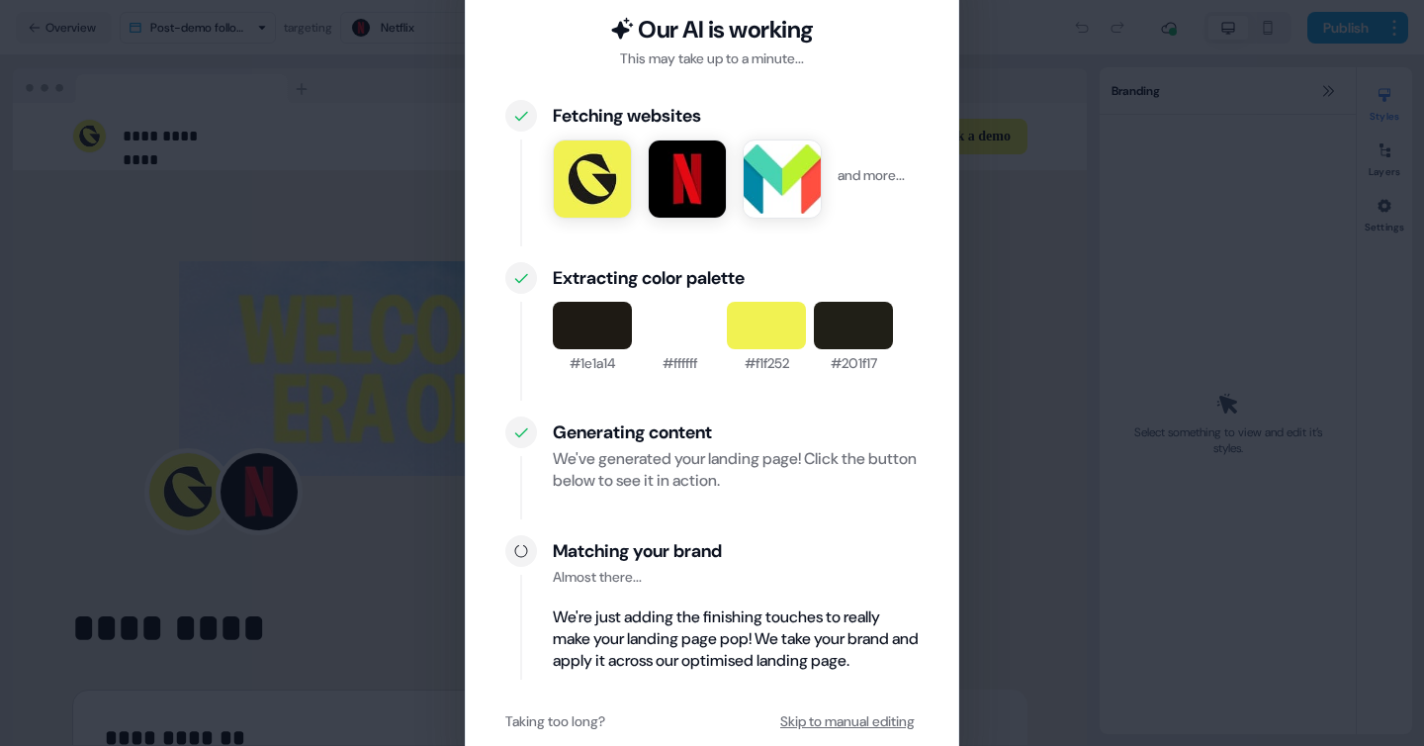
click at [801, 719] on button "Skip to manual editing" at bounding box center [847, 721] width 142 height 36
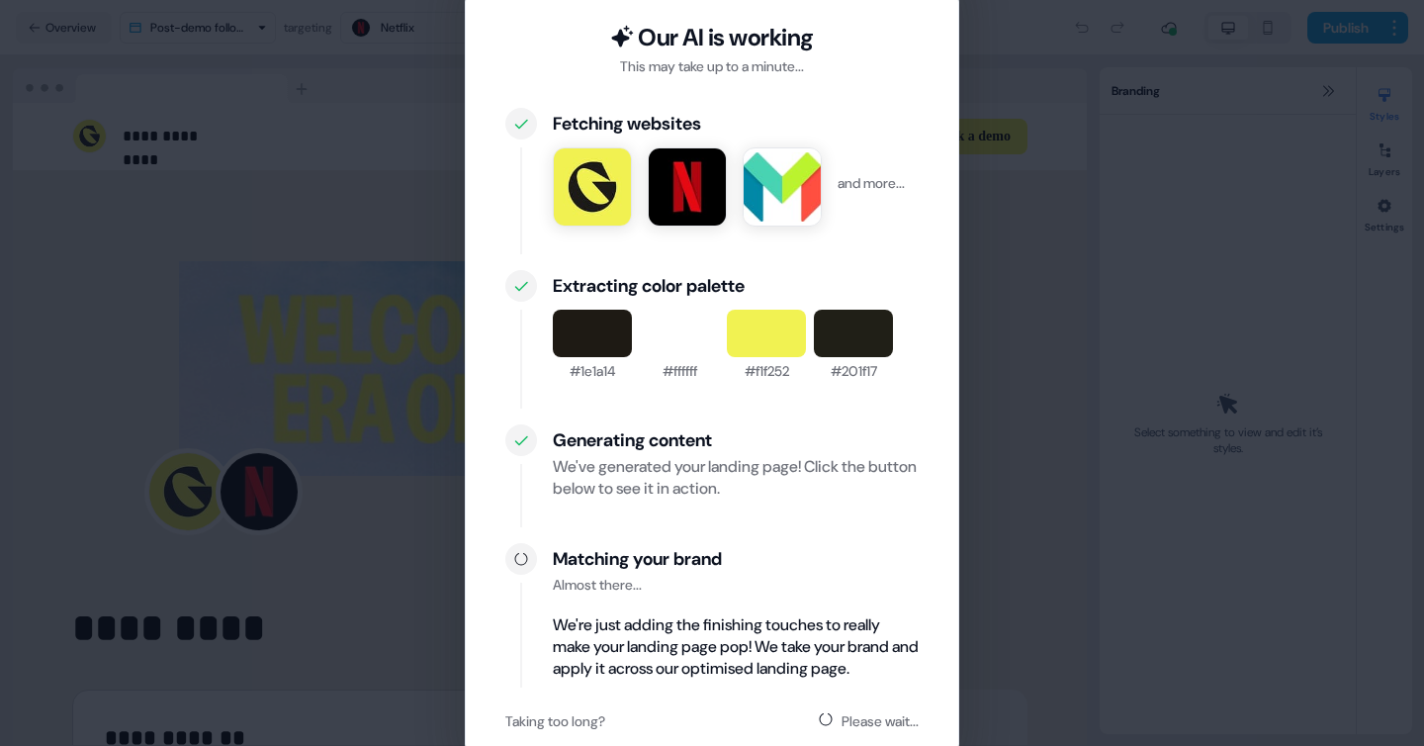
click at [975, 632] on div "Our AI is working This may take up to a minute... Fetching websites and more...…" at bounding box center [712, 373] width 1424 height 746
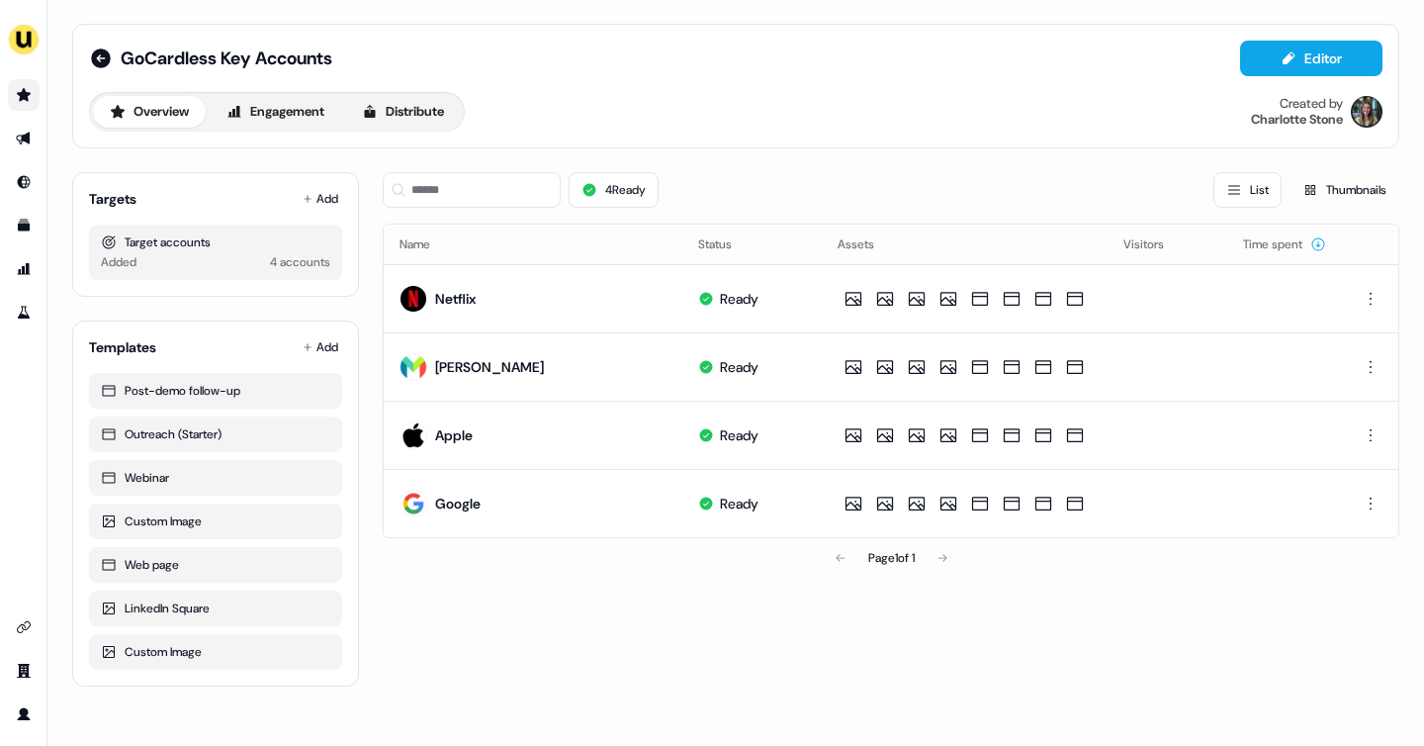
click at [27, 101] on icon "Go to prospects" at bounding box center [24, 94] width 14 height 13
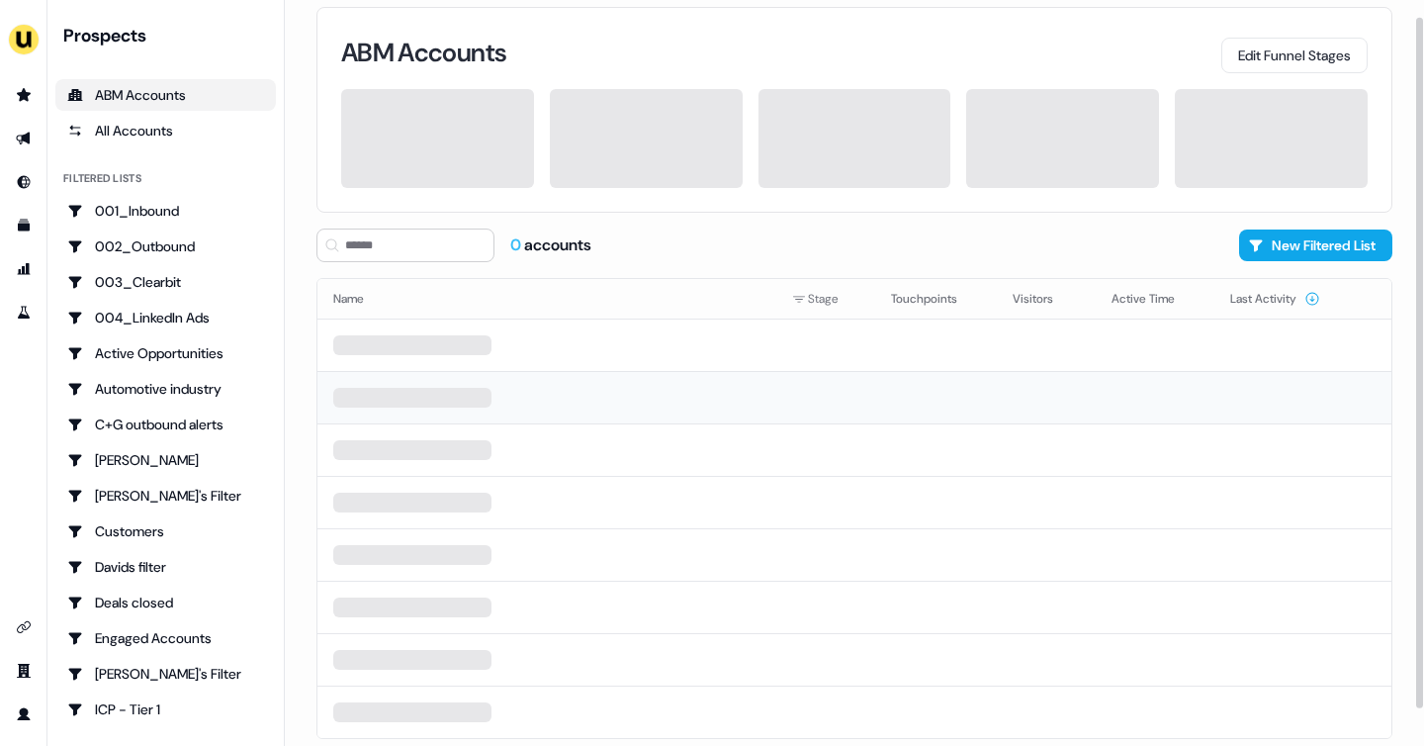
scroll to position [21, 0]
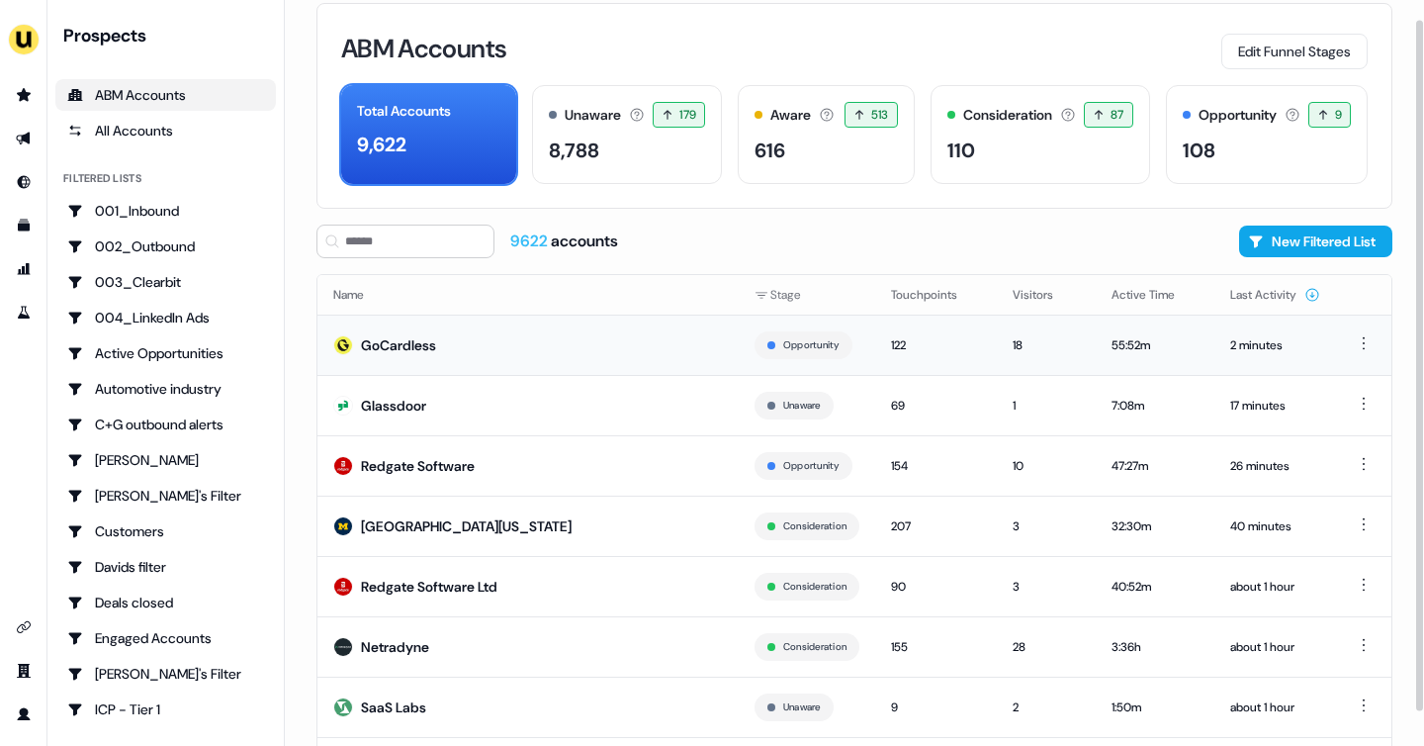
click at [600, 356] on td "GoCardless" at bounding box center [527, 344] width 421 height 60
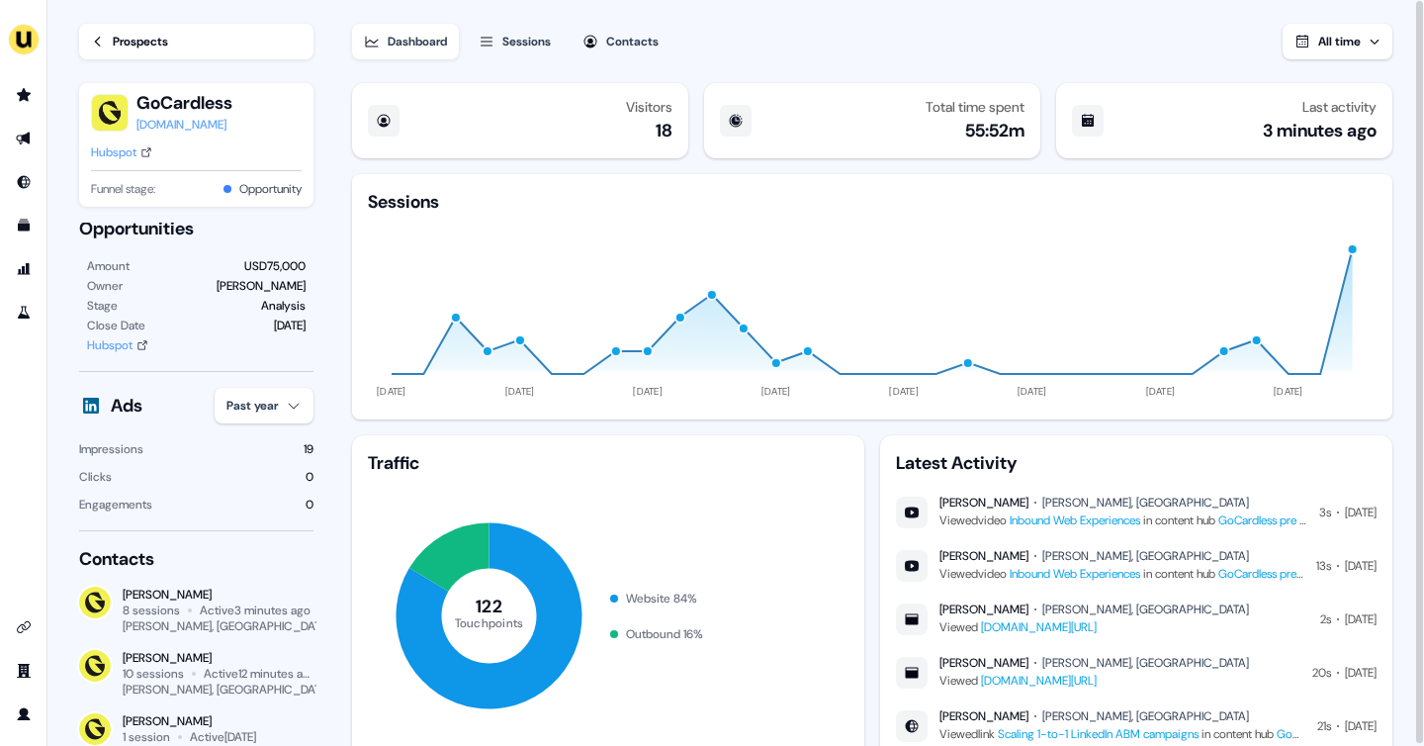
click at [523, 45] on div "Sessions" at bounding box center [526, 42] width 48 height 20
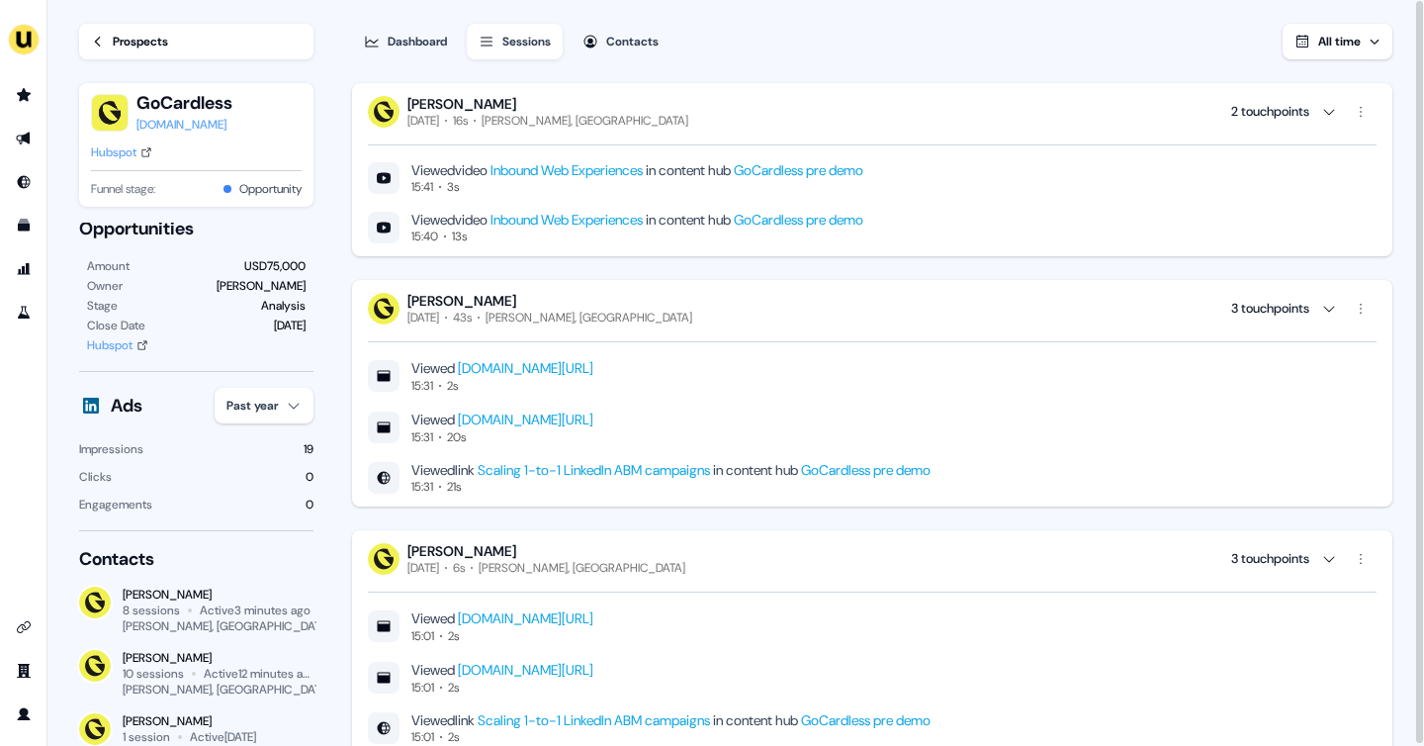
click at [116, 38] on div "Prospects" at bounding box center [140, 42] width 55 height 20
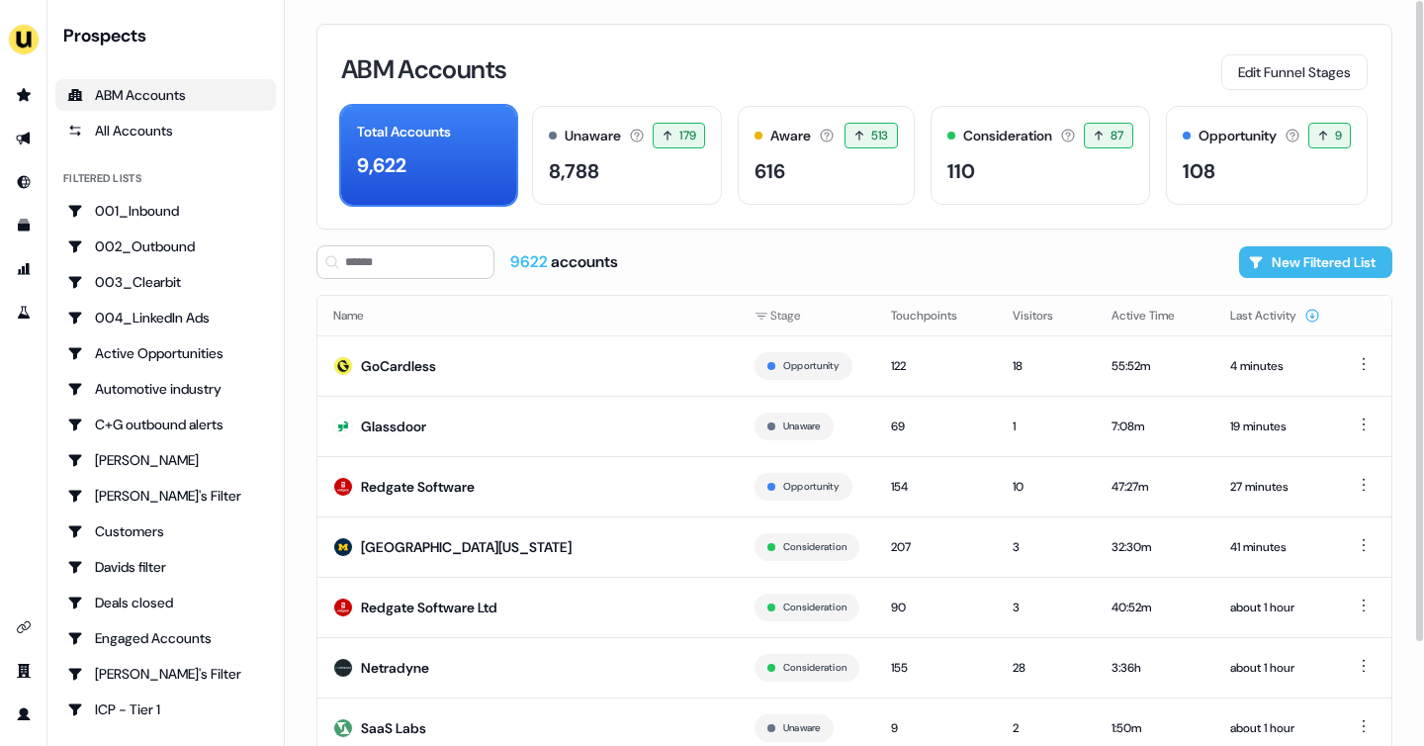
click at [1286, 251] on button "New Filtered List" at bounding box center [1315, 262] width 153 height 32
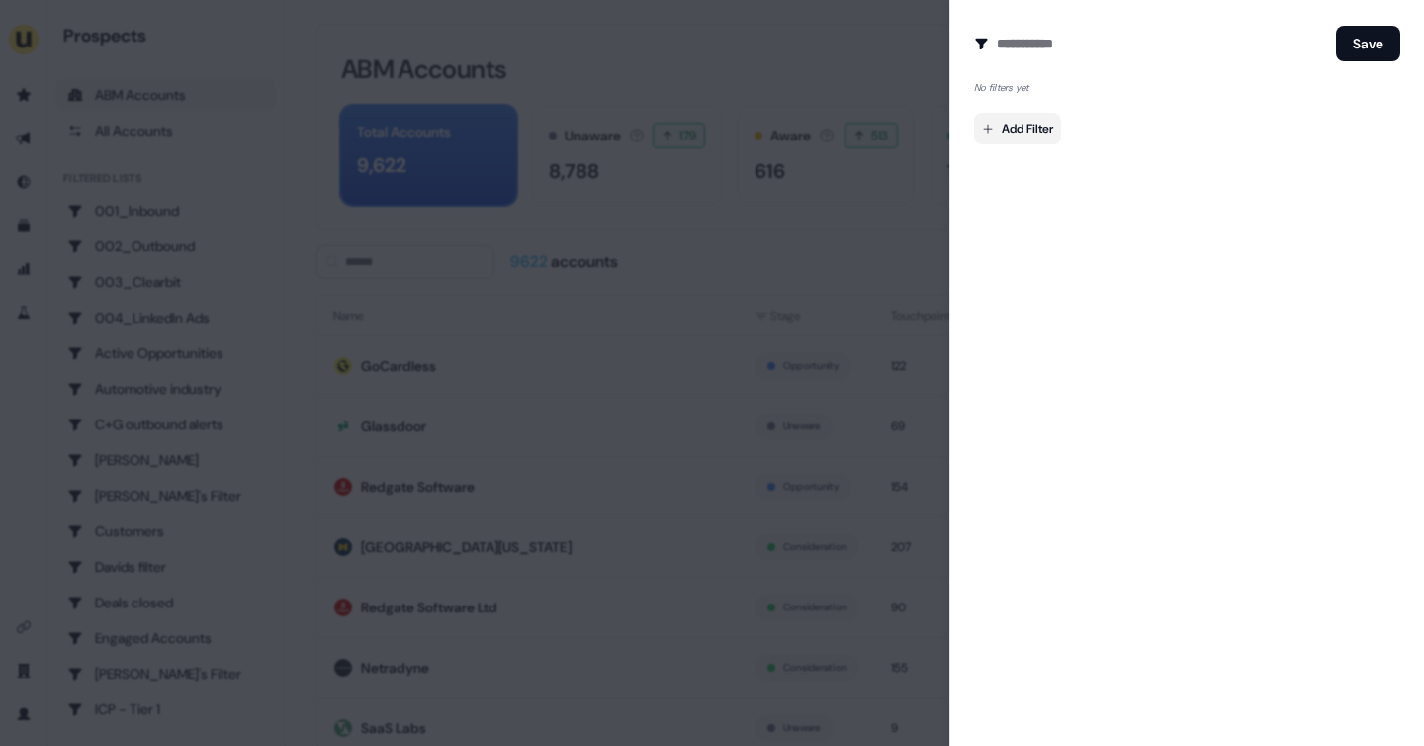
click at [1042, 126] on body "For the best experience switch devices to a bigger screen. Go to [DOMAIN_NAME] …" at bounding box center [712, 373] width 1424 height 746
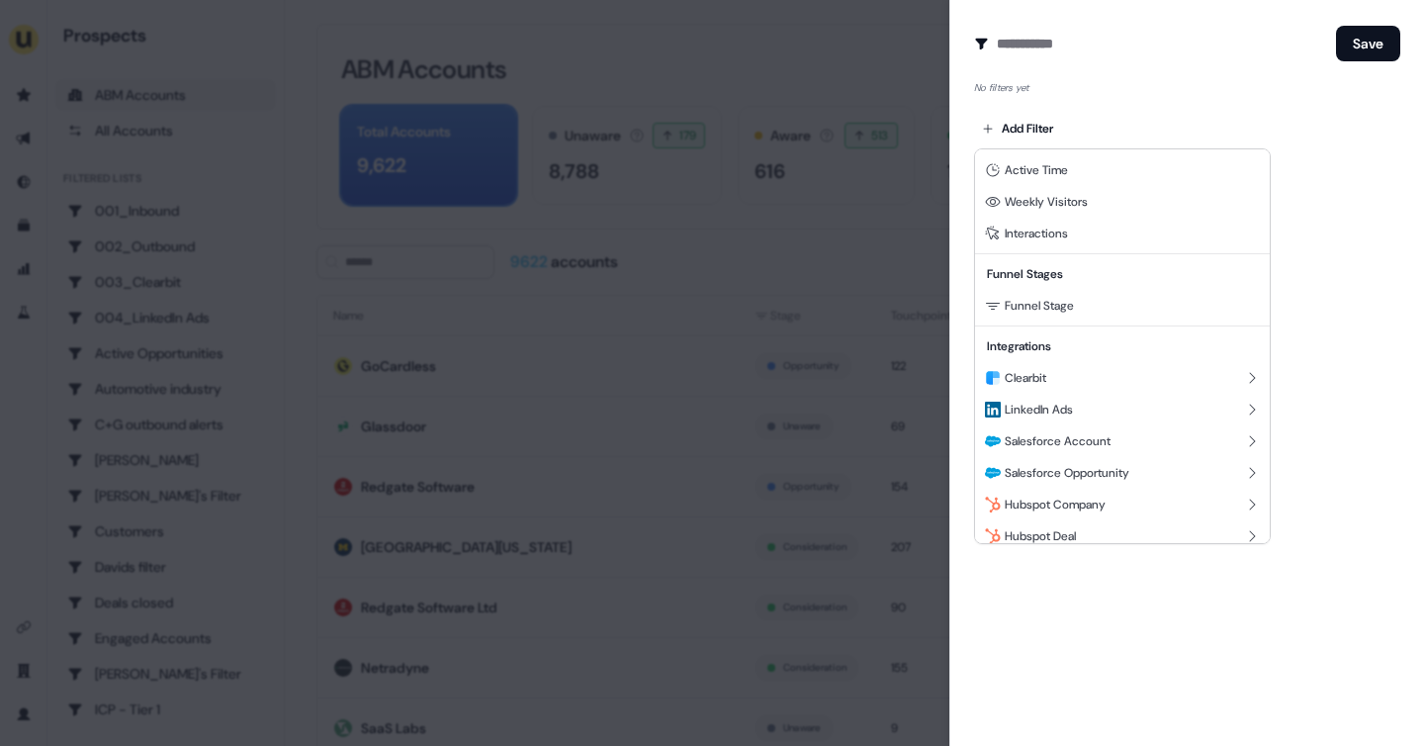
scroll to position [242, 0]
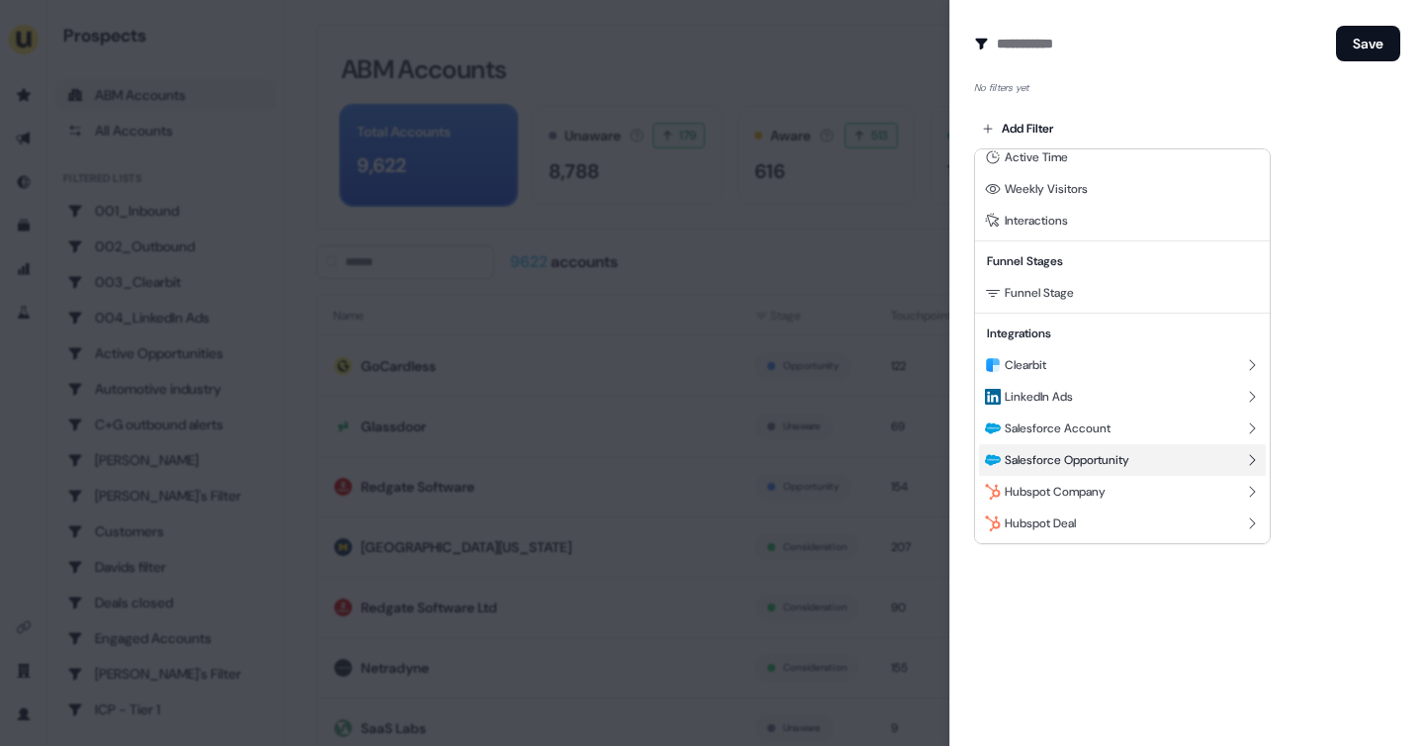
click at [1103, 467] on span "Salesforce Opportunity" at bounding box center [1067, 460] width 125 height 16
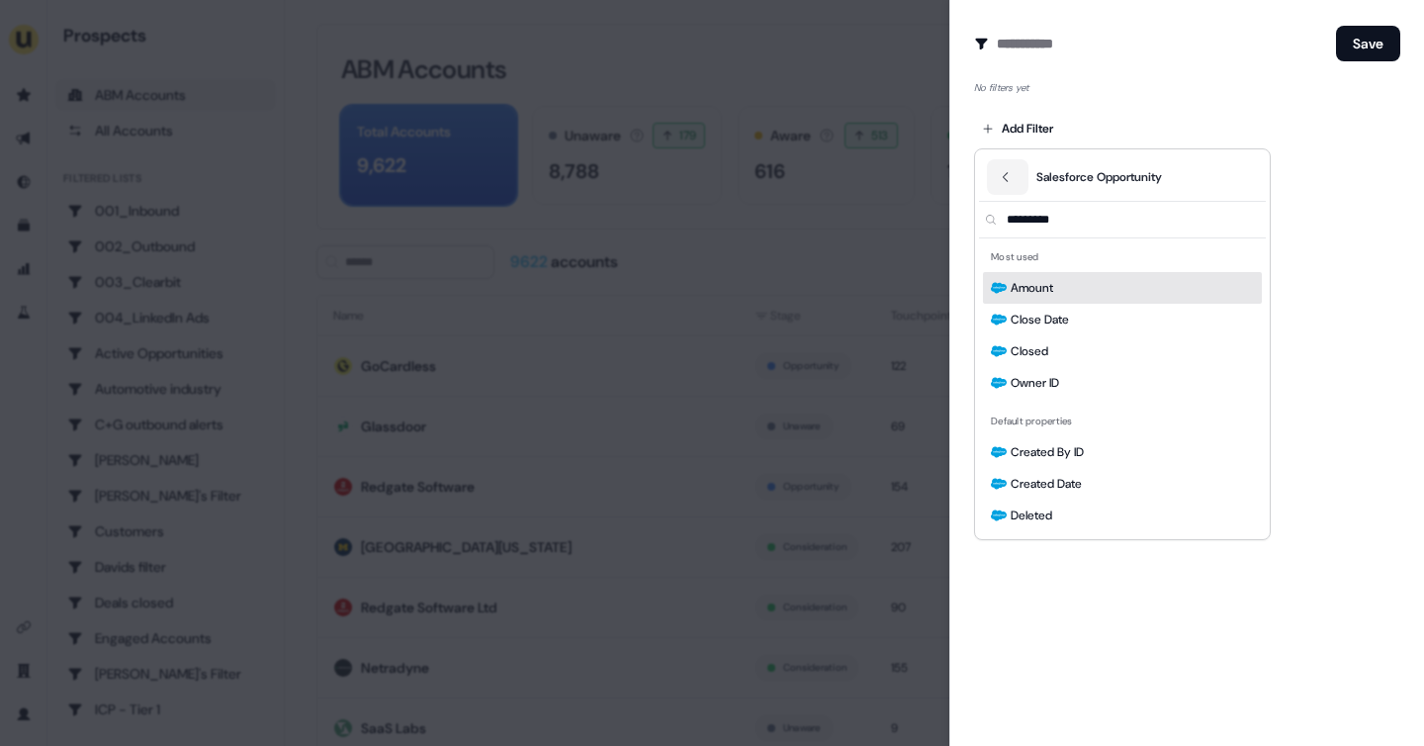
scroll to position [0, 0]
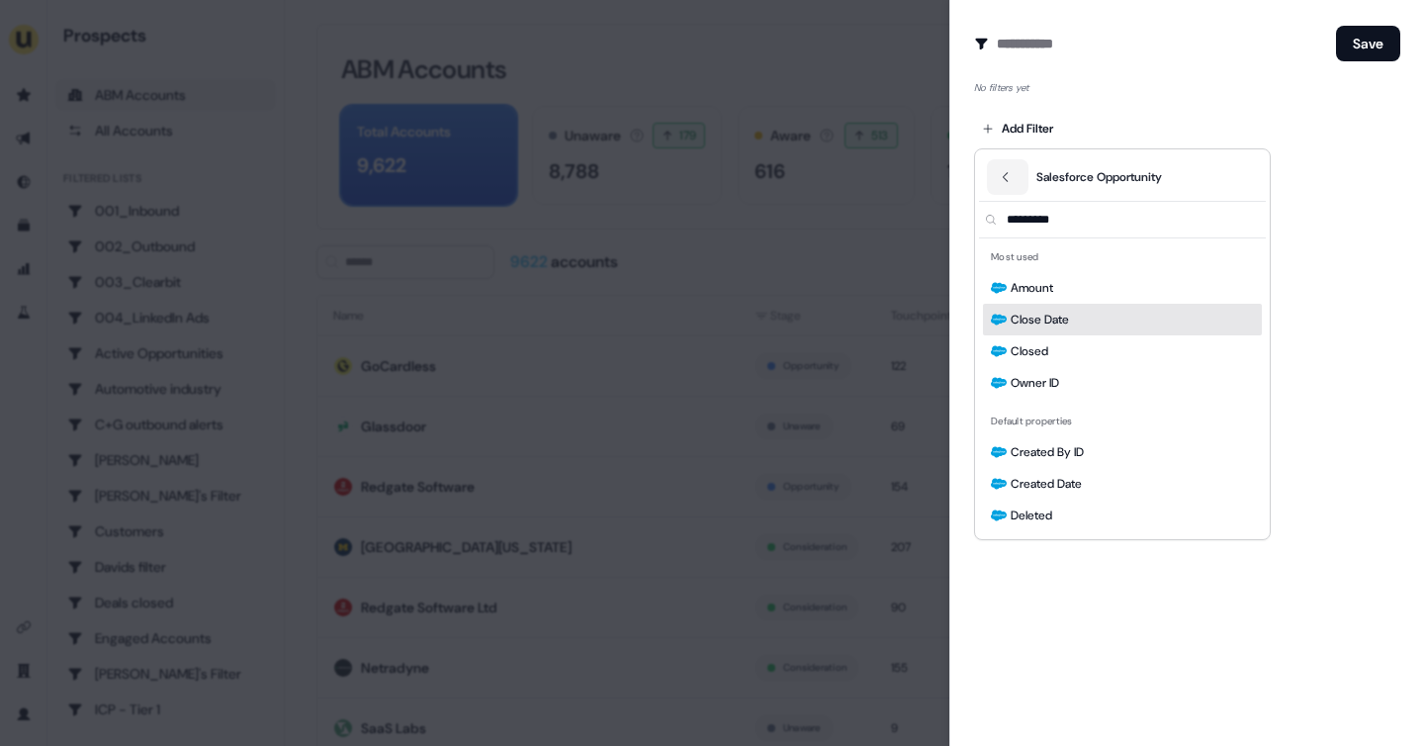
click at [1040, 329] on div "Close Date" at bounding box center [1122, 320] width 279 height 32
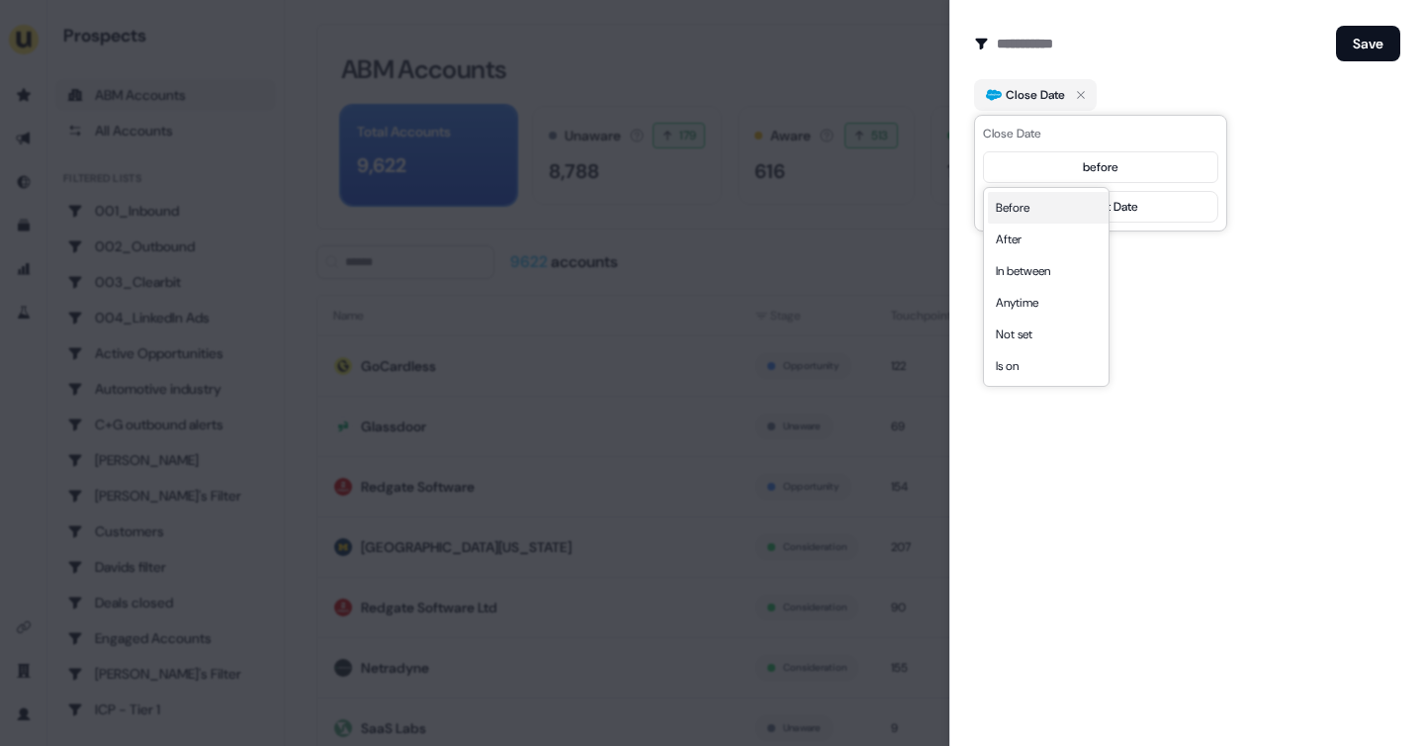
click at [1089, 165] on body "For the best experience switch devices to a bigger screen. Go to Userled.io Pro…" at bounding box center [712, 373] width 1424 height 746
click at [804, 235] on div at bounding box center [712, 373] width 1424 height 746
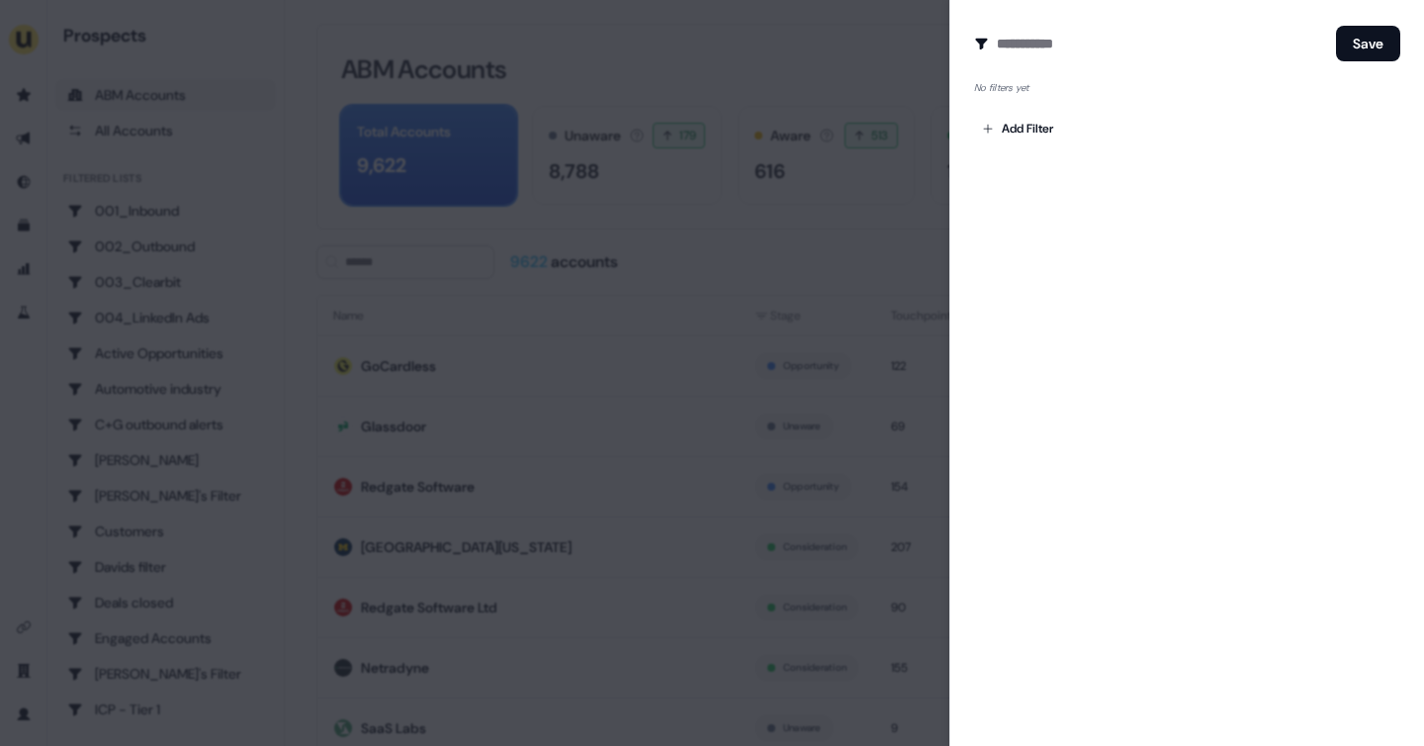
click at [295, 385] on div at bounding box center [712, 373] width 1424 height 746
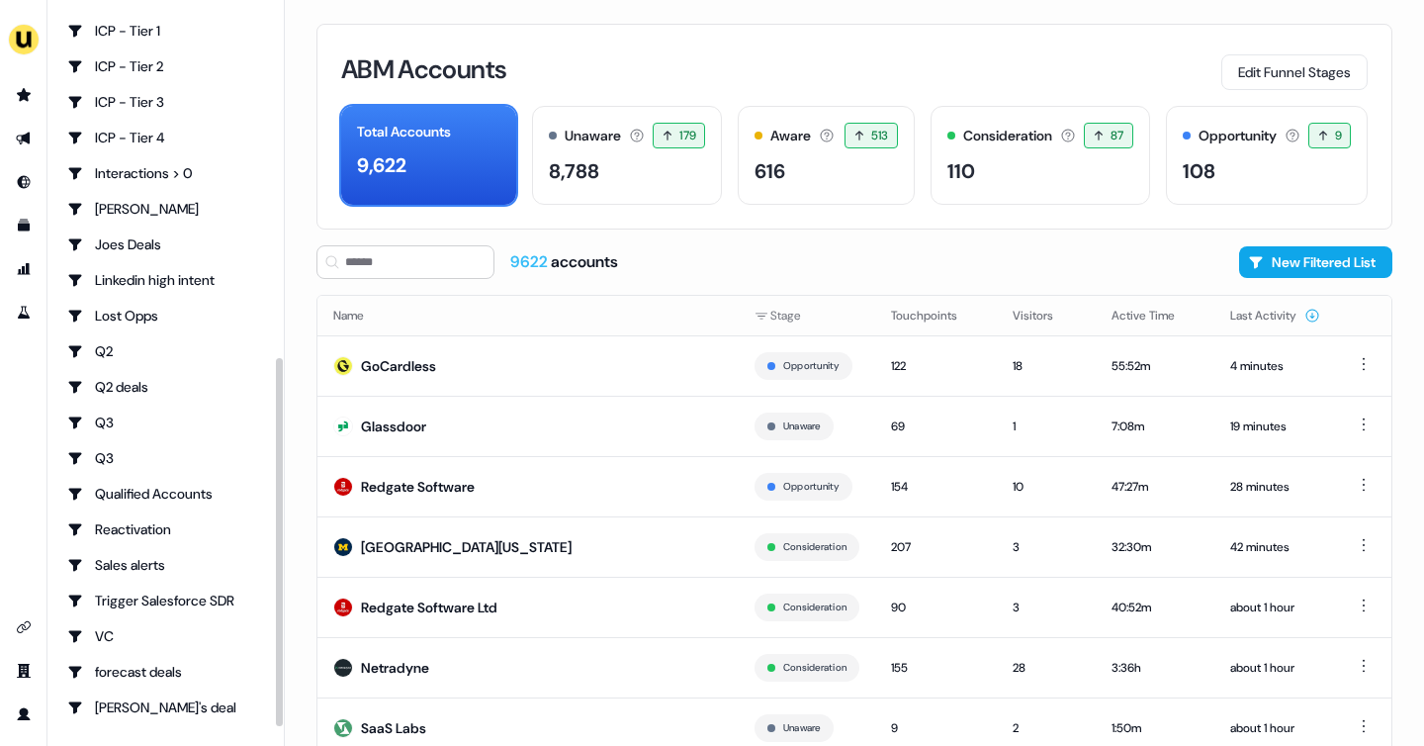
scroll to position [703, 0]
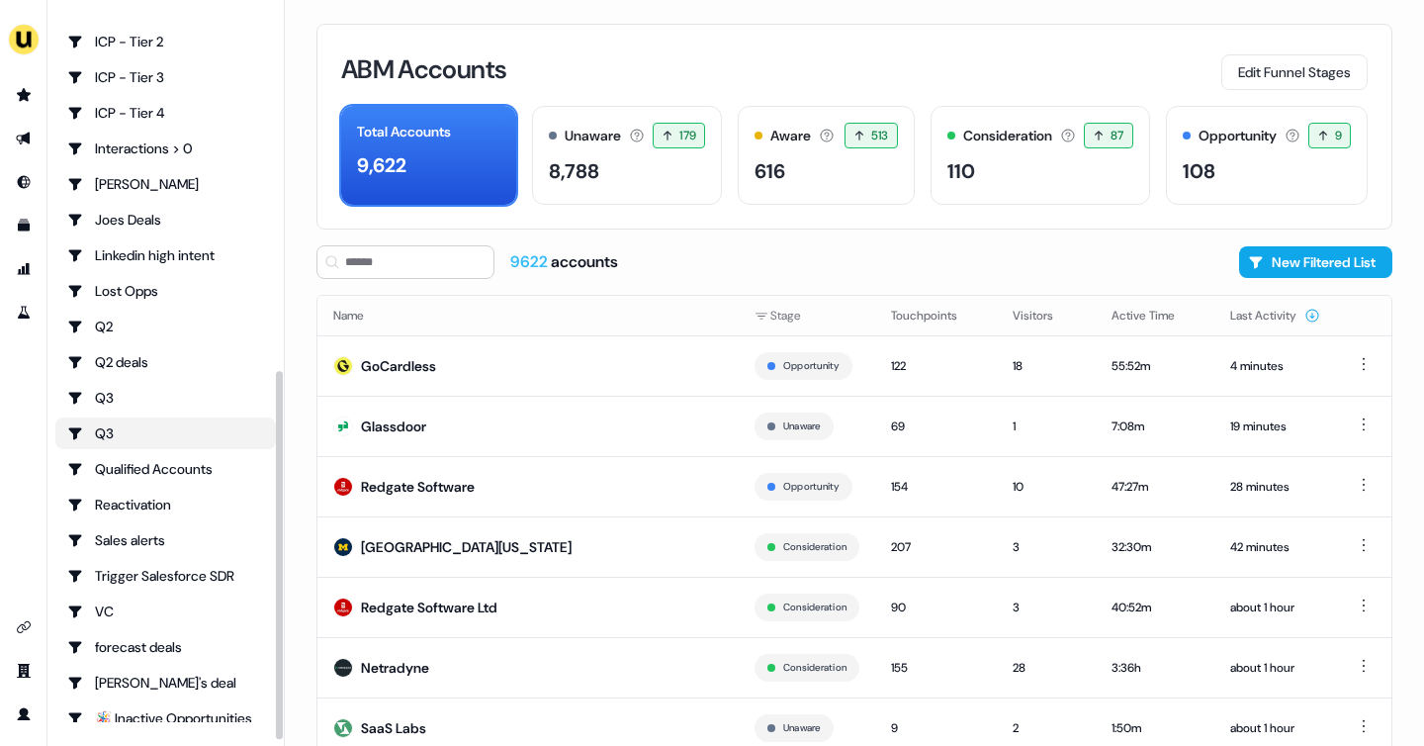
click at [129, 428] on div "Q3" at bounding box center [165, 433] width 197 height 20
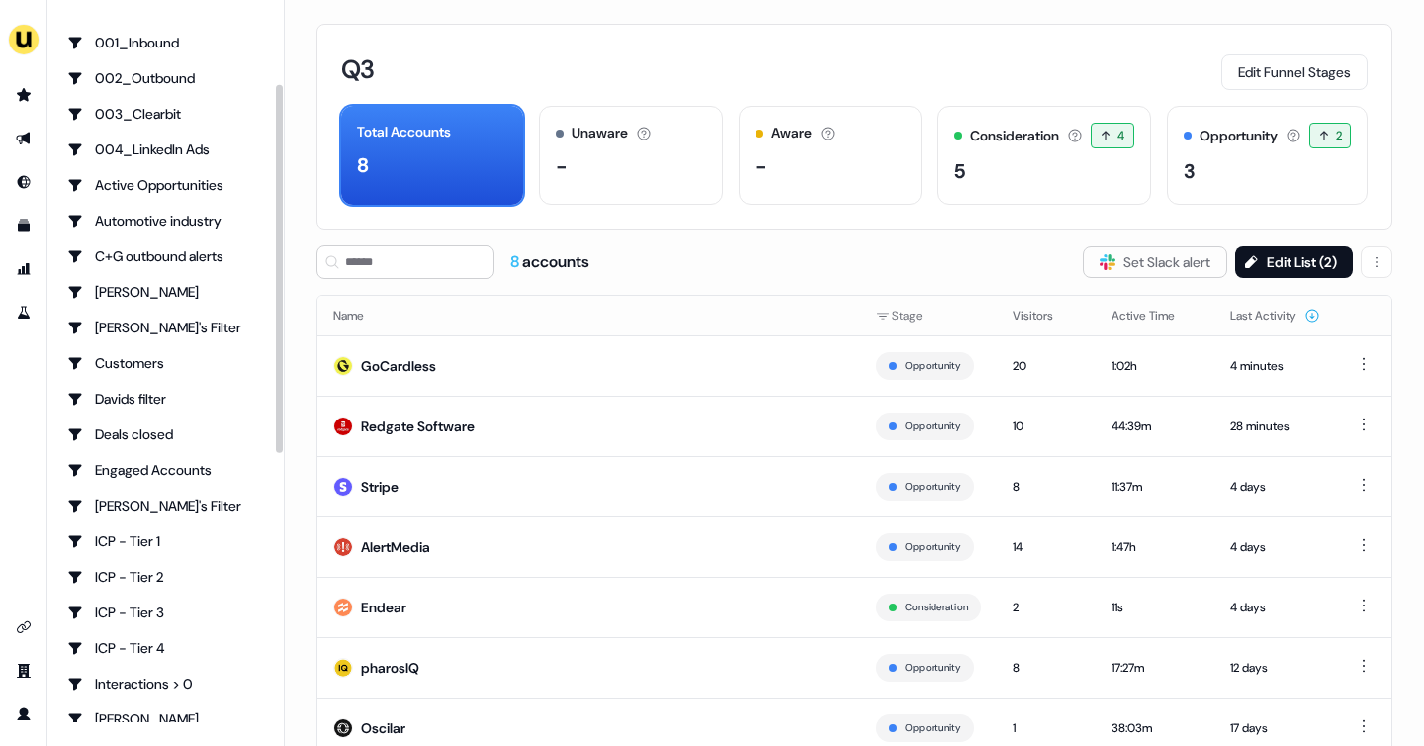
scroll to position [155, 0]
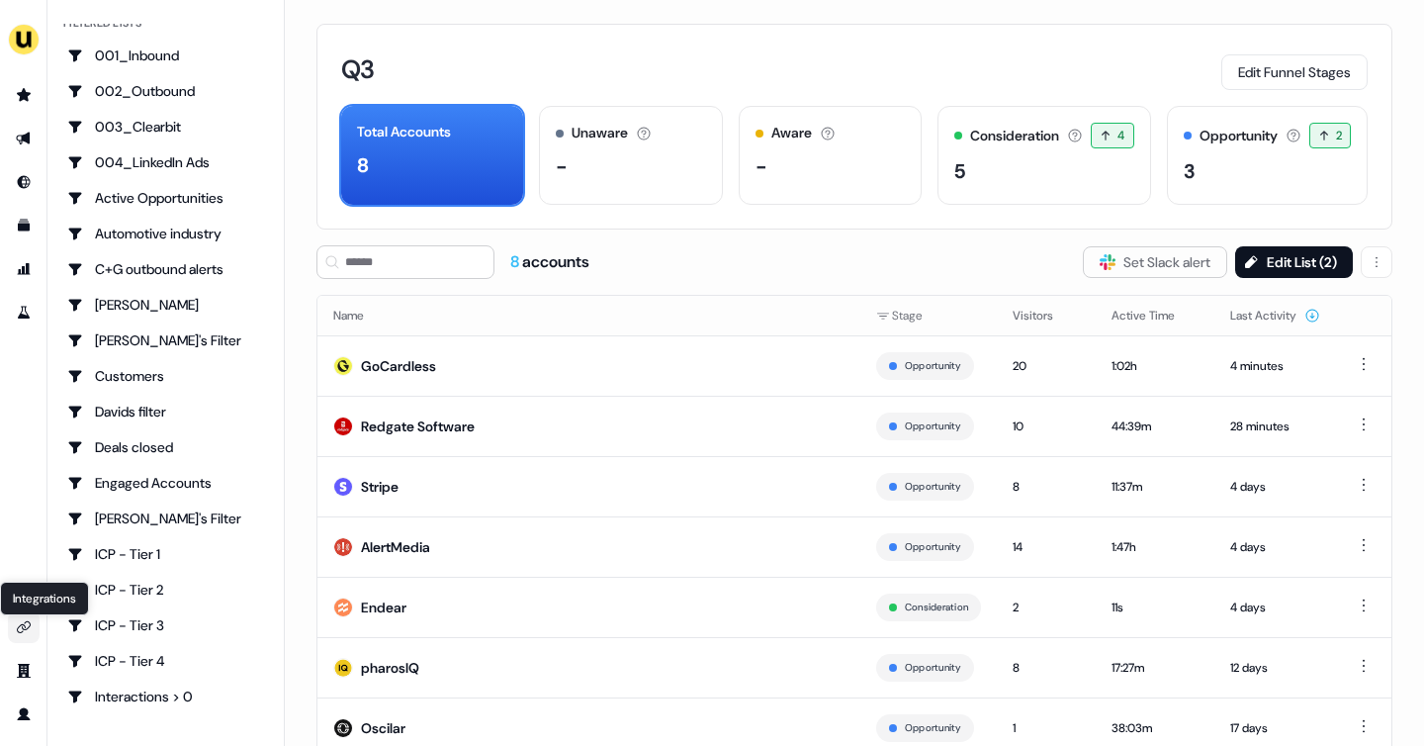
click at [25, 624] on icon "Go to integrations" at bounding box center [24, 627] width 16 height 16
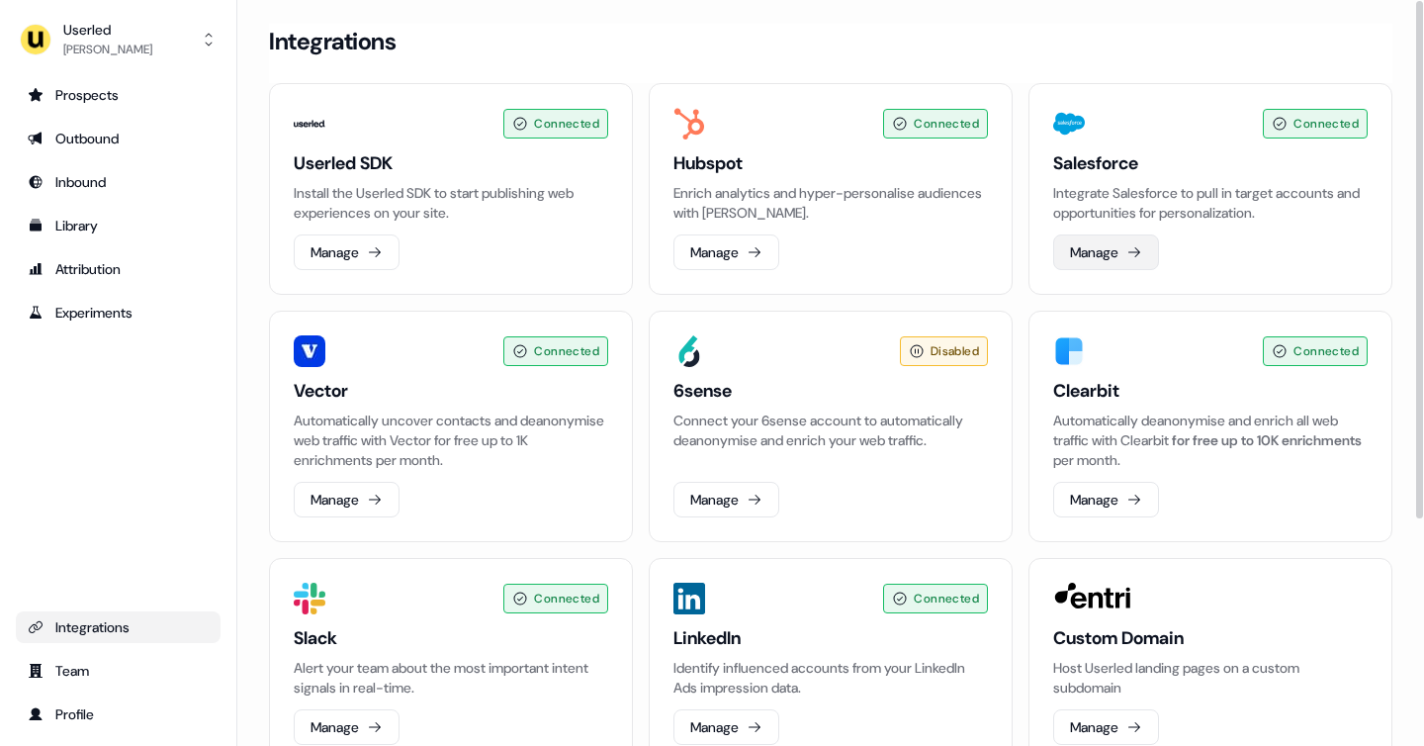
click at [1100, 251] on button "Manage" at bounding box center [1106, 252] width 106 height 36
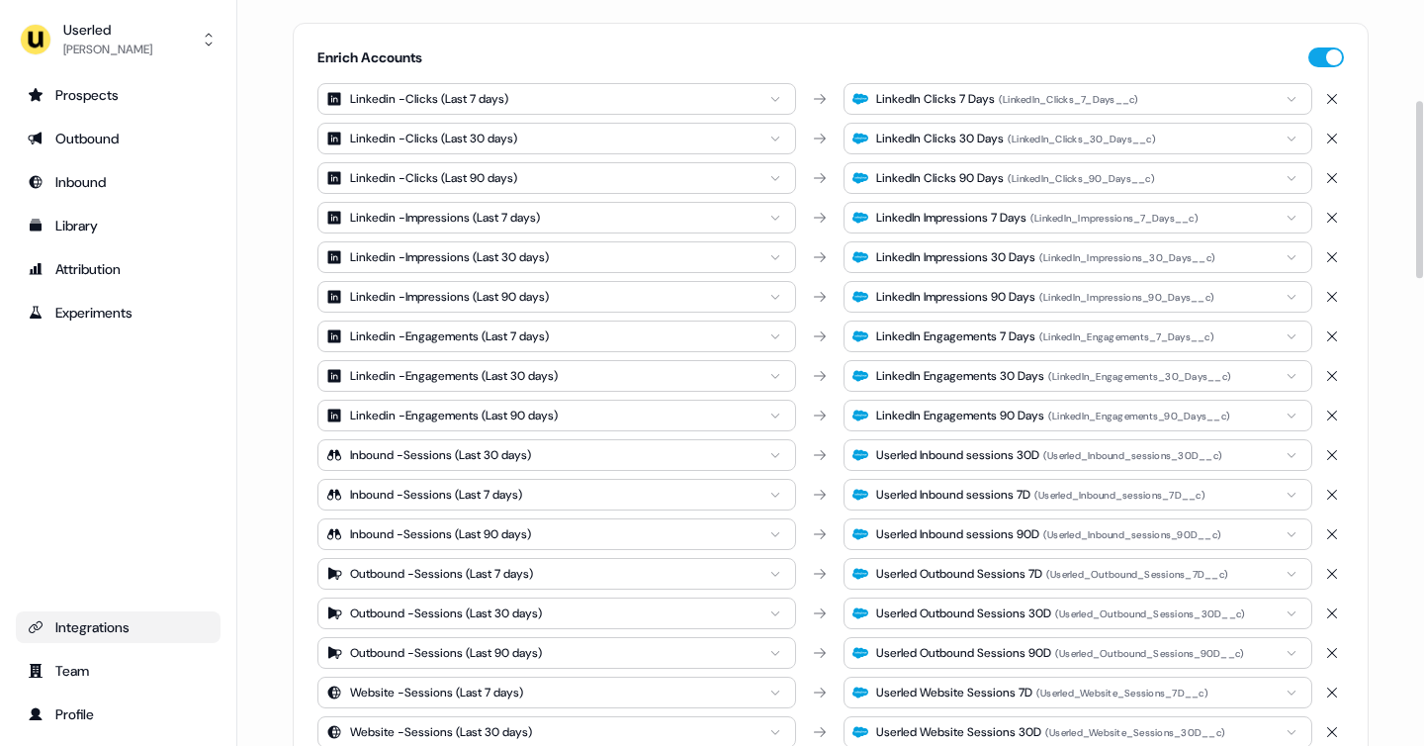
scroll to position [380, 0]
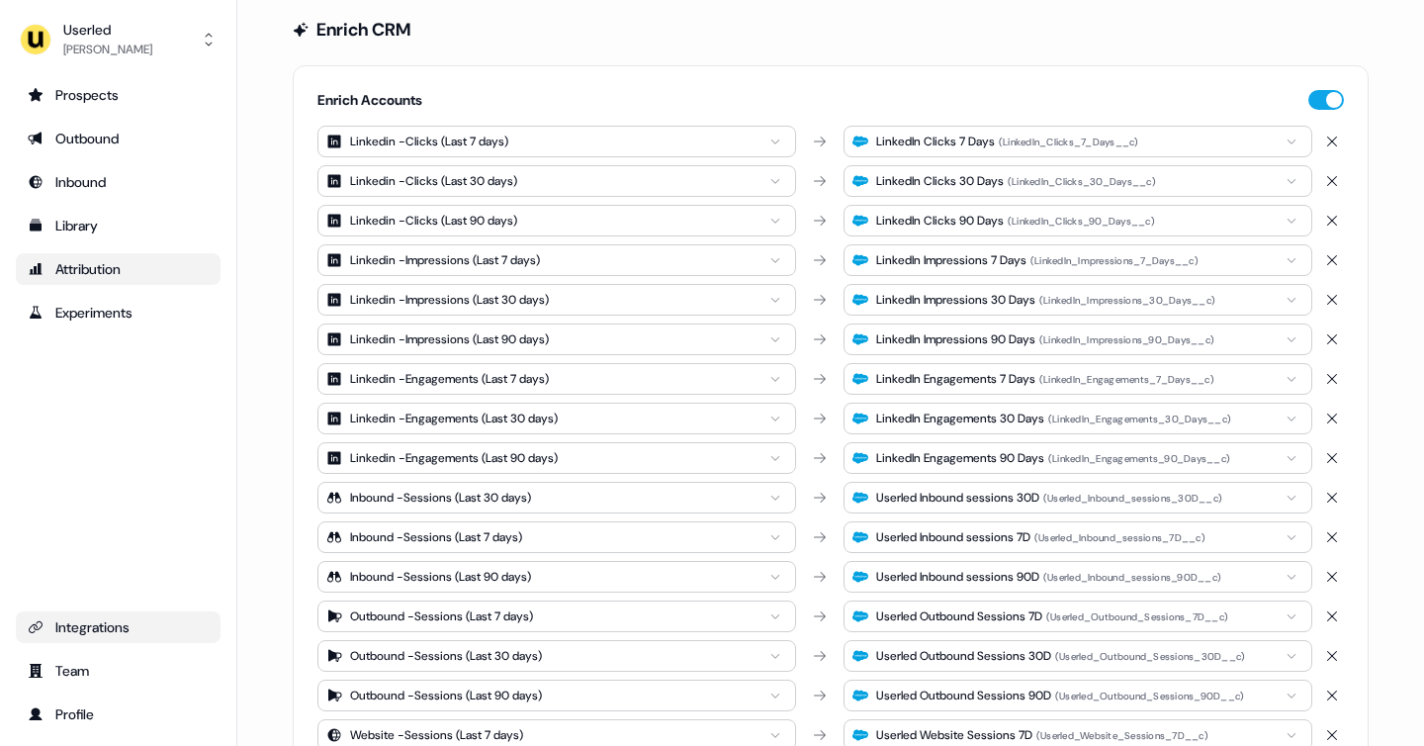
click at [73, 277] on div "Attribution" at bounding box center [118, 269] width 181 height 20
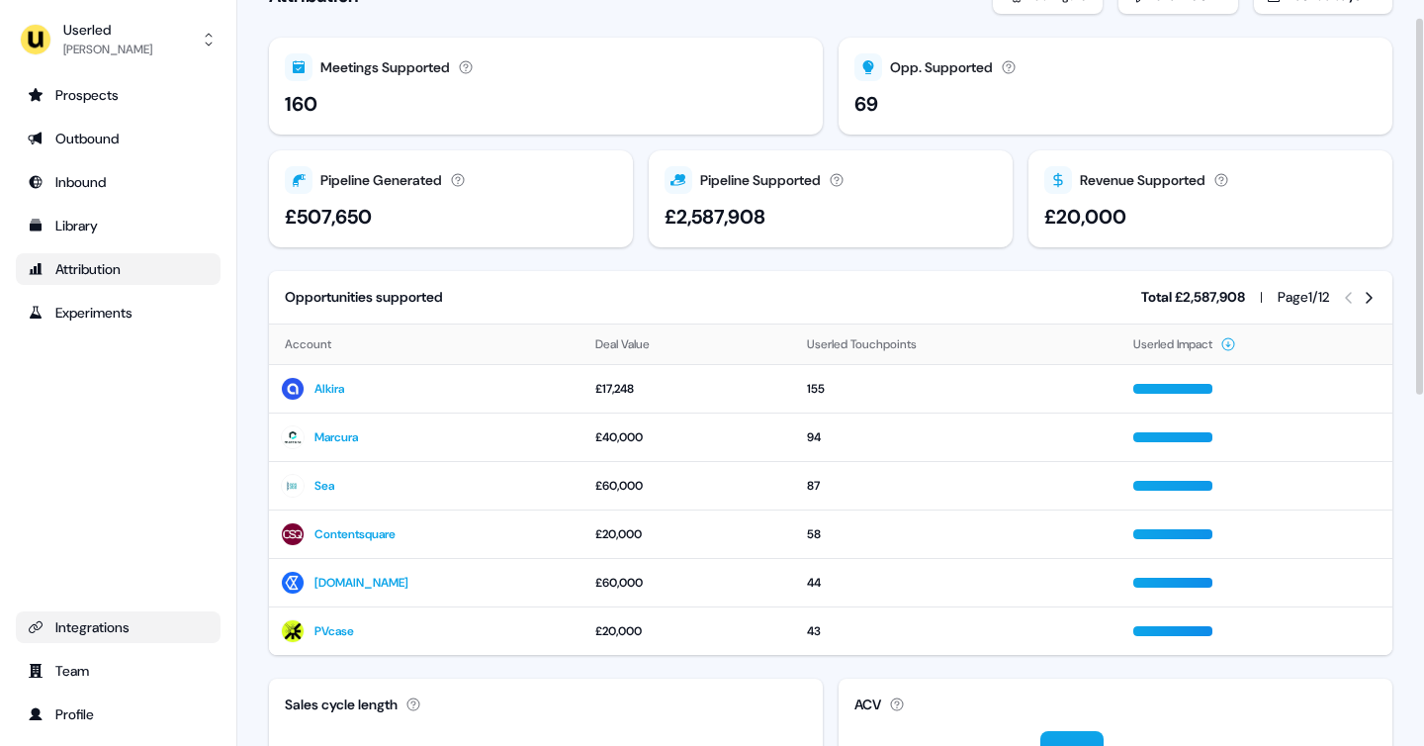
scroll to position [29, 0]
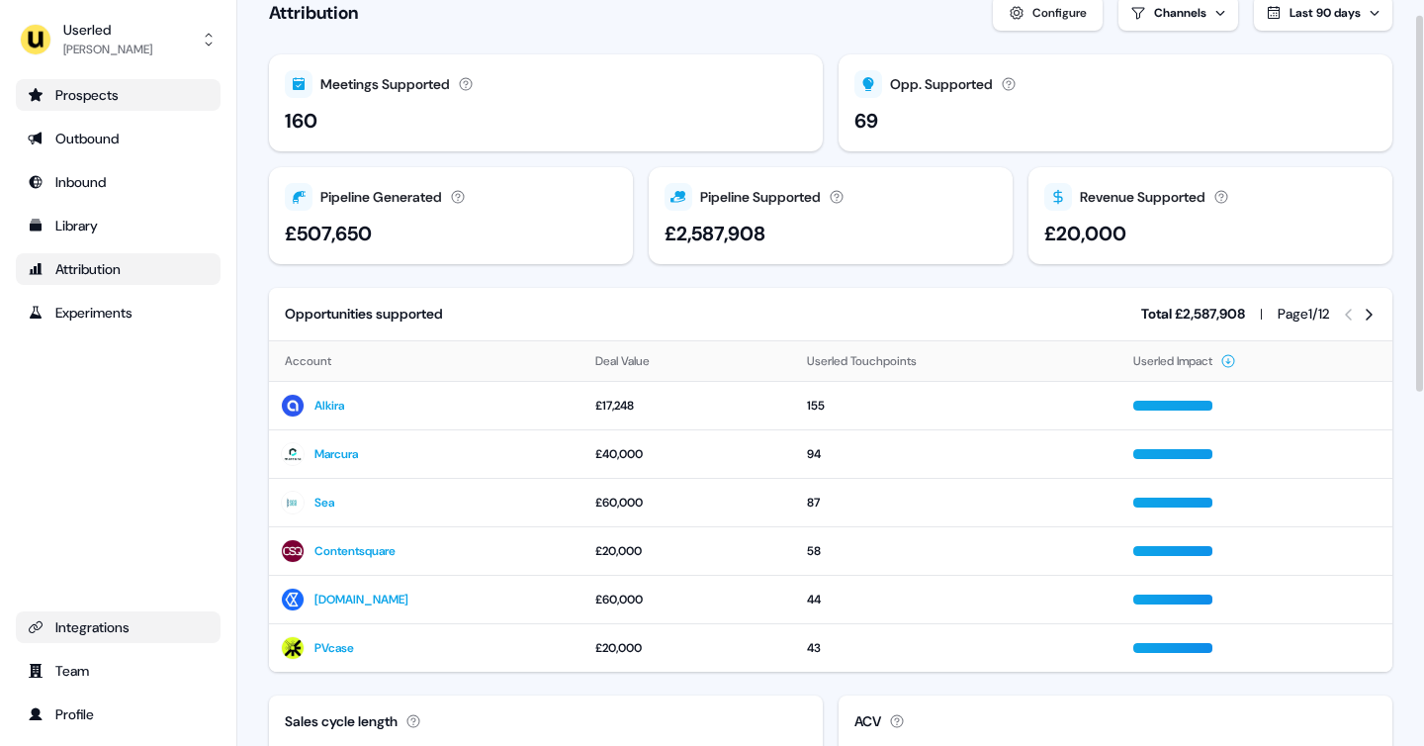
click at [78, 100] on div "Prospects" at bounding box center [118, 95] width 181 height 20
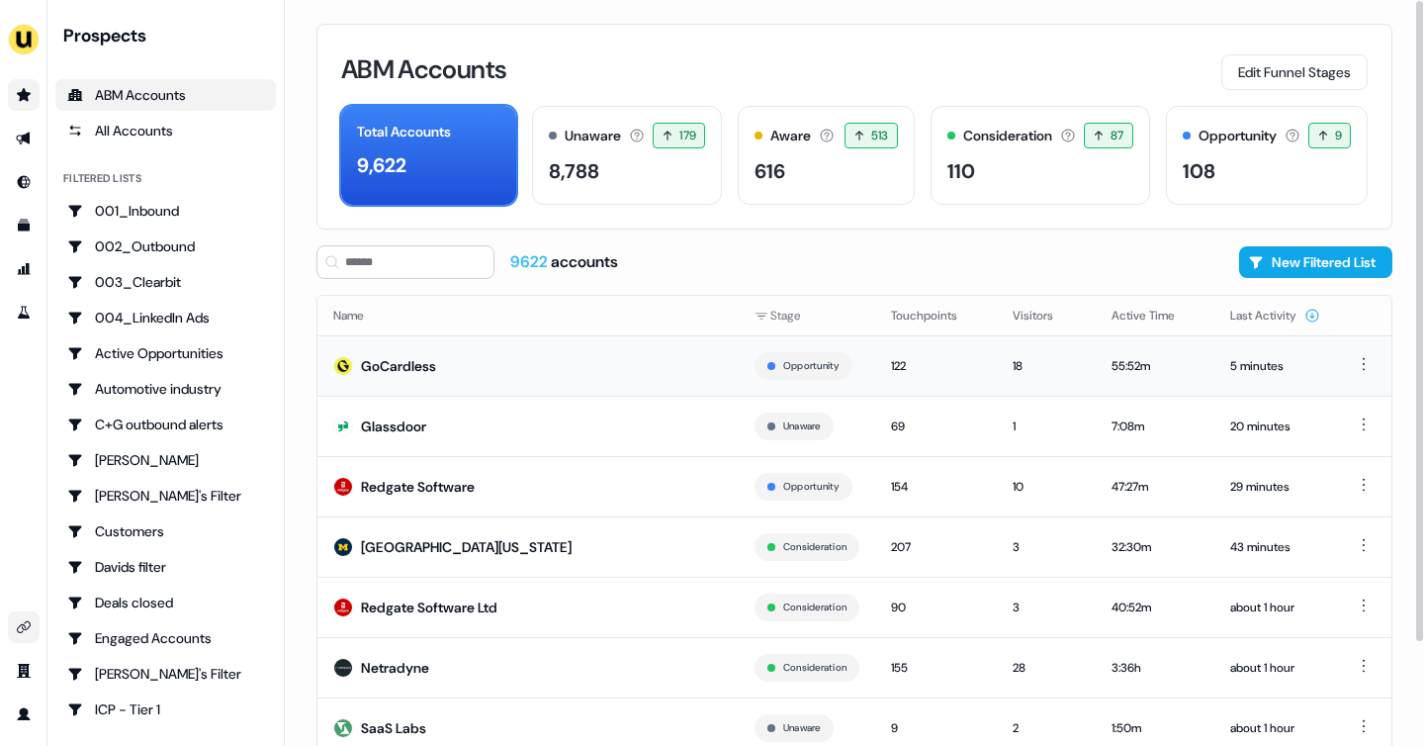
click at [410, 367] on div "GoCardless" at bounding box center [398, 366] width 75 height 20
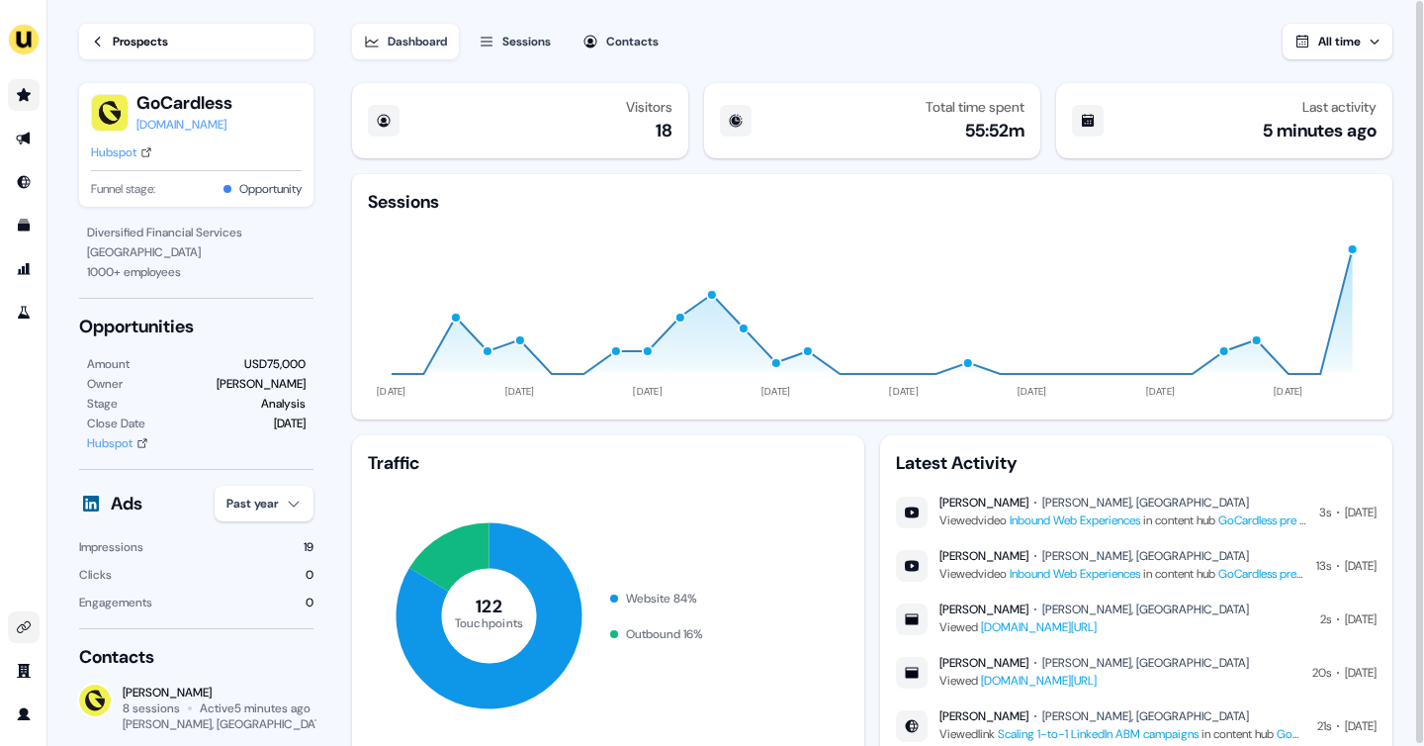
click at [1324, 52] on button "All time" at bounding box center [1337, 42] width 110 height 36
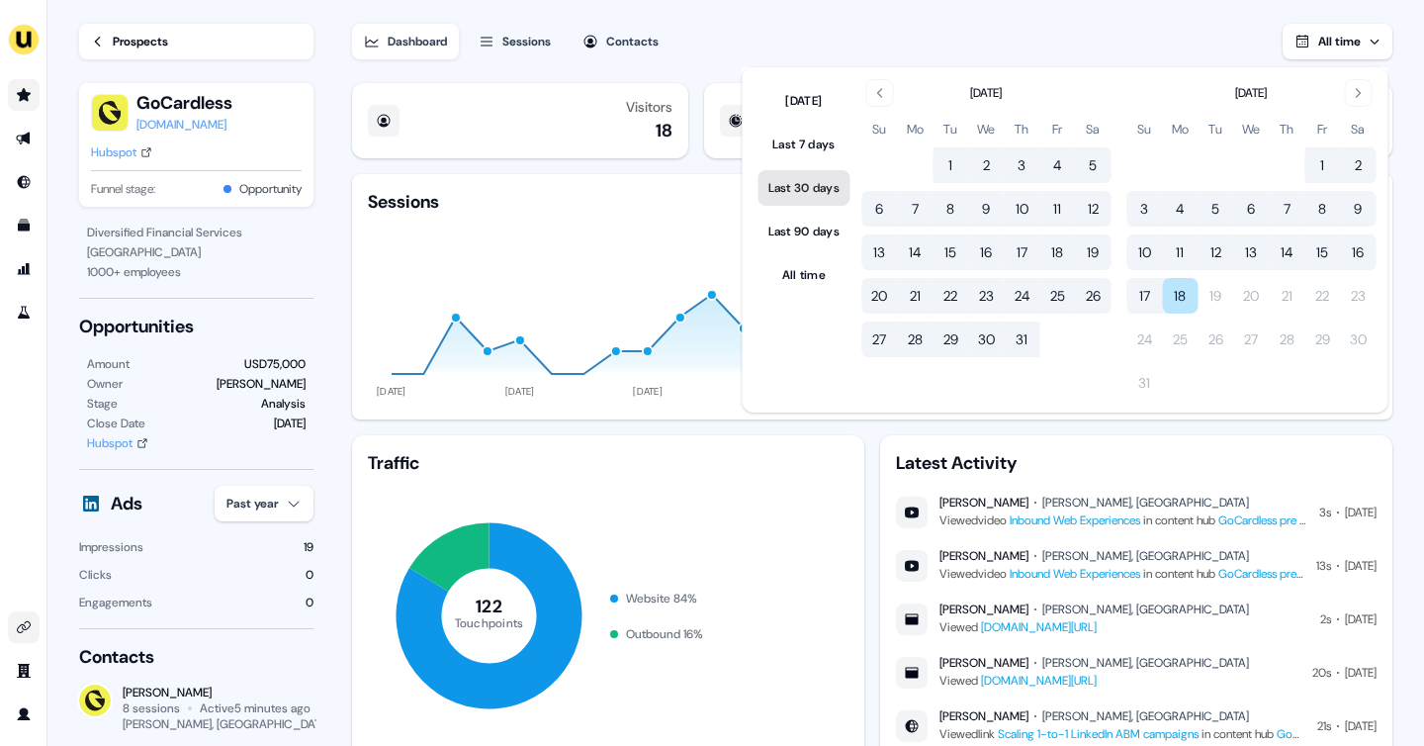
click at [814, 188] on button "Last 30 days" at bounding box center [804, 188] width 92 height 36
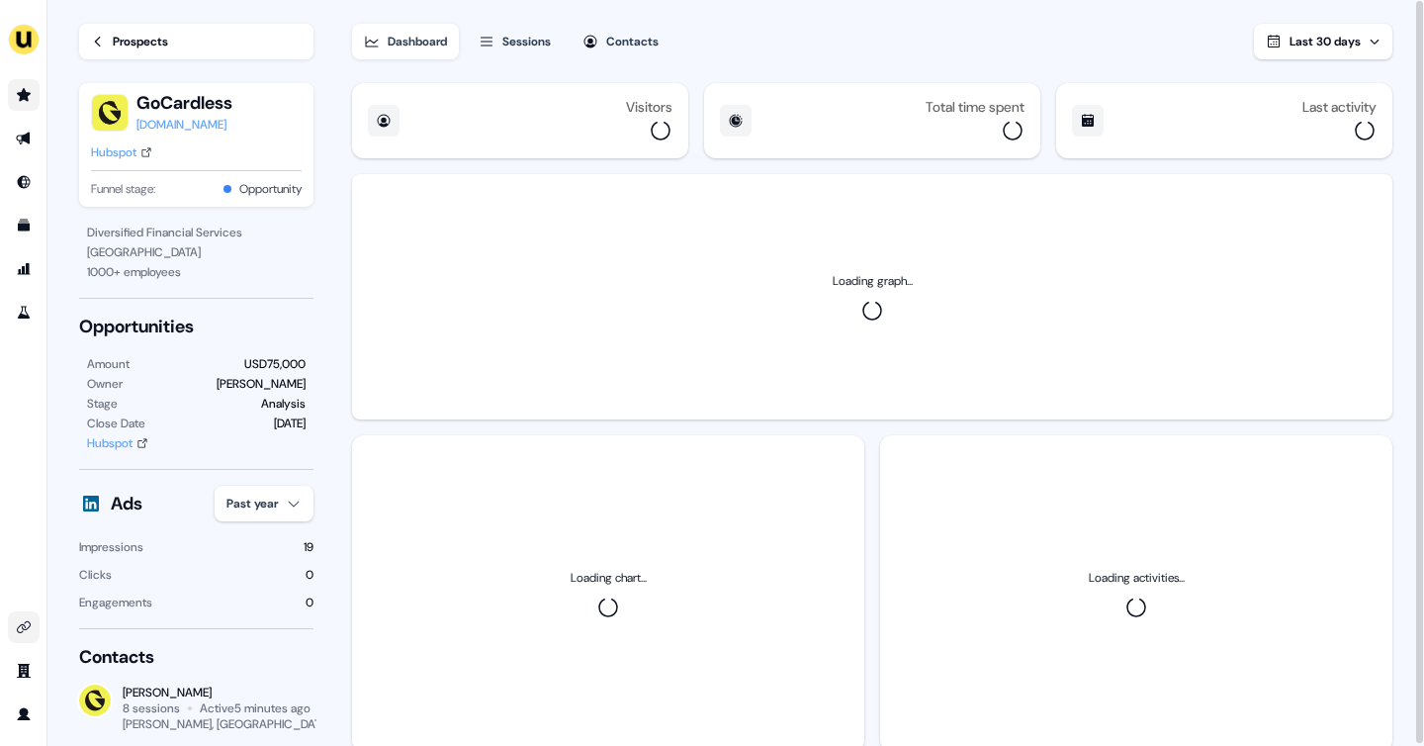
click at [732, 25] on div "Dashboard Sessions Contacts Last 30 days" at bounding box center [872, 29] width 1040 height 59
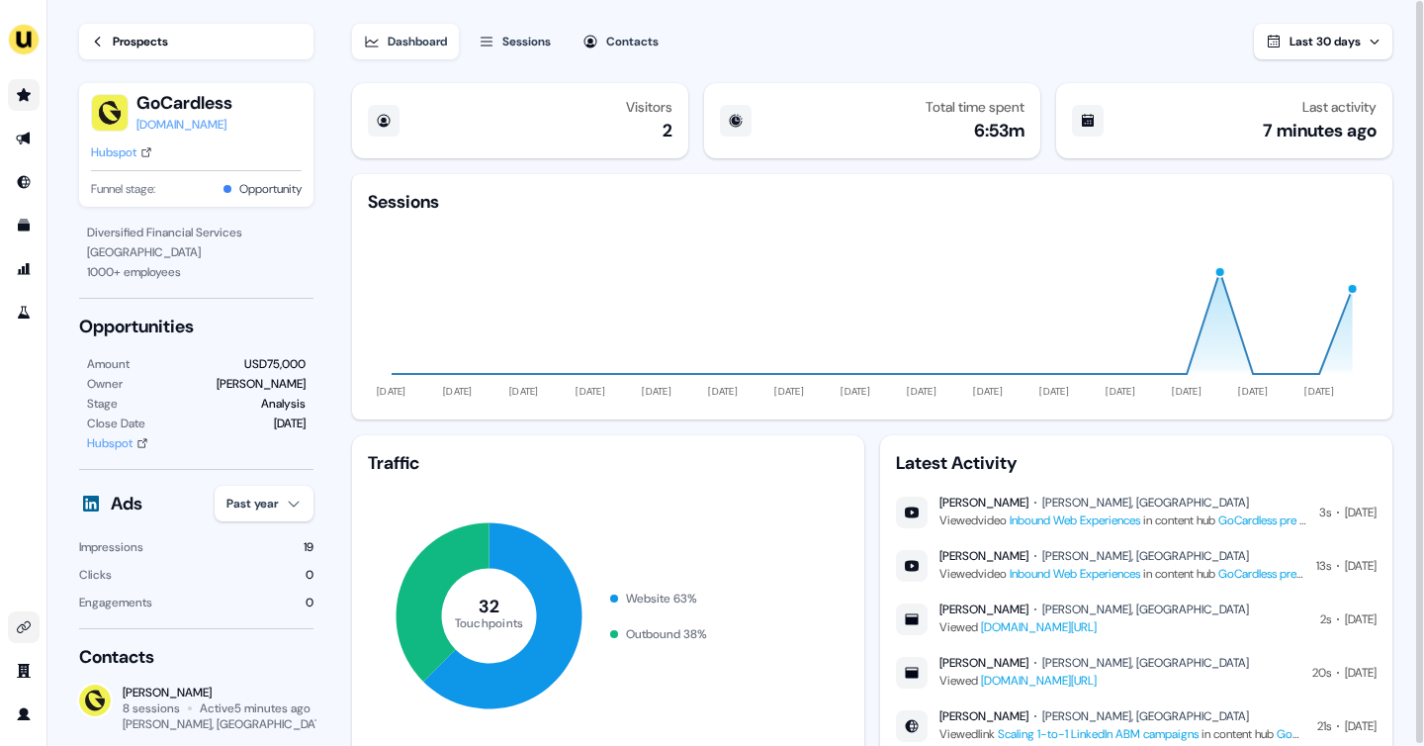
click at [520, 28] on button "Sessions" at bounding box center [515, 42] width 96 height 36
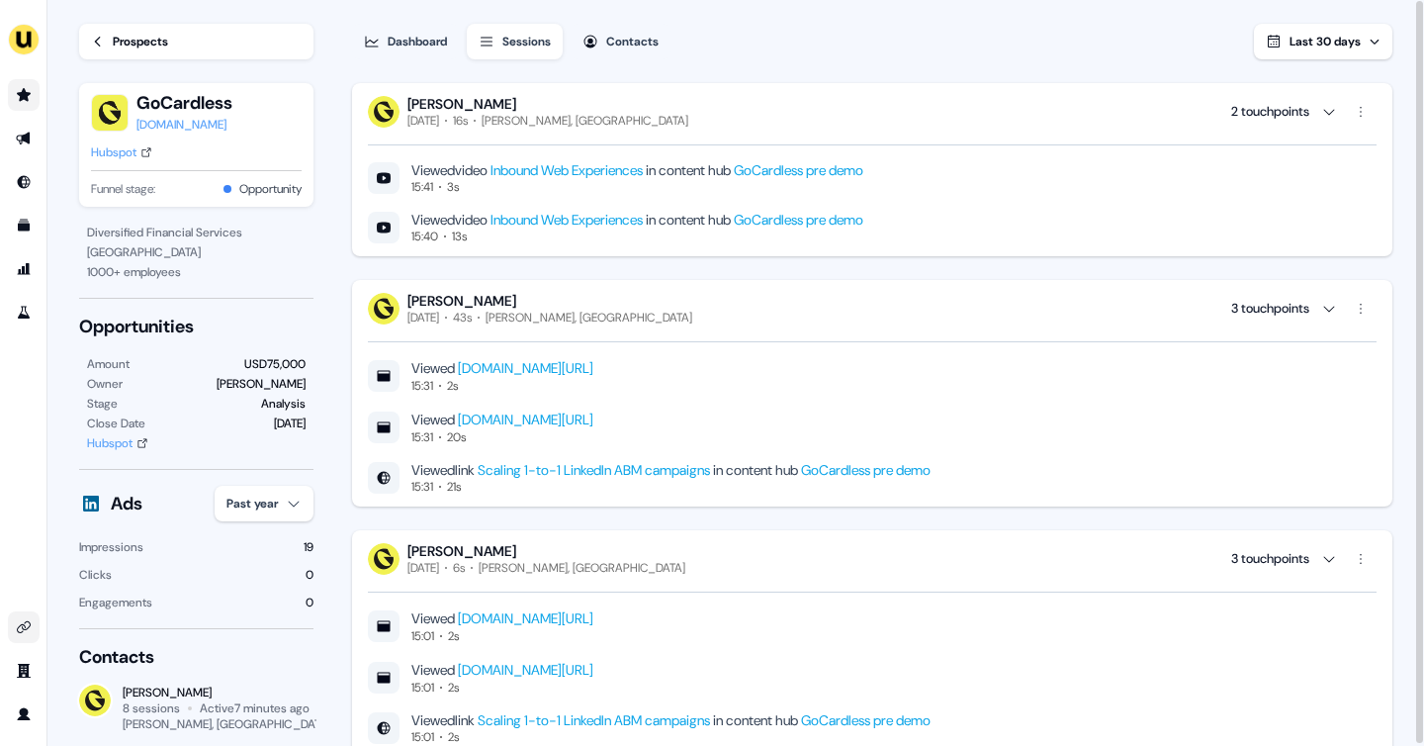
click at [598, 43] on icon "button" at bounding box center [590, 42] width 16 height 16
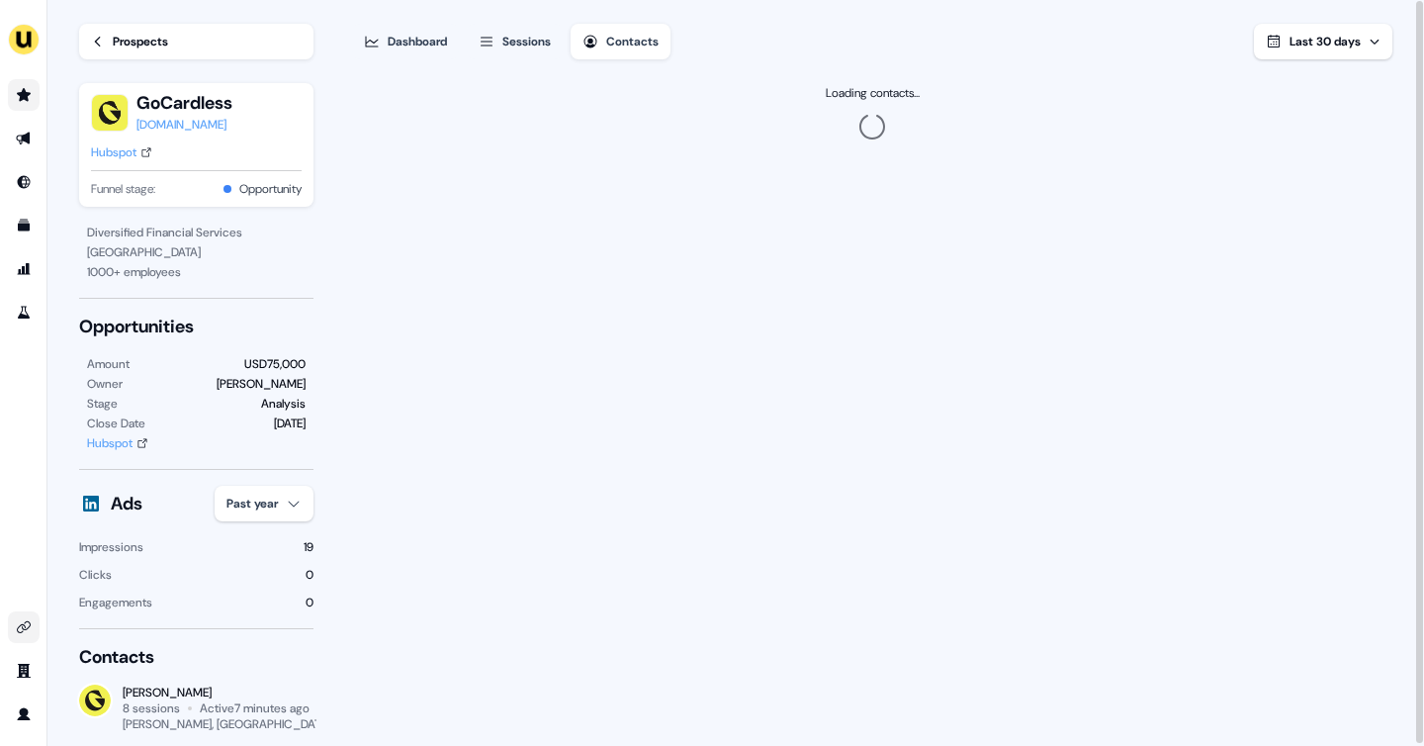
click at [413, 44] on div "Dashboard" at bounding box center [417, 42] width 59 height 20
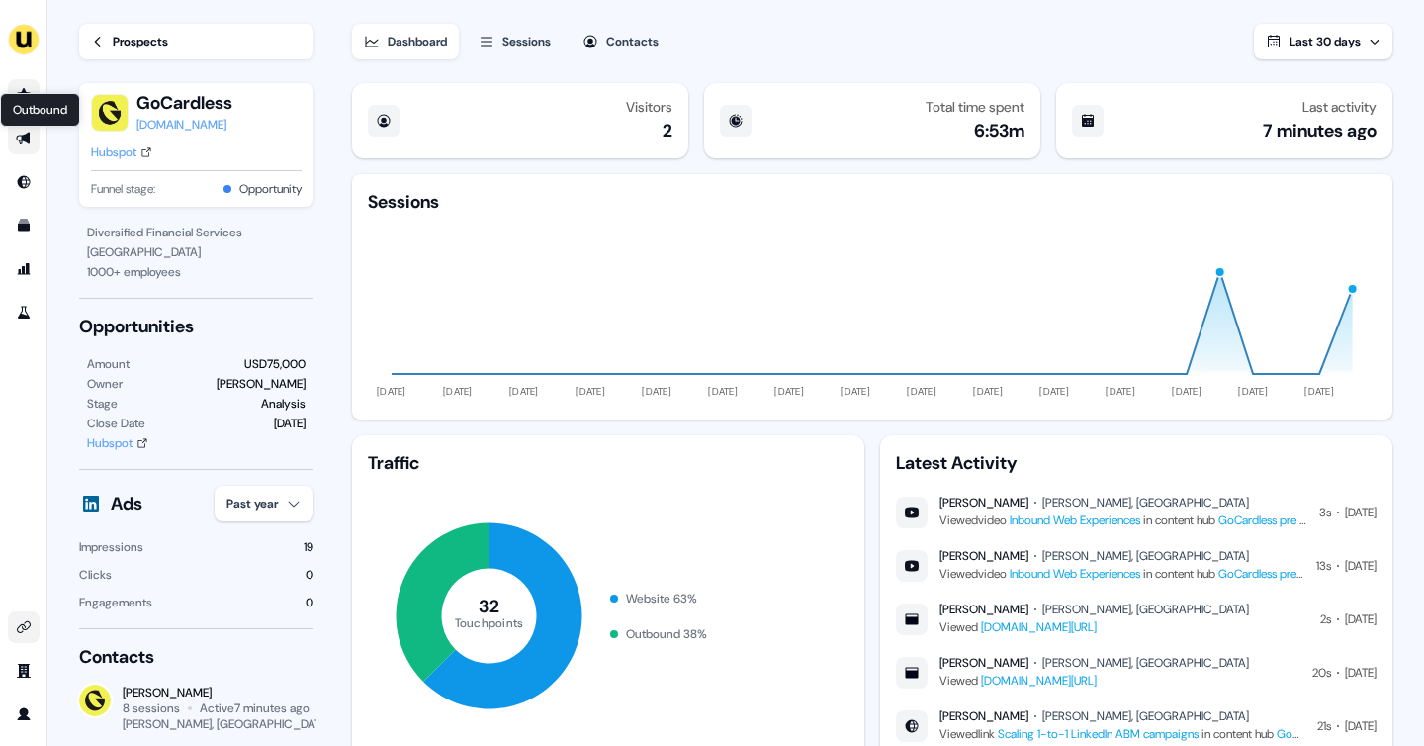
click at [36, 128] on link "Outbound Outbound" at bounding box center [24, 139] width 32 height 32
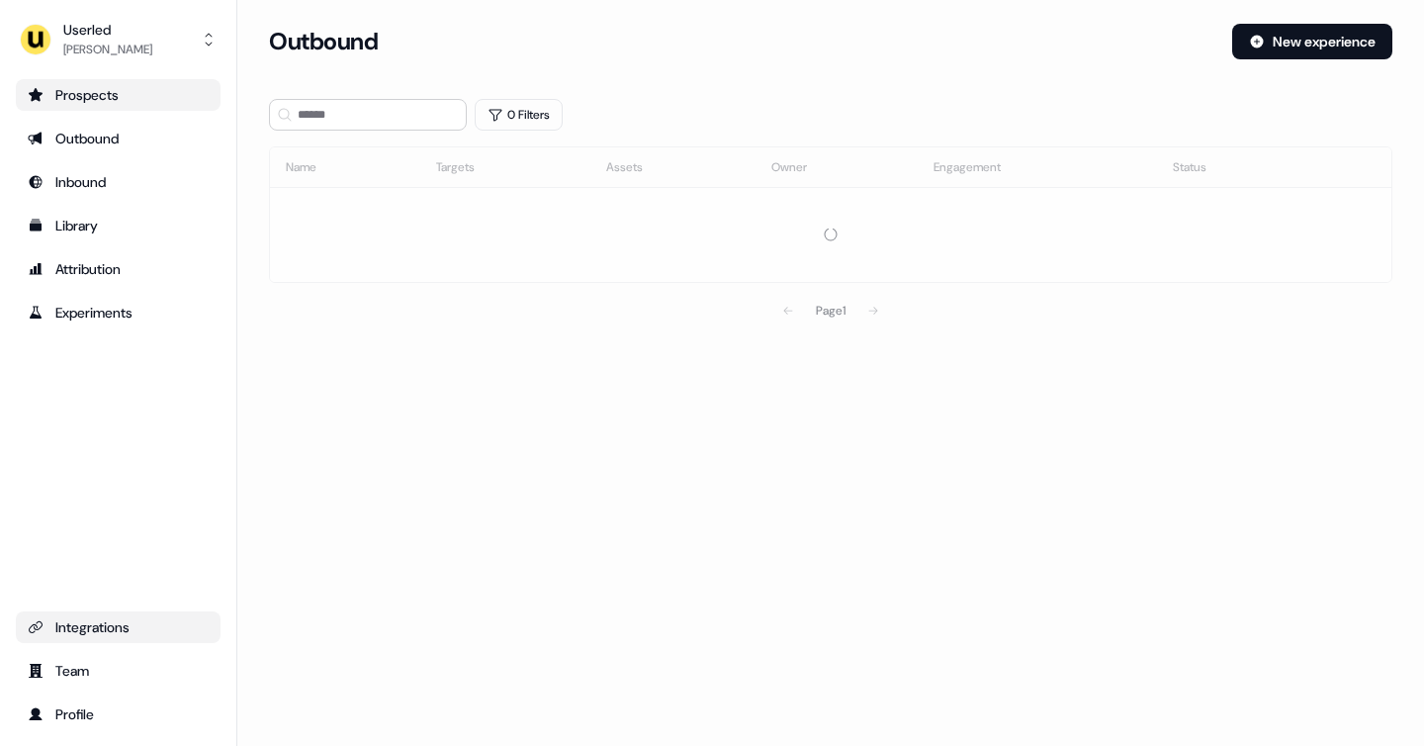
click at [41, 93] on icon "Go to prospects" at bounding box center [36, 94] width 14 height 13
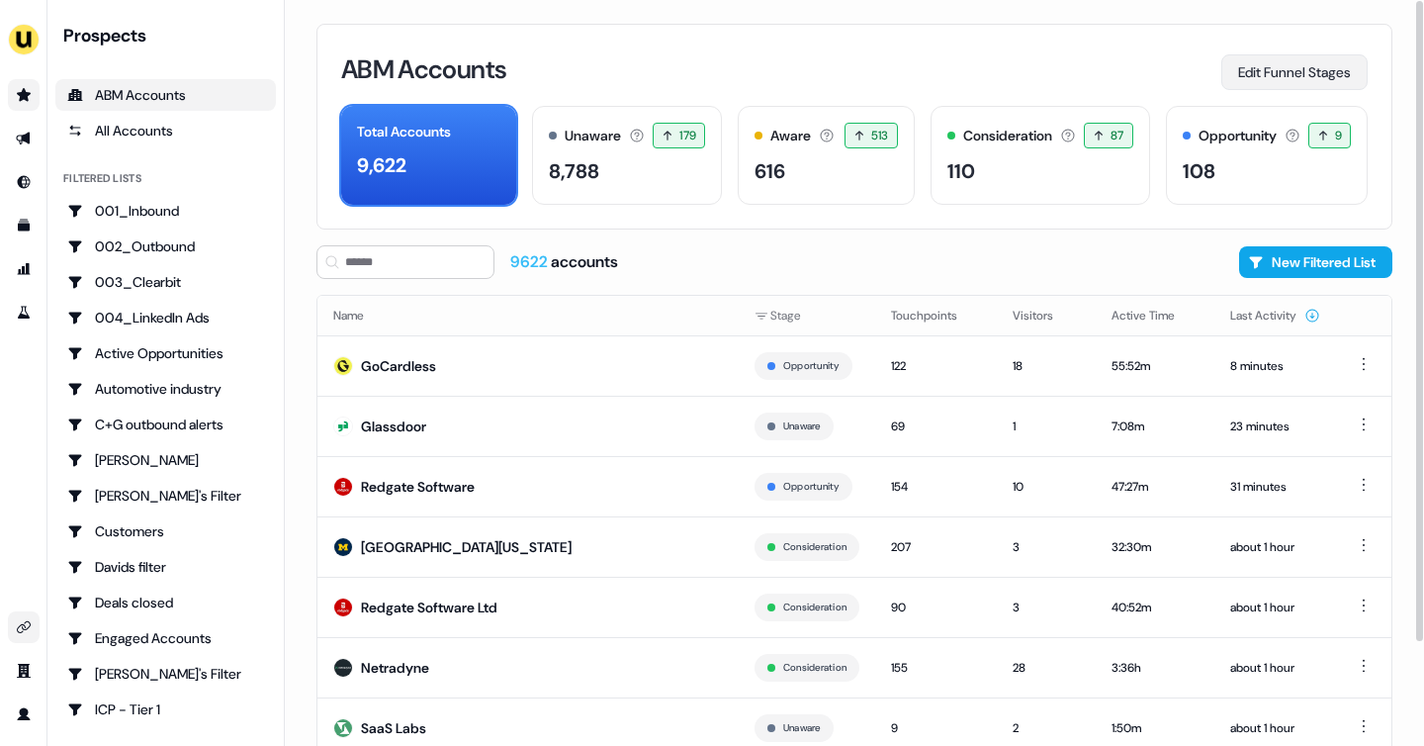
click at [1258, 82] on button "Edit Funnel Stages" at bounding box center [1294, 72] width 146 height 36
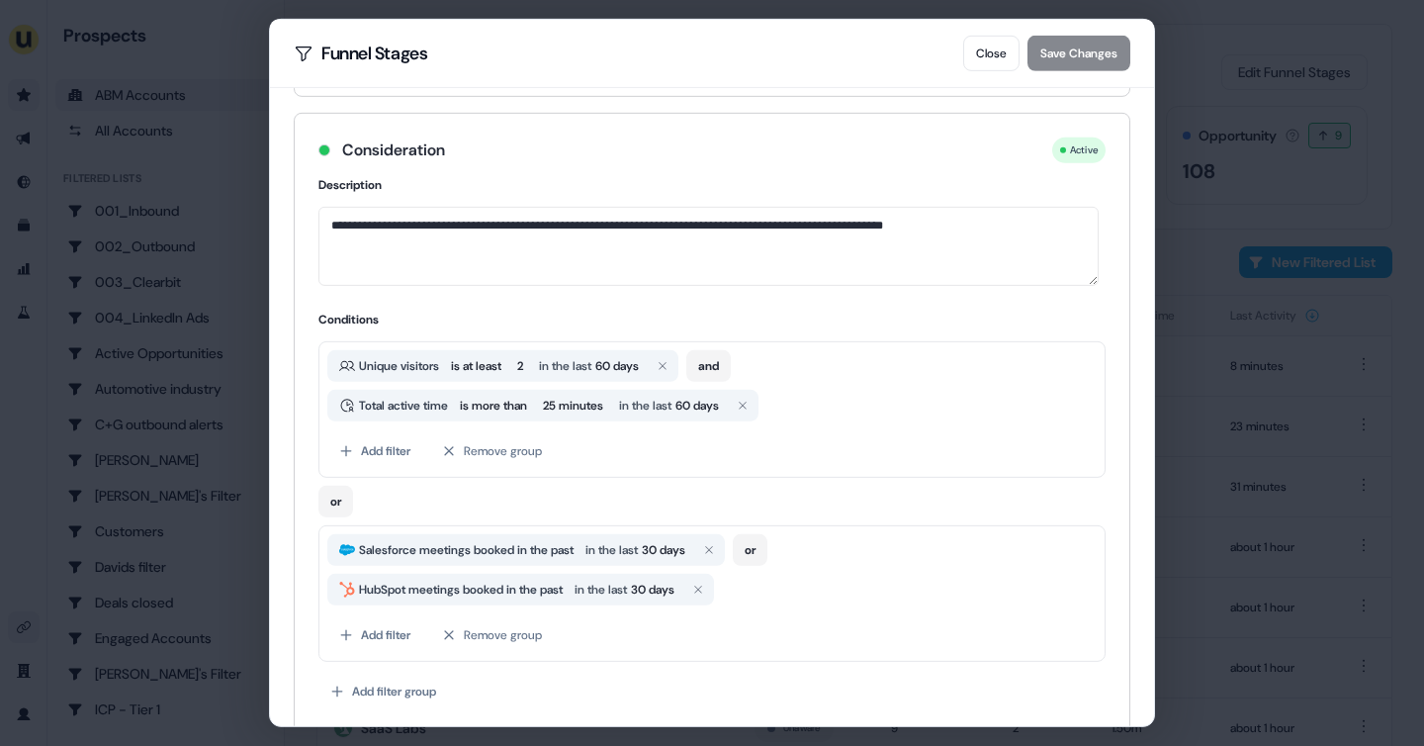
scroll to position [789, 0]
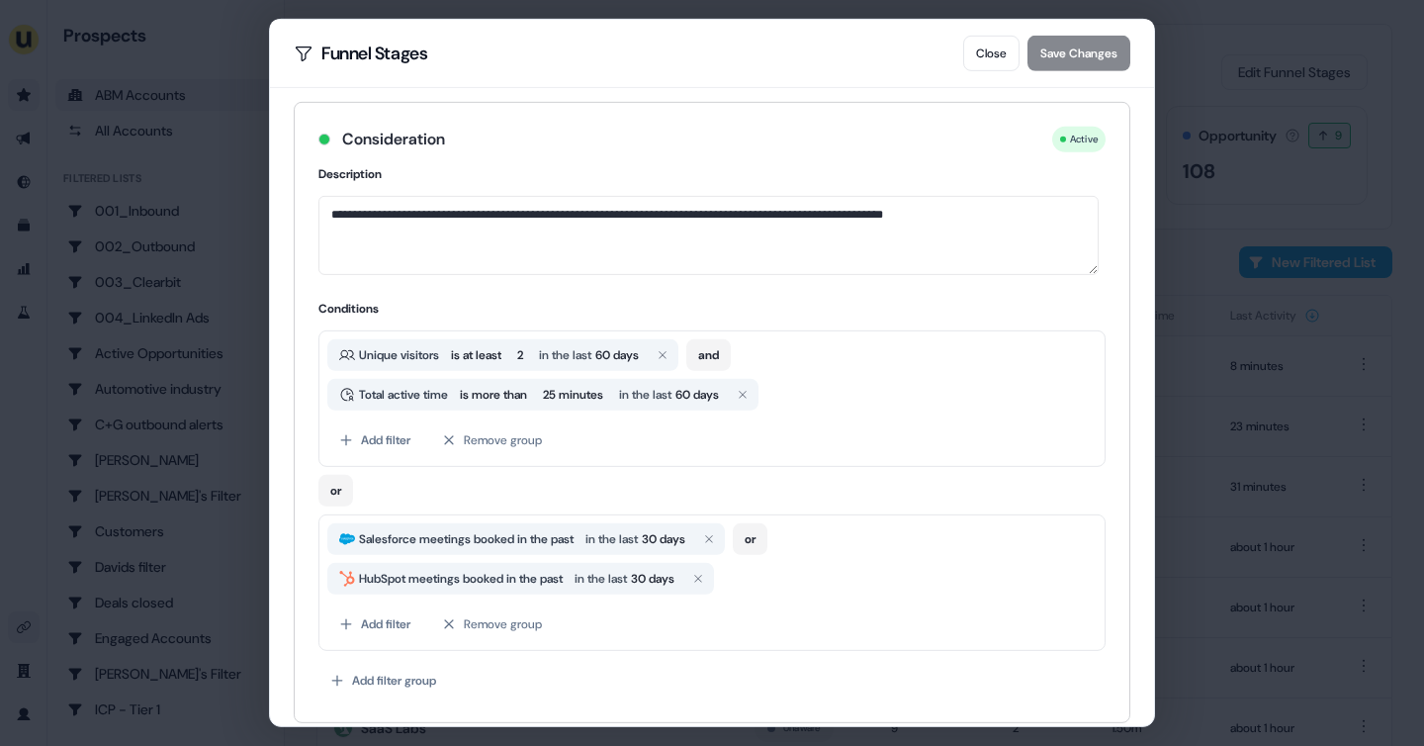
click at [1234, 334] on div "**********" at bounding box center [712, 373] width 1424 height 746
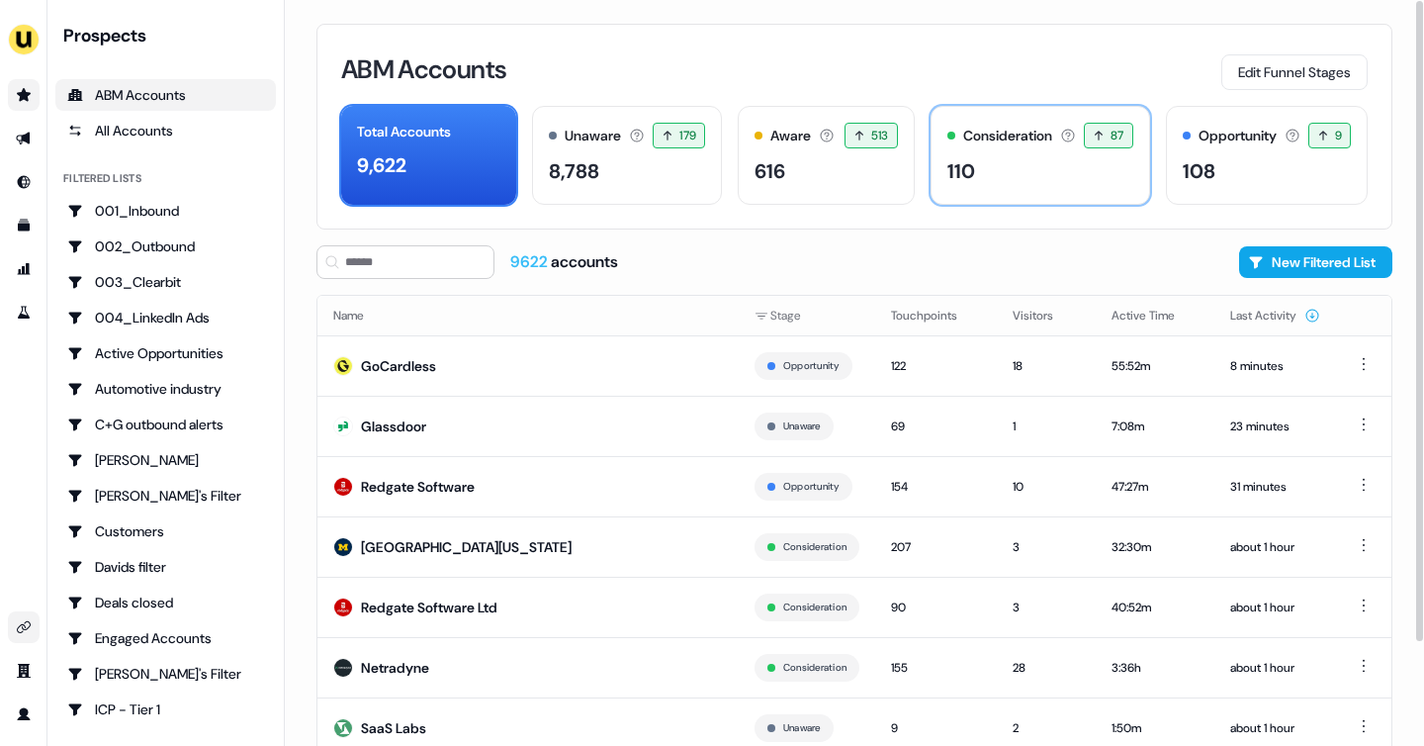
click at [1001, 178] on div "110" at bounding box center [1040, 171] width 186 height 30
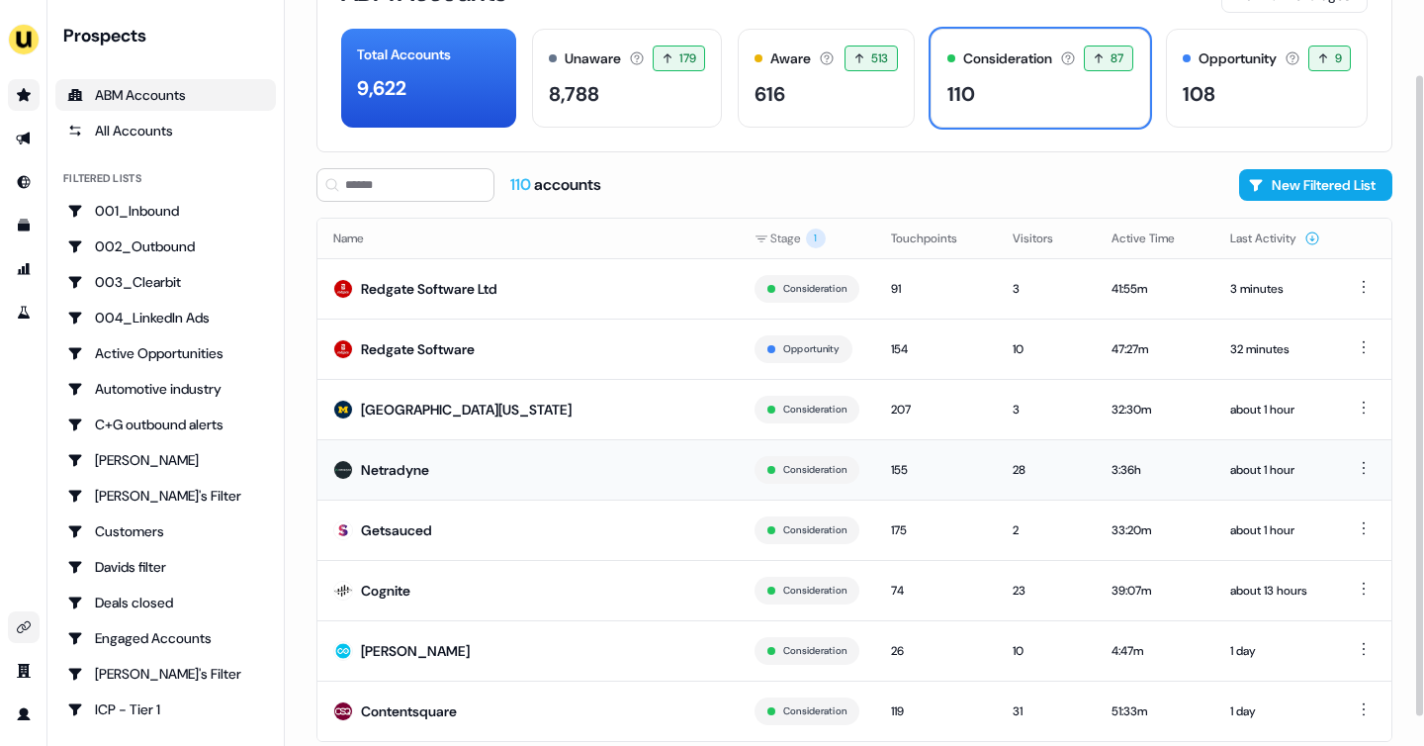
scroll to position [87, 0]
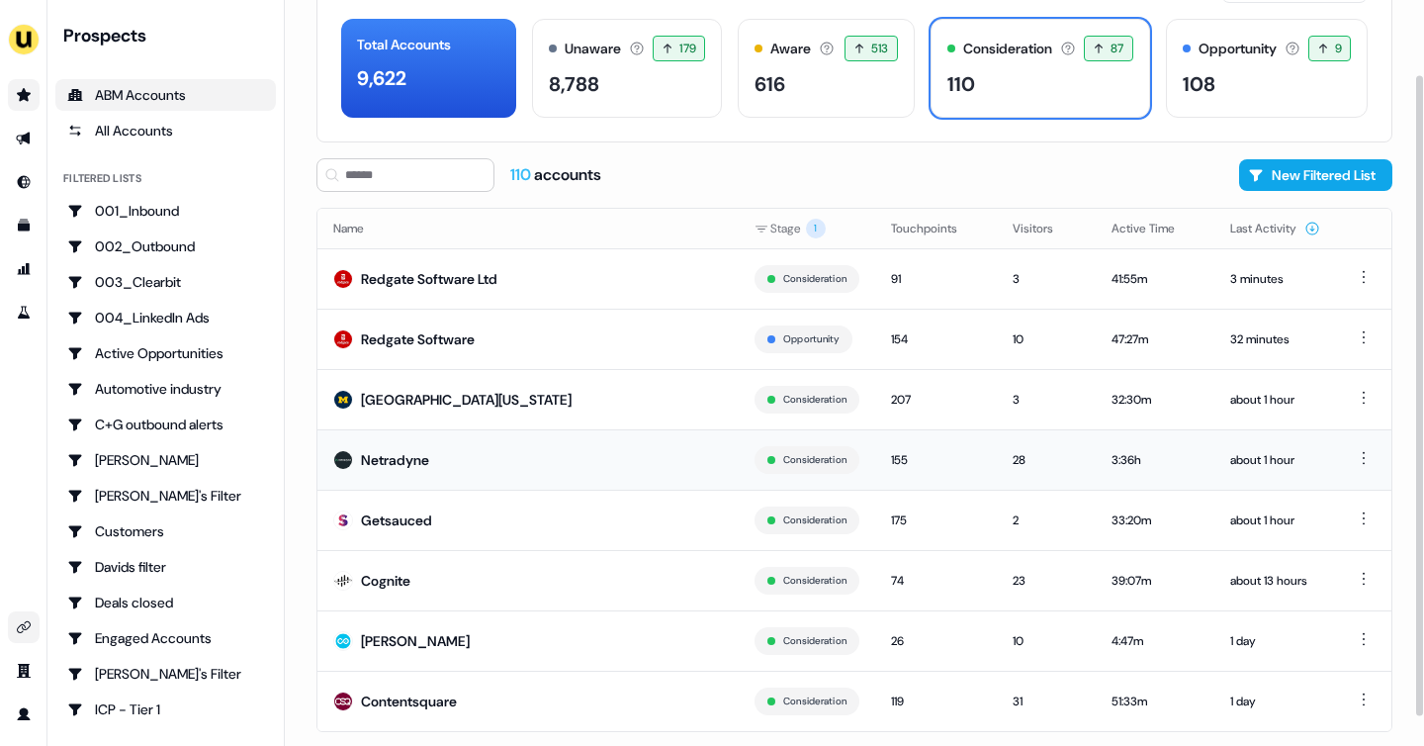
click at [489, 463] on td "Netradyne" at bounding box center [527, 459] width 421 height 60
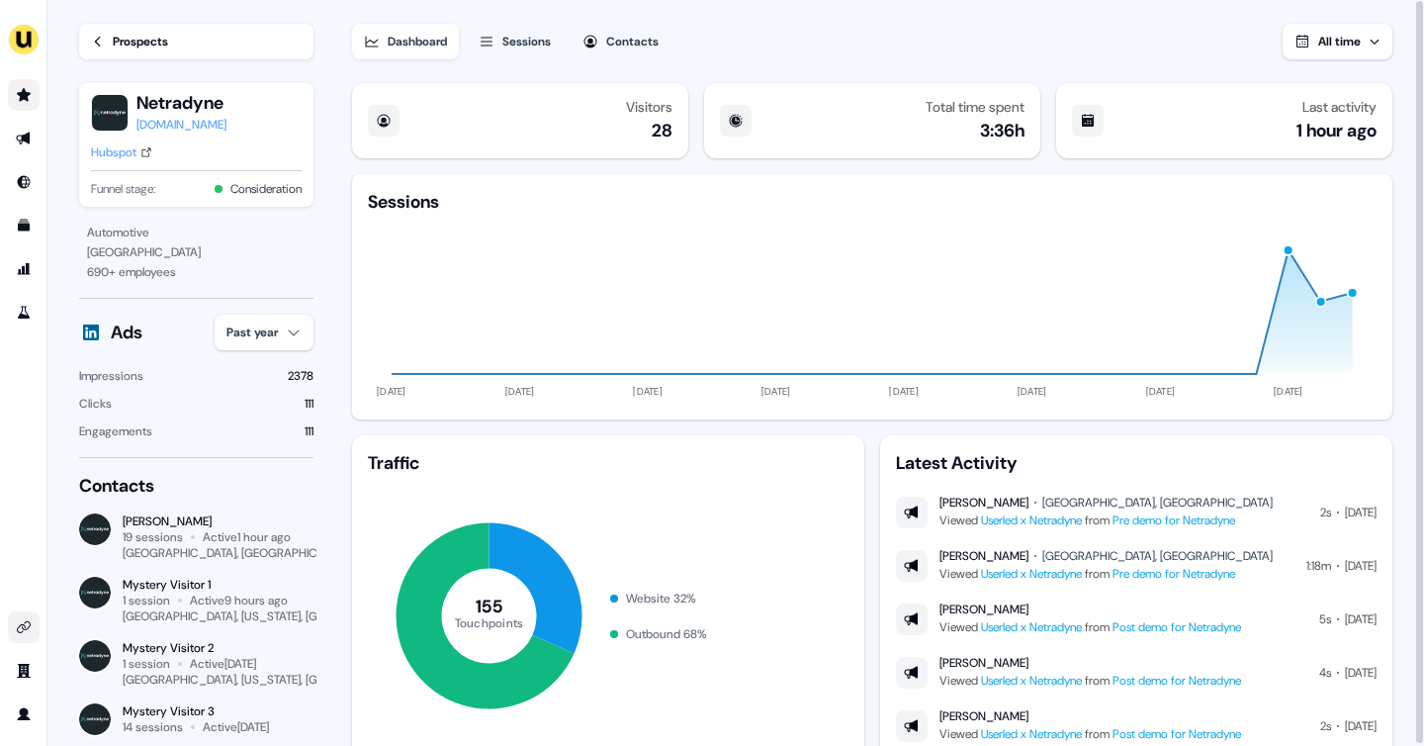
click at [517, 42] on div "Sessions" at bounding box center [526, 42] width 48 height 20
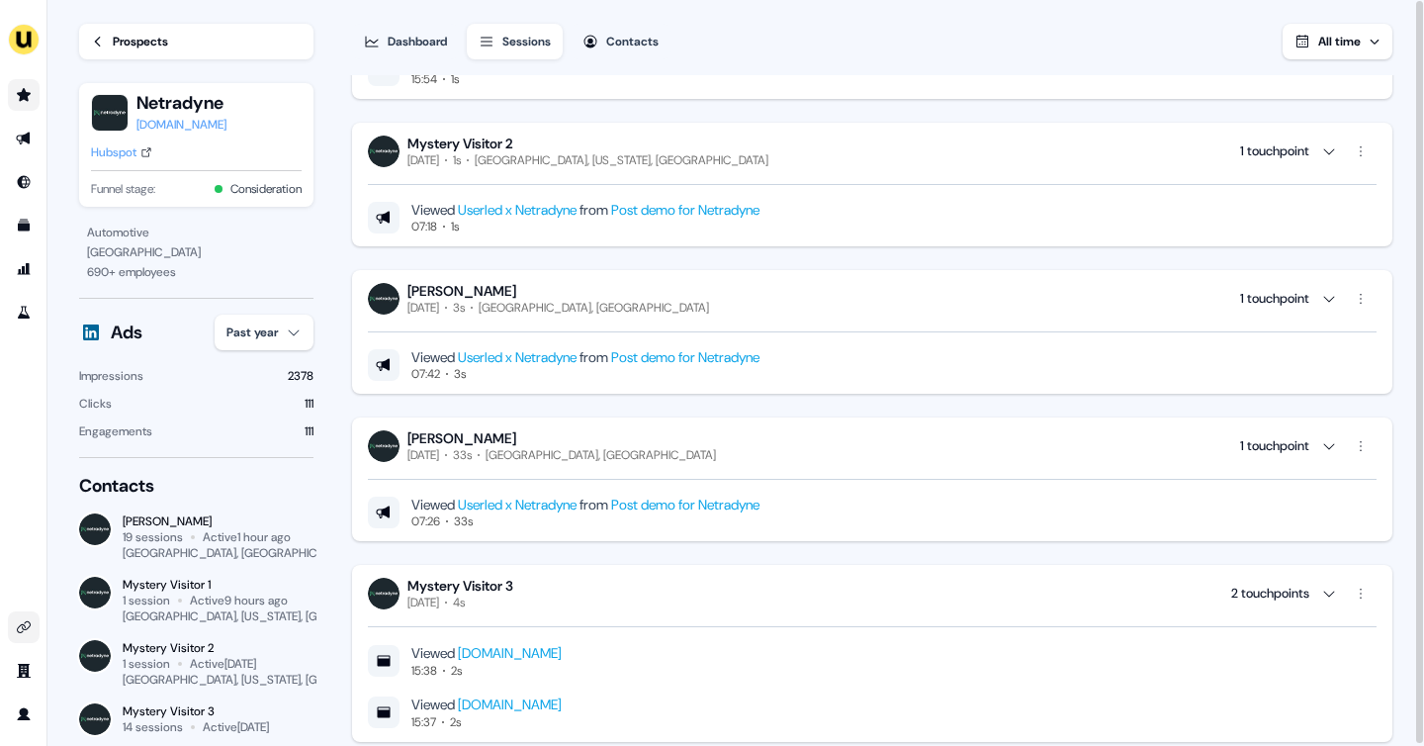
scroll to position [4124, 0]
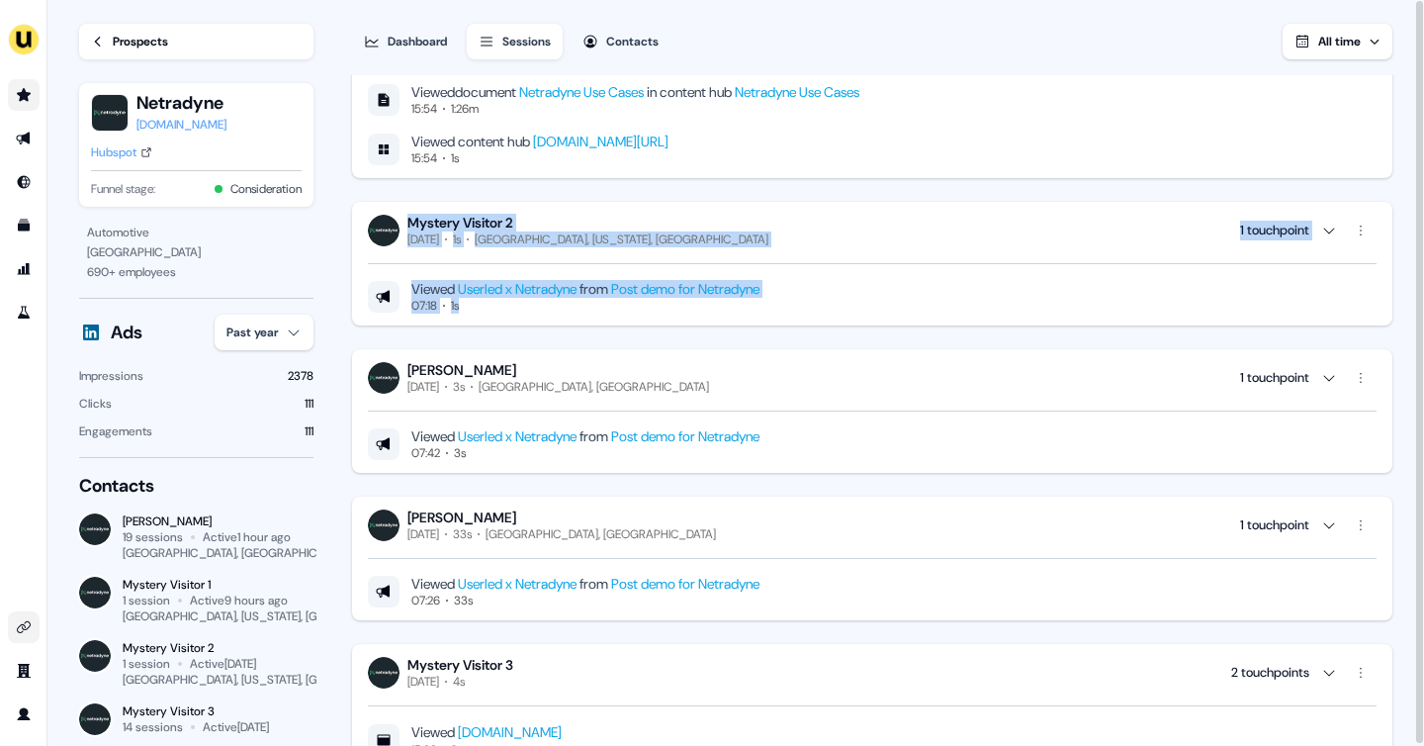
drag, startPoint x: 860, startPoint y: 309, endPoint x: 399, endPoint y: 223, distance: 468.7
click at [399, 223] on div "Mystery Visitor 2 Friday, August 15th 1s Los Angeles, California, US 1 touchpoi…" at bounding box center [872, 264] width 1040 height 124
click at [805, 236] on div "Mystery Visitor 2 Friday, August 15th 1s Los Angeles, California, US 1 touchpoi…" at bounding box center [872, 231] width 1009 height 34
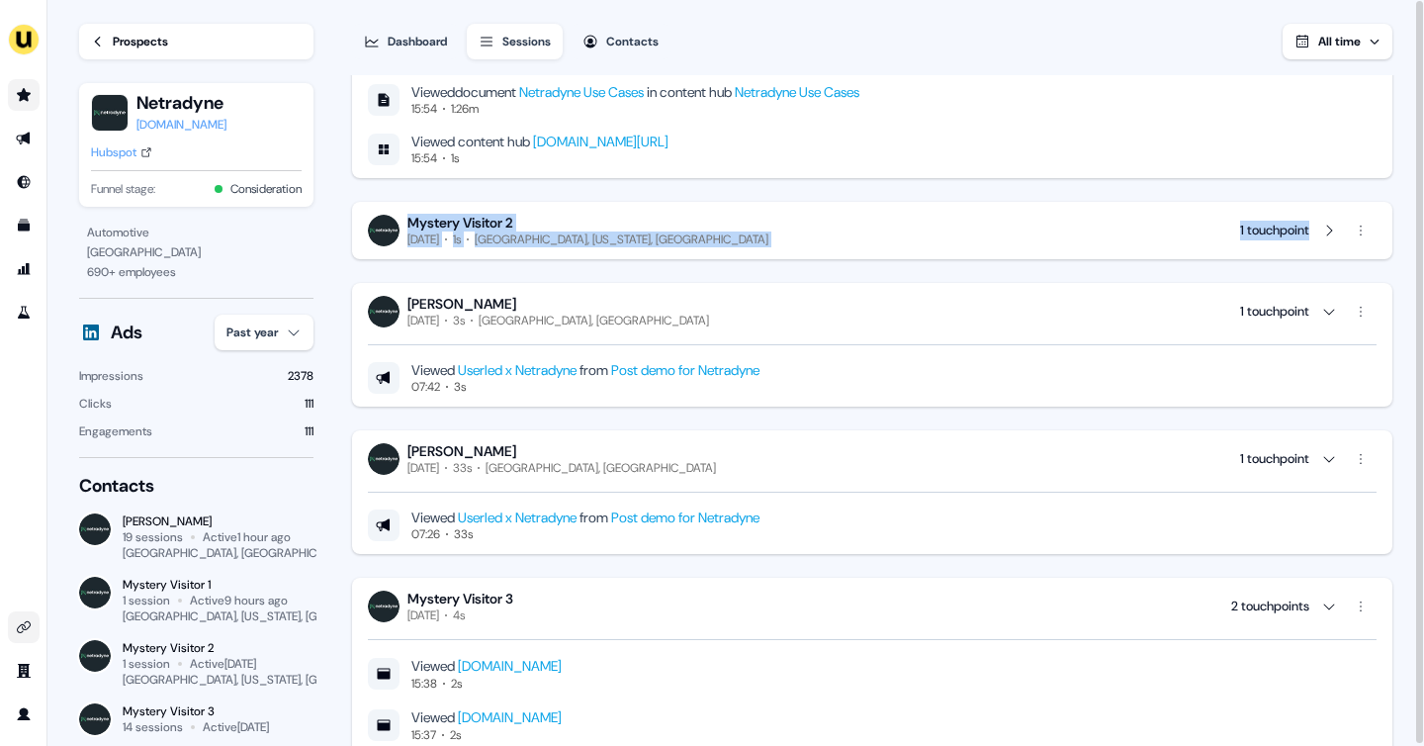
click at [805, 236] on div "Mystery Visitor 2 Friday, August 15th 1s Los Angeles, California, US 1 touchpoi…" at bounding box center [872, 231] width 1009 height 34
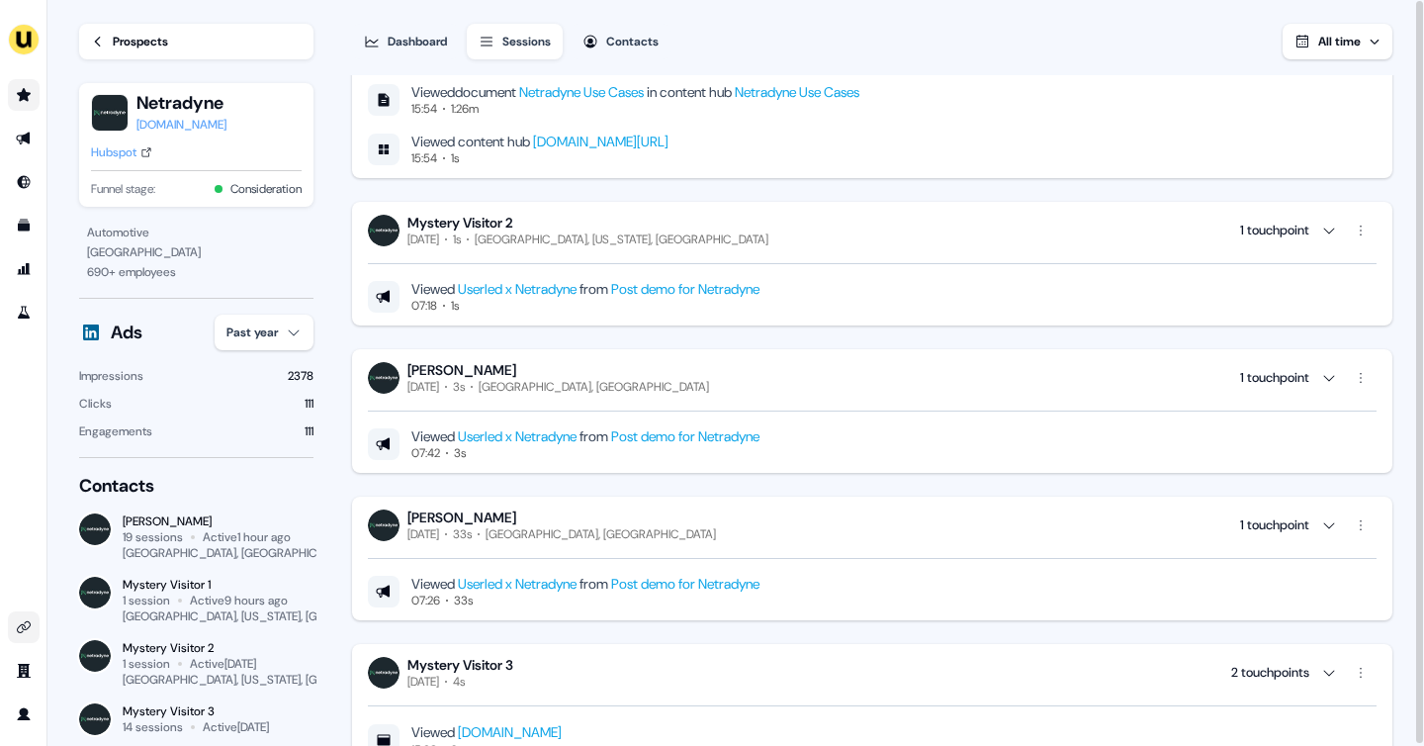
click at [863, 294] on div "Viewed Userled x Netradyne from Post demo for Netradyne 07:18 1s" at bounding box center [872, 297] width 1009 height 34
click at [119, 45] on div "Prospects" at bounding box center [140, 42] width 55 height 20
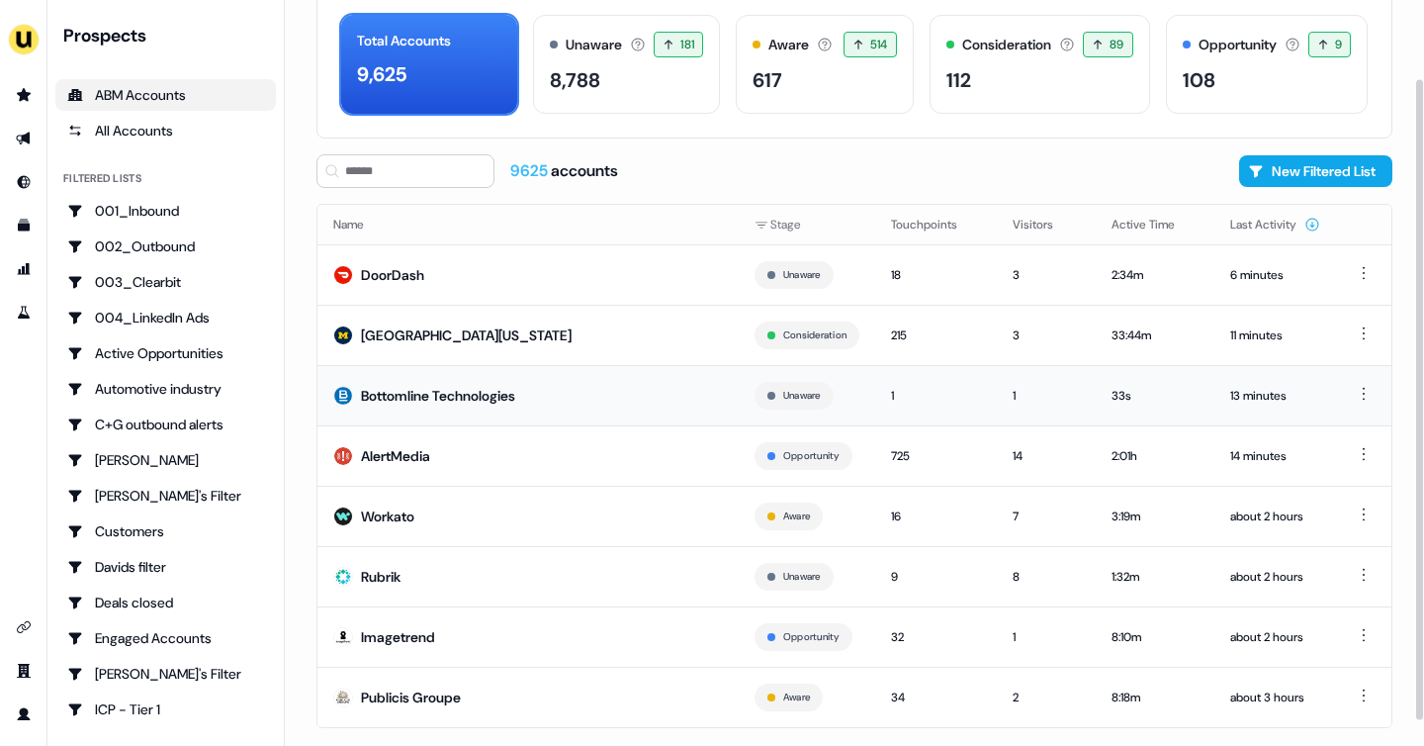
scroll to position [120, 0]
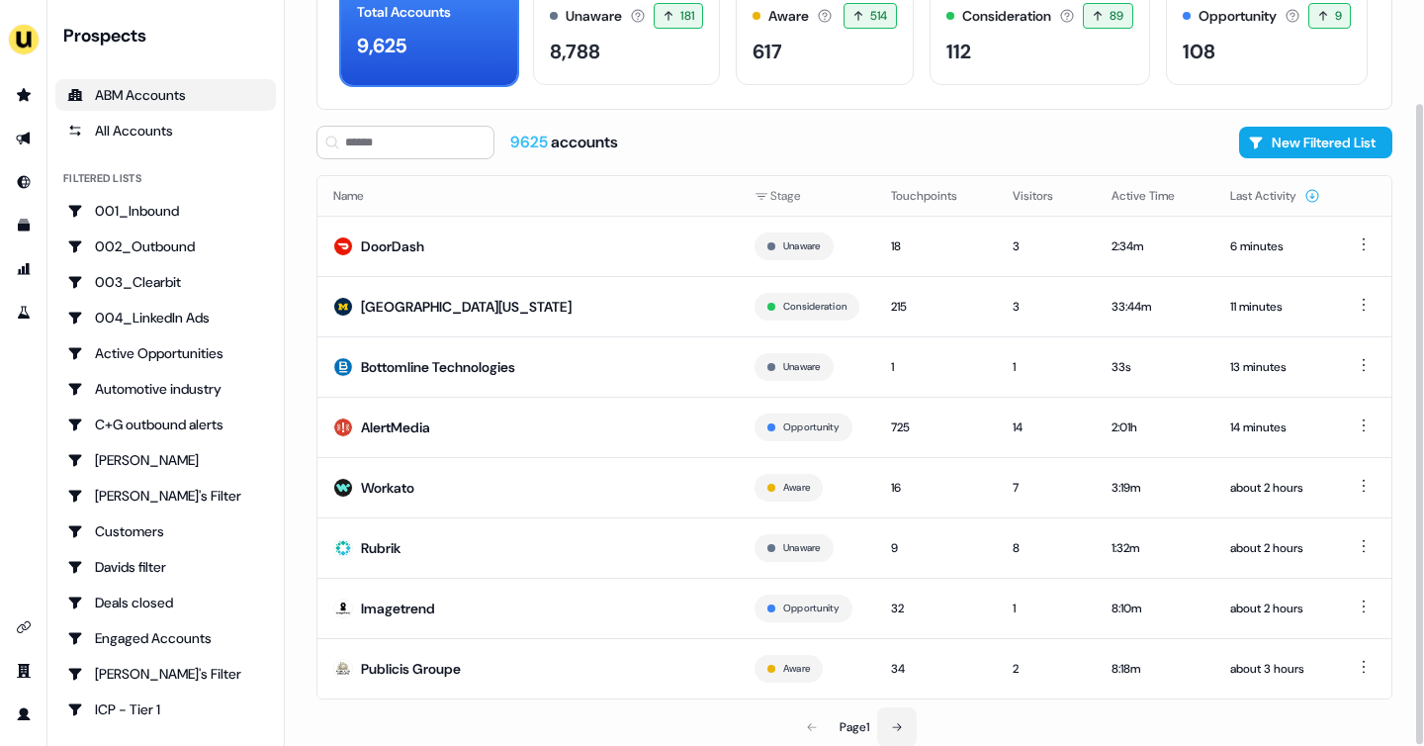
click at [896, 728] on icon at bounding box center [897, 727] width 12 height 12
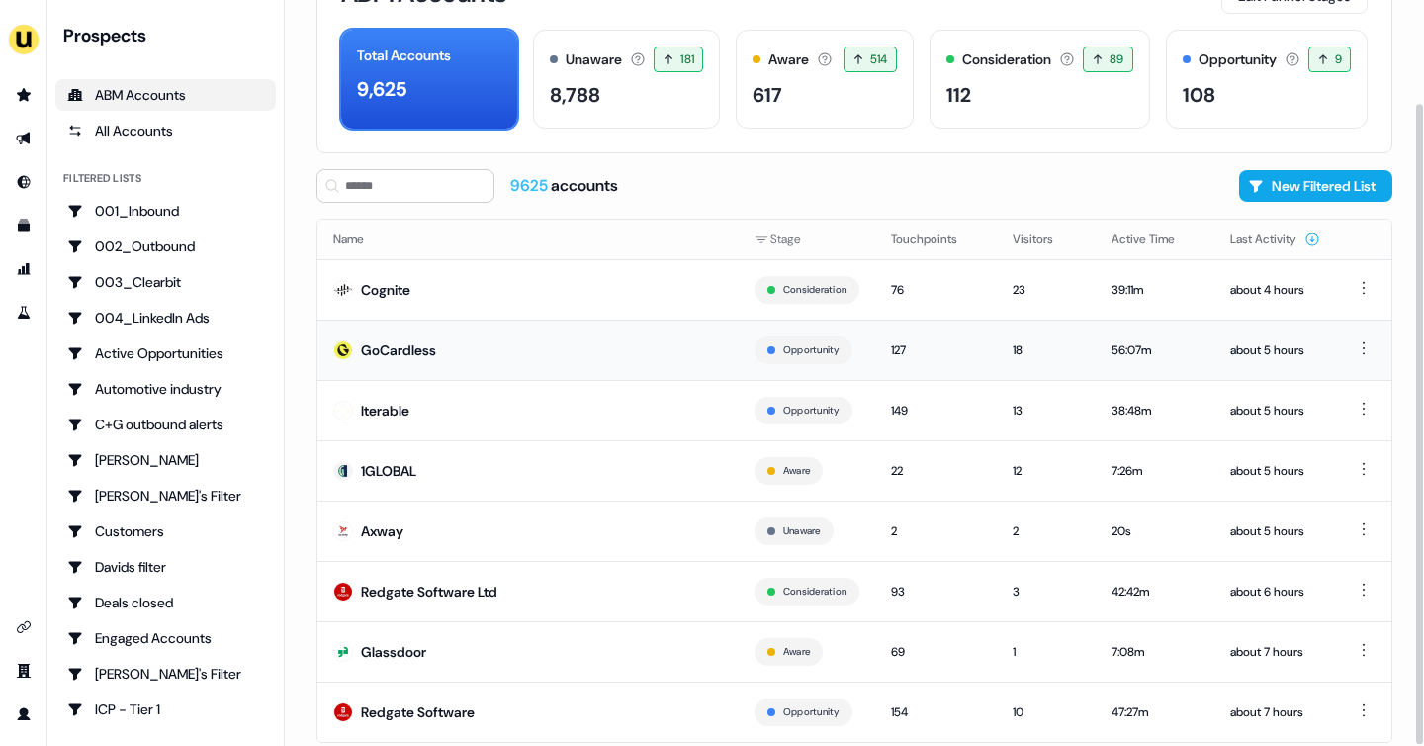
scroll to position [120, 0]
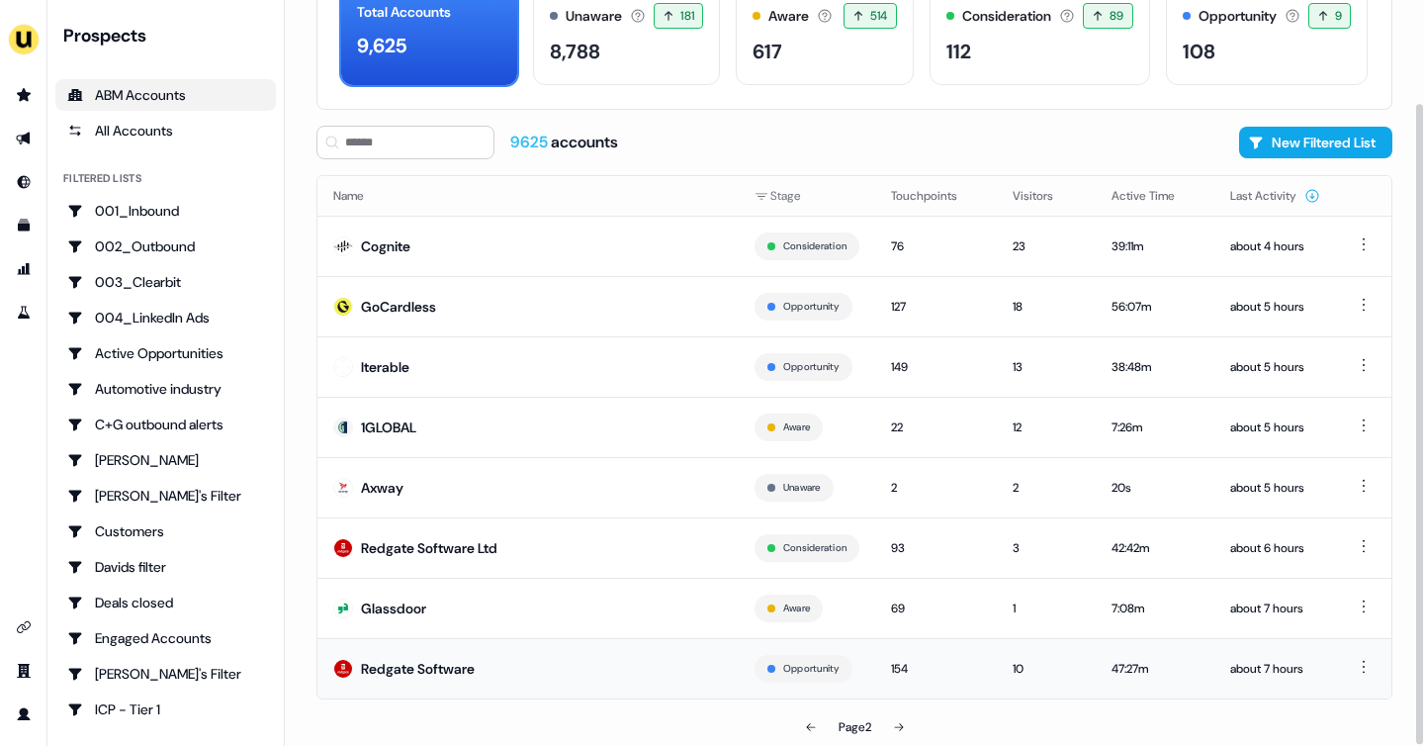
click at [604, 656] on td "Redgate Software" at bounding box center [527, 668] width 421 height 60
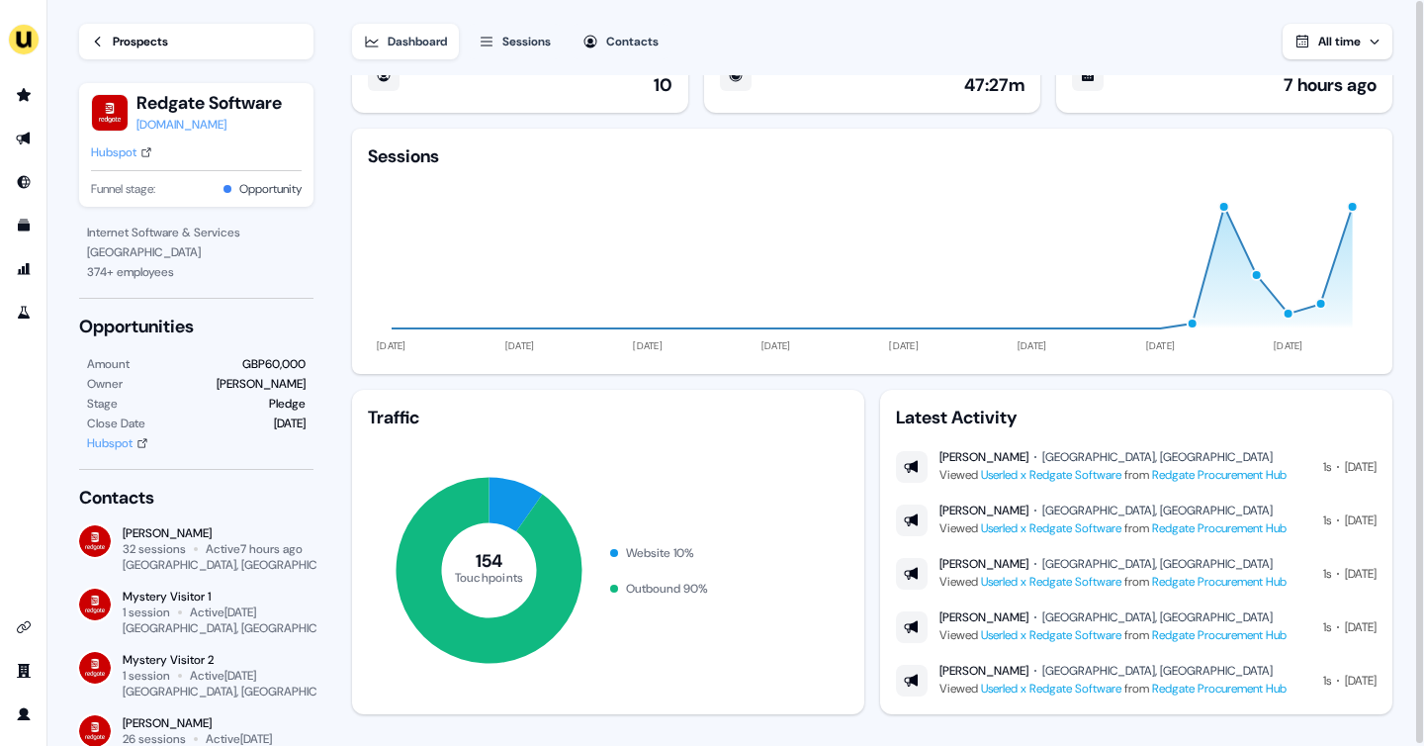
scroll to position [67, 0]
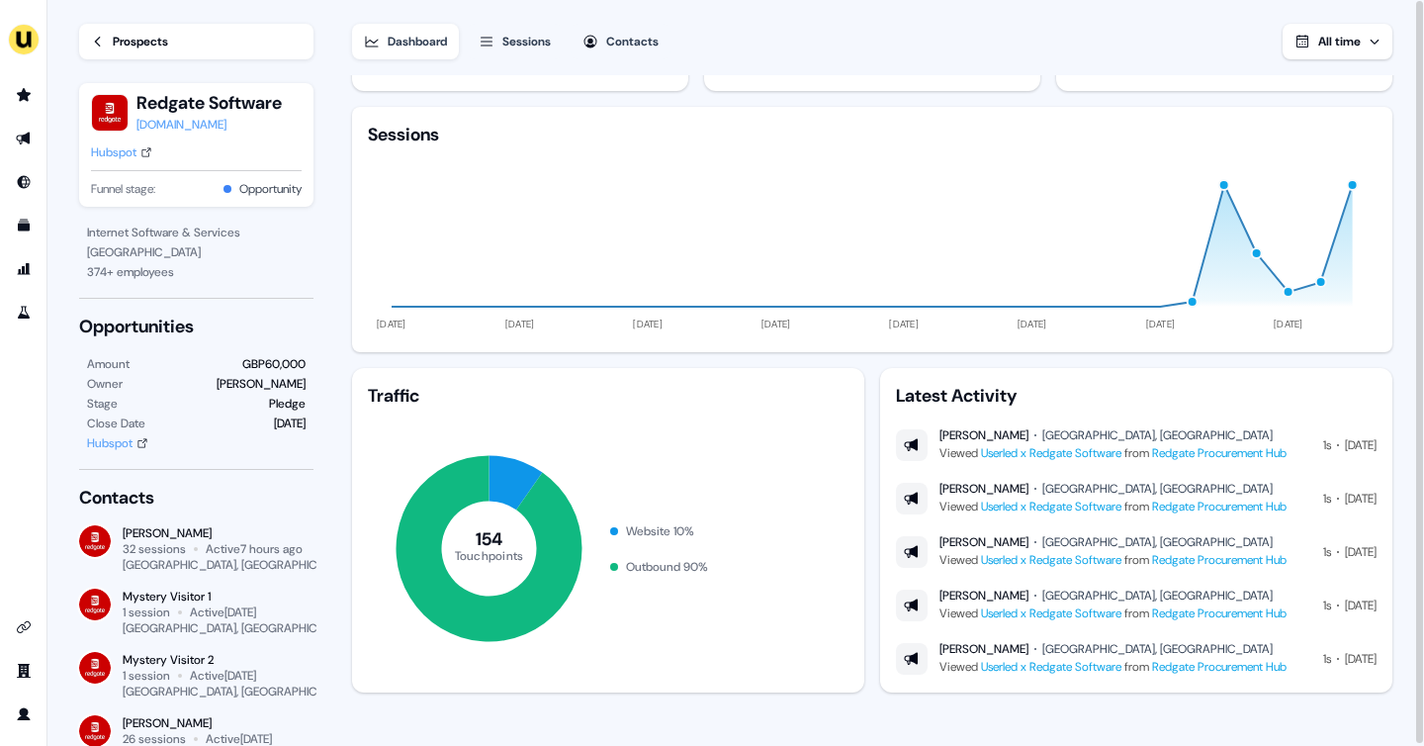
click at [108, 38] on link "Prospects" at bounding box center [196, 42] width 234 height 36
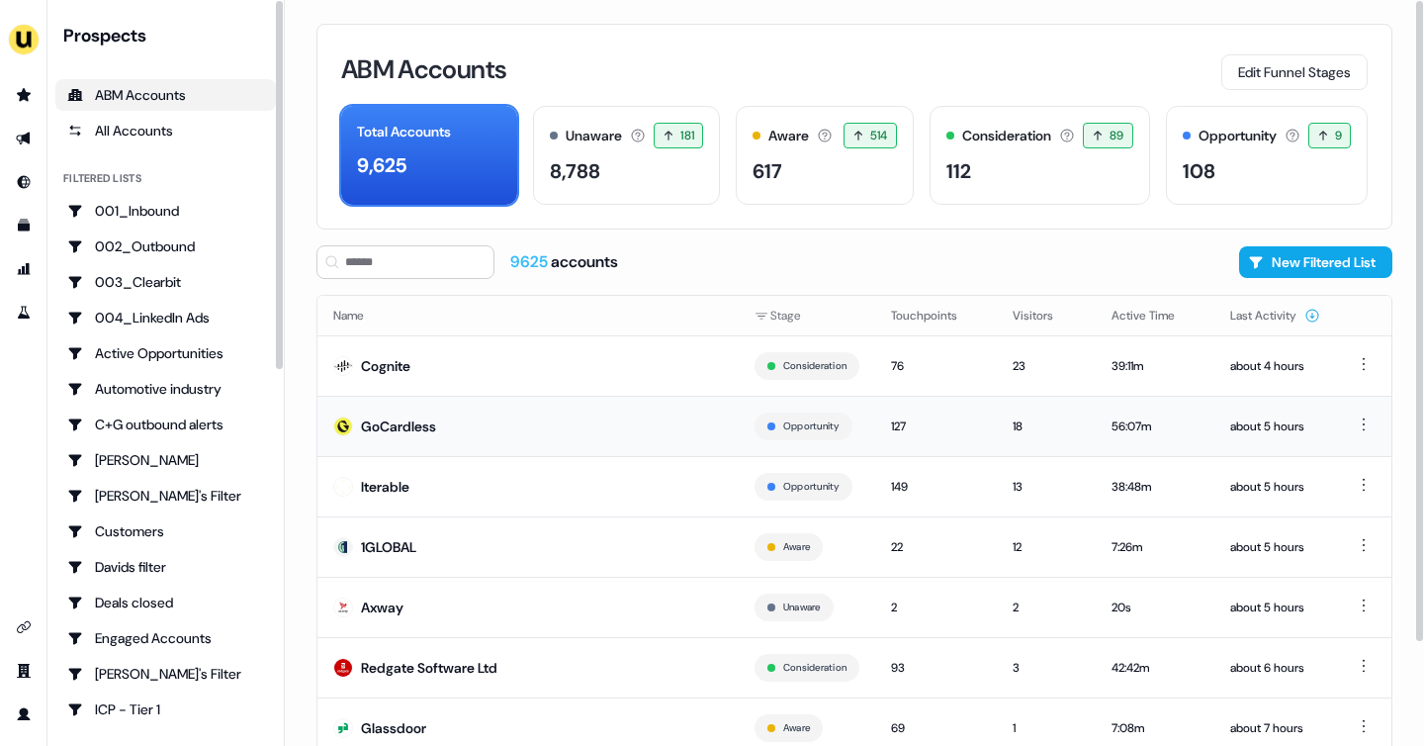
scroll to position [120, 0]
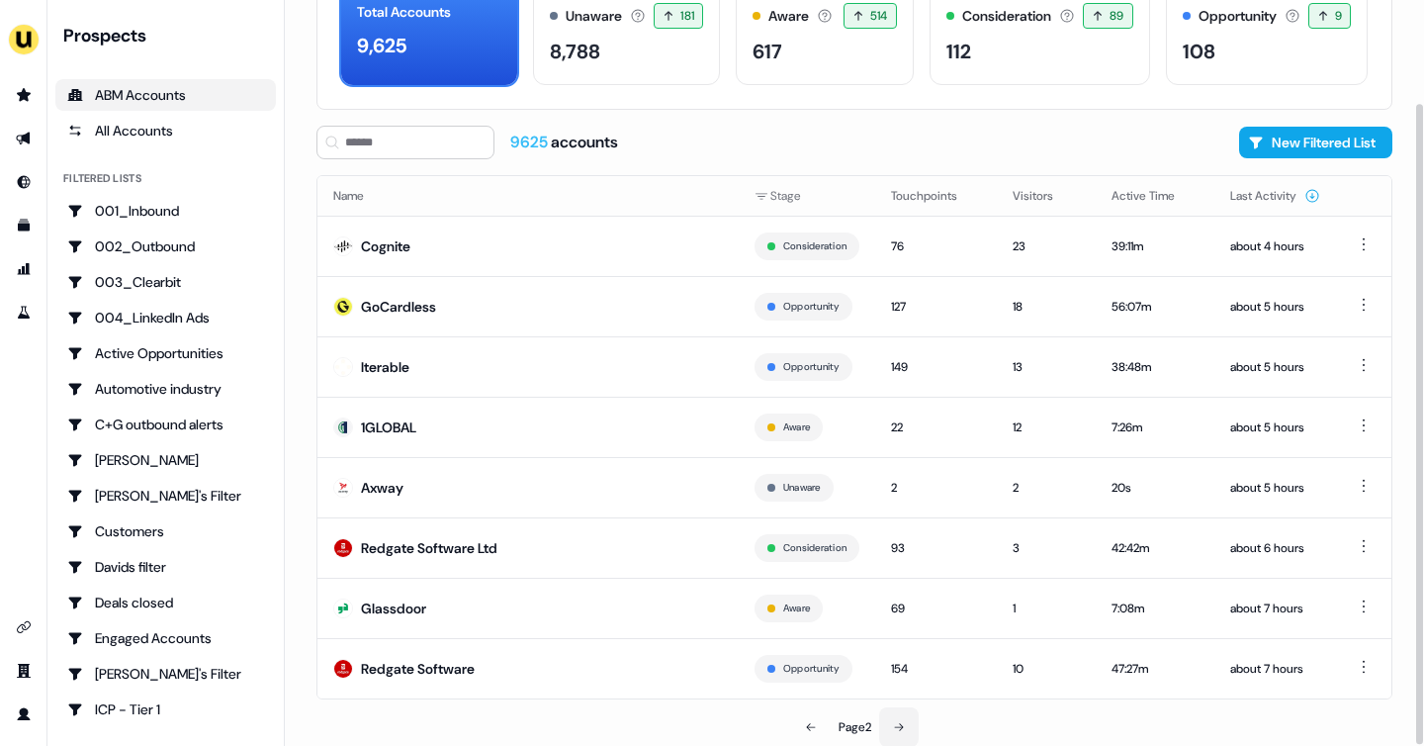
click at [898, 727] on icon at bounding box center [899, 727] width 12 height 12
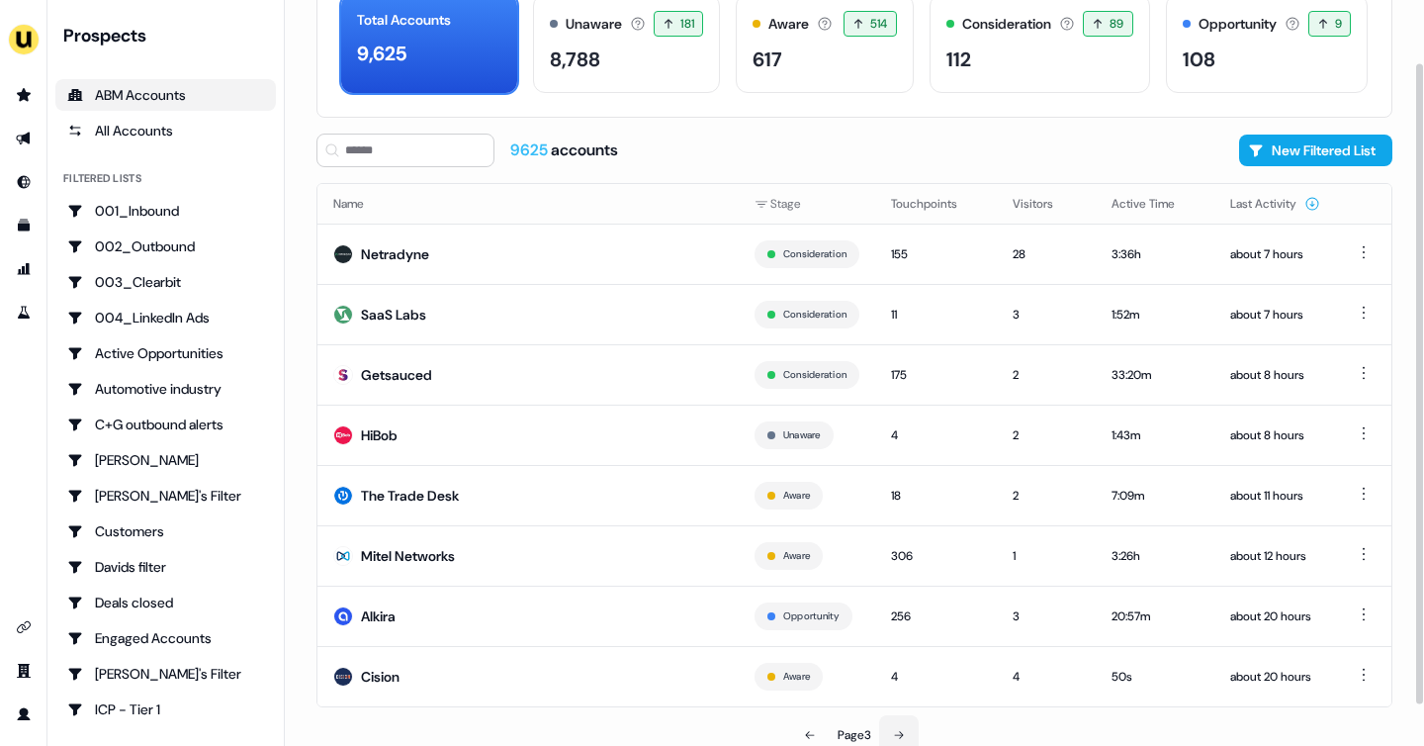
scroll to position [120, 0]
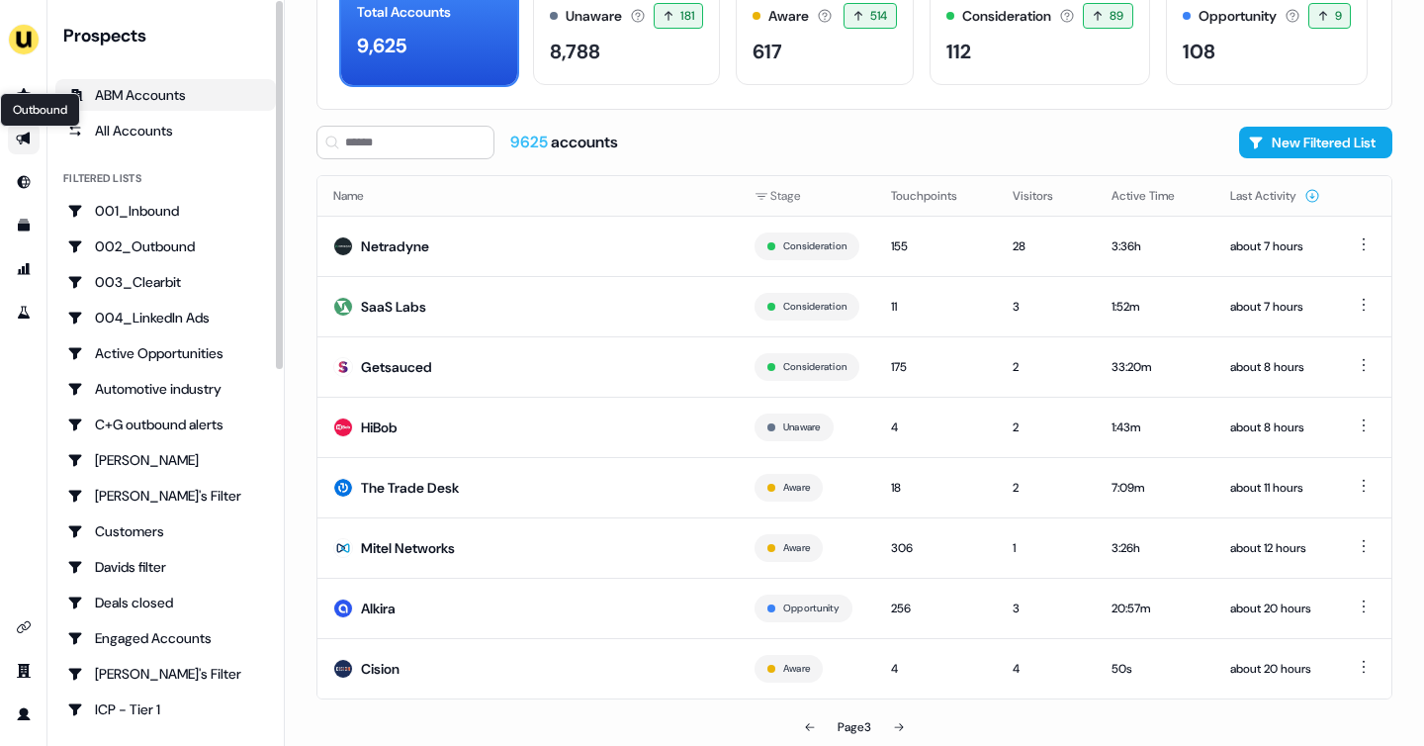
click at [18, 133] on icon "Go to outbound experience" at bounding box center [24, 139] width 16 height 16
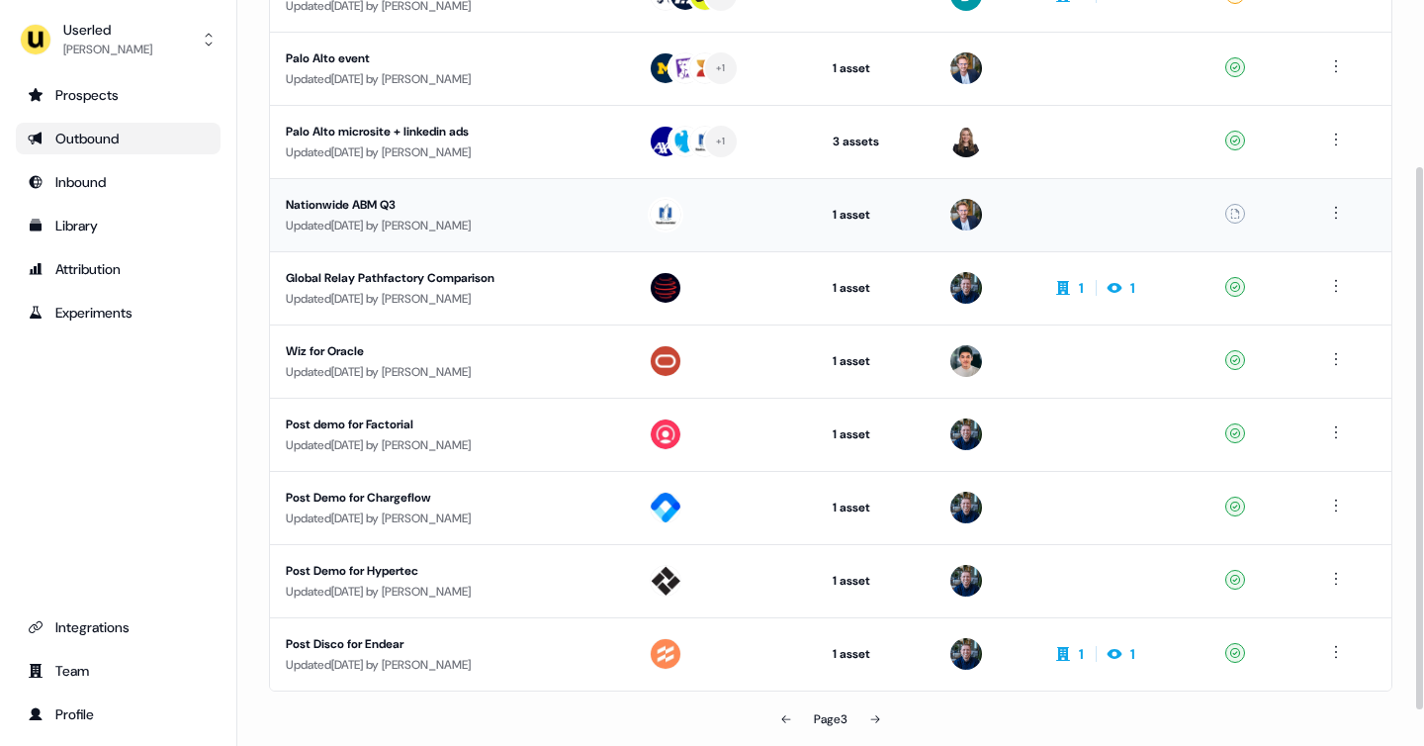
scroll to position [276, 0]
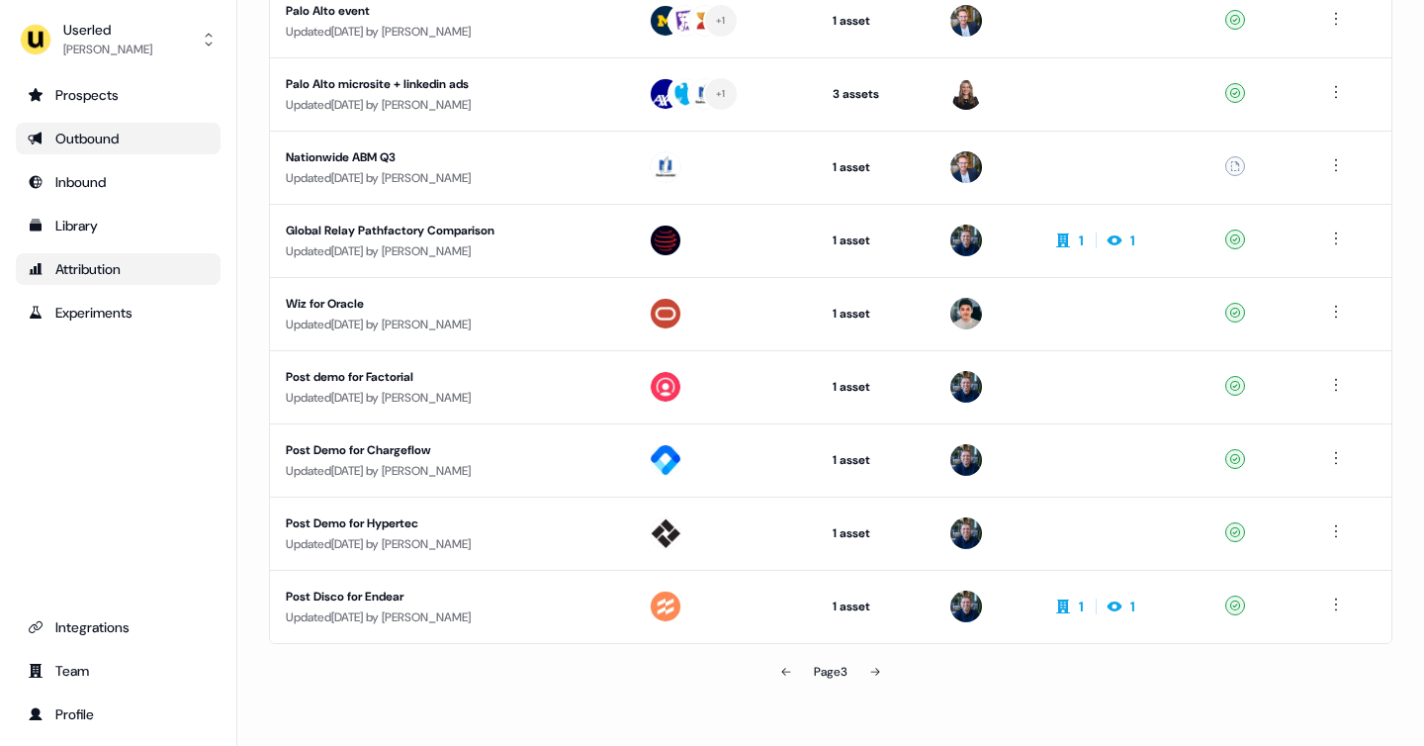
click at [90, 270] on div "Attribution" at bounding box center [118, 269] width 181 height 20
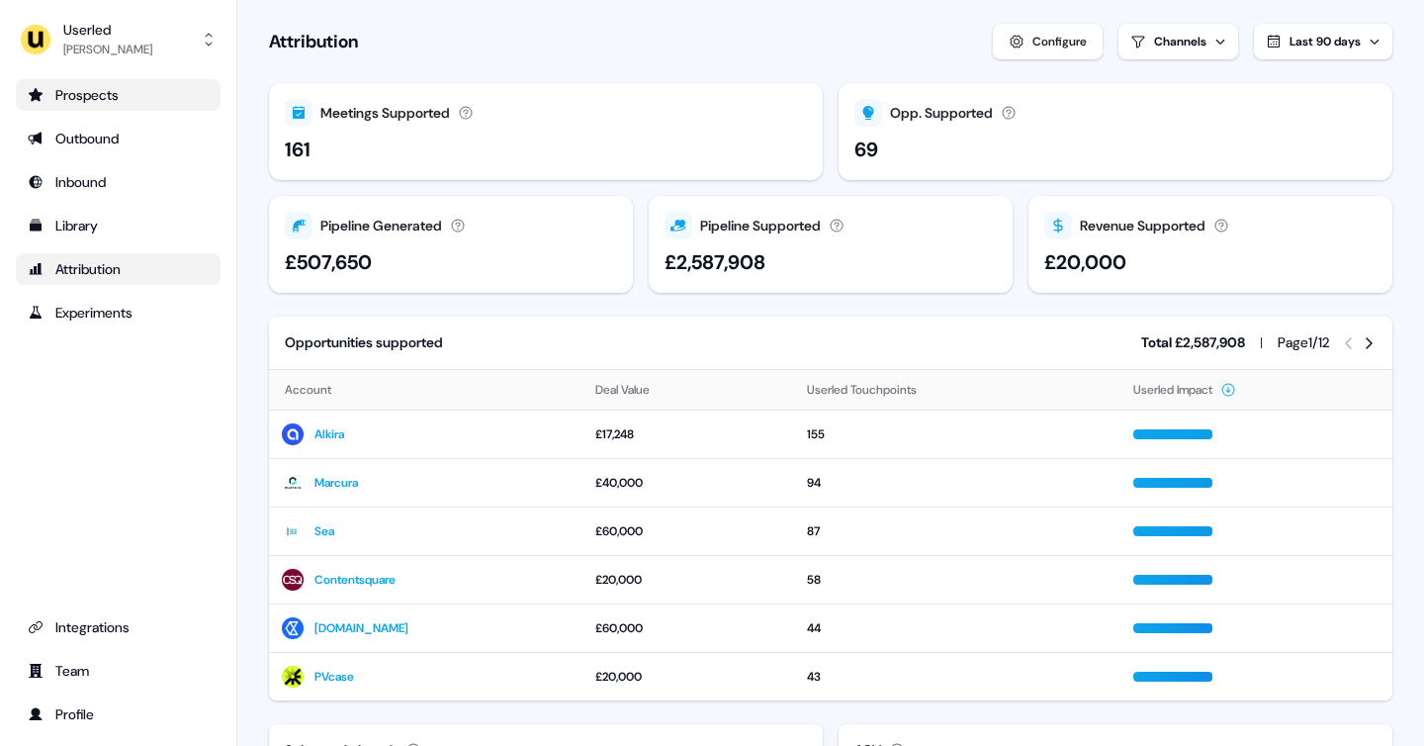
click at [126, 93] on div "Prospects" at bounding box center [118, 95] width 181 height 20
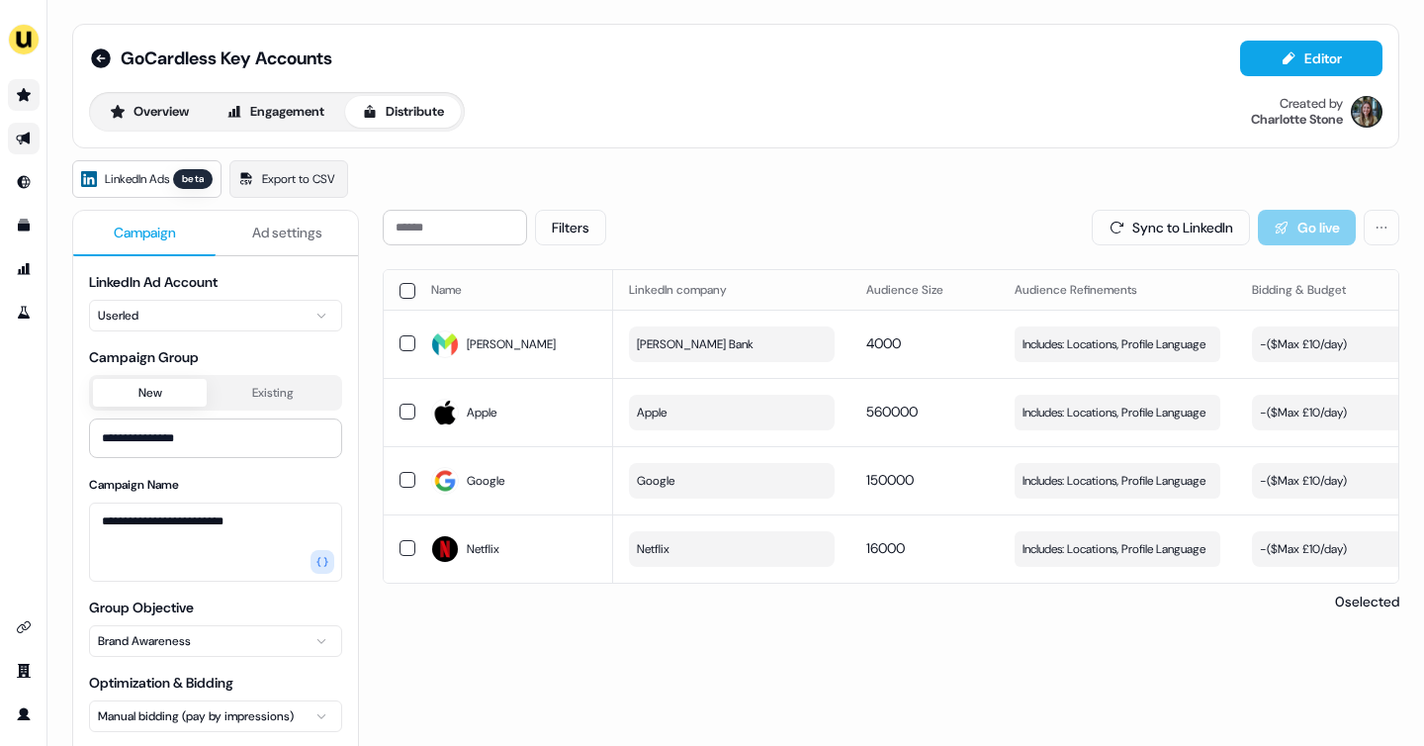
click at [30, 97] on icon "Go to prospects" at bounding box center [24, 95] width 16 height 16
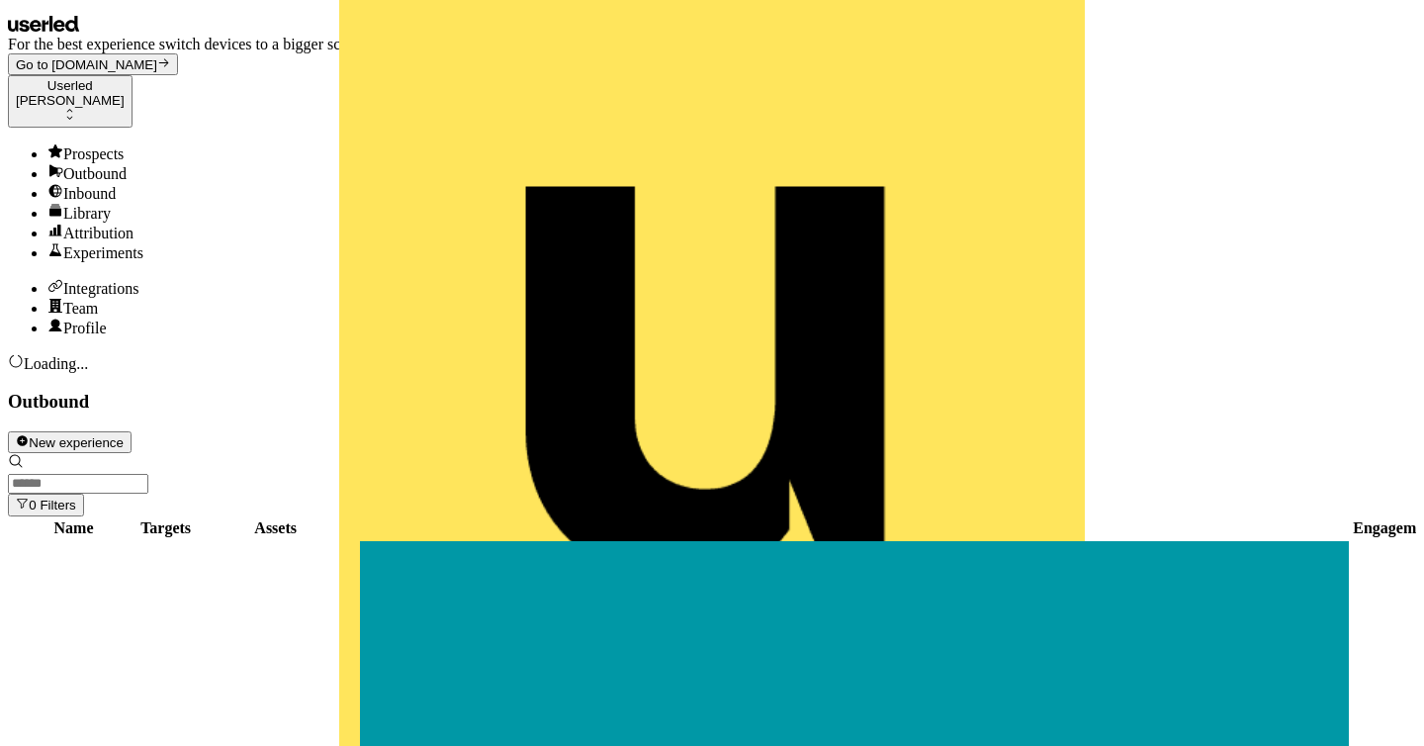
click at [148, 474] on input at bounding box center [78, 484] width 140 height 20
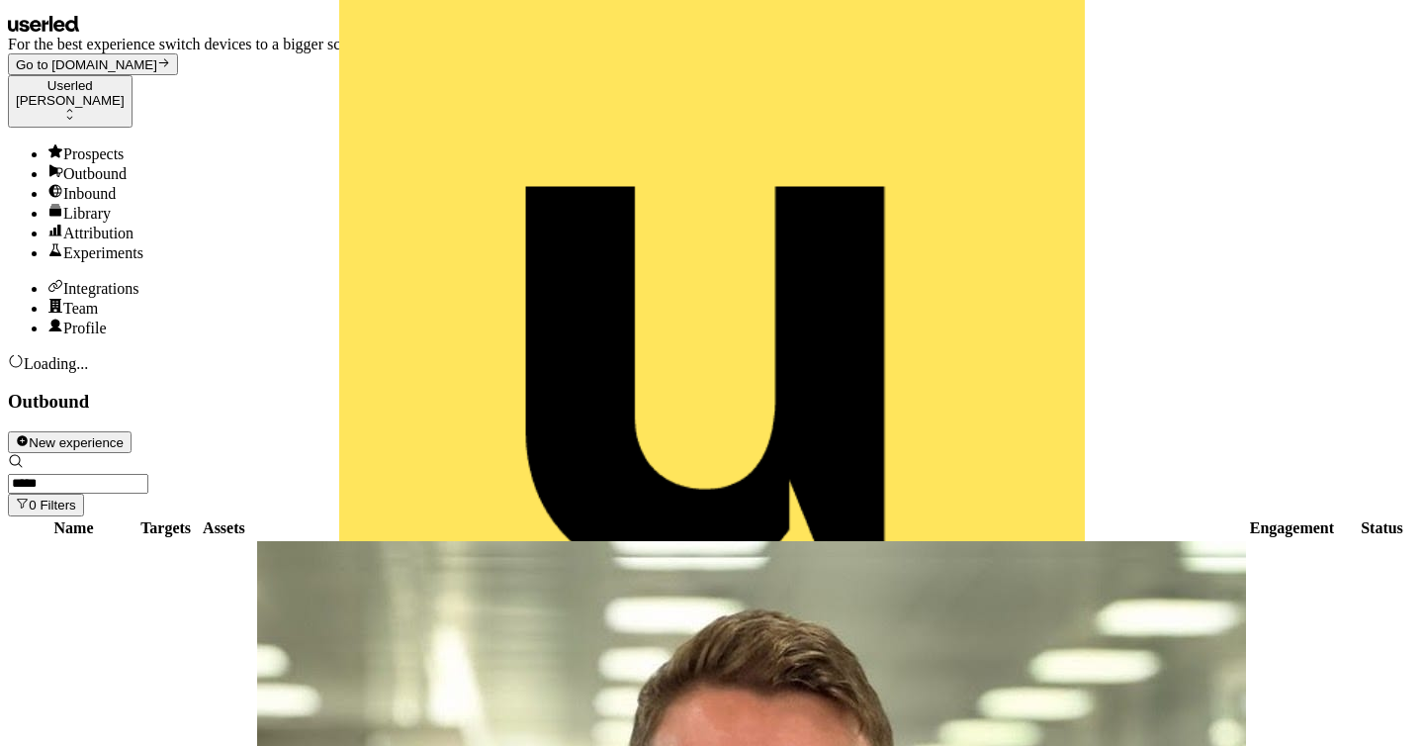
type input "*****"
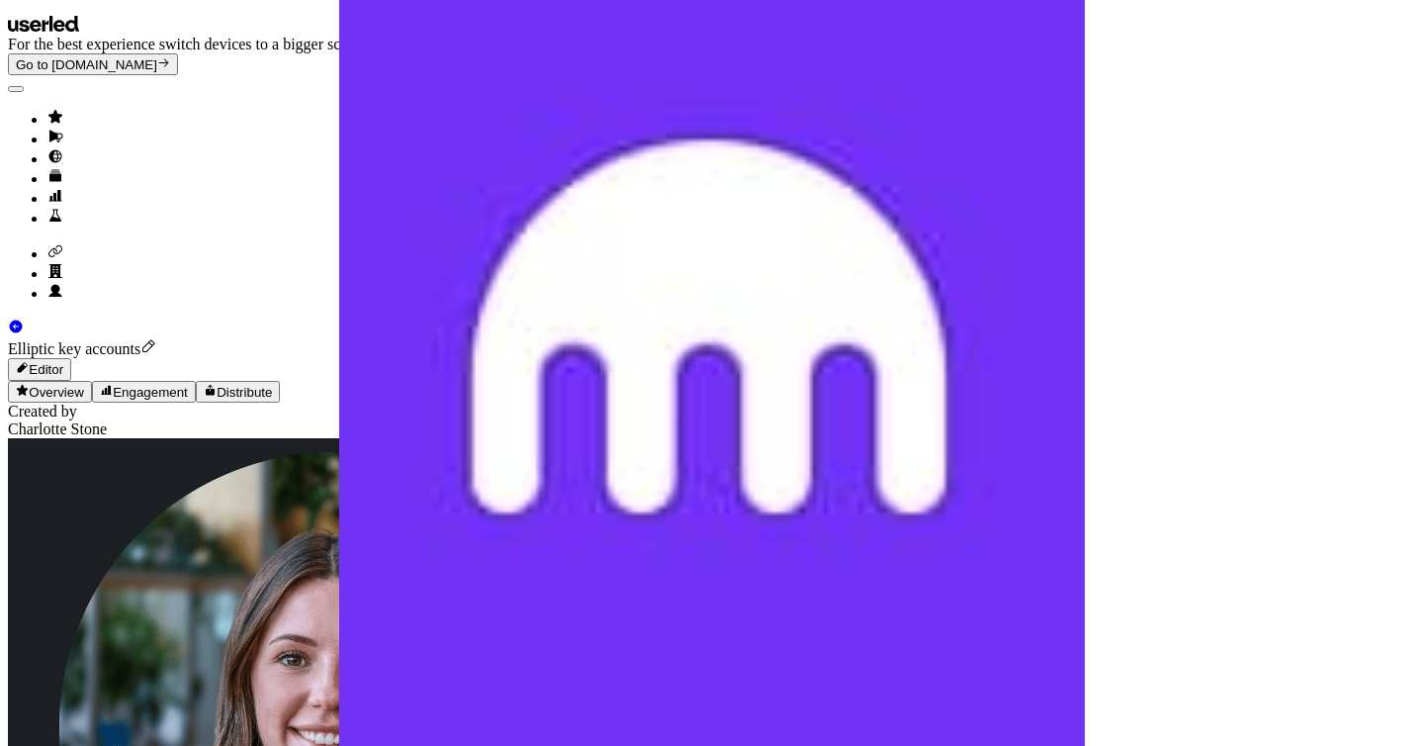
click at [281, 381] on button "Distribute" at bounding box center [238, 392] width 85 height 22
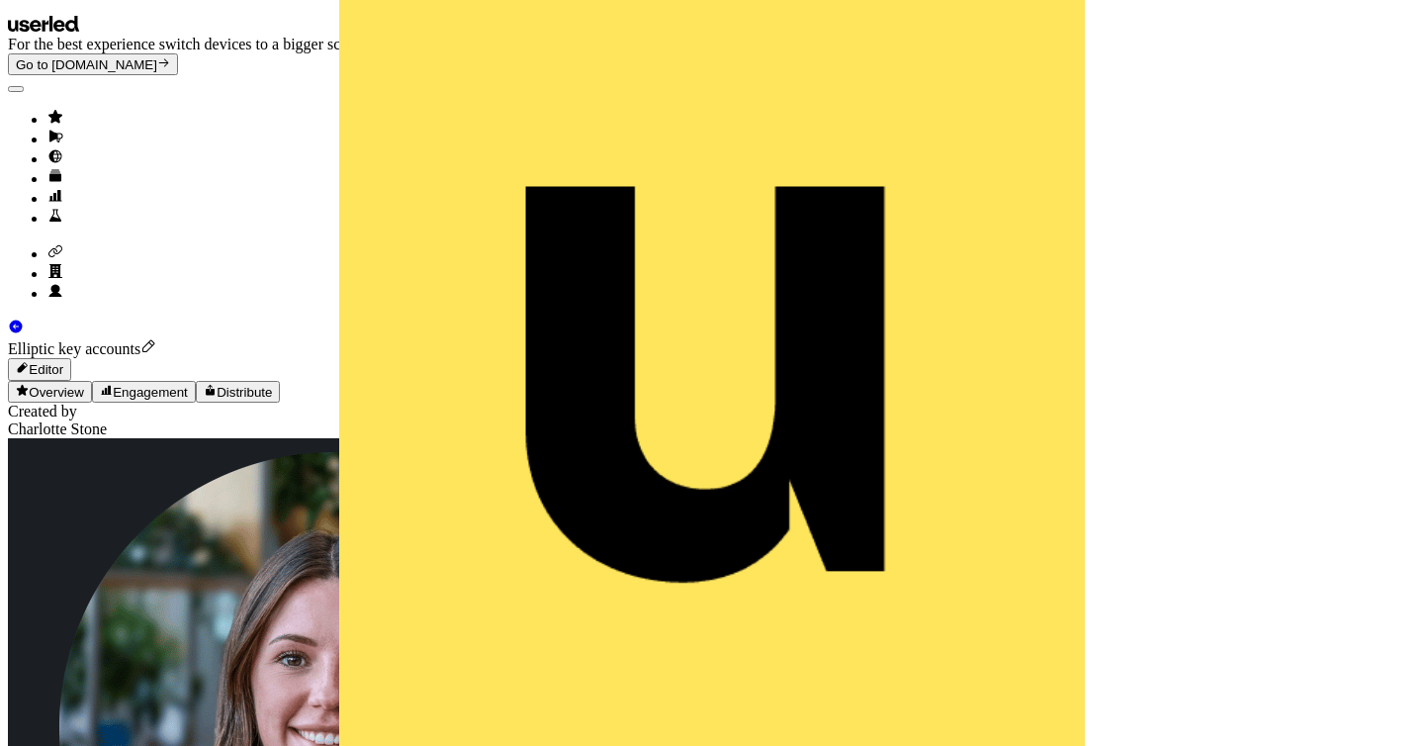
type input "********"
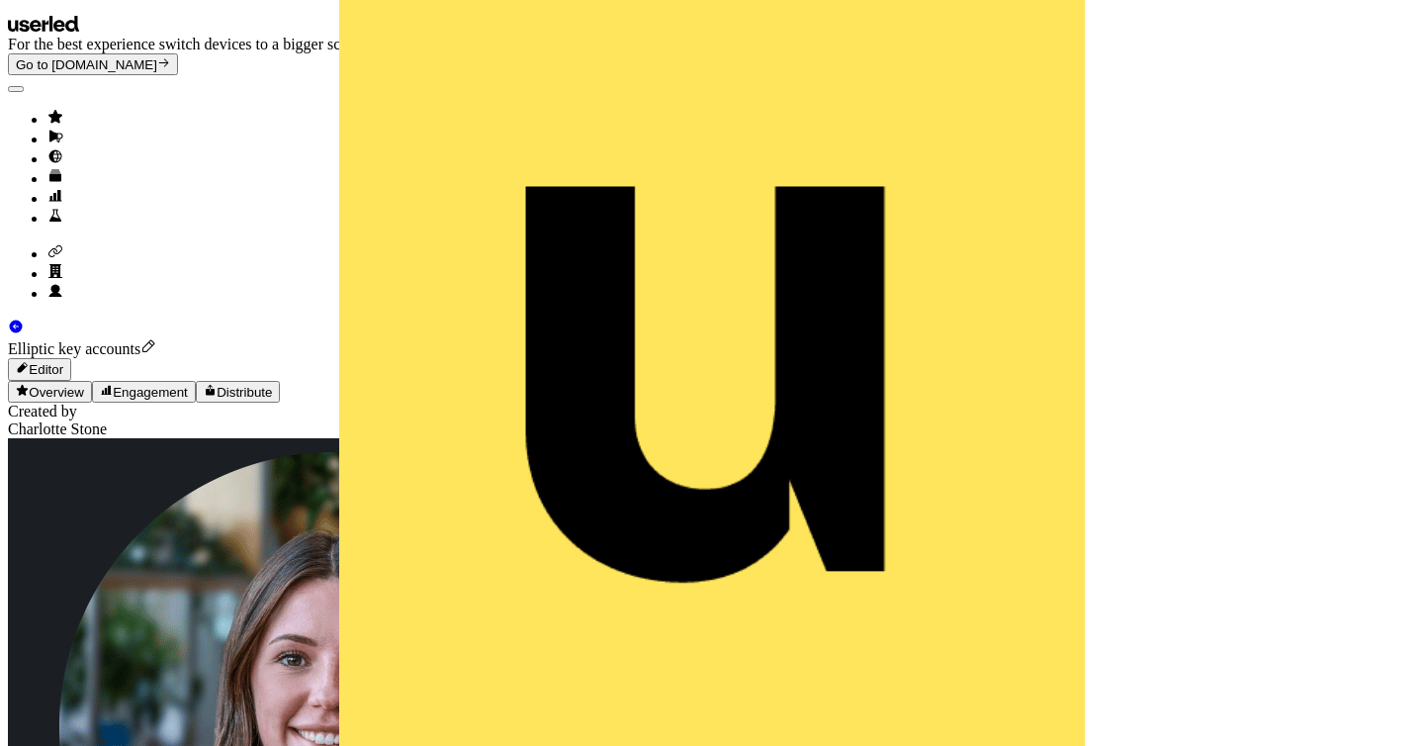
type input "**********"
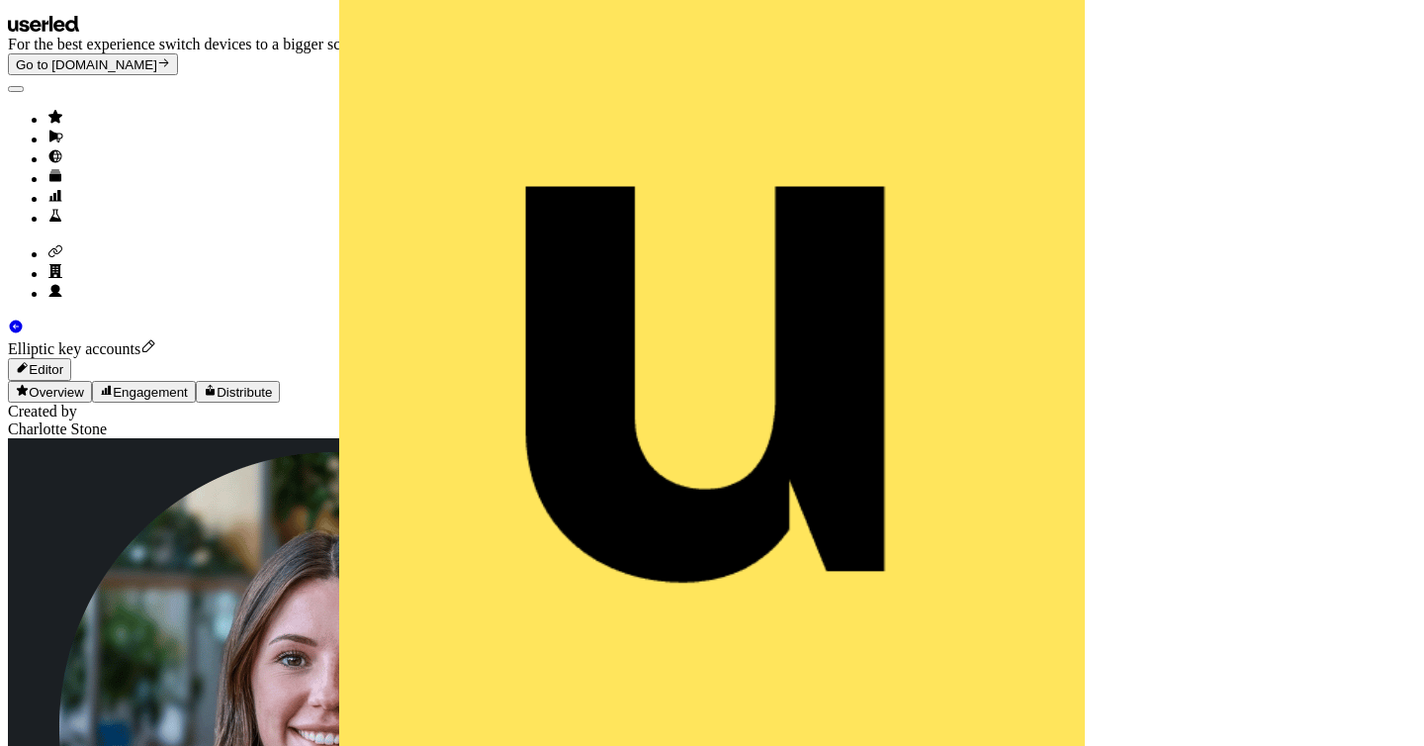
scroll to position [105, 0]
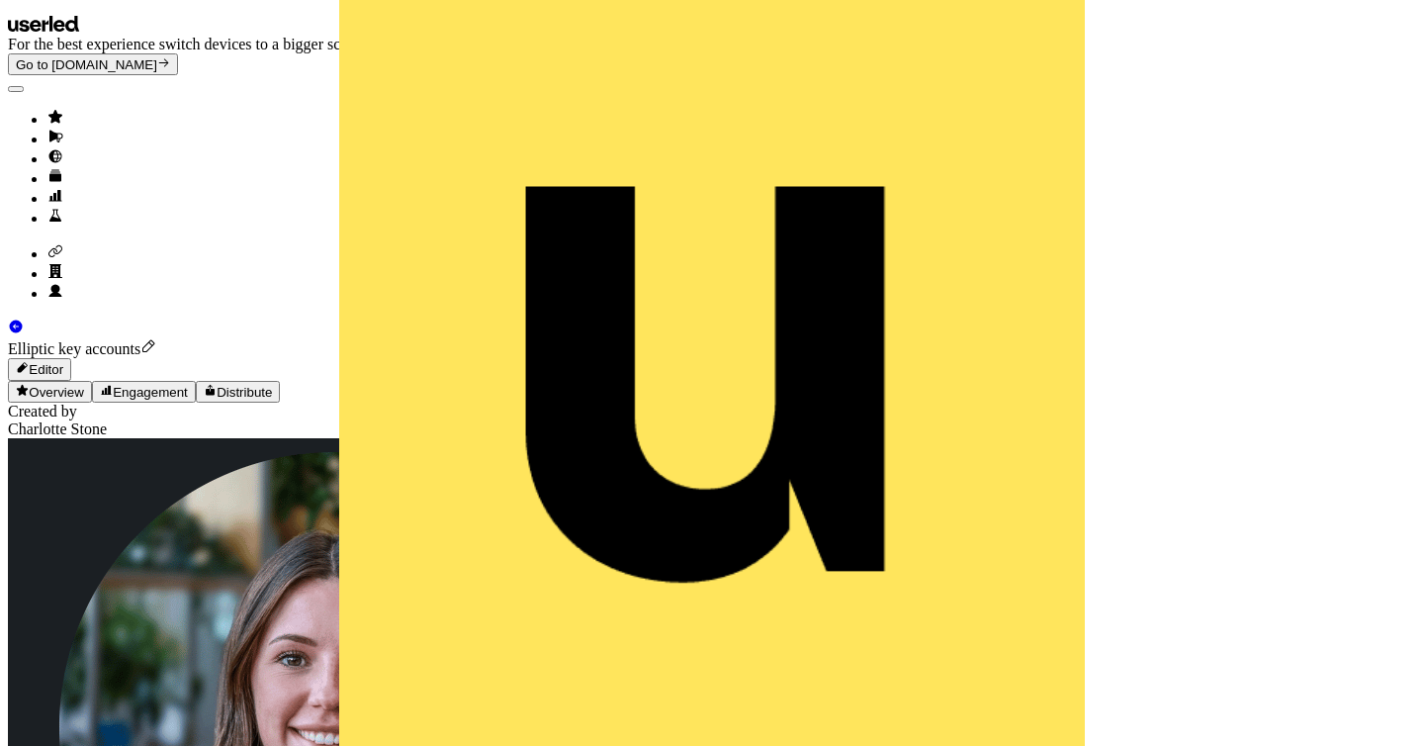
scroll to position [0, 367]
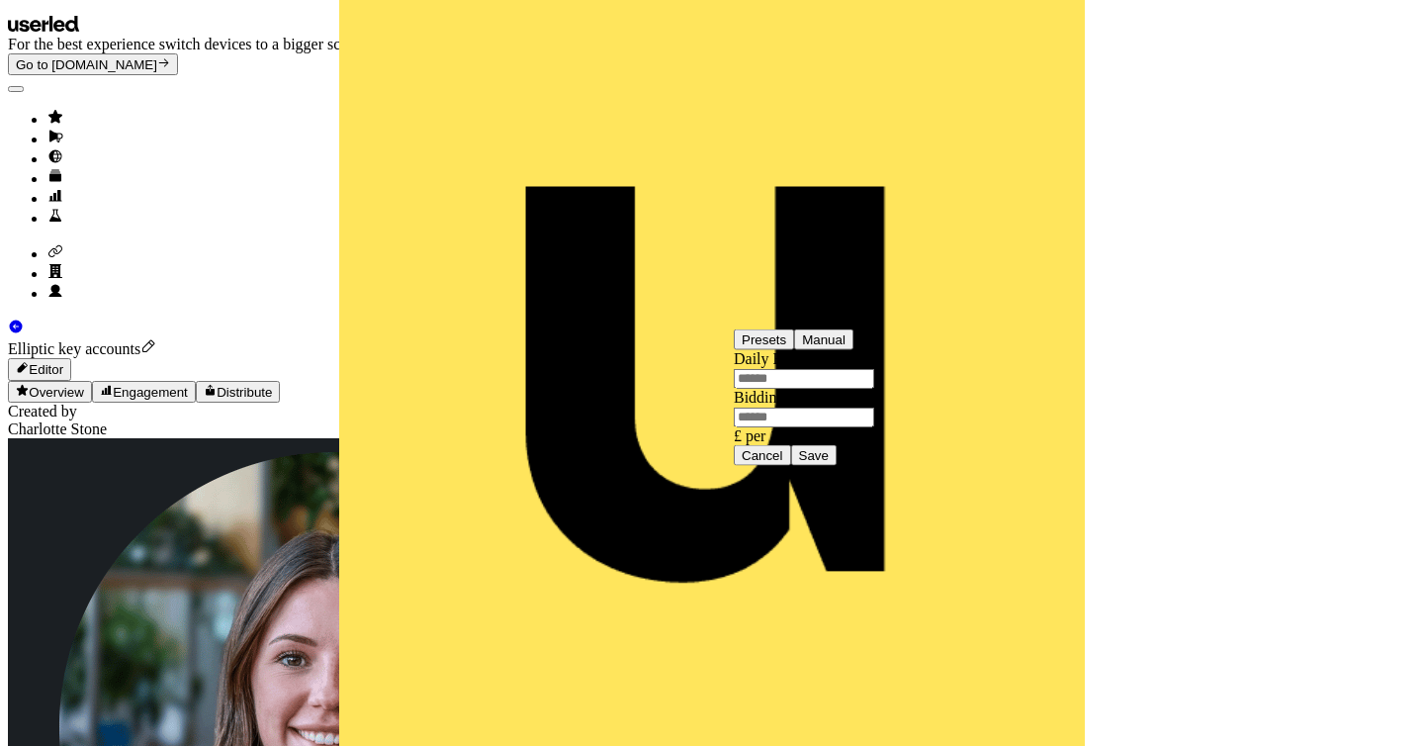
click at [794, 350] on button "Presets" at bounding box center [764, 339] width 60 height 21
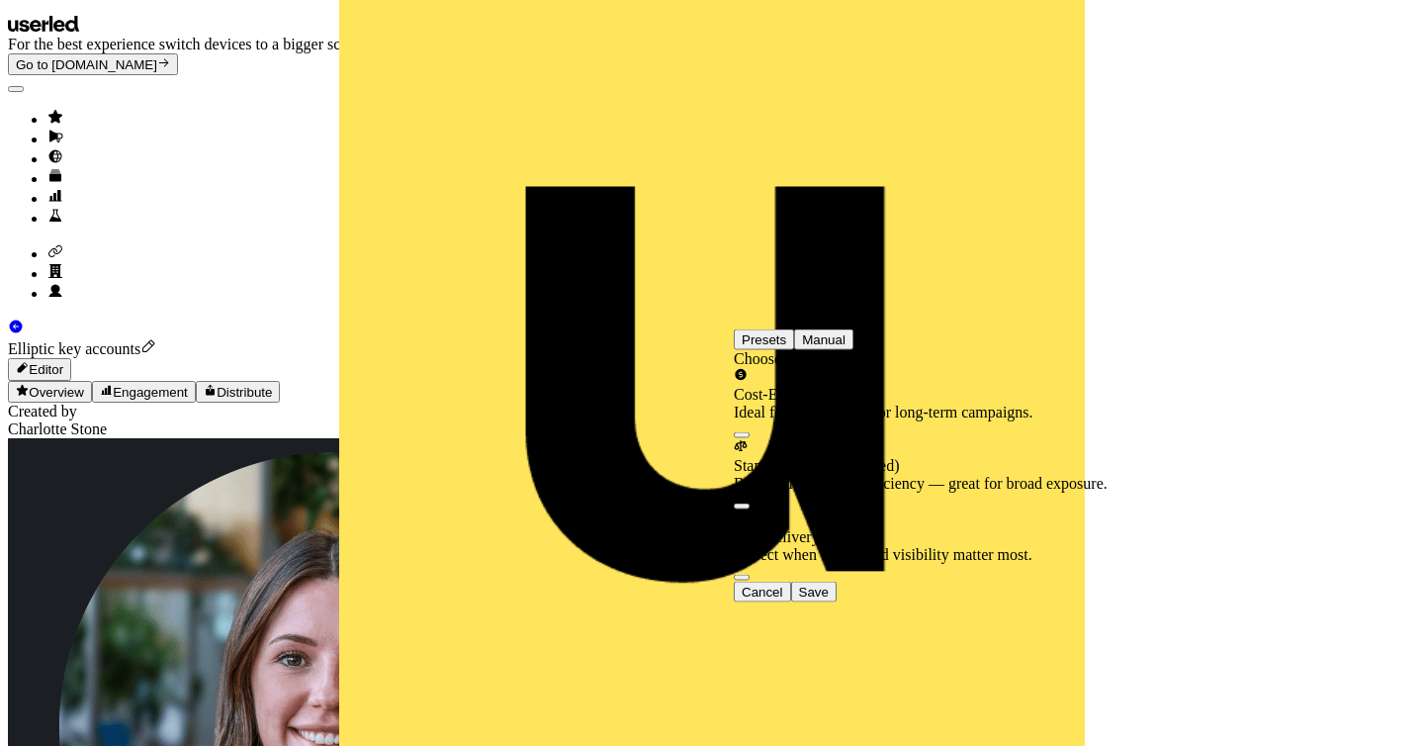
click at [1001, 421] on div "Ideal for tight budgets or long-term campaigns." at bounding box center [921, 412] width 374 height 18
click at [749, 438] on button "Cost-Efficient Ideal for tight budgets or long-term campaigns." at bounding box center [742, 435] width 16 height 6
click at [836, 606] on button "Save" at bounding box center [813, 595] width 45 height 21
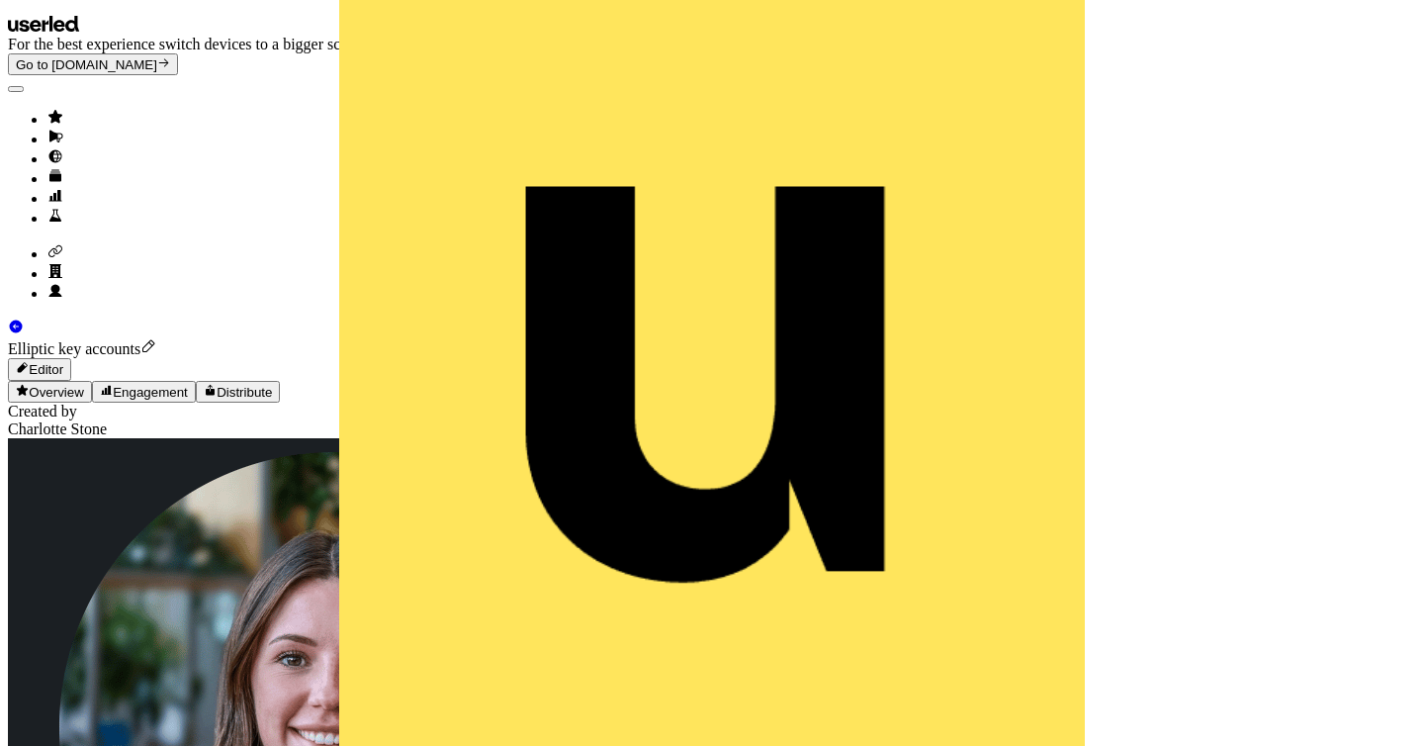
scroll to position [0, 0]
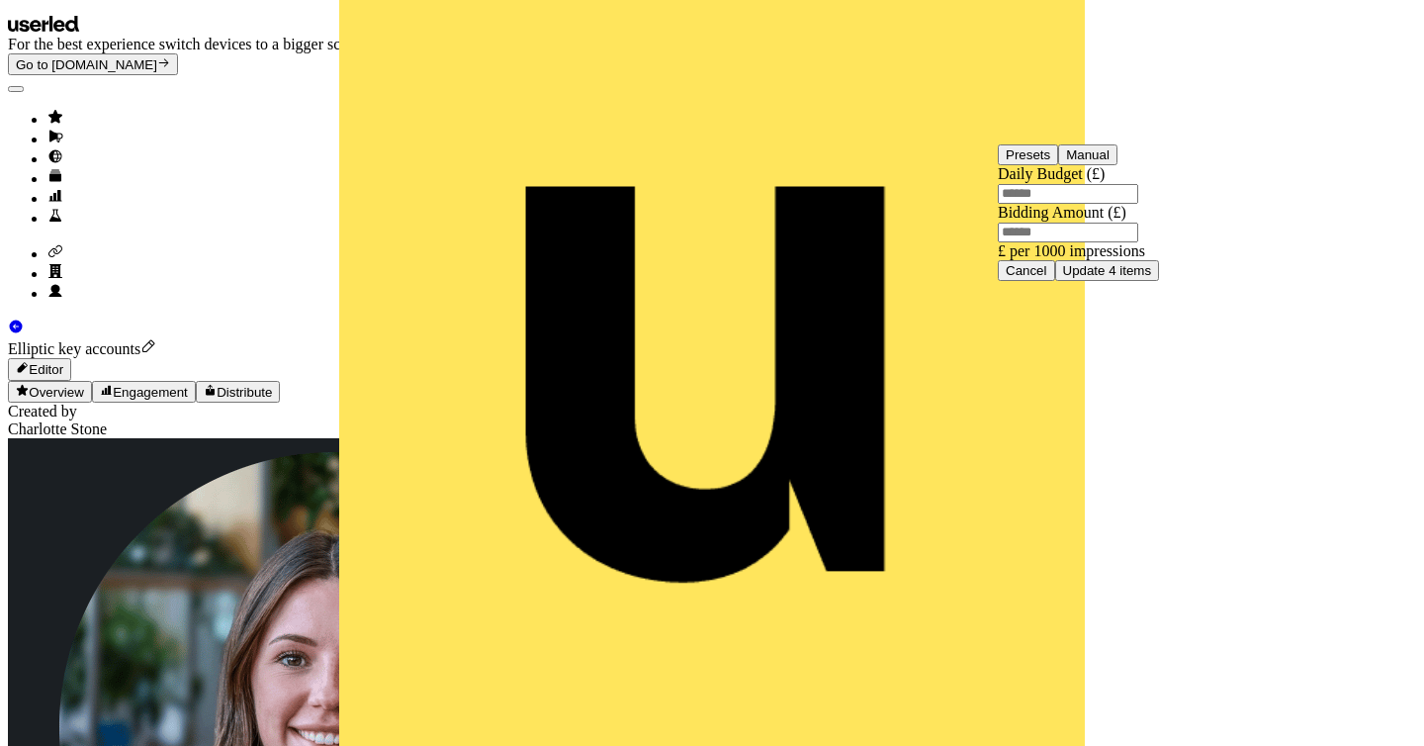
click at [1160, 281] on button "Update 4 items" at bounding box center [1107, 270] width 105 height 21
click at [1095, 242] on input "Bidding Amount (£)" at bounding box center [1068, 232] width 140 height 20
click at [1058, 165] on button "Presets" at bounding box center [1028, 154] width 60 height 21
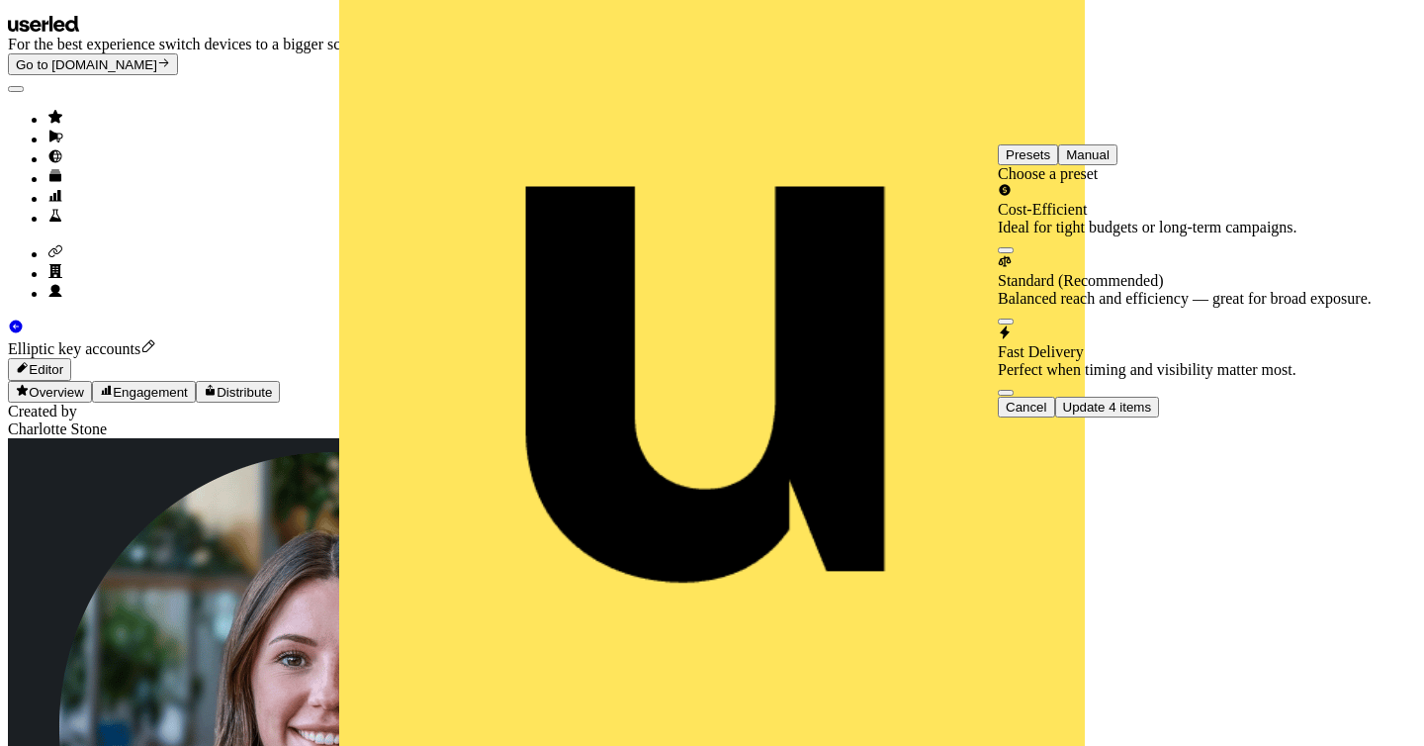
click at [1290, 236] on div "Ideal for tight budgets or long-term campaigns." at bounding box center [1185, 228] width 374 height 18
click at [1013, 253] on button "Cost-Efficient Ideal for tight budgets or long-term campaigns." at bounding box center [1006, 250] width 16 height 6
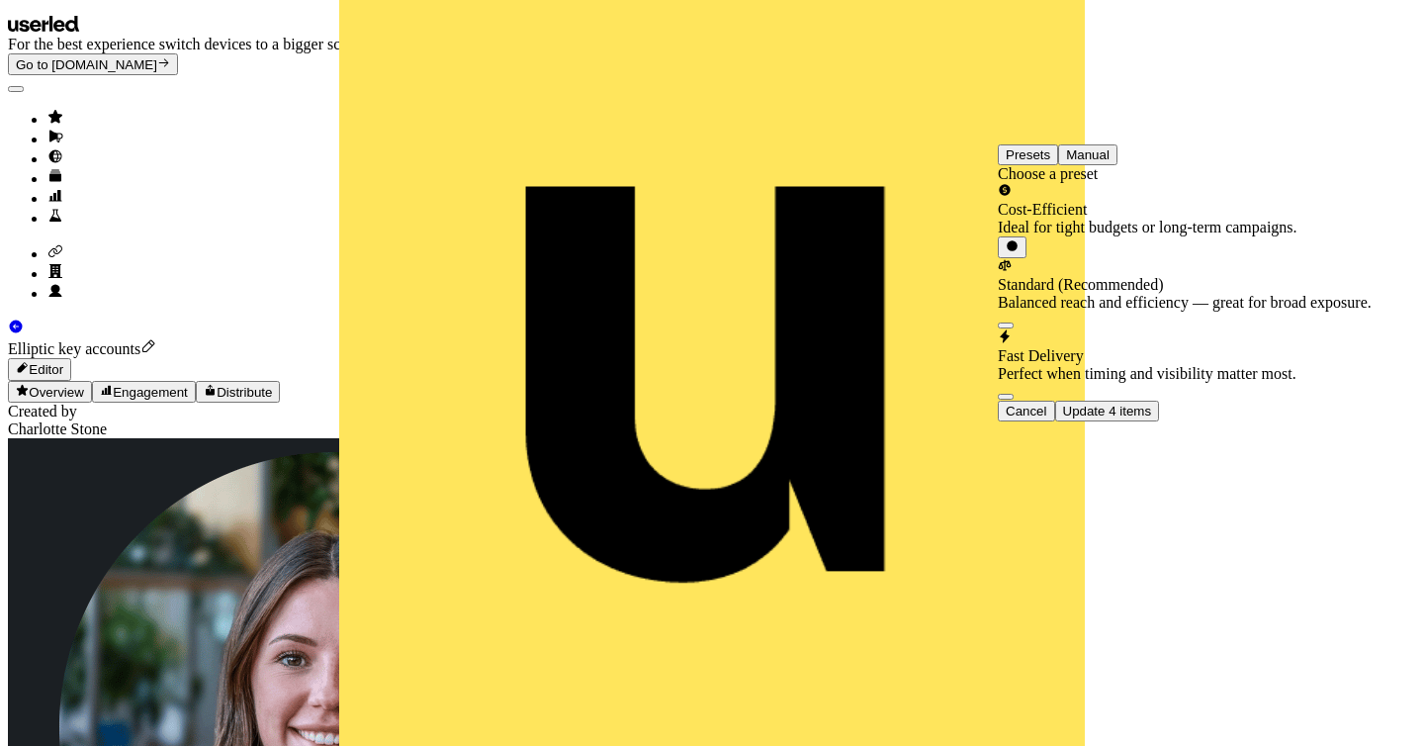
click at [1160, 421] on button "Update 4 items" at bounding box center [1107, 410] width 105 height 21
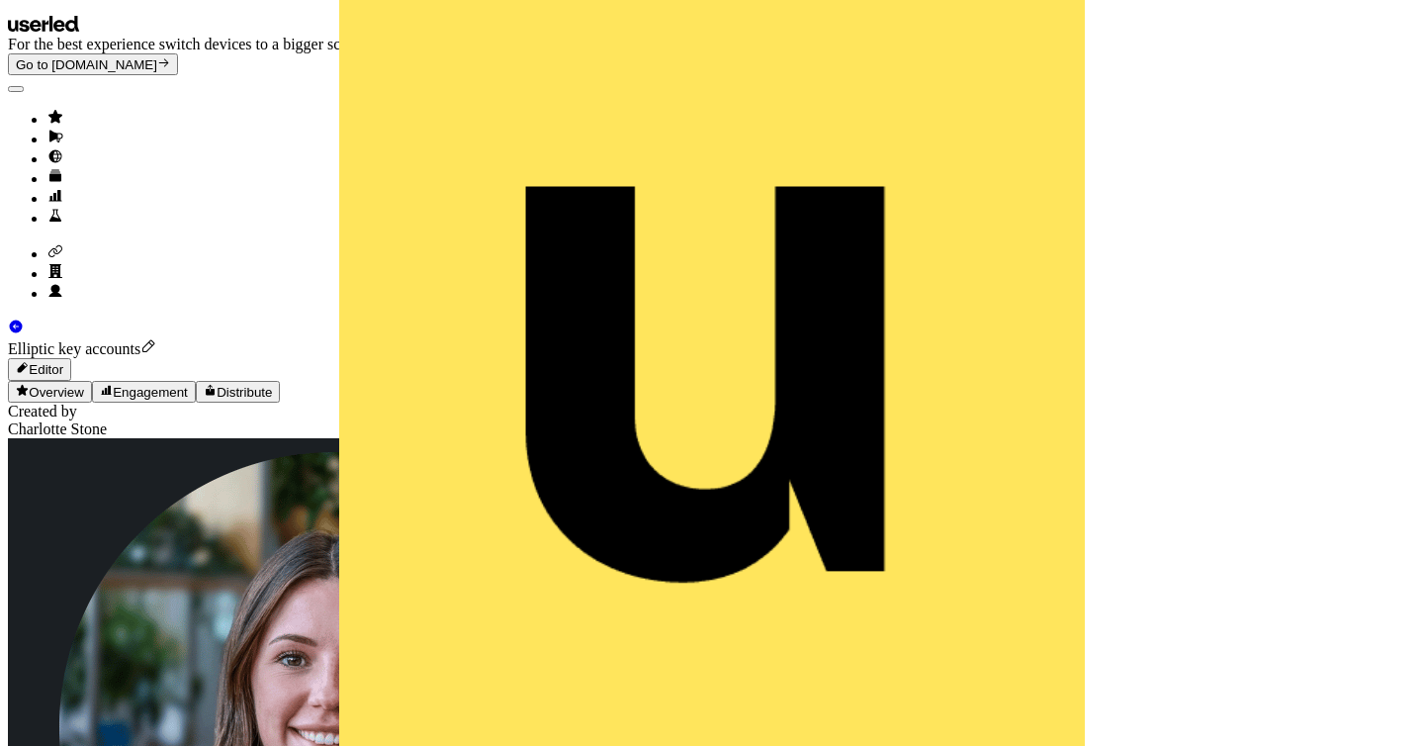
scroll to position [0, 235]
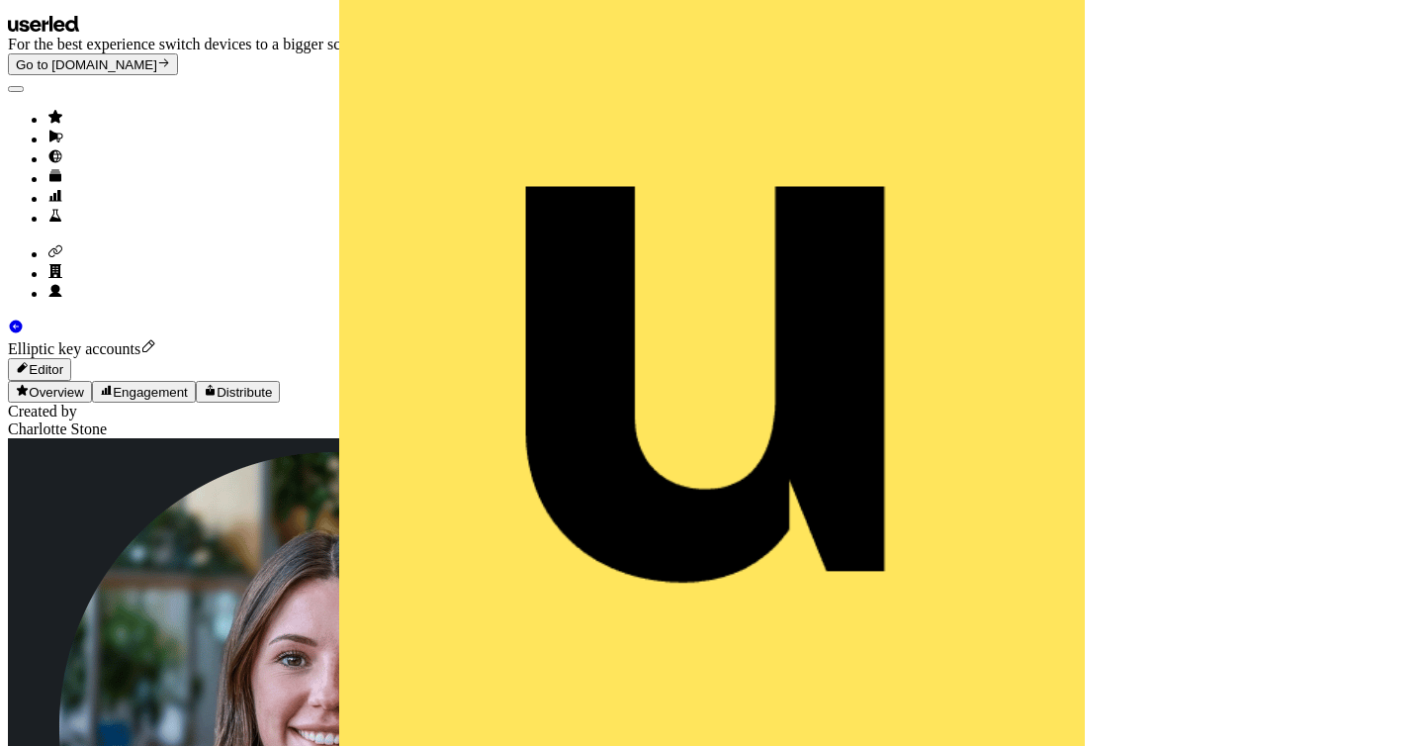
scroll to position [0, 565]
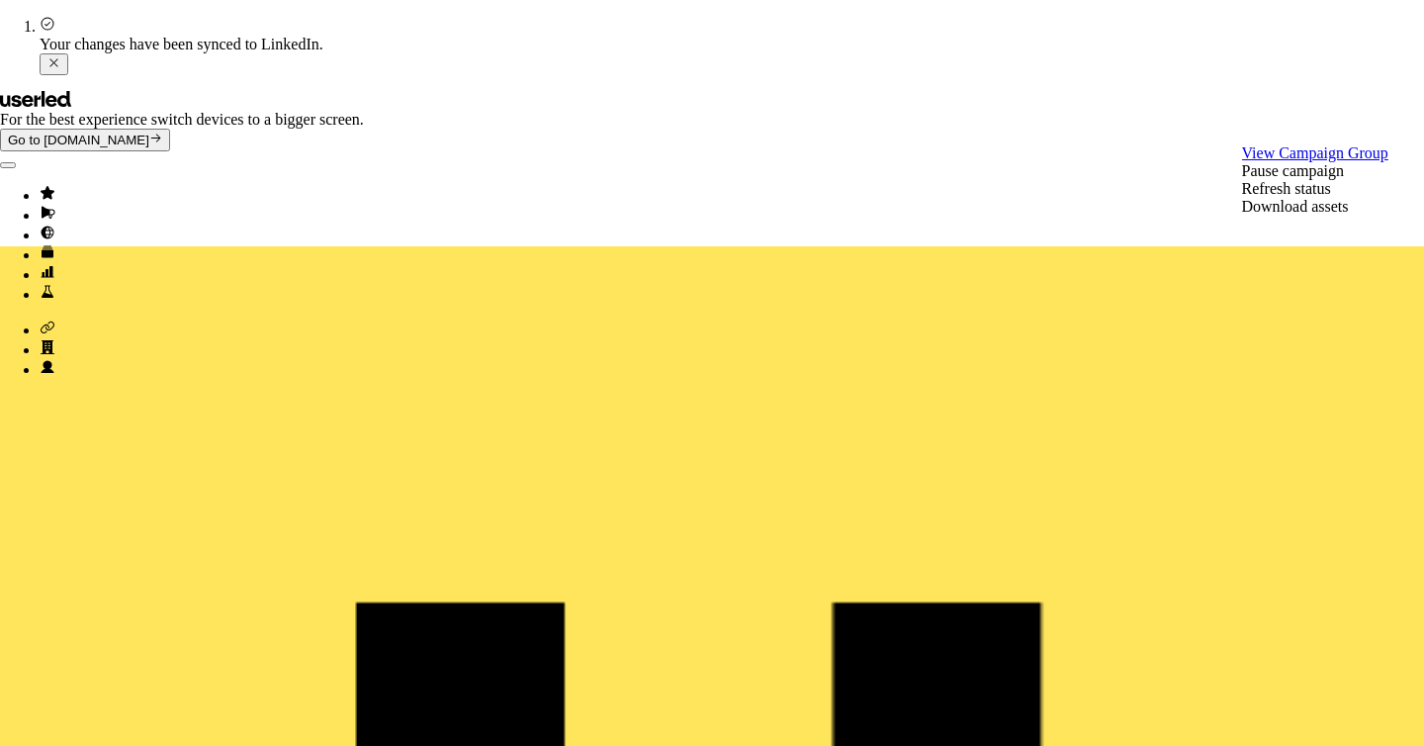
click at [1324, 161] on link "View Campaign Group" at bounding box center [1315, 152] width 146 height 17
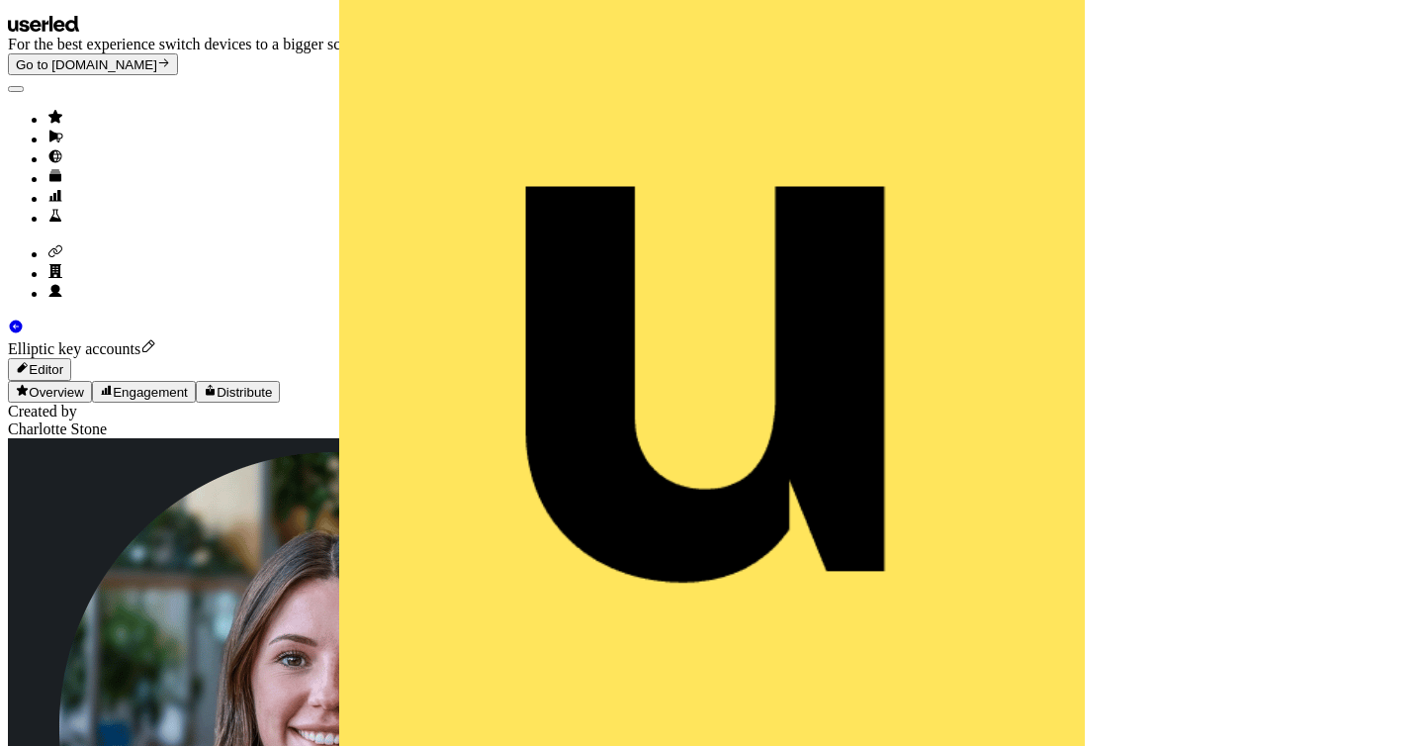
scroll to position [0, 76]
click at [47, 131] on icon "Go to outbound experience" at bounding box center [55, 137] width 16 height 16
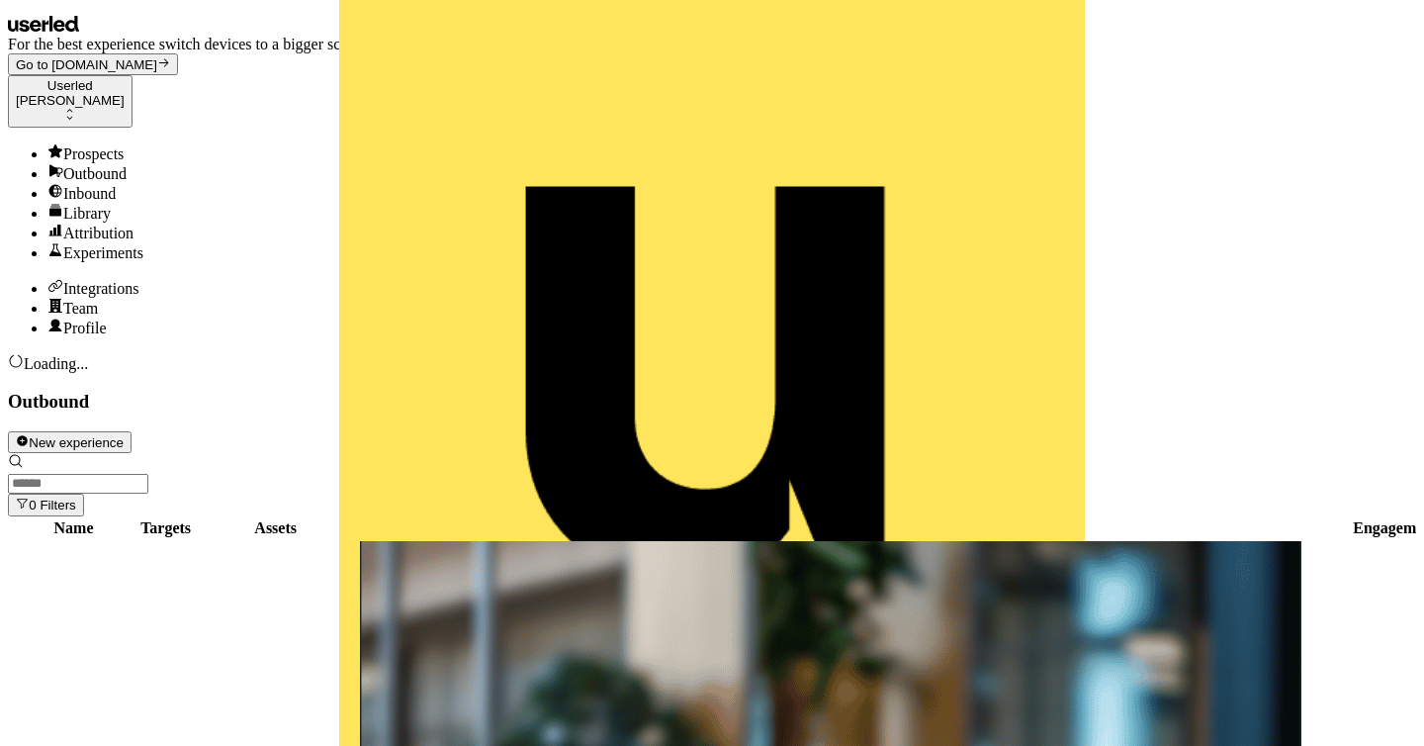
click at [148, 474] on input at bounding box center [78, 484] width 140 height 20
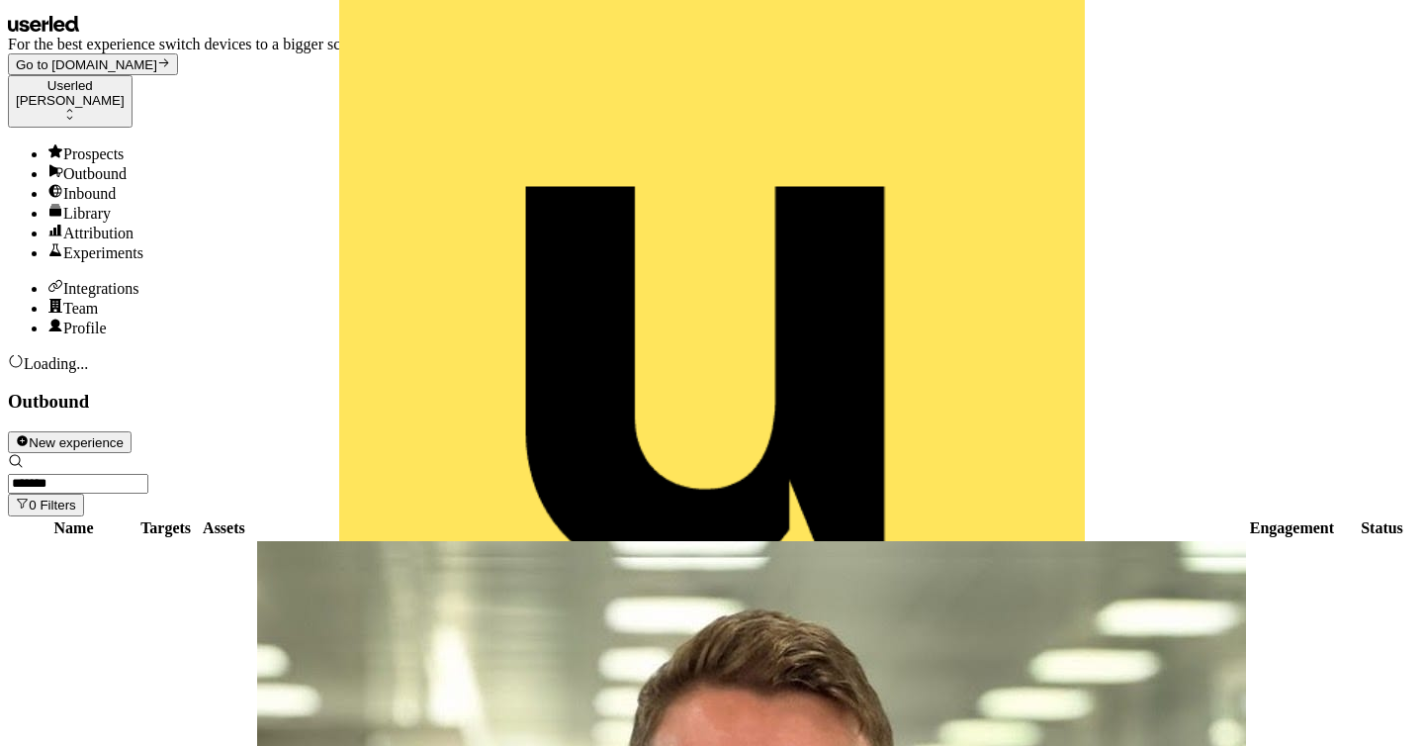
type input "*******"
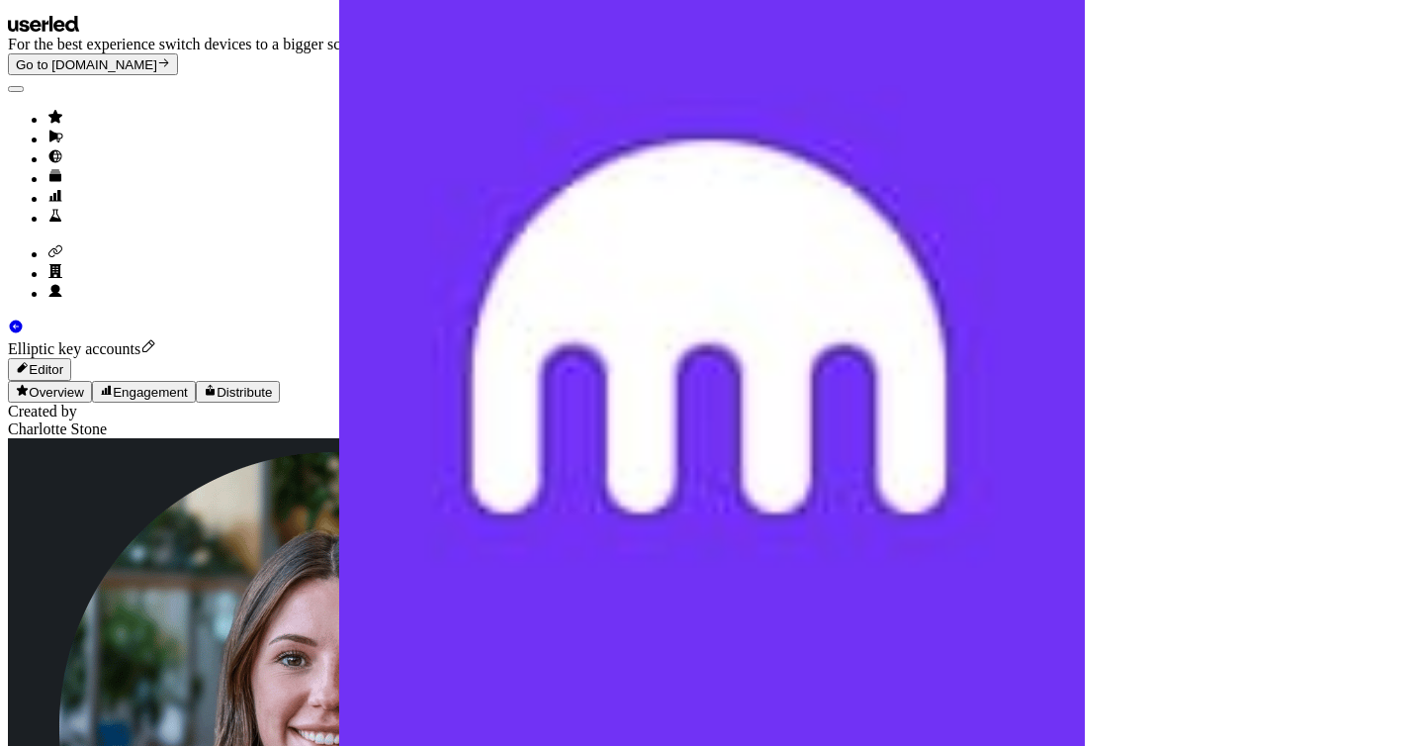
click at [71, 358] on button "Editor" at bounding box center [39, 369] width 63 height 22
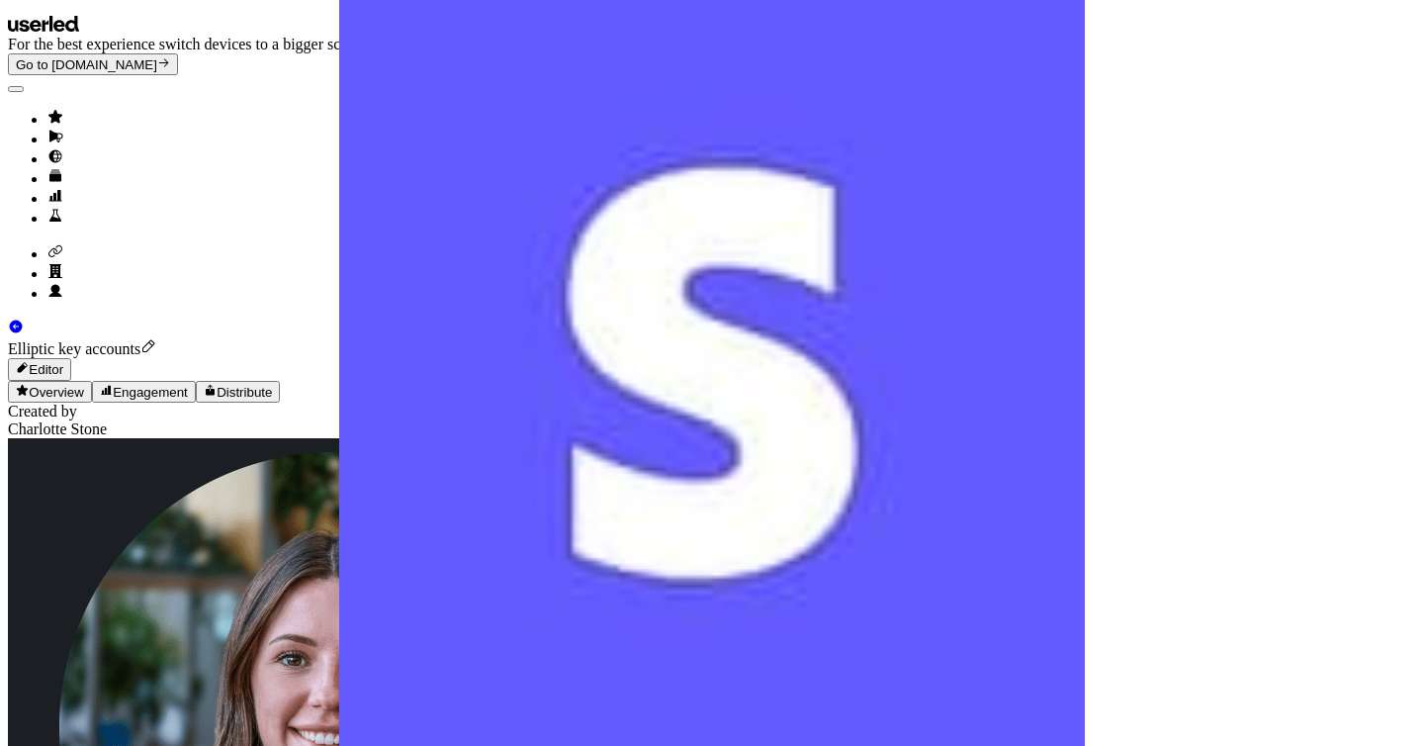
click at [394, 135] on div "Stripe HSBC Wise Kraken" at bounding box center [423, 105] width 156 height 71
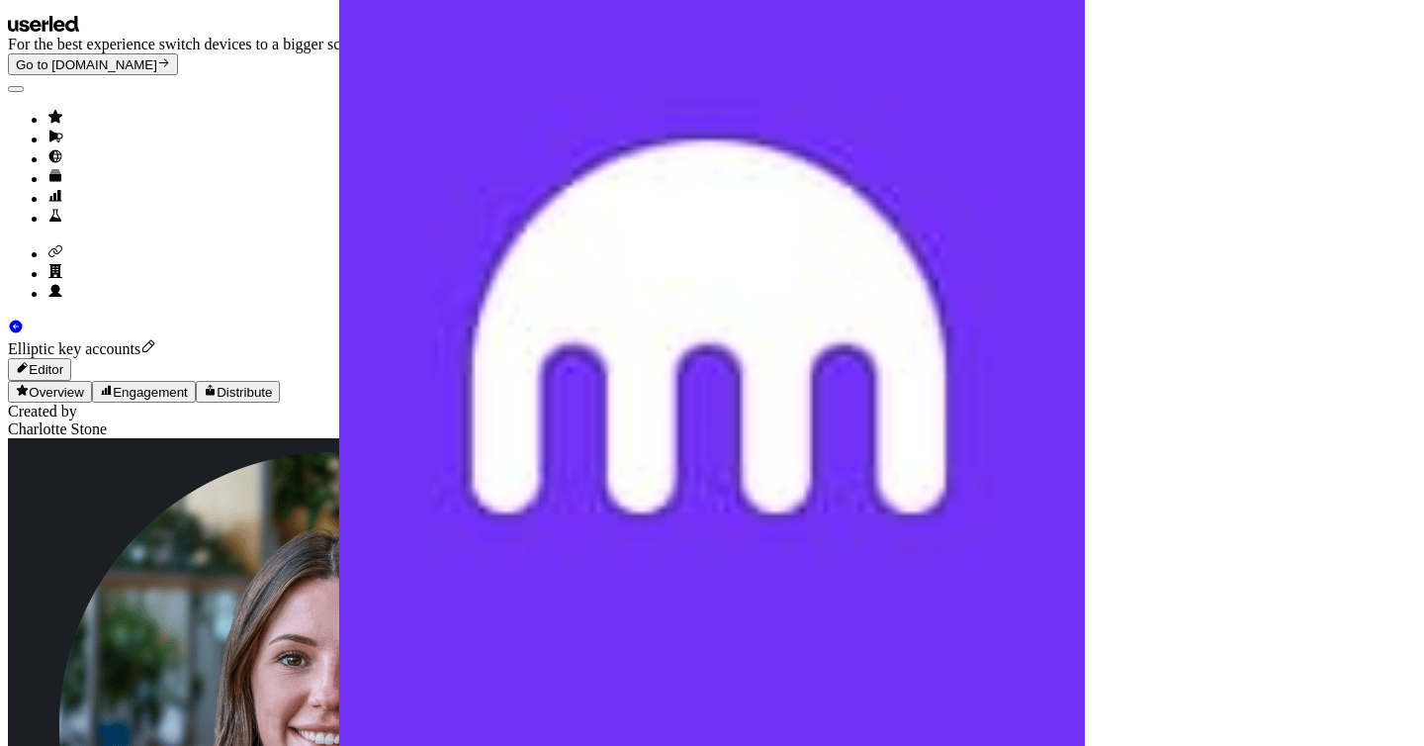
click at [281, 381] on button "Distribute" at bounding box center [238, 392] width 85 height 22
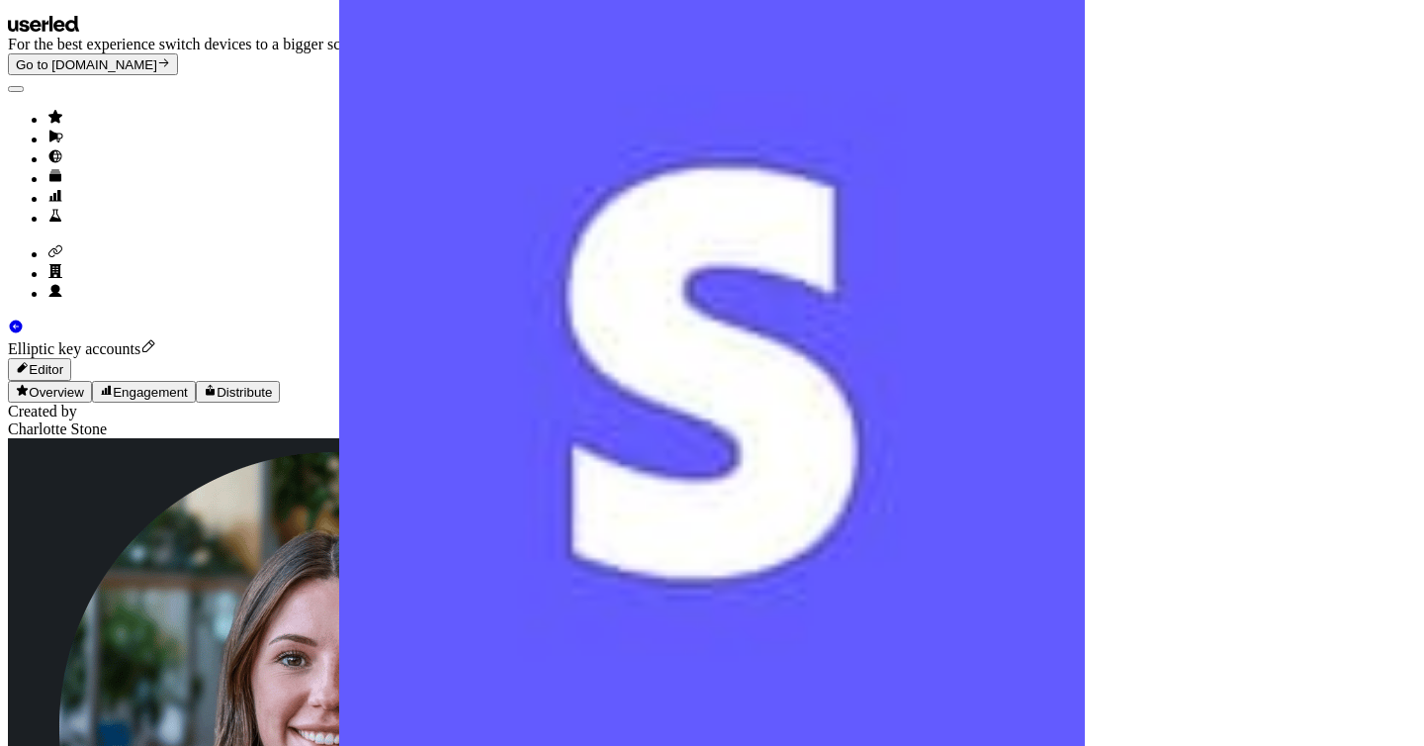
scroll to position [80, 0]
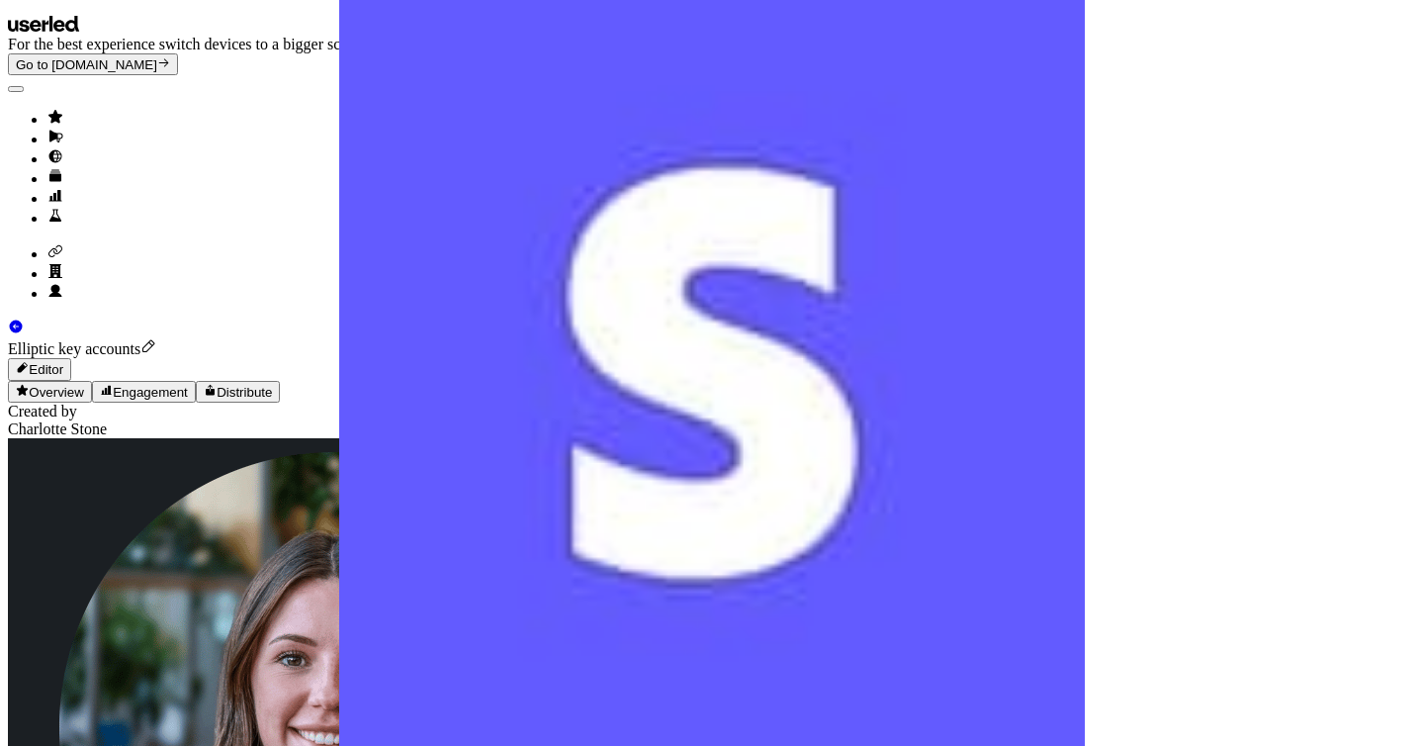
scroll to position [0, 0]
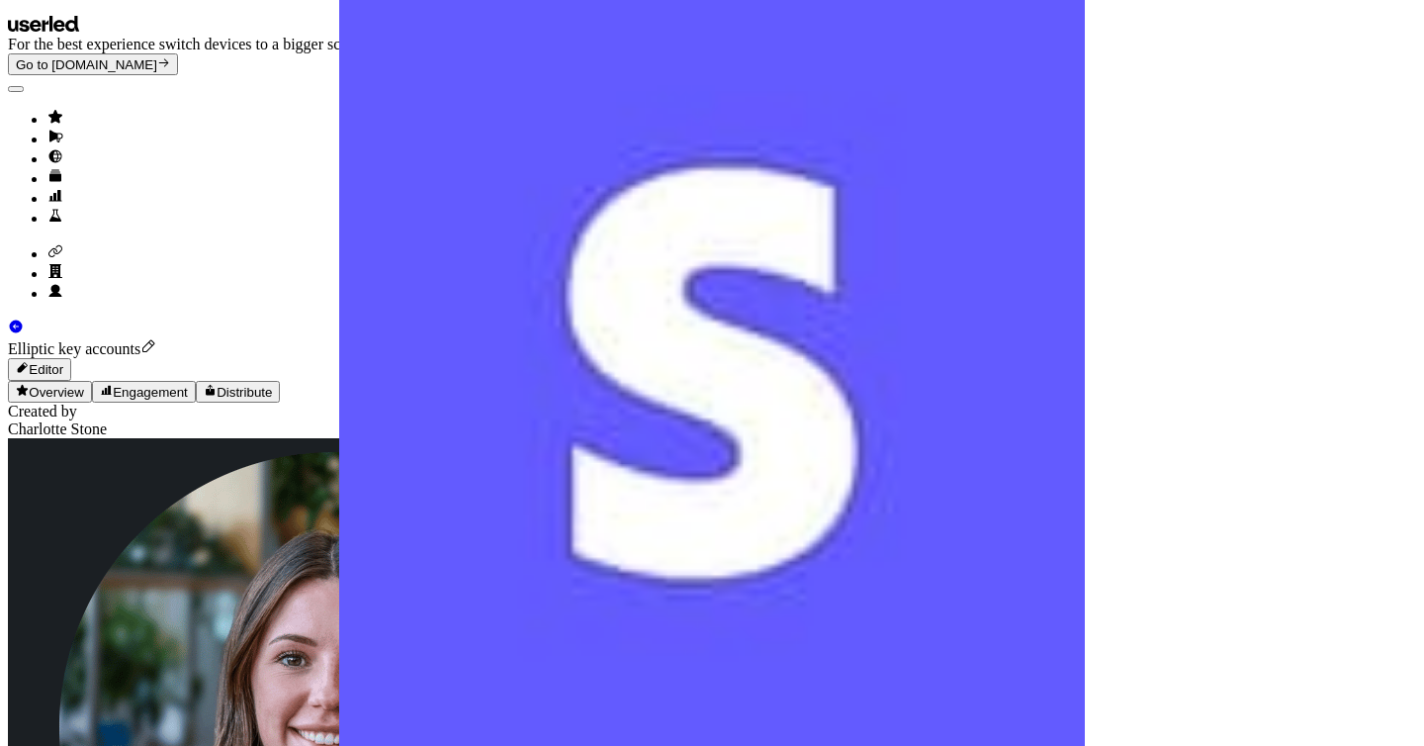
type textarea "**********"
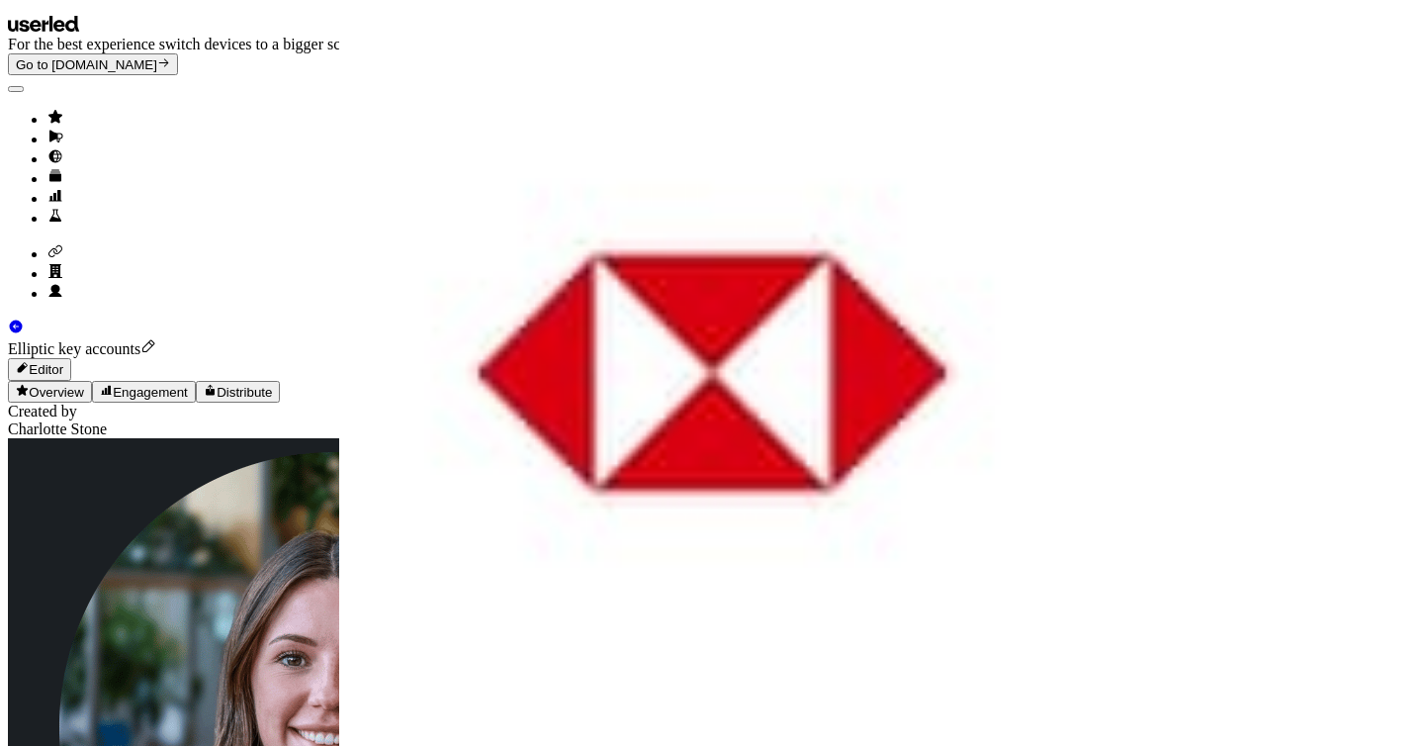
scroll to position [105, 0]
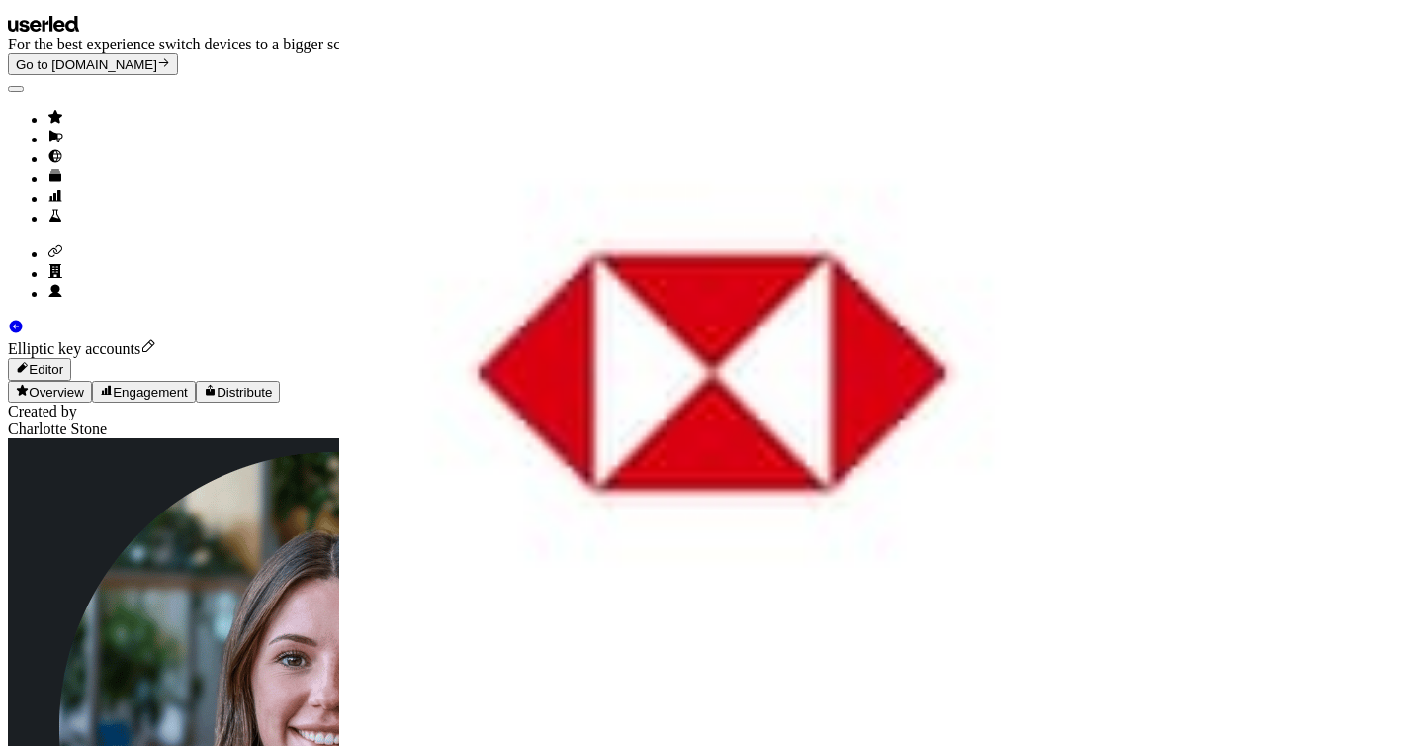
scroll to position [0, 0]
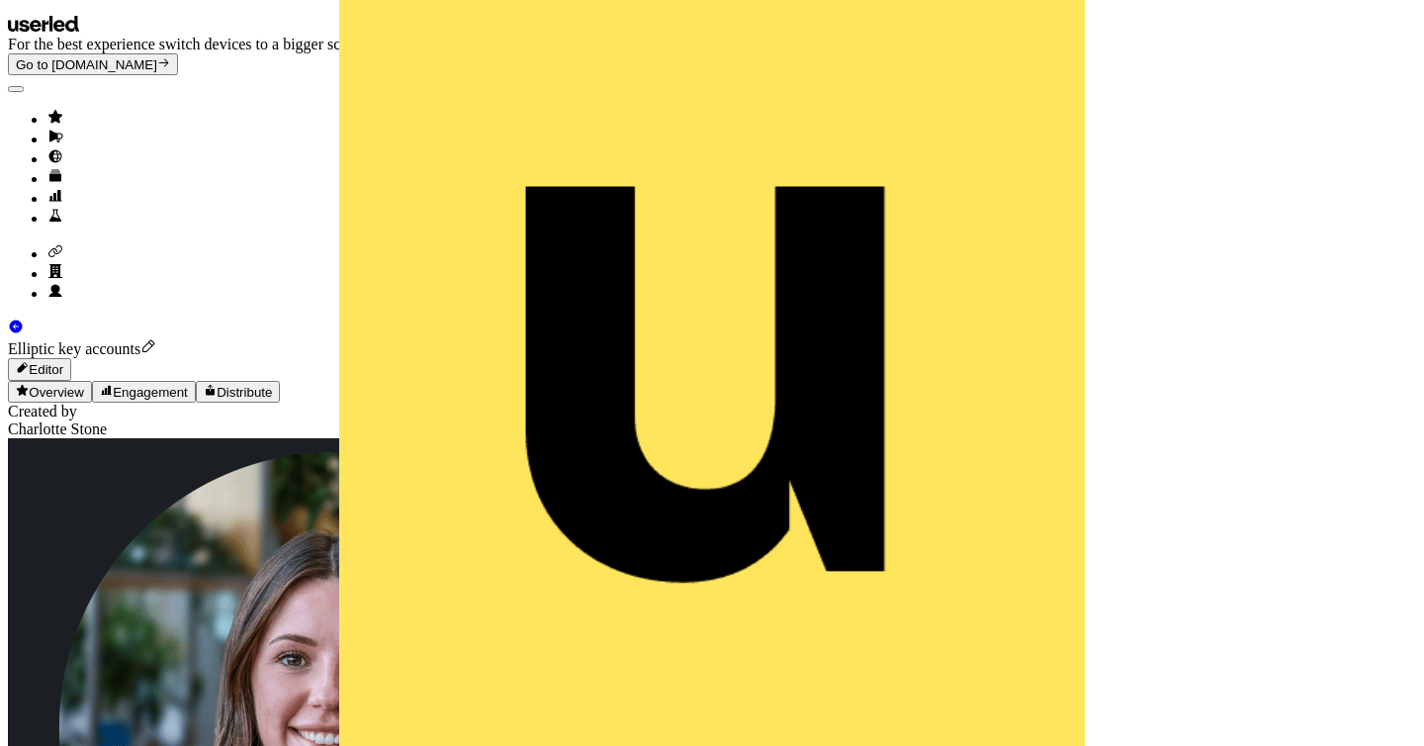
scroll to position [0, 286]
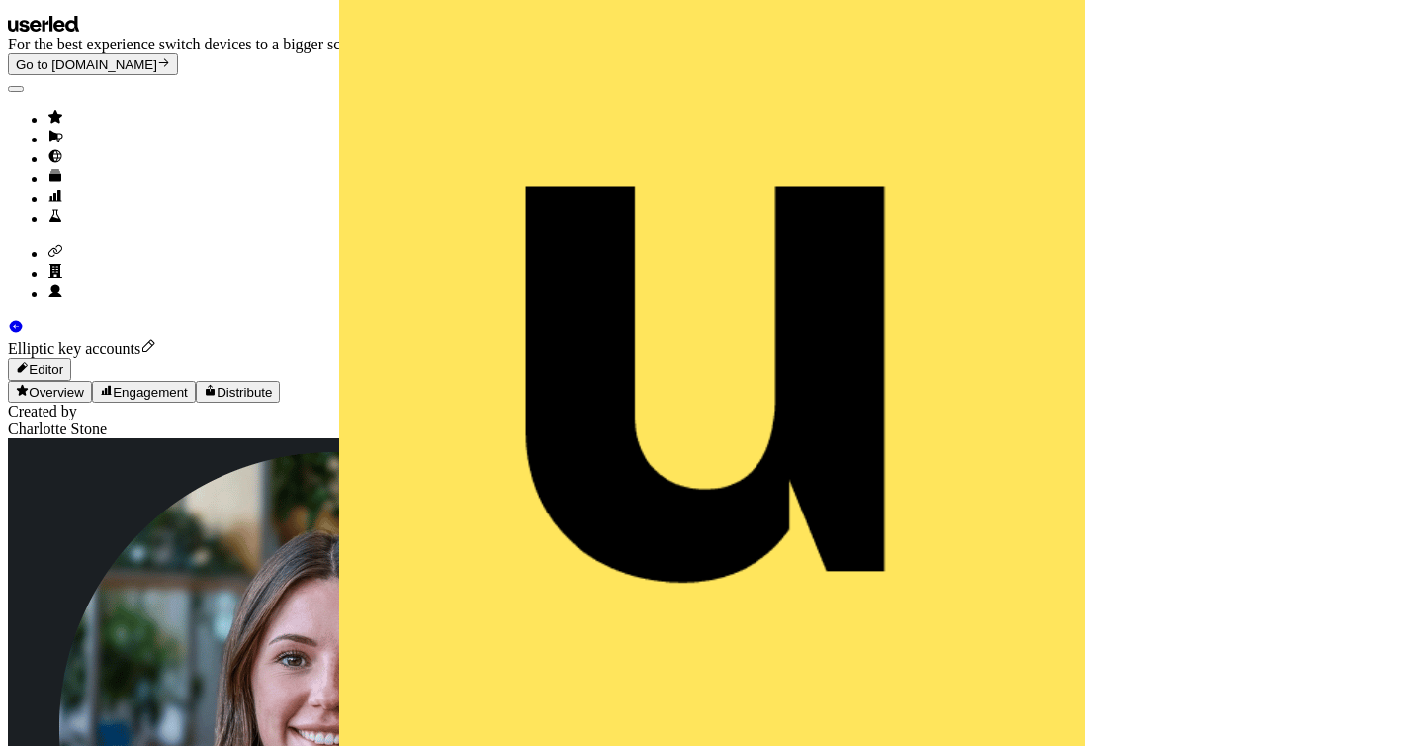
scroll to position [0, 0]
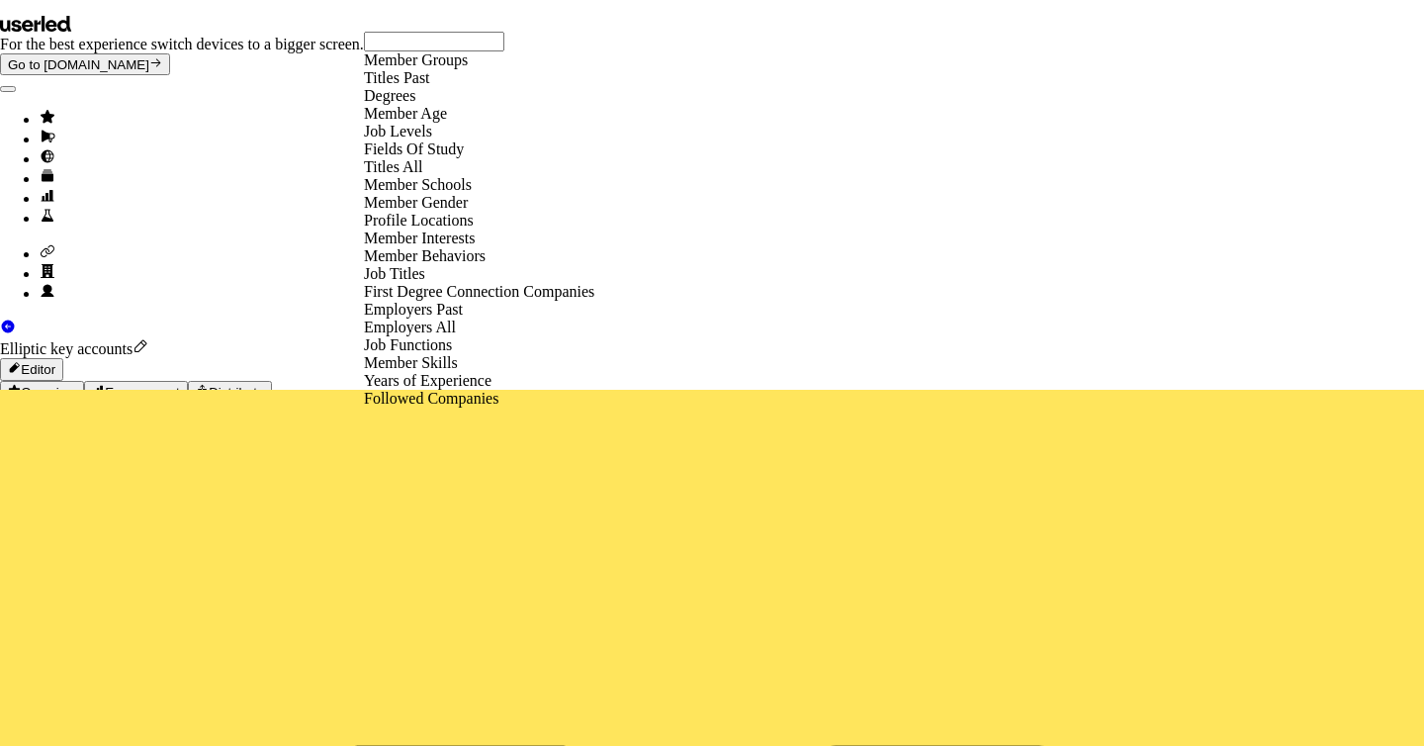
scroll to position [310, 0]
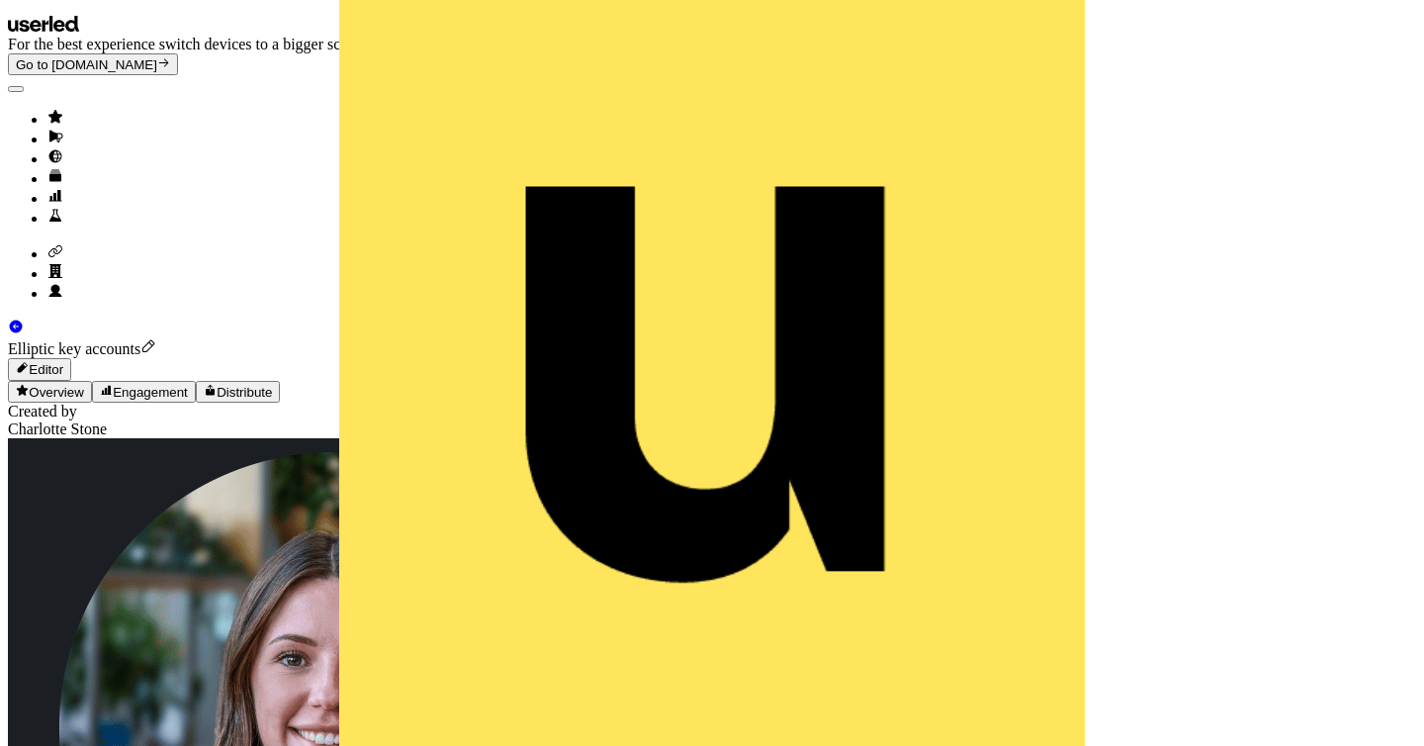
scroll to position [0, 0]
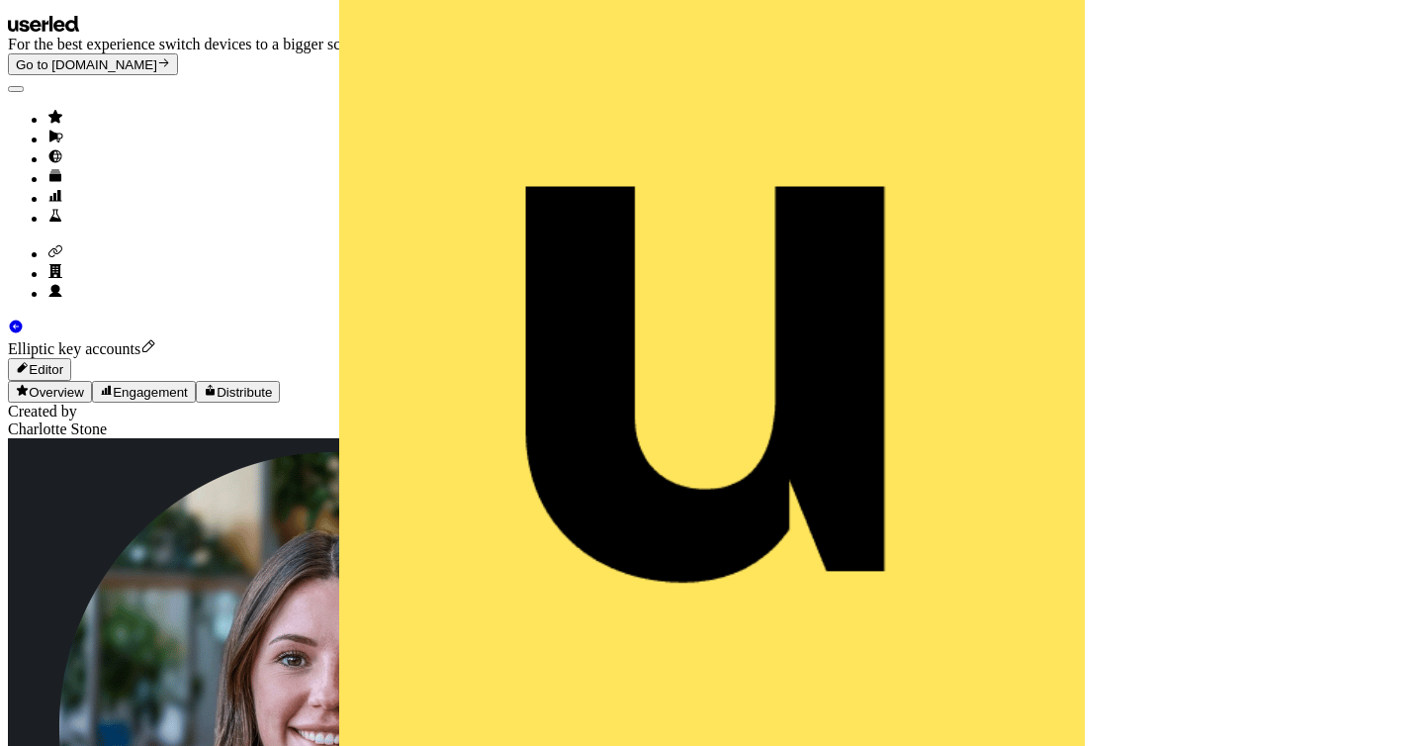
scroll to position [0, 565]
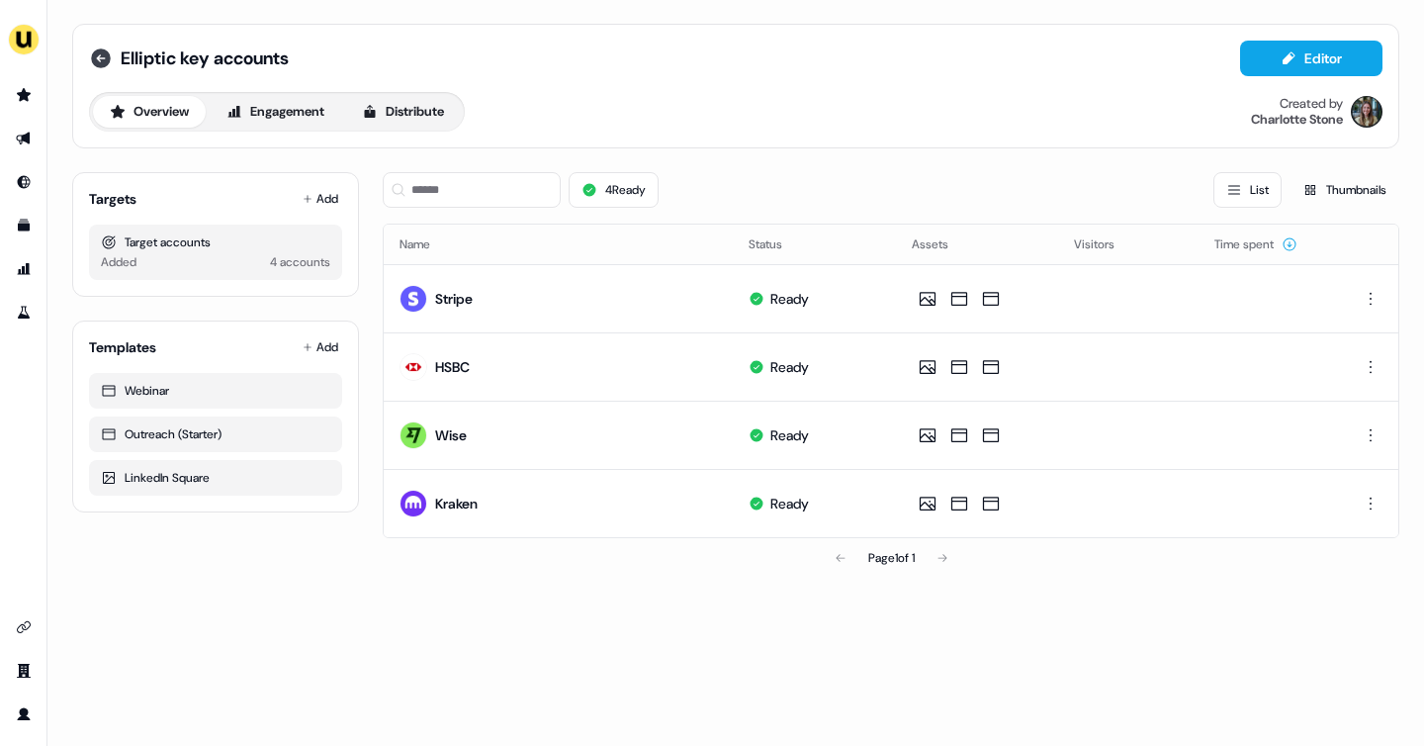
click at [101, 58] on icon at bounding box center [101, 58] width 24 height 24
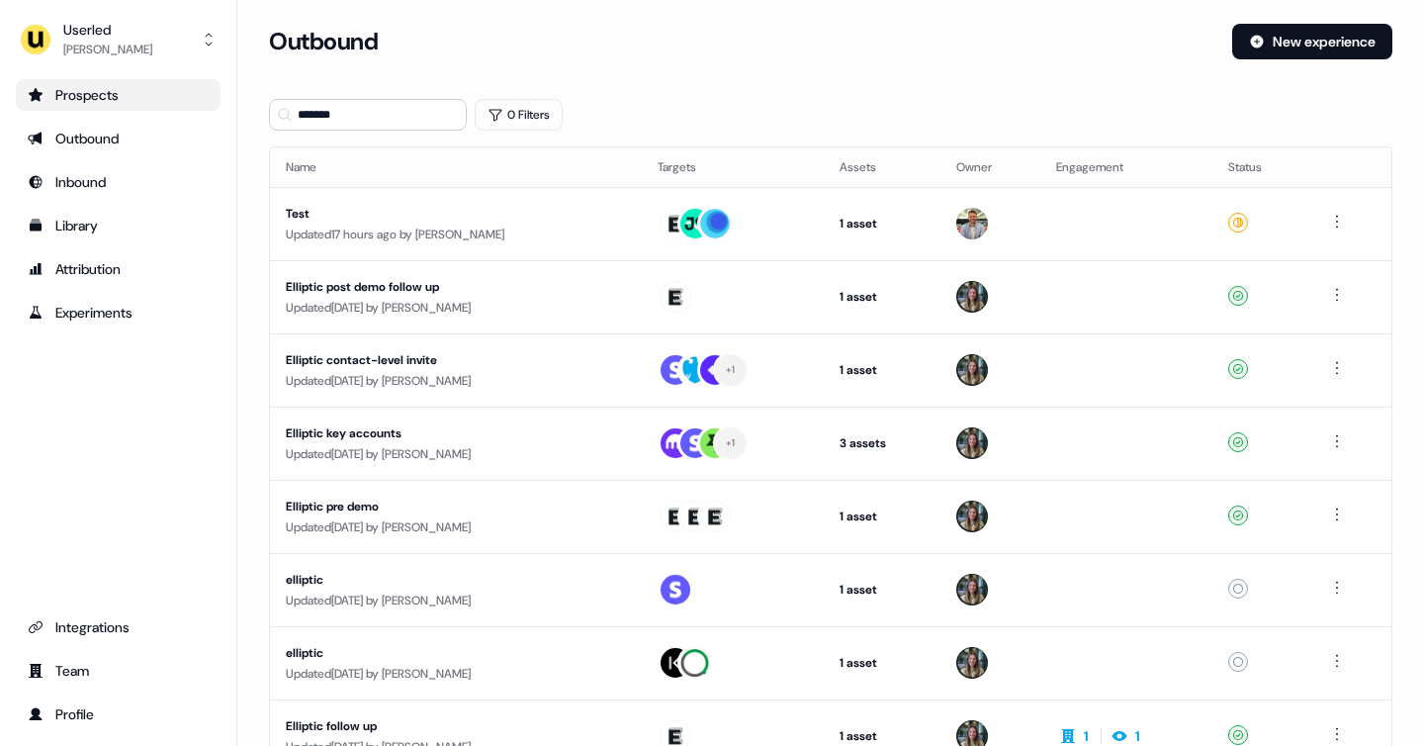
click at [113, 105] on link "Prospects" at bounding box center [118, 95] width 205 height 32
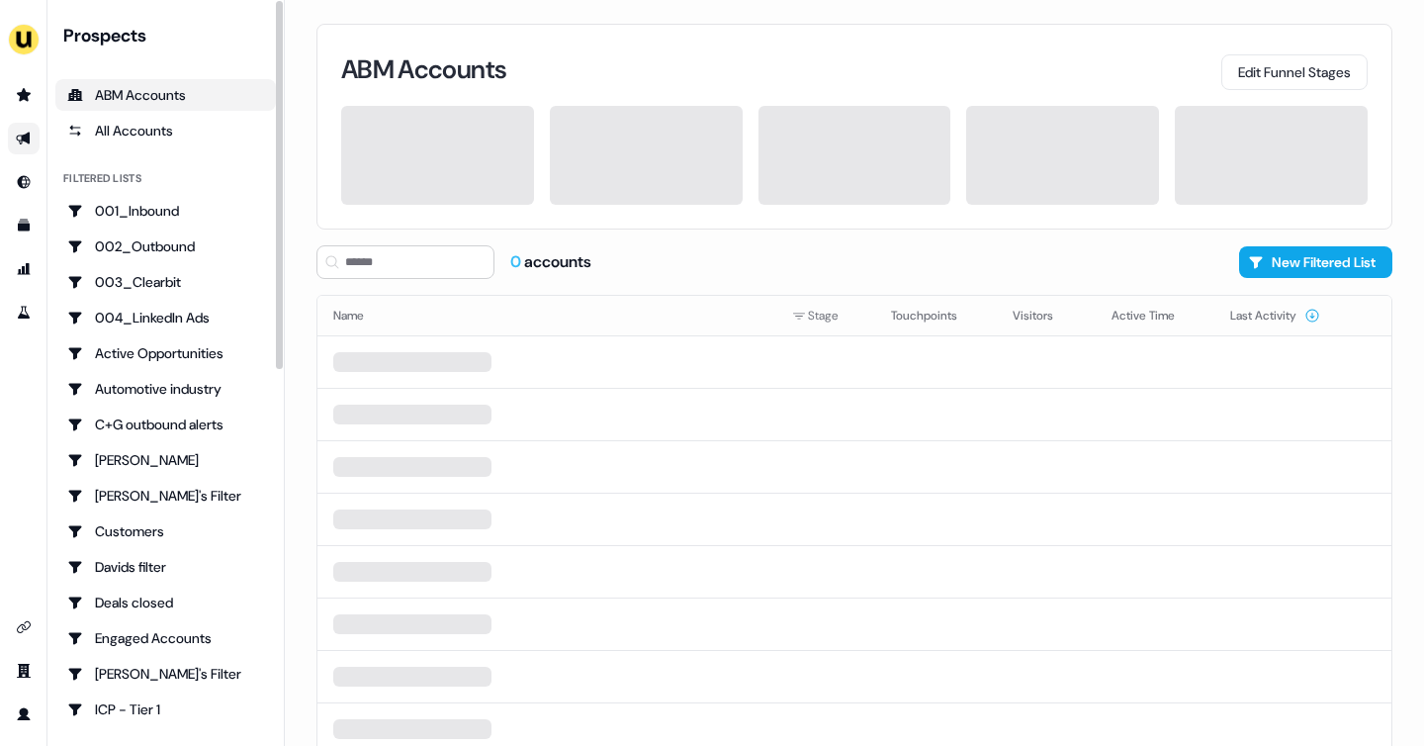
click at [12, 130] on link "Go to outbound experience" at bounding box center [24, 139] width 32 height 32
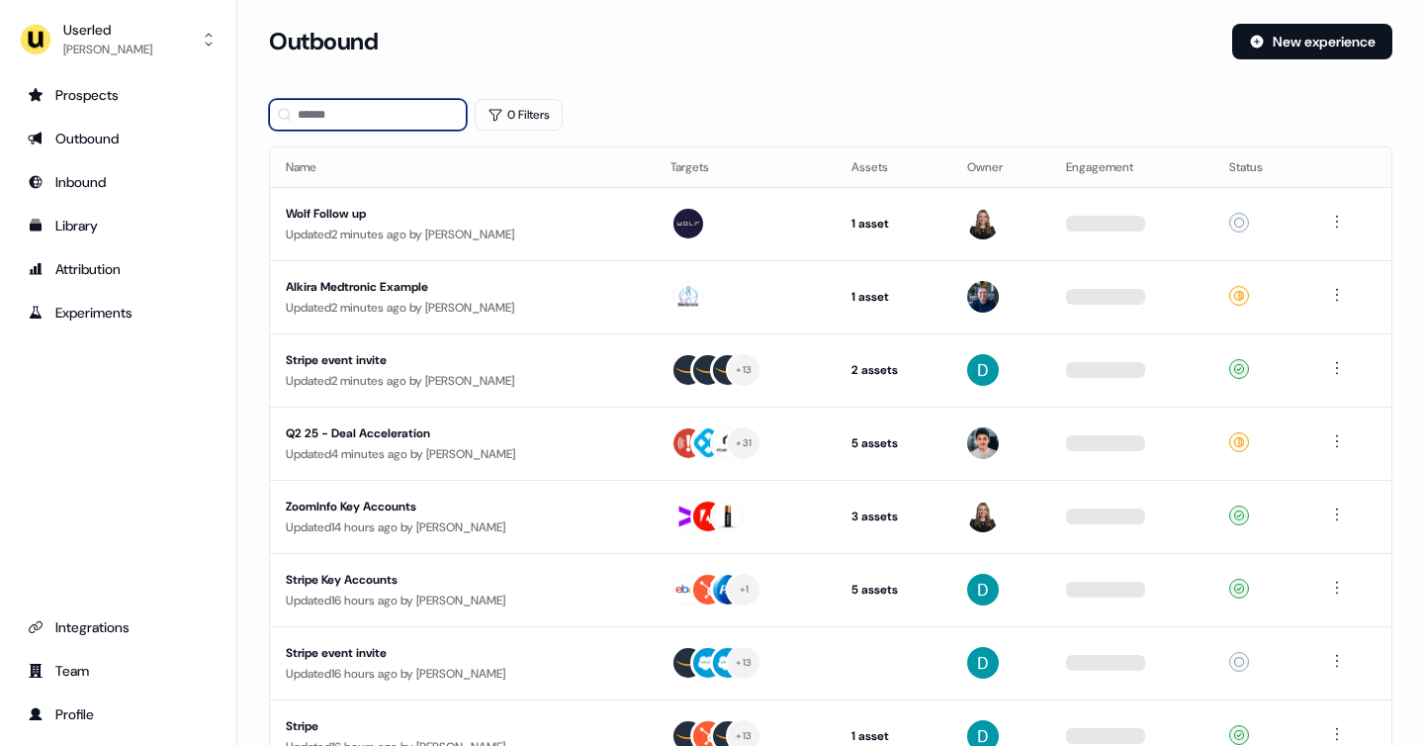
click at [336, 108] on input at bounding box center [368, 115] width 198 height 32
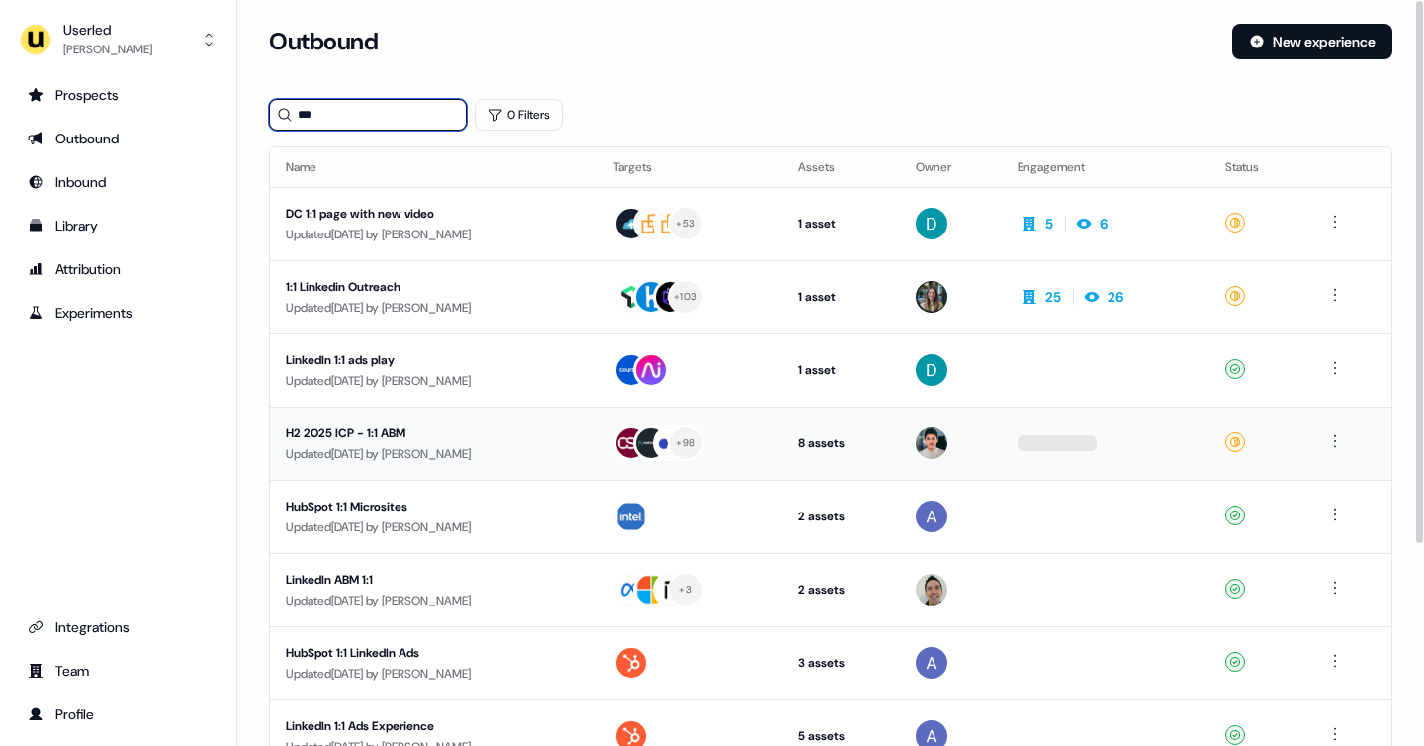
type input "***"
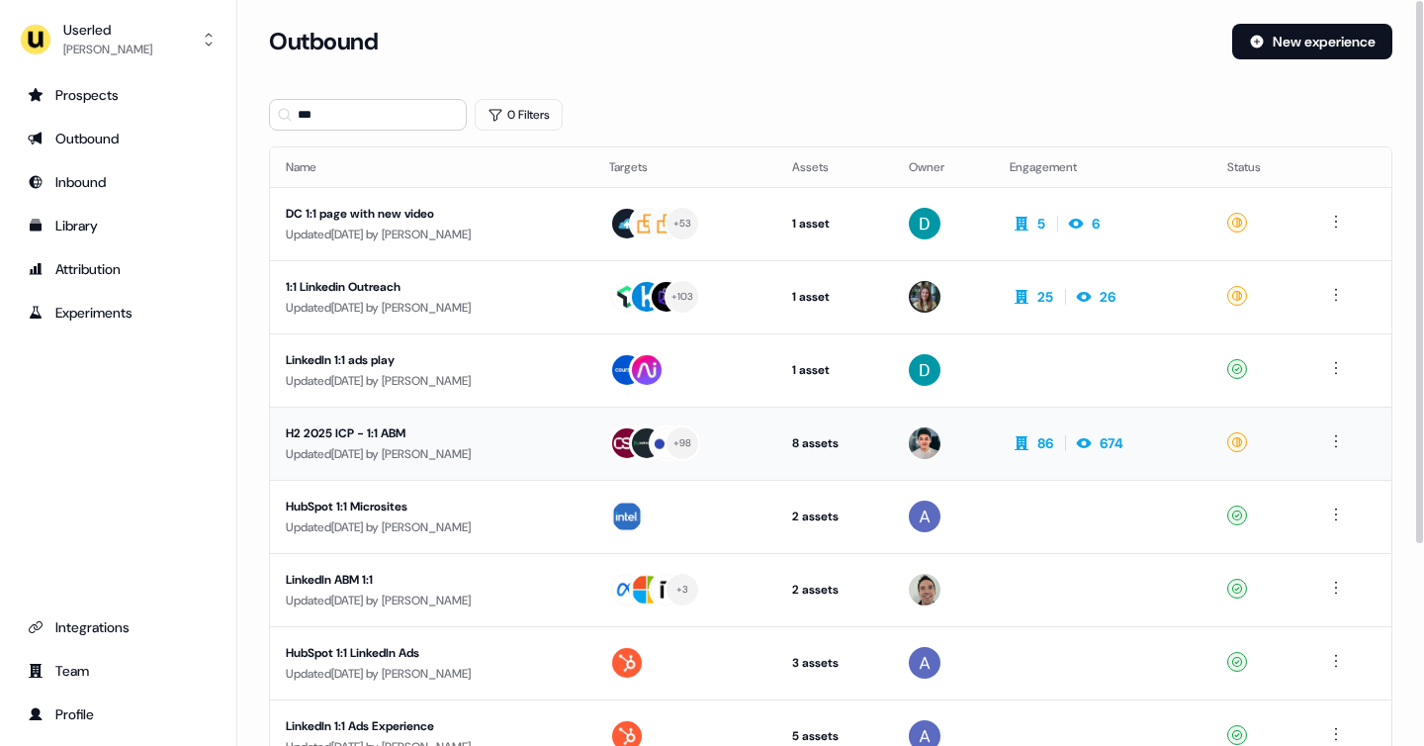
click at [453, 428] on div "H2 2025 ICP - 1:1 ABM" at bounding box center [432, 433] width 292 height 20
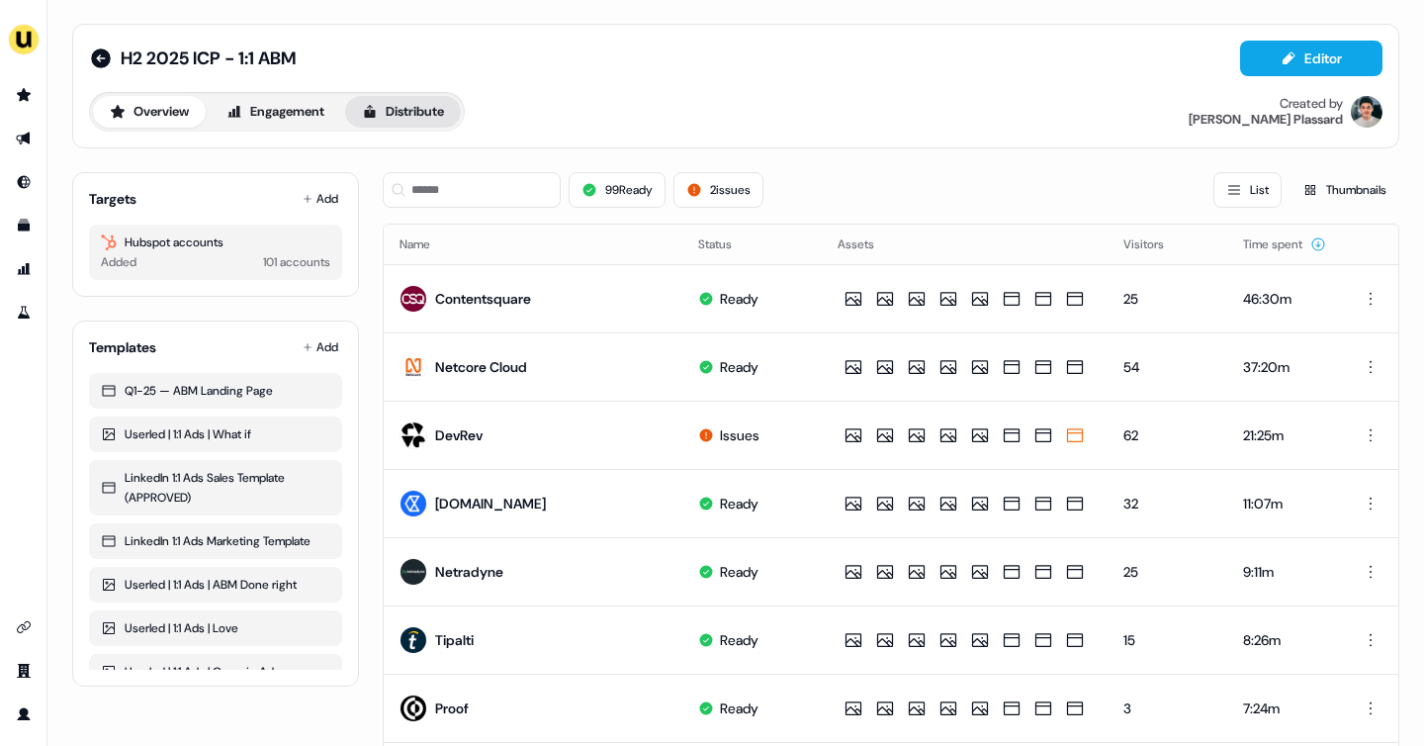
click at [434, 103] on button "Distribute" at bounding box center [403, 112] width 116 height 32
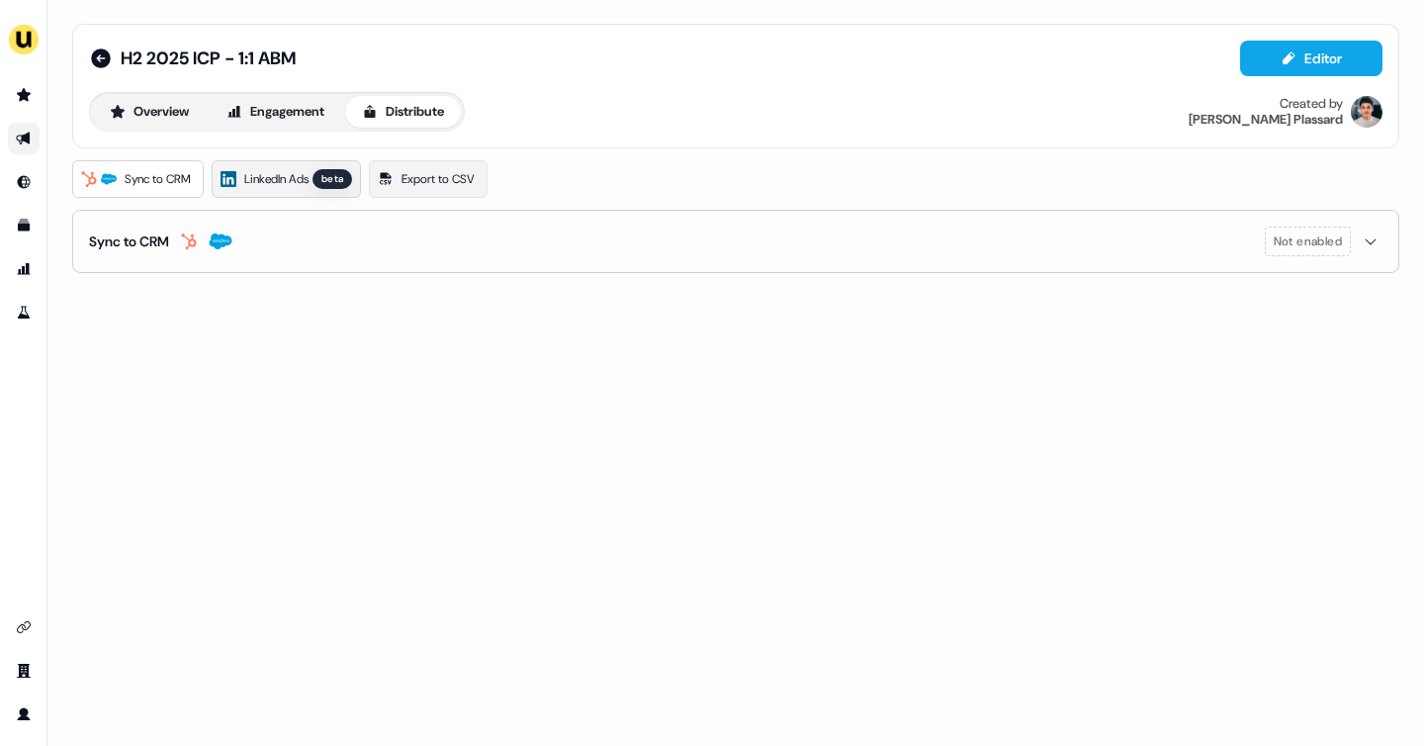
click at [255, 193] on link "LinkedIn Ads beta" at bounding box center [286, 179] width 149 height 38
click at [280, 189] on link "LinkedIn Ads beta" at bounding box center [286, 179] width 149 height 38
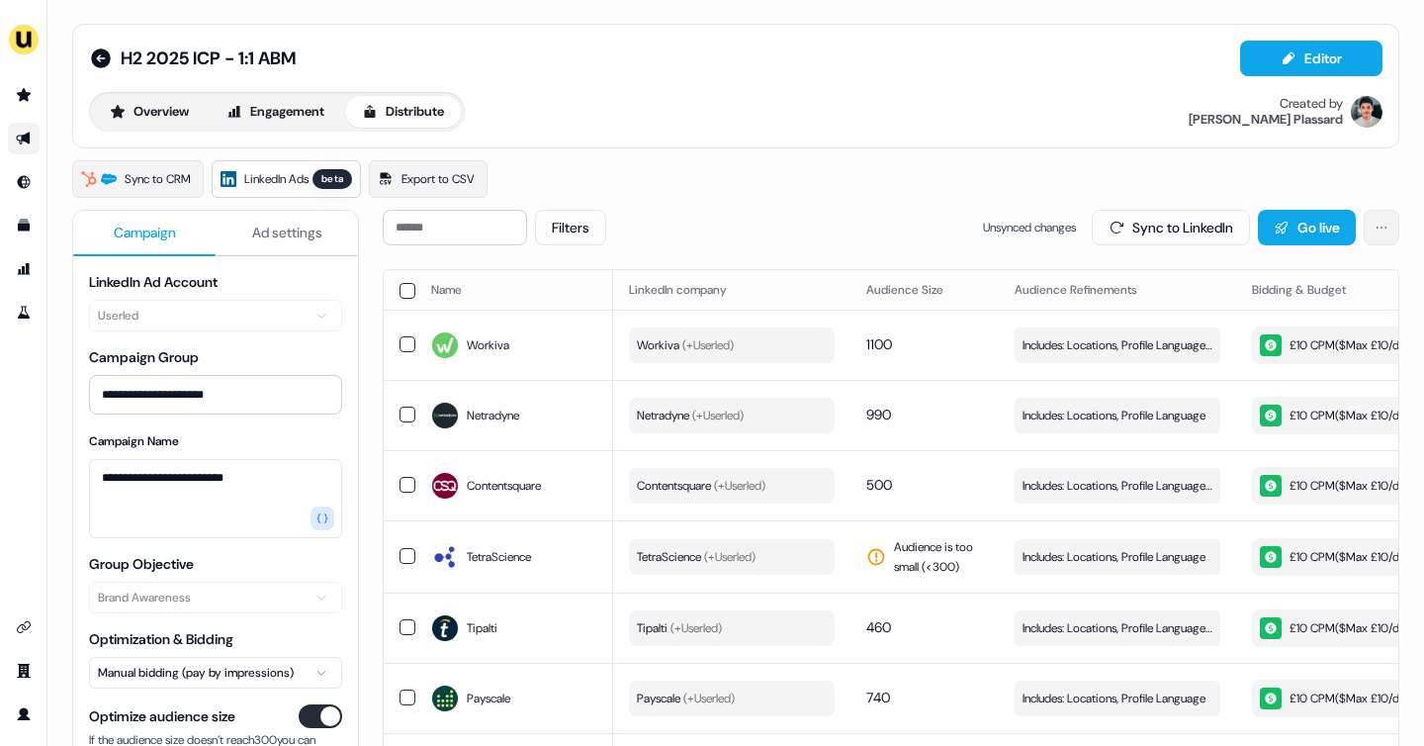
click at [1384, 234] on html "**********" at bounding box center [712, 373] width 1424 height 746
click at [1326, 262] on link "View Campaign Group" at bounding box center [1315, 270] width 136 height 32
click at [134, 111] on button "Overview" at bounding box center [149, 112] width 113 height 32
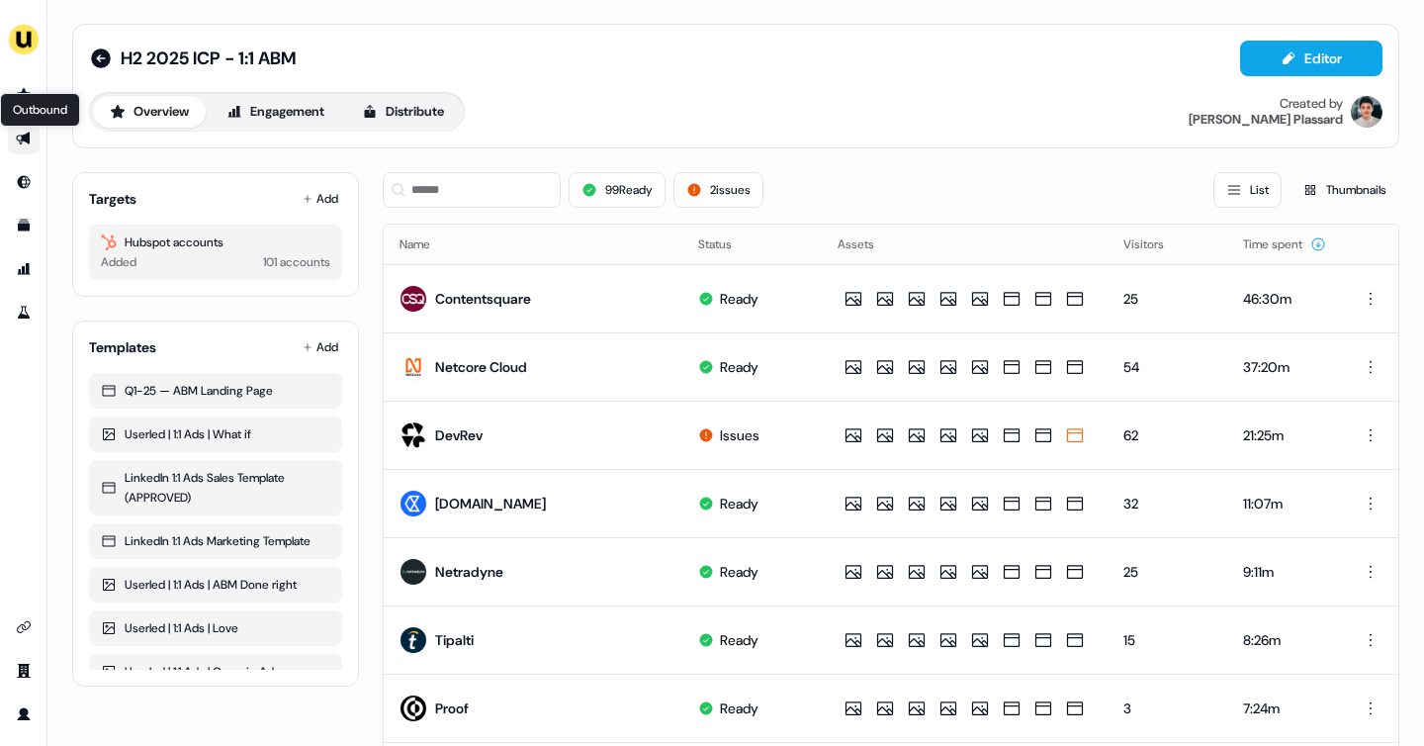
click at [24, 139] on icon "Go to outbound experience" at bounding box center [23, 138] width 14 height 13
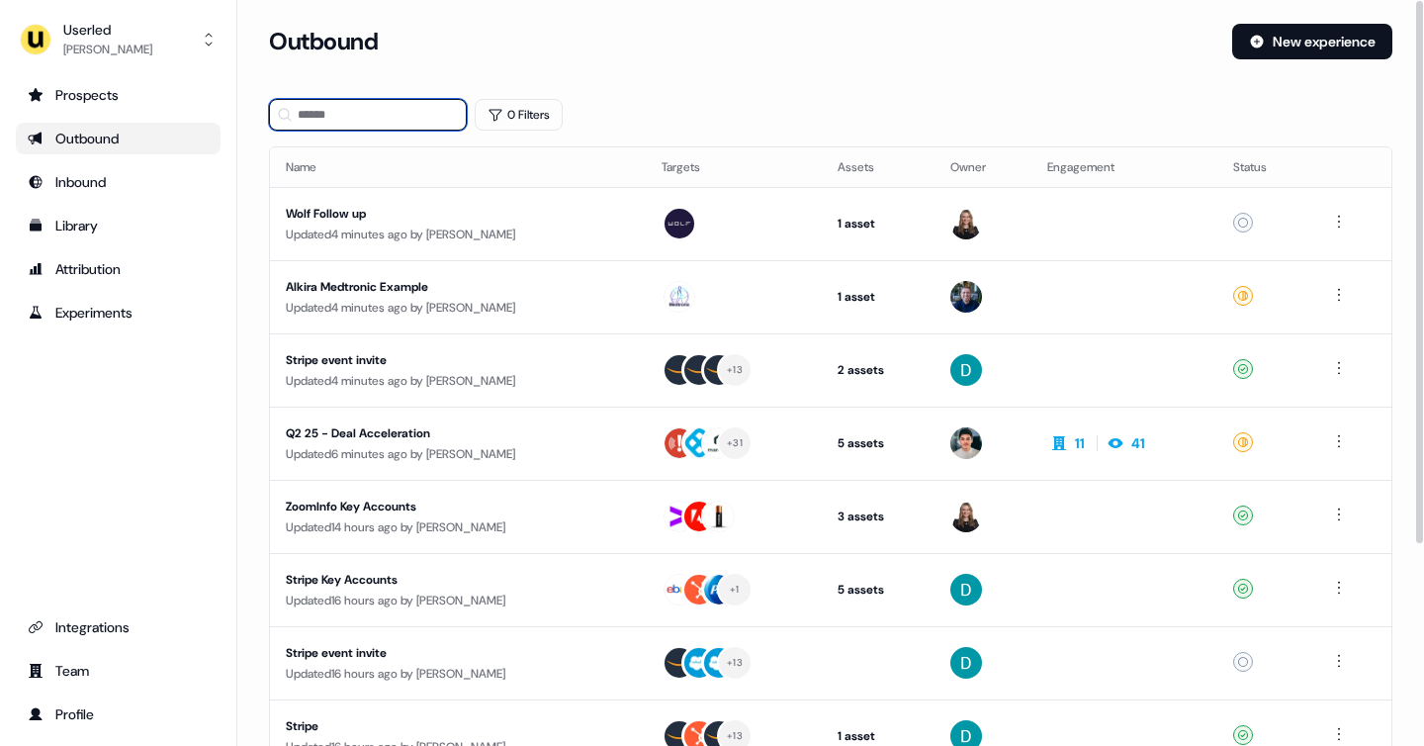
click at [310, 117] on input at bounding box center [368, 115] width 198 height 32
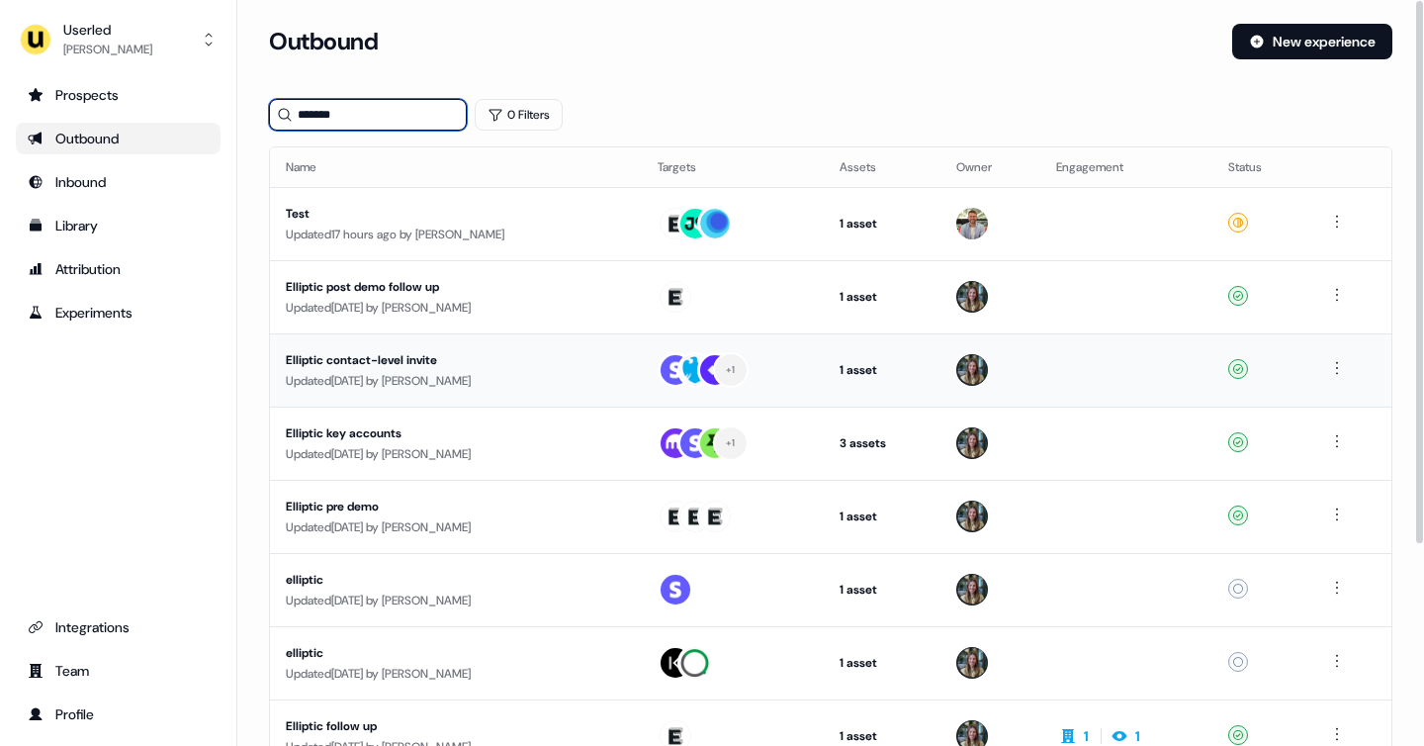
type input "*******"
click at [396, 376] on div "Updated 20 days ago by Yann Sarfati" at bounding box center [456, 381] width 340 height 20
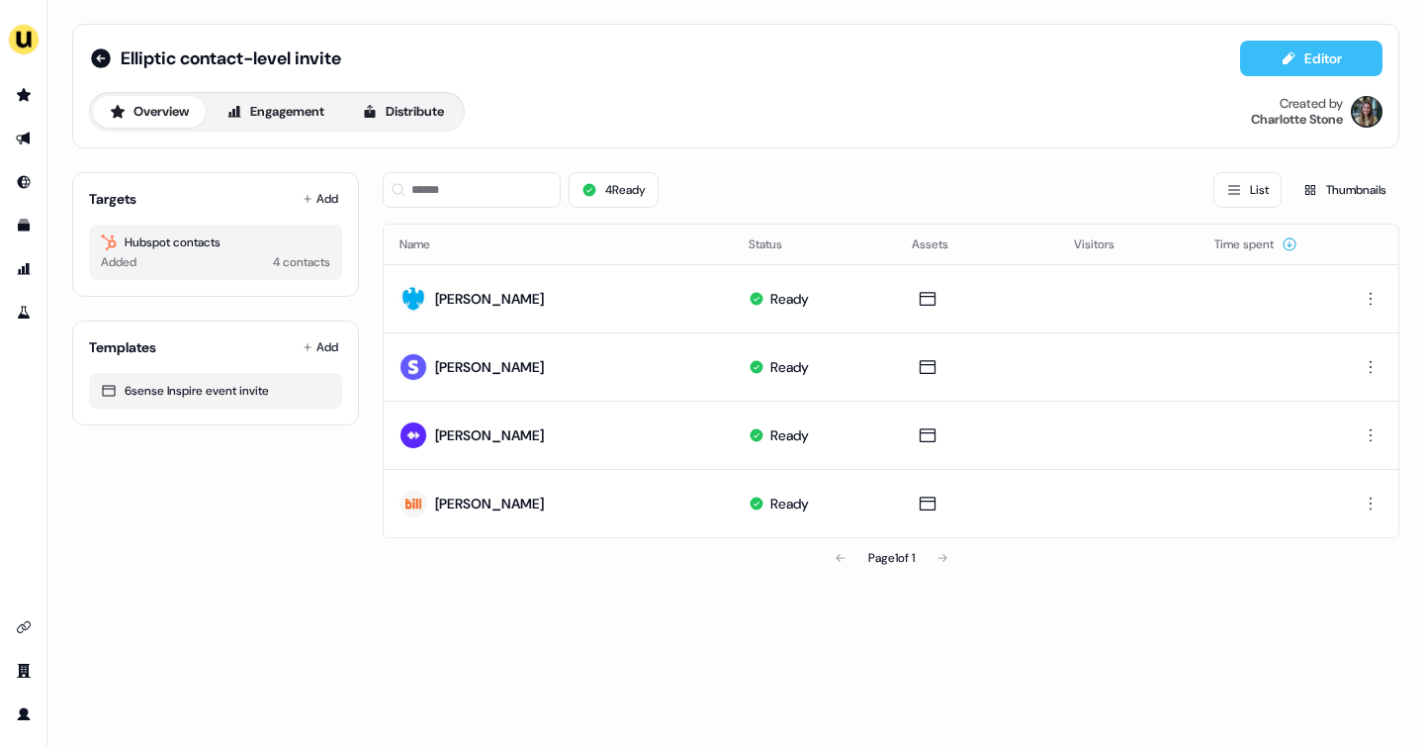
click at [1292, 61] on icon at bounding box center [1288, 58] width 16 height 16
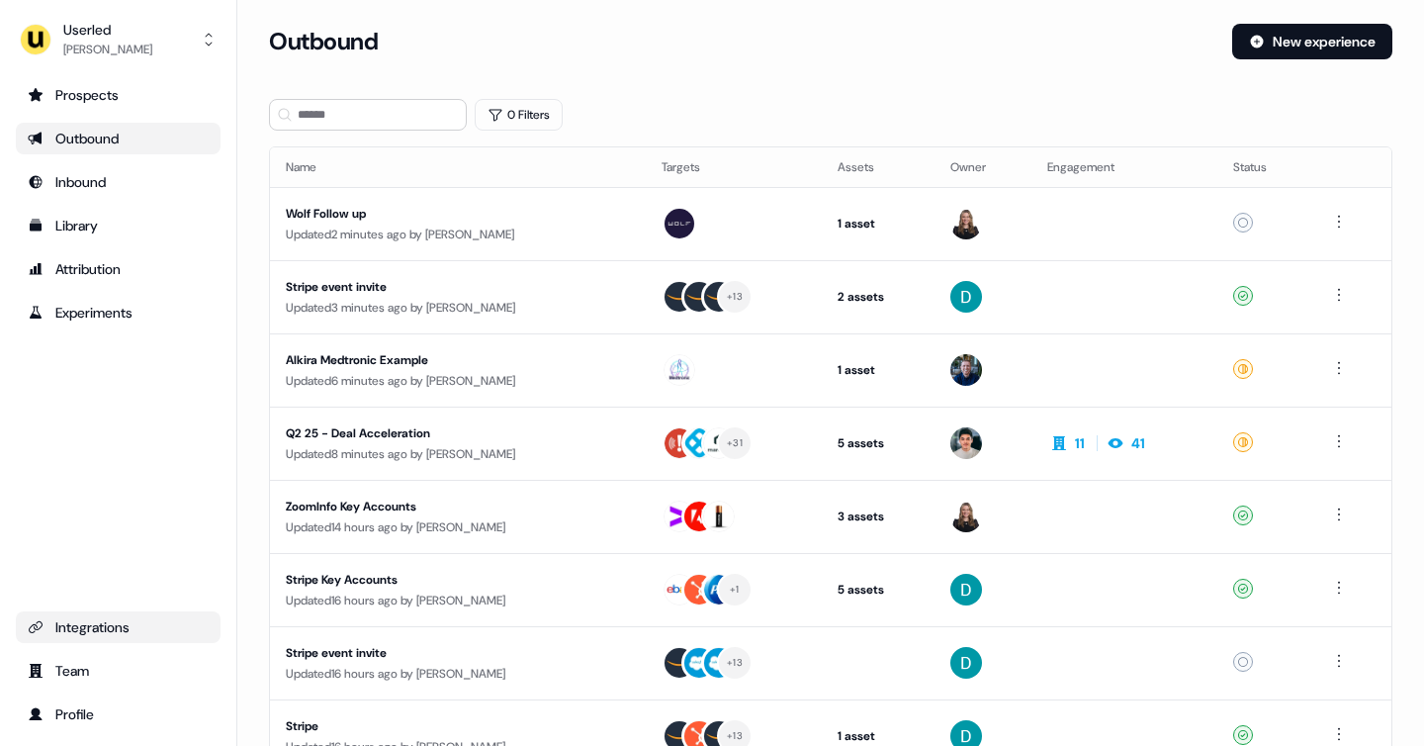
click at [96, 628] on div "Integrations" at bounding box center [118, 627] width 181 height 20
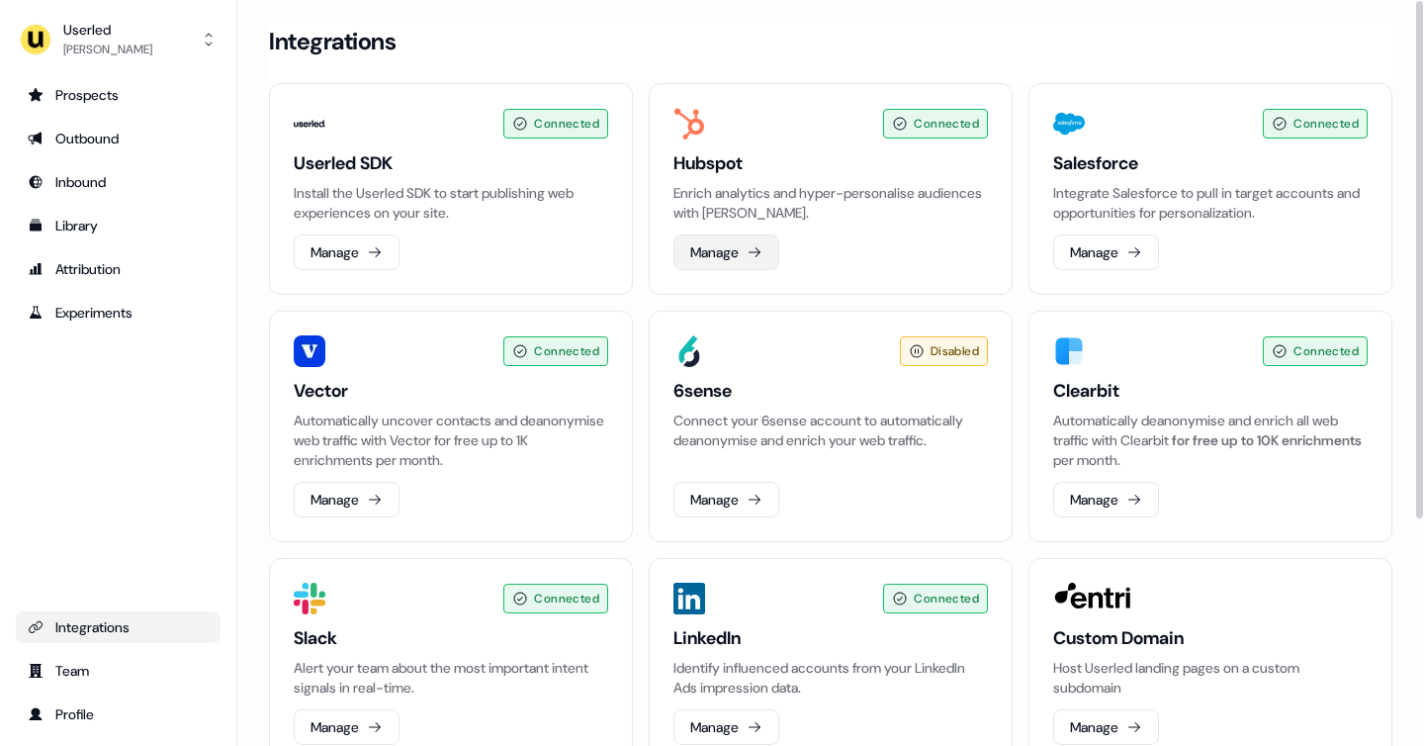
click at [748, 262] on button "Manage" at bounding box center [726, 252] width 106 height 36
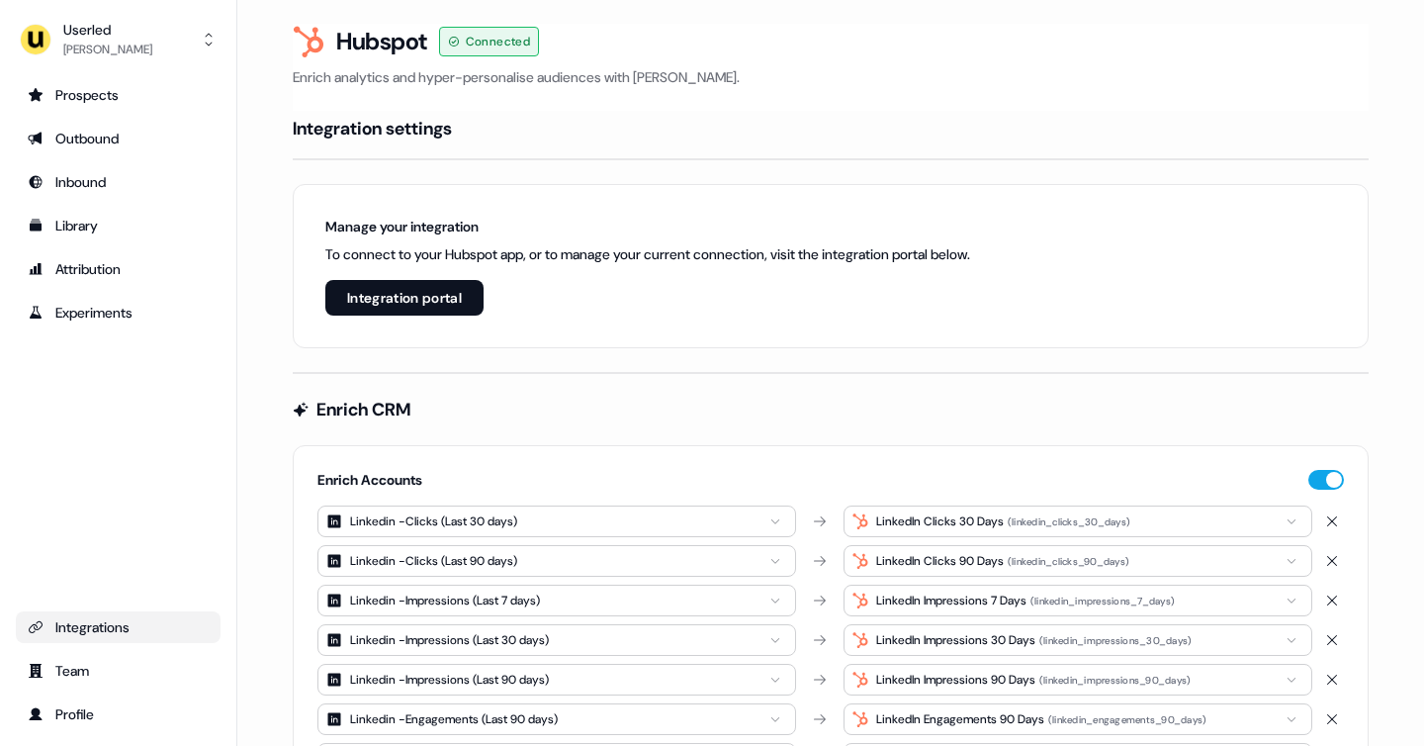
click at [103, 622] on div "Integrations" at bounding box center [118, 627] width 181 height 20
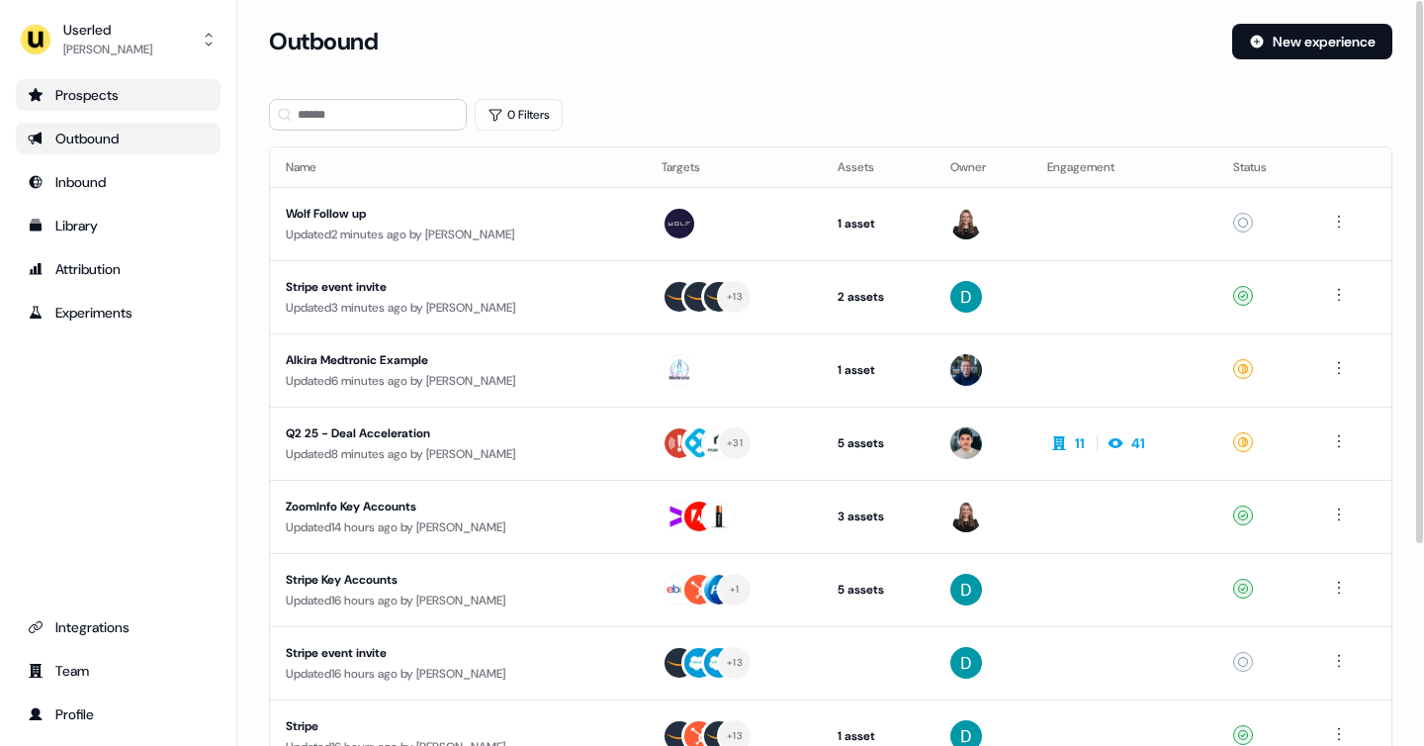
click at [102, 89] on div "Prospects" at bounding box center [118, 95] width 181 height 20
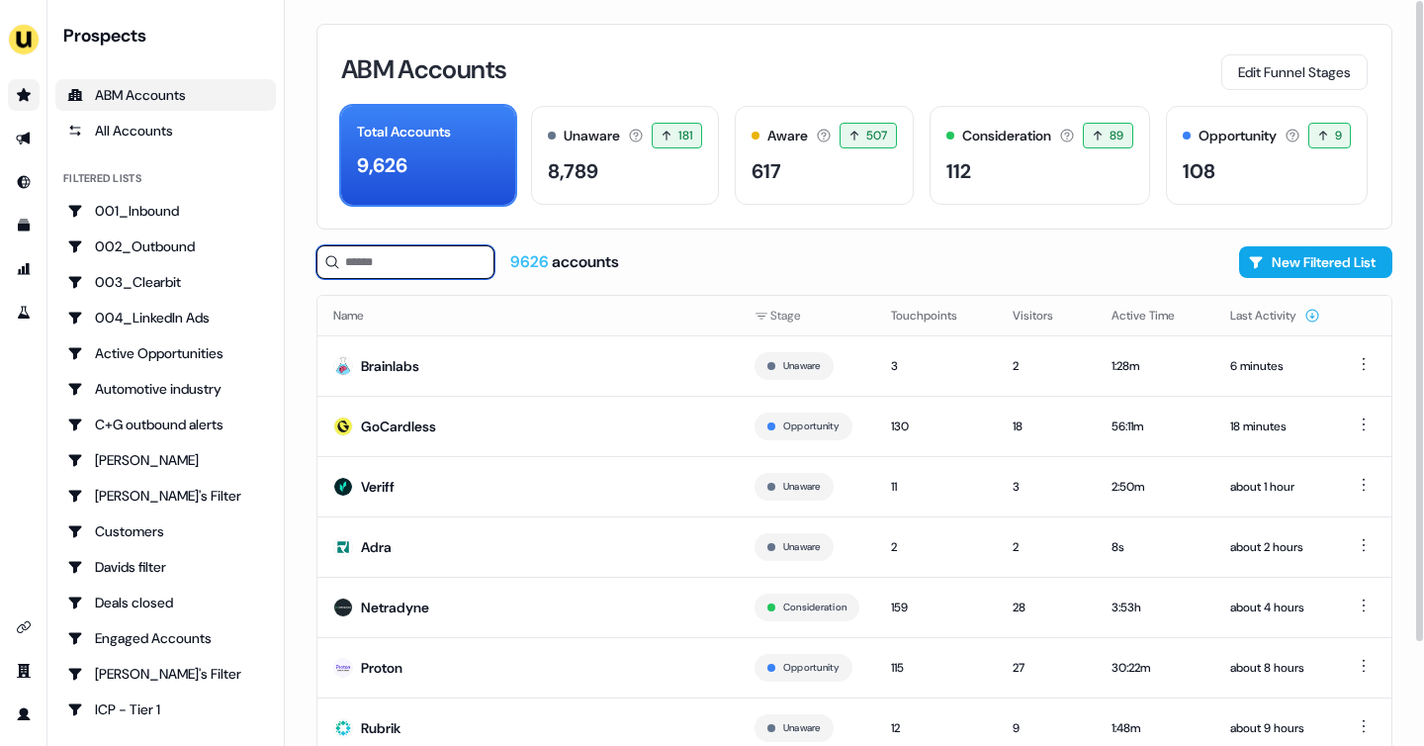
click at [393, 269] on input at bounding box center [405, 262] width 178 height 34
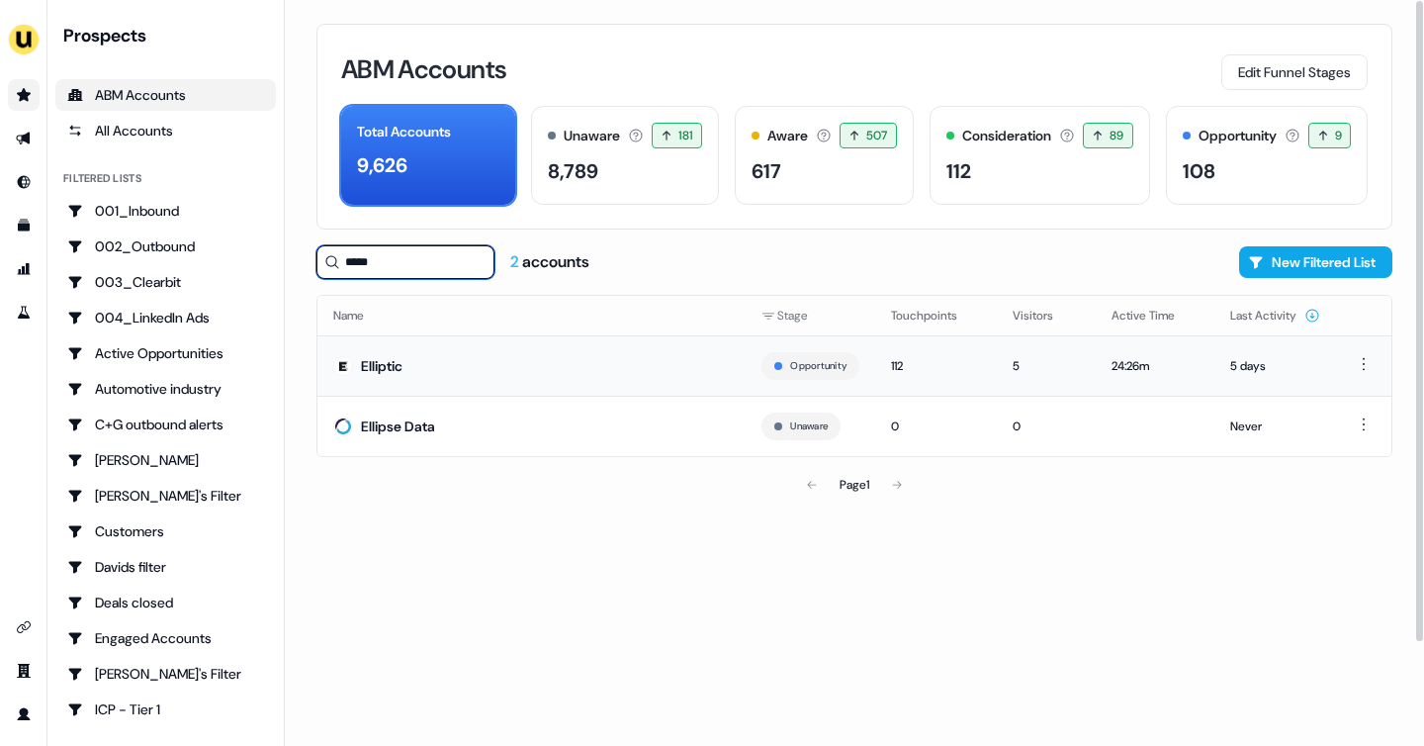
type input "*****"
click at [413, 359] on td "Elliptic" at bounding box center [531, 365] width 428 height 60
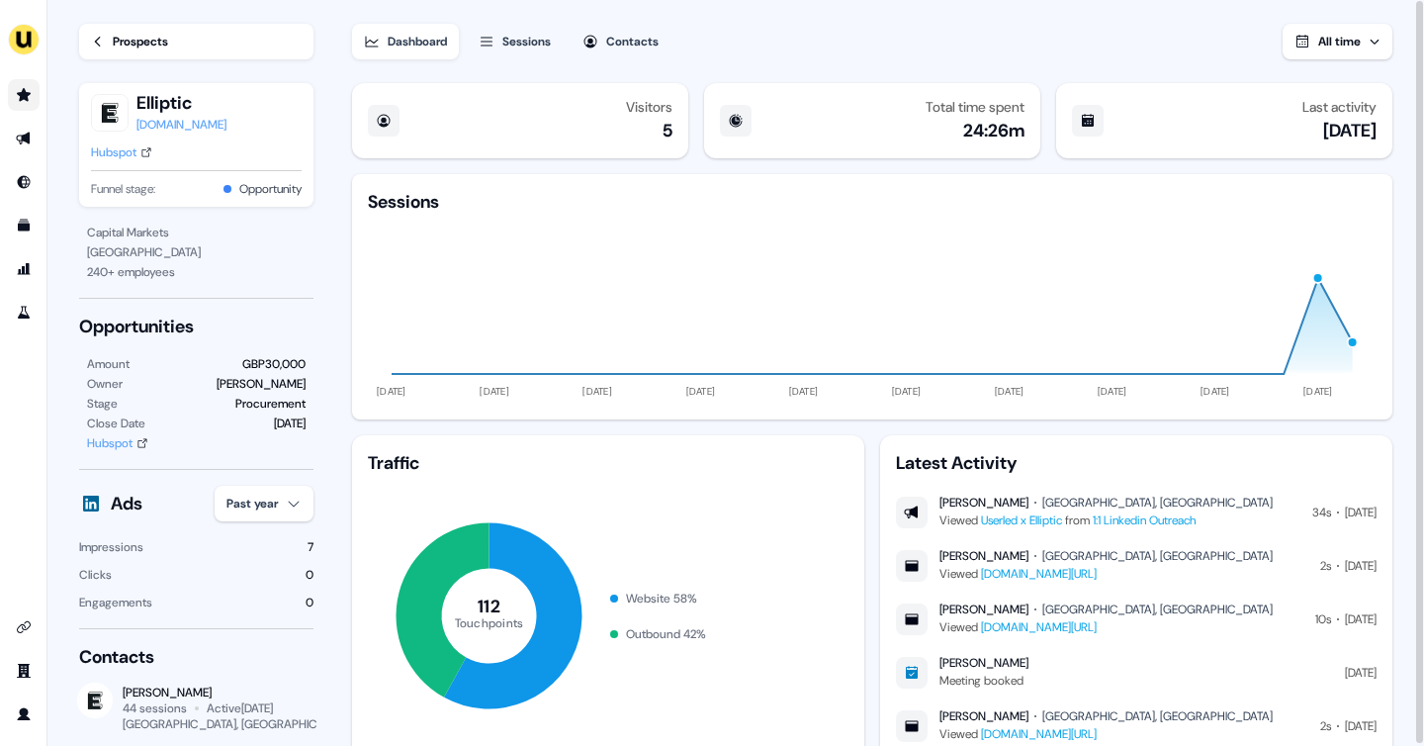
click at [1334, 47] on span "All time" at bounding box center [1339, 42] width 43 height 16
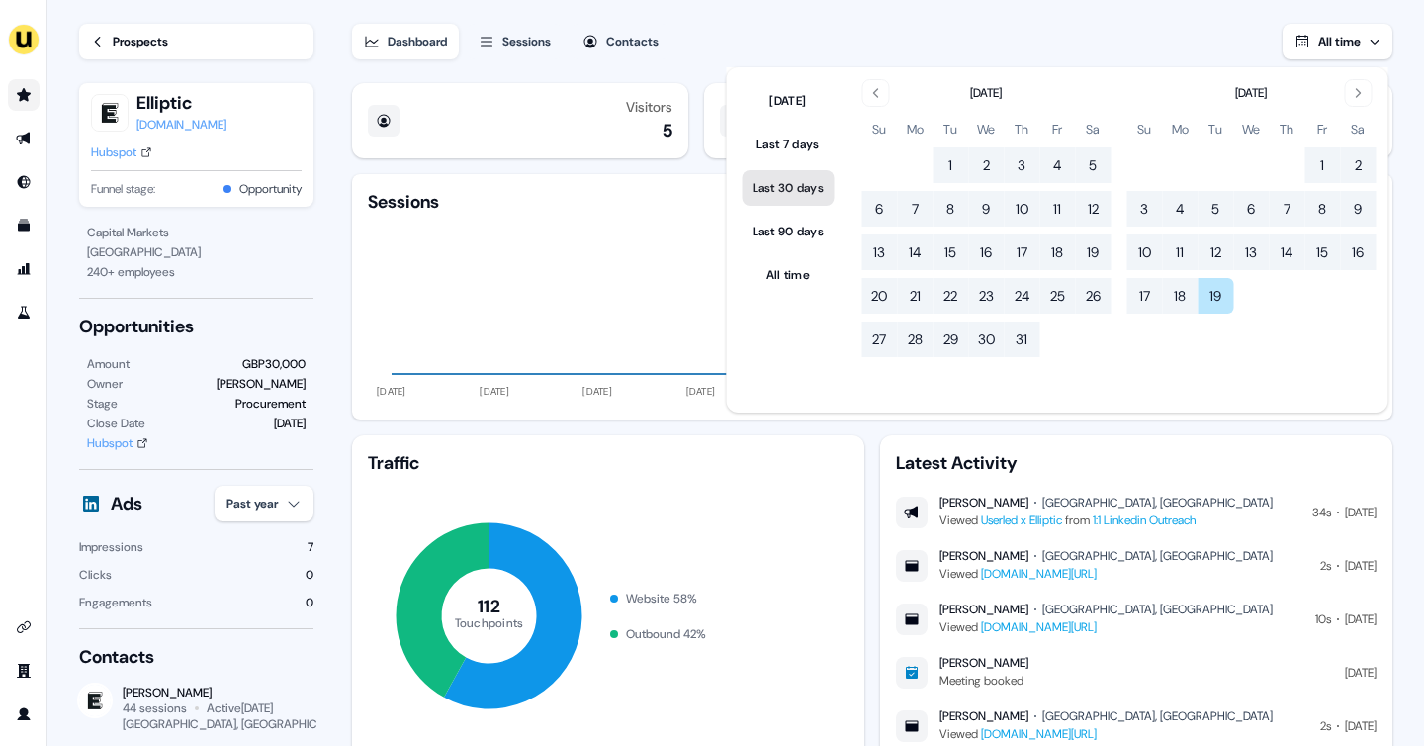
click at [795, 181] on button "Last 30 days" at bounding box center [789, 188] width 92 height 36
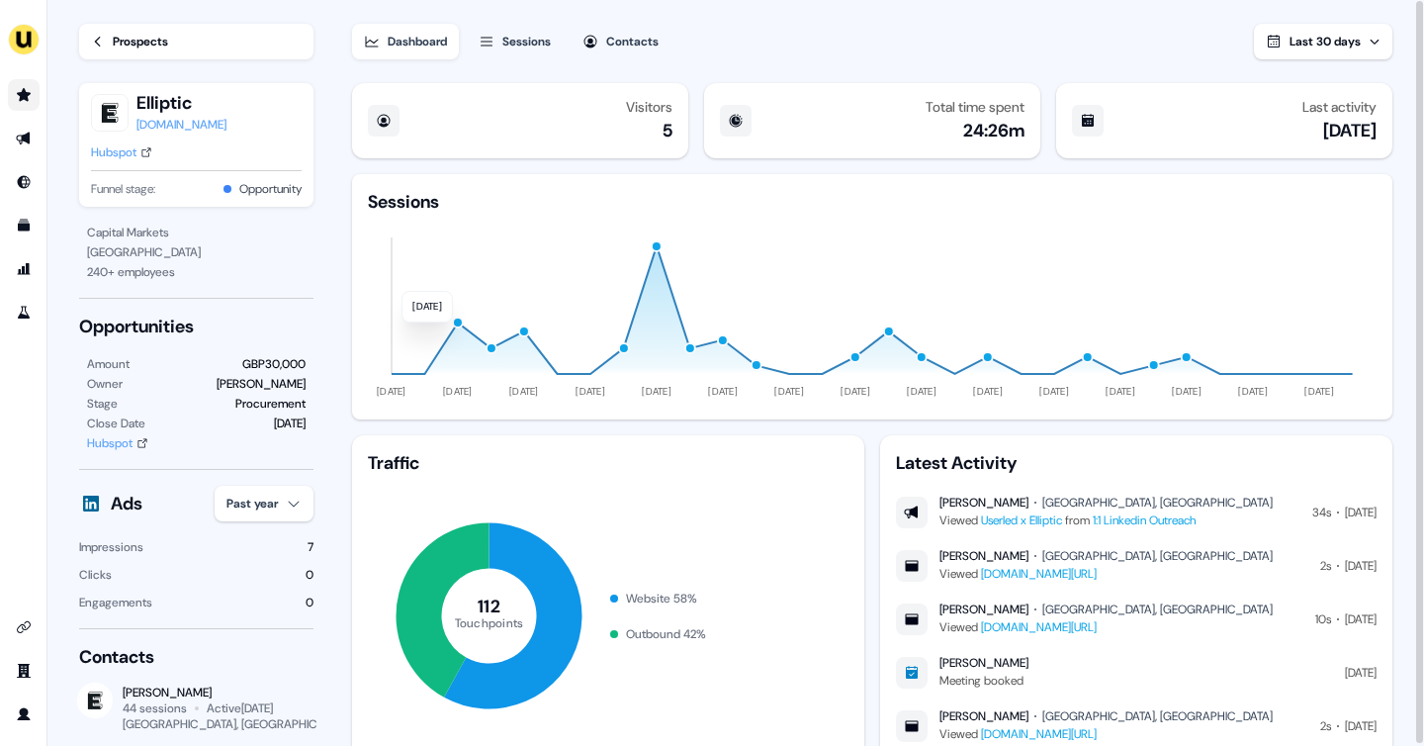
click at [697, 234] on icon "21 Jul 23 Jul 25 Jul 27 Jul 29 Jul 31 Jul 02 Aug 04 Aug 06 Aug 08 Aug 10 Aug 12…" at bounding box center [872, 309] width 1009 height 190
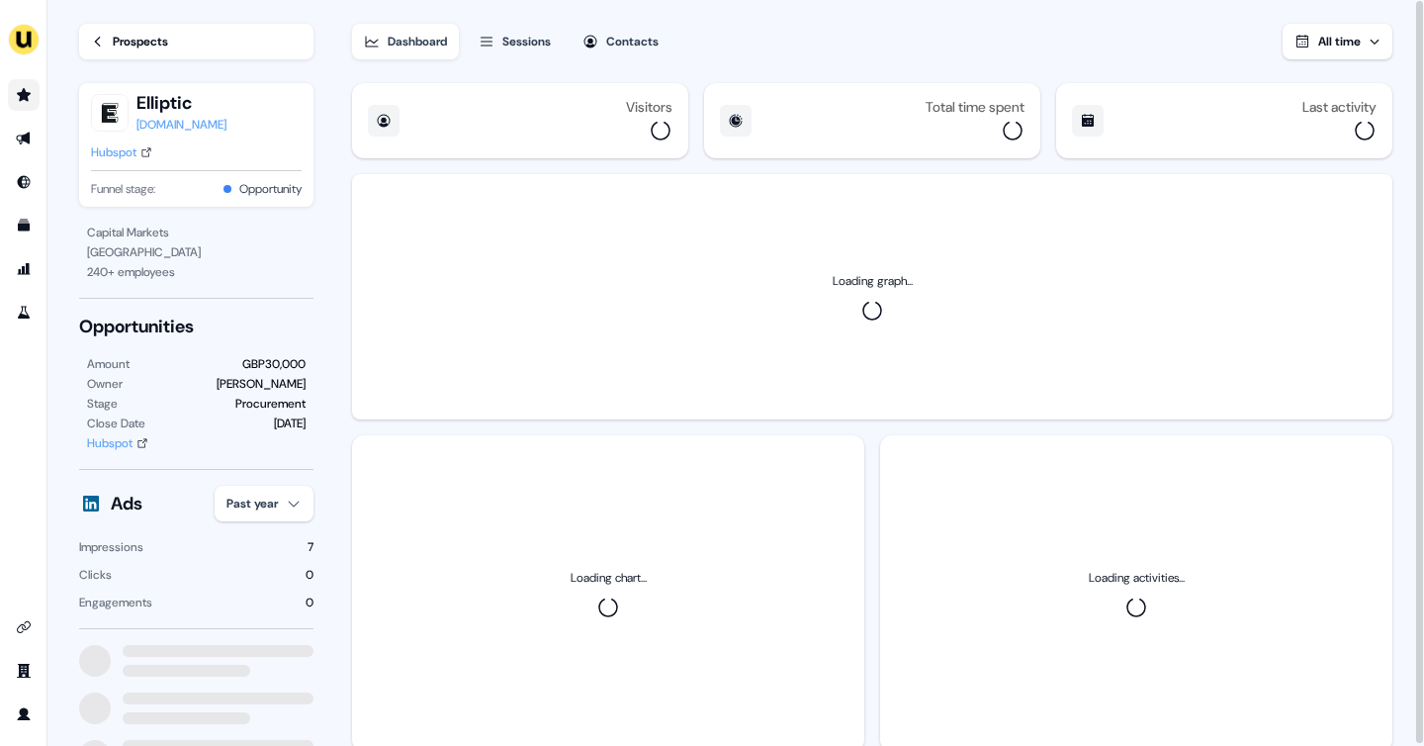
click at [14, 95] on link "Go to prospects" at bounding box center [24, 95] width 32 height 32
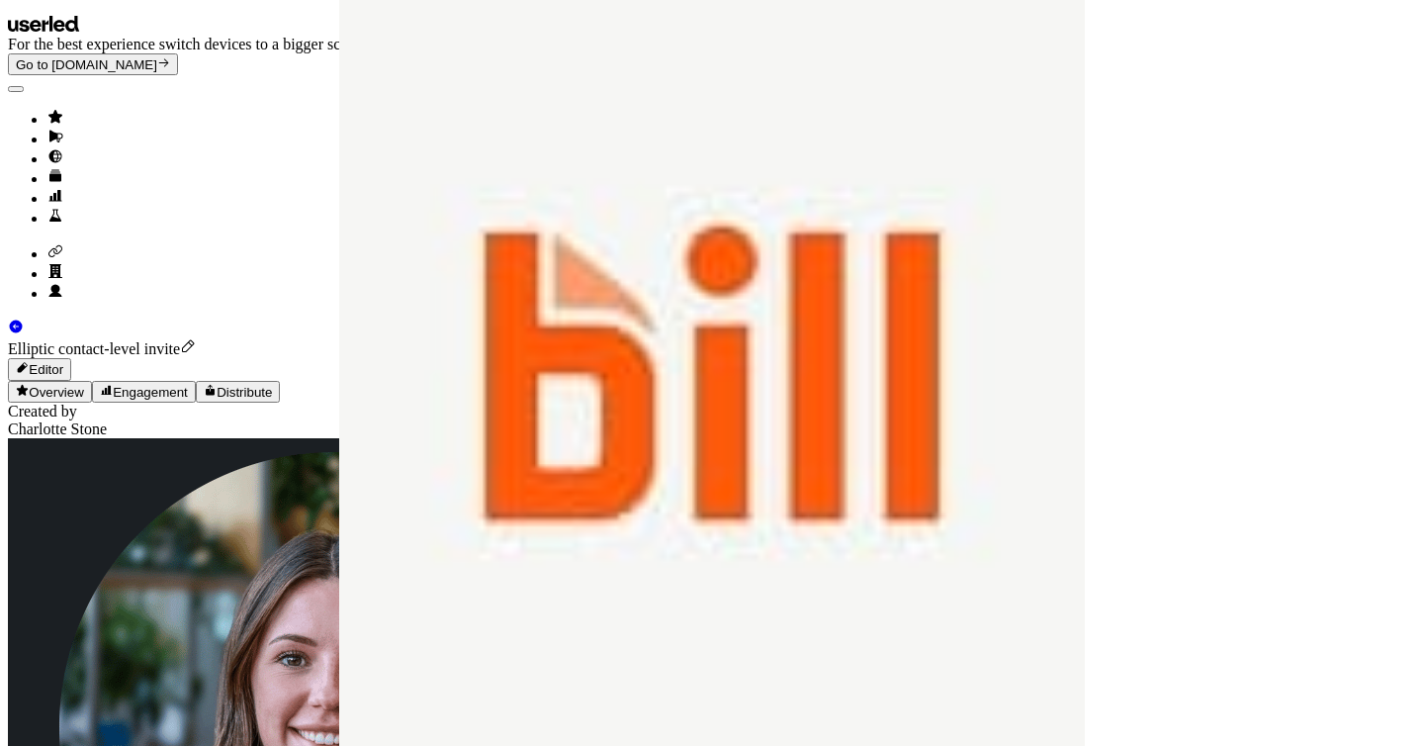
click at [23, 320] on icon at bounding box center [16, 326] width 13 height 13
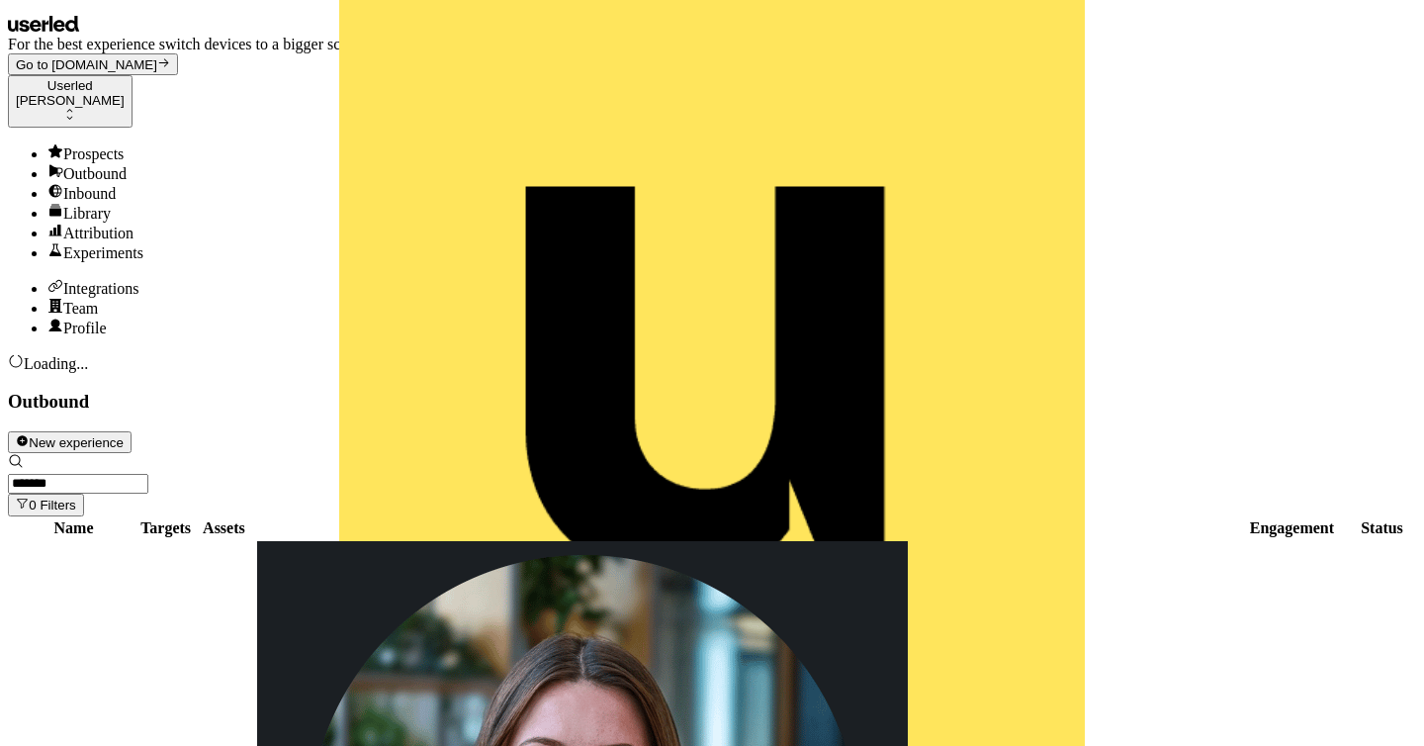
scroll to position [36, 0]
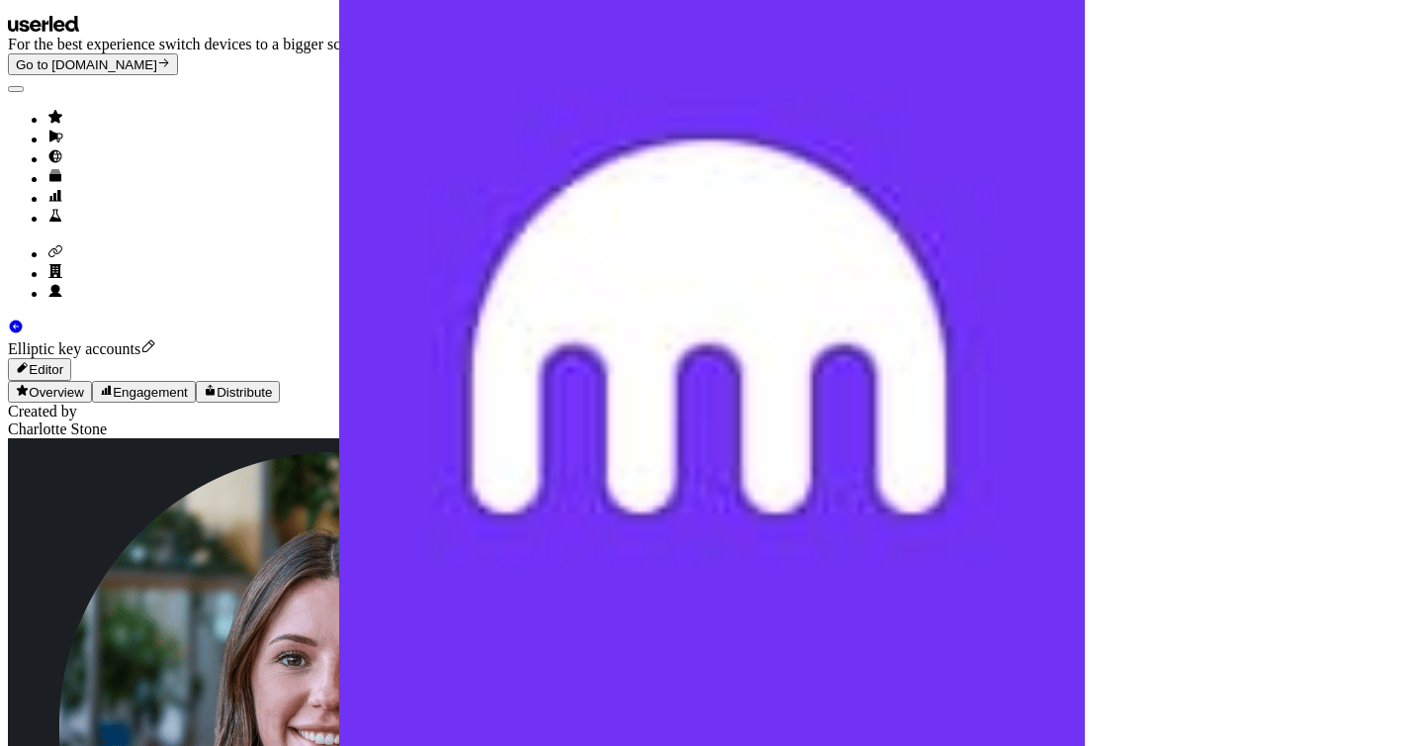
click at [71, 358] on button "Editor" at bounding box center [39, 369] width 63 height 22
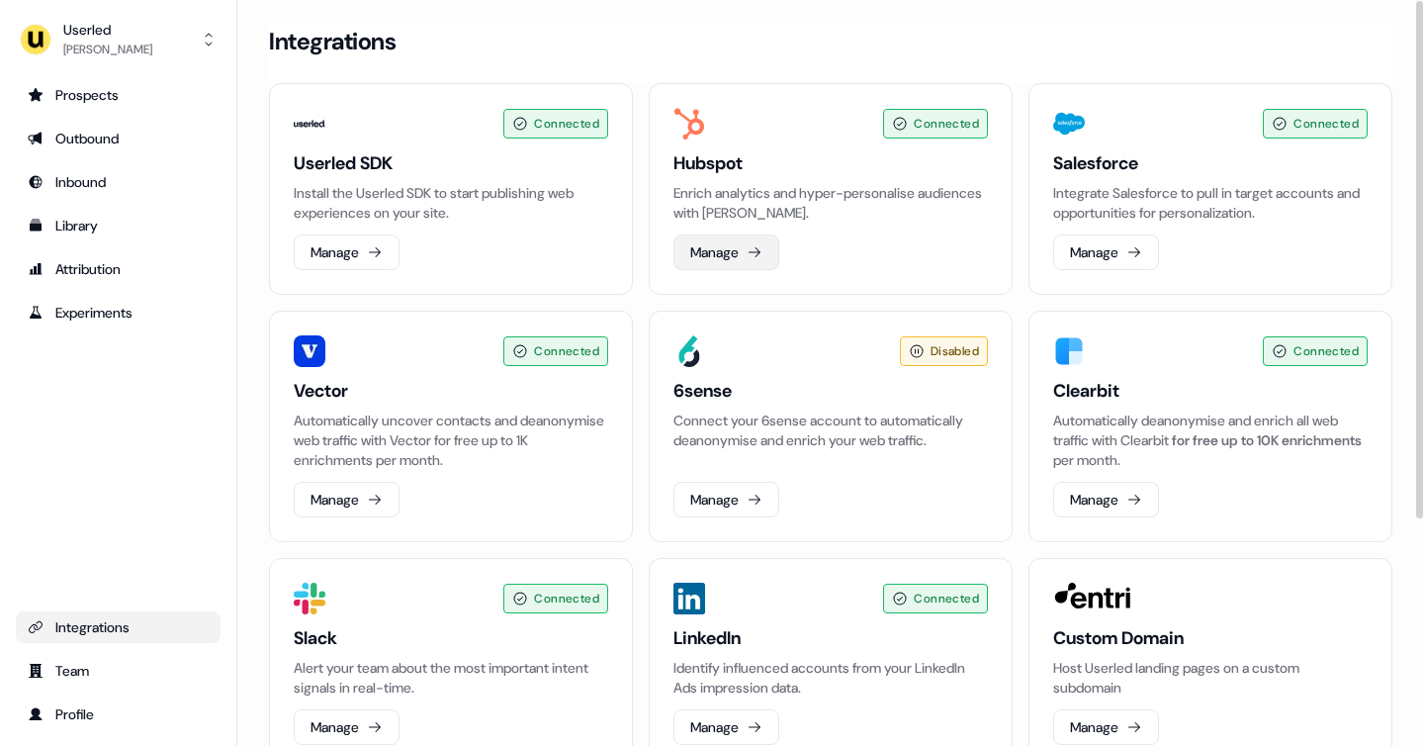
click at [737, 254] on button "Manage" at bounding box center [726, 252] width 106 height 36
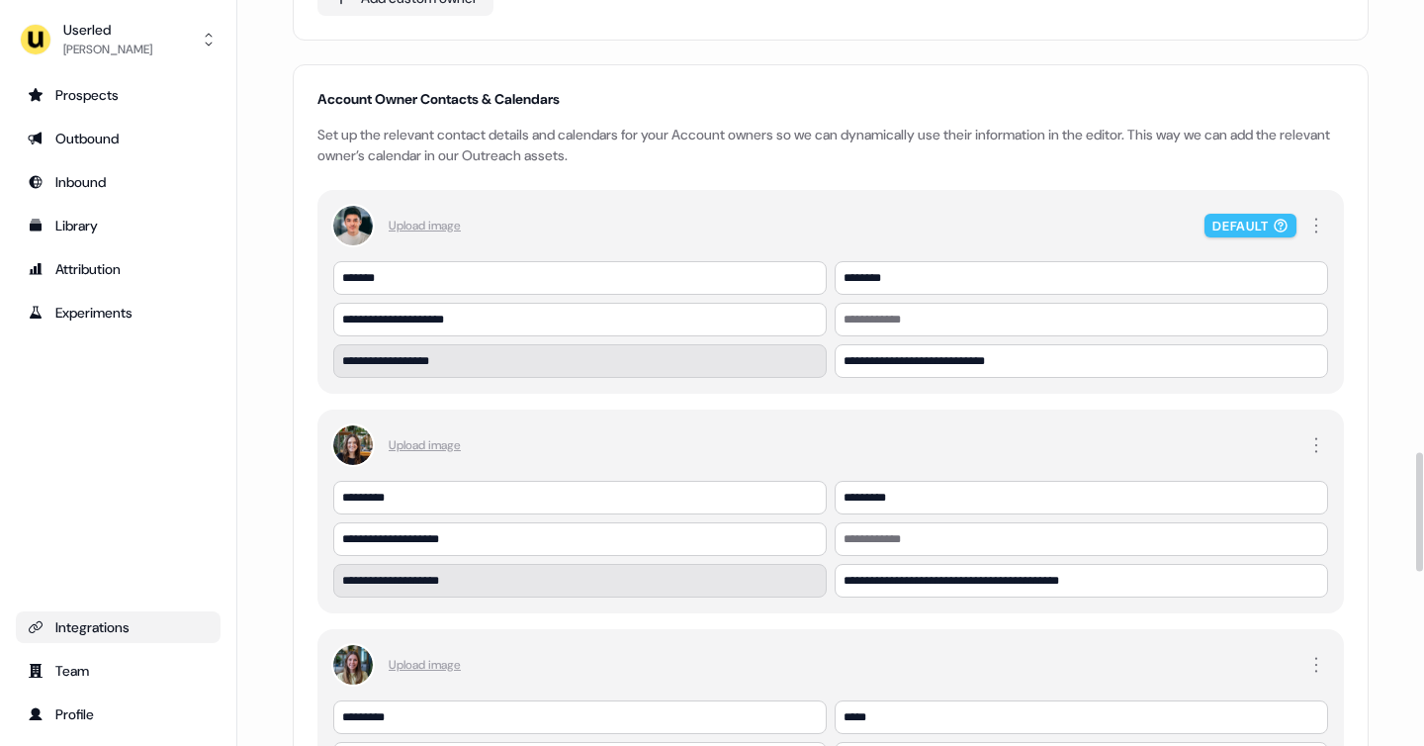
scroll to position [2828, 0]
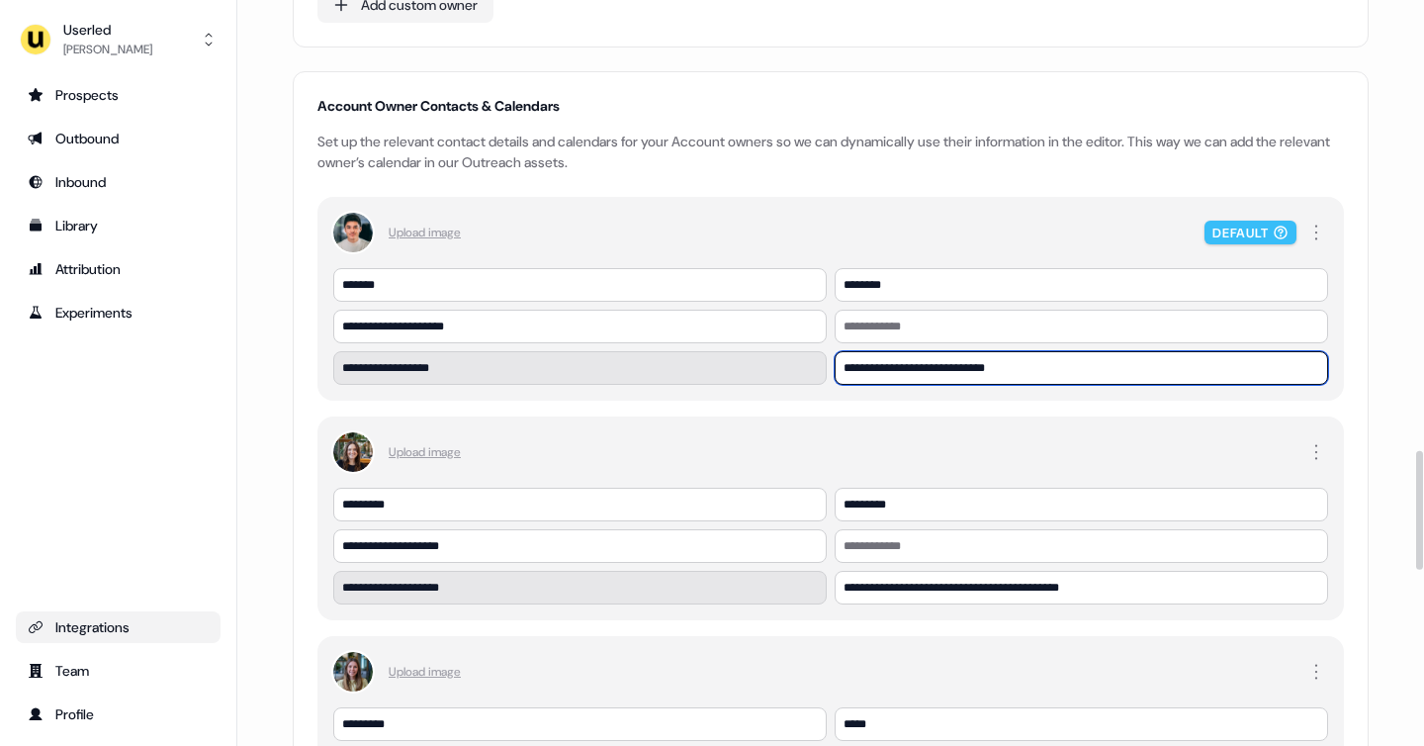
click at [964, 370] on input "**********" at bounding box center [1080, 368] width 493 height 34
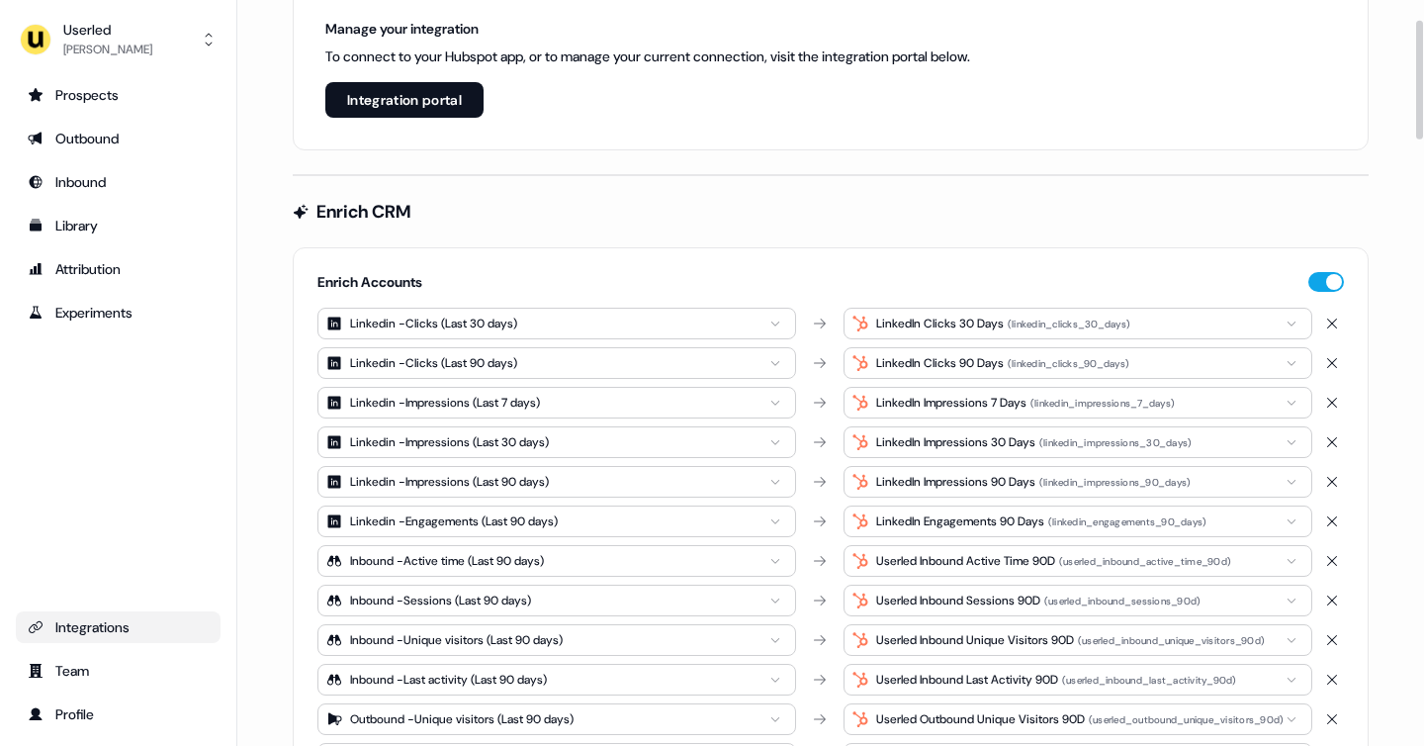
scroll to position [93, 0]
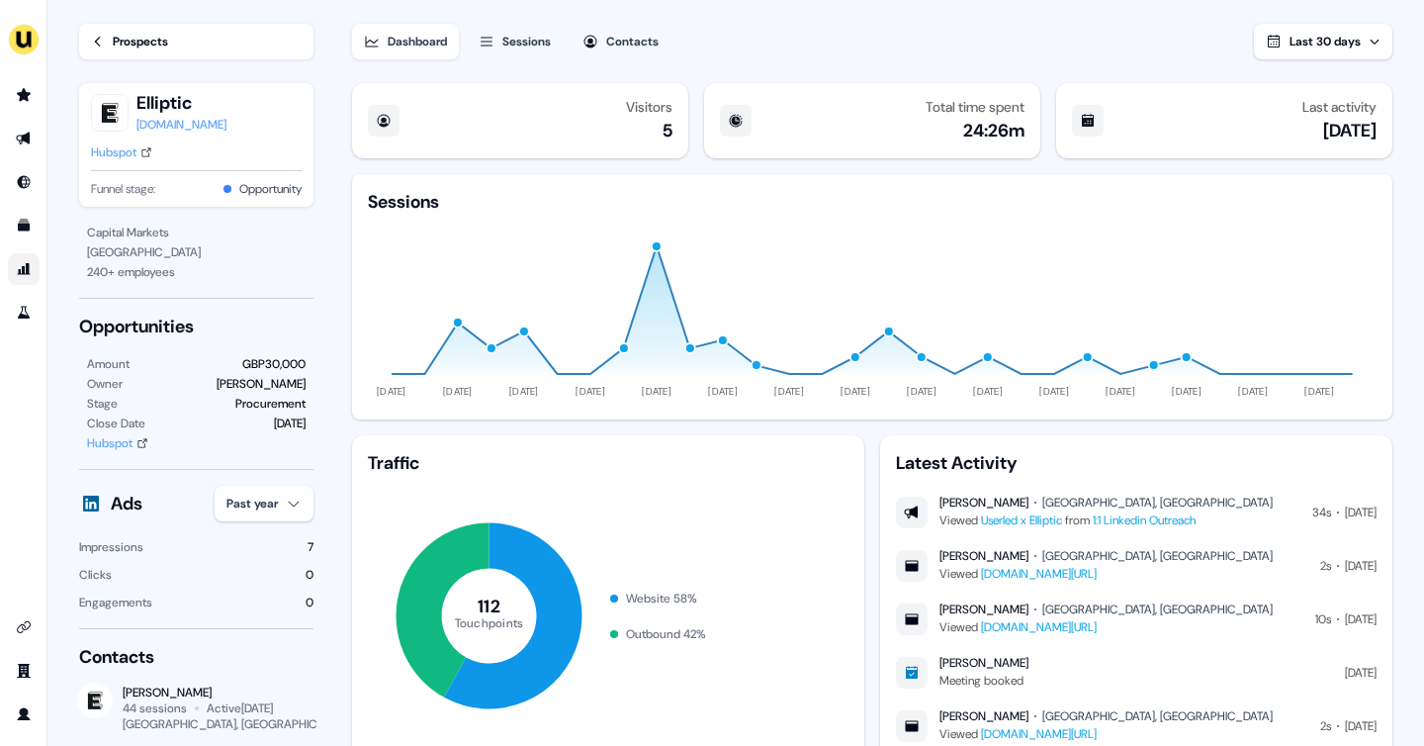
click at [29, 278] on link "Go to attribution" at bounding box center [24, 269] width 32 height 32
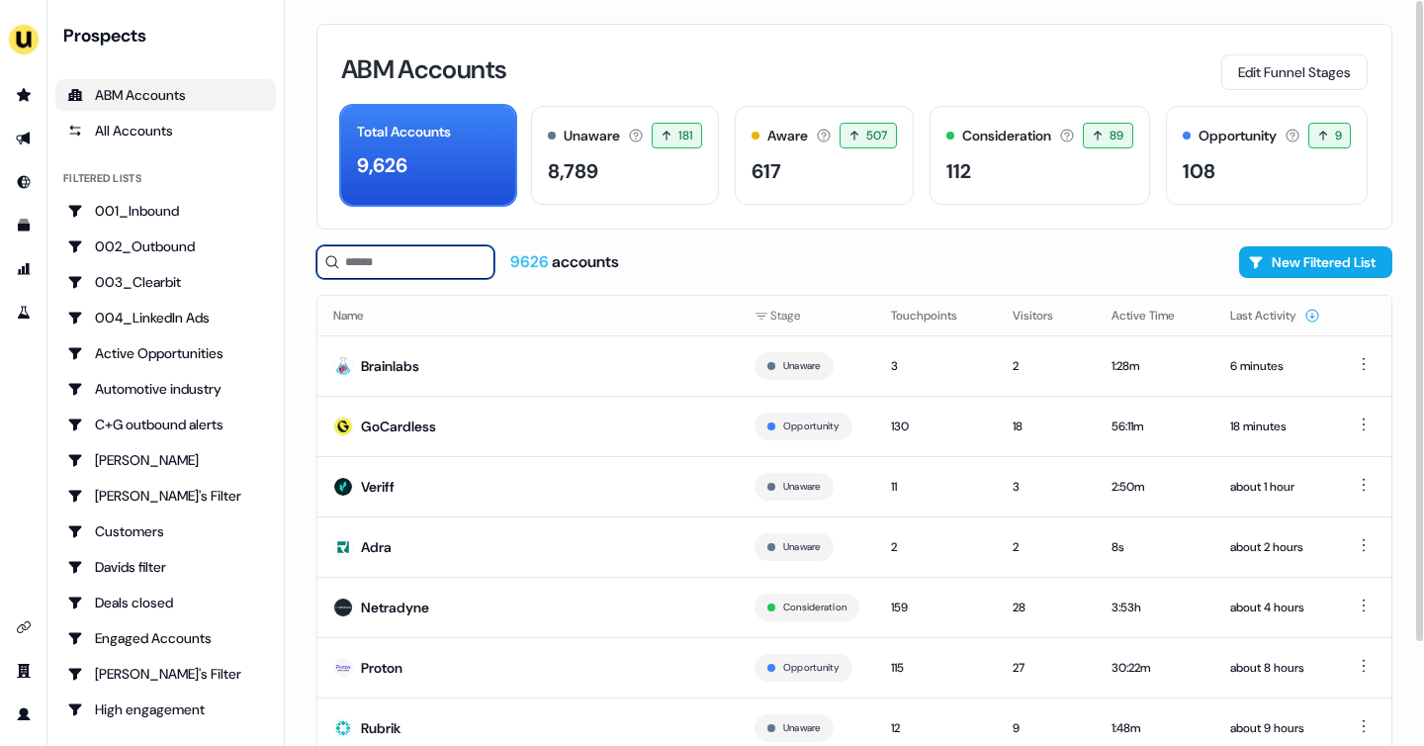
click at [431, 257] on input at bounding box center [405, 262] width 178 height 34
click at [14, 146] on link "Go to outbound experience" at bounding box center [24, 139] width 32 height 32
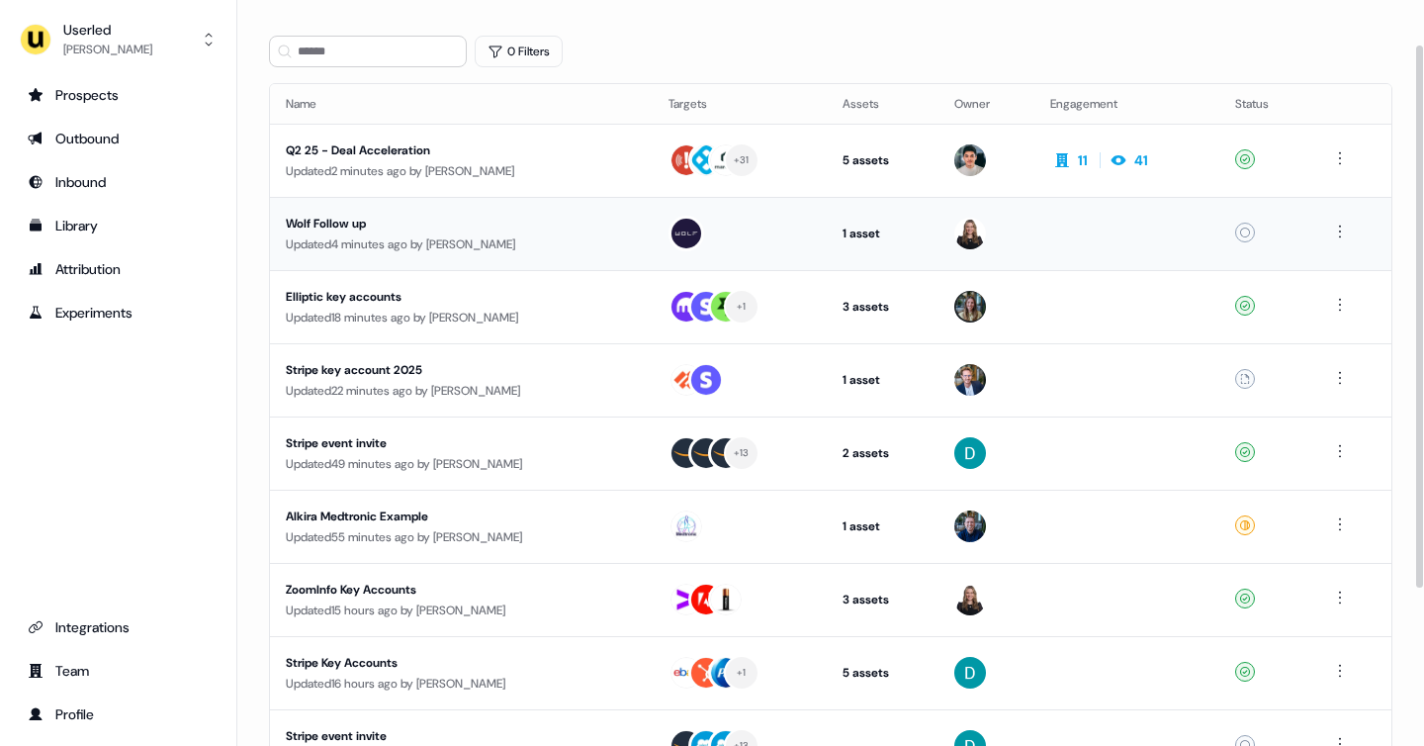
scroll to position [66, 0]
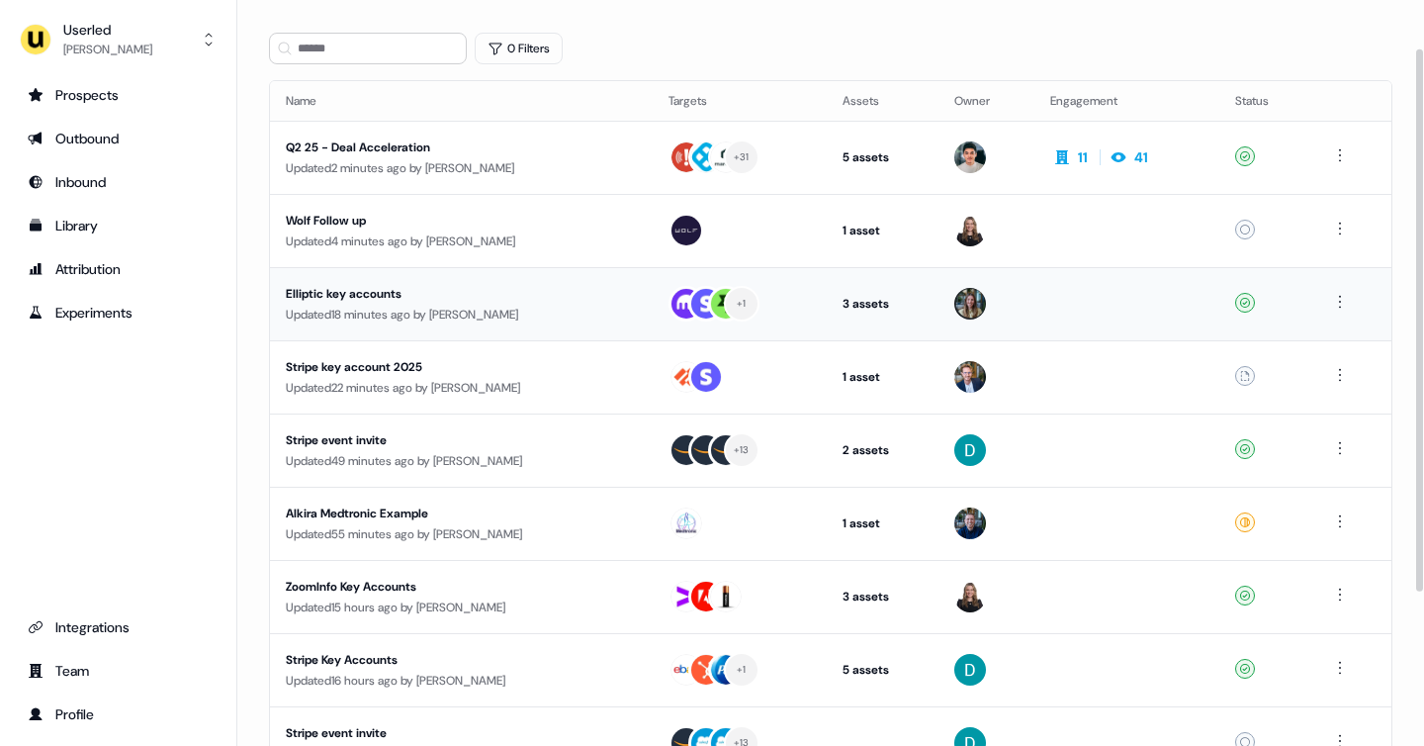
click at [430, 319] on div "Updated 18 minutes ago by [PERSON_NAME]" at bounding box center [461, 315] width 351 height 20
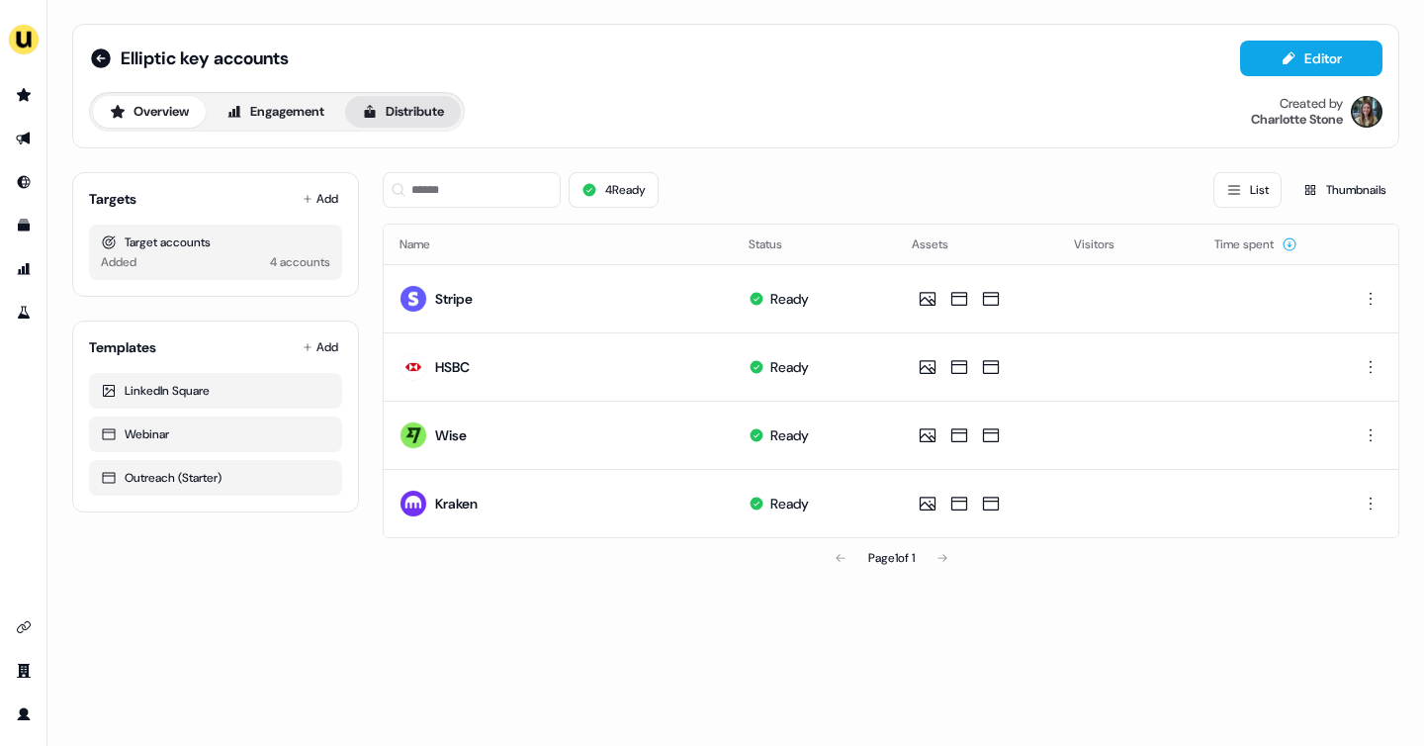
click at [412, 123] on button "Distribute" at bounding box center [403, 112] width 116 height 32
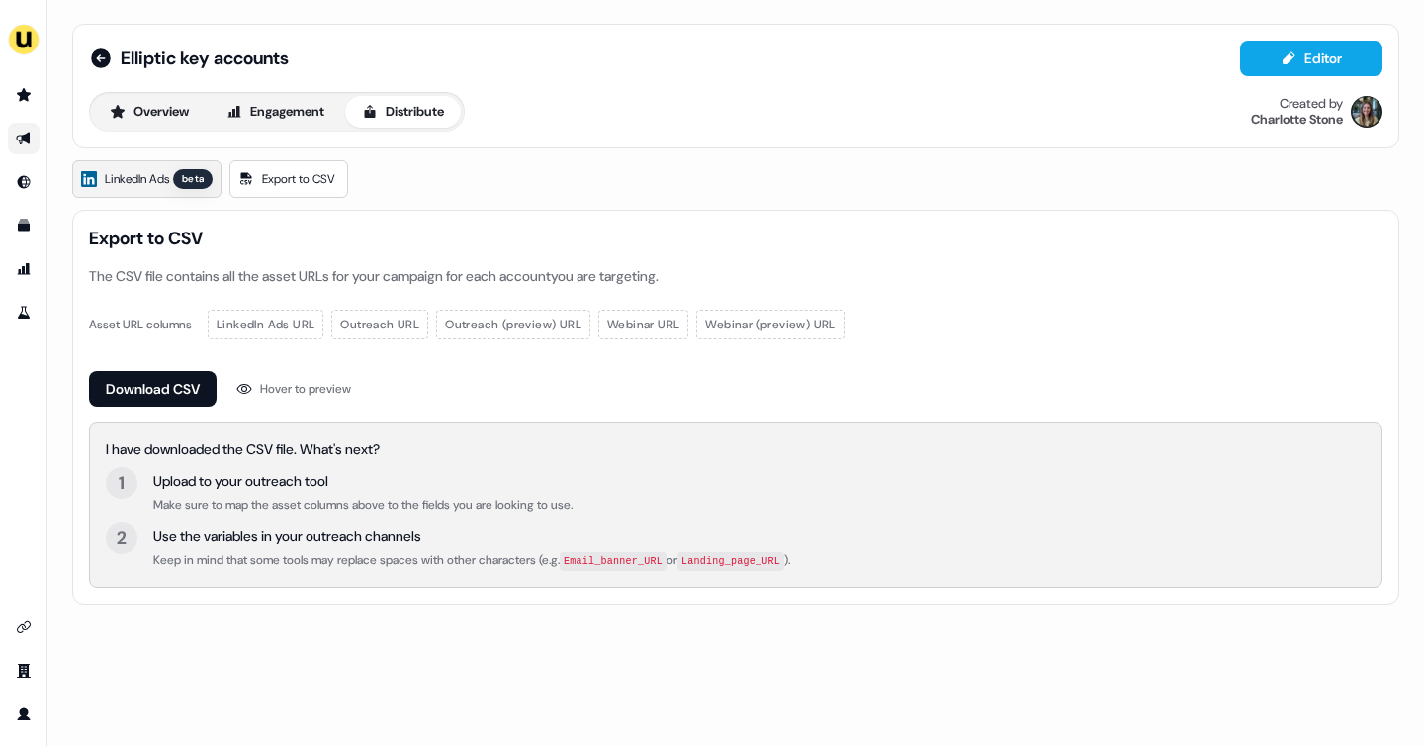
click at [137, 187] on span "LinkedIn Ads" at bounding box center [137, 179] width 64 height 20
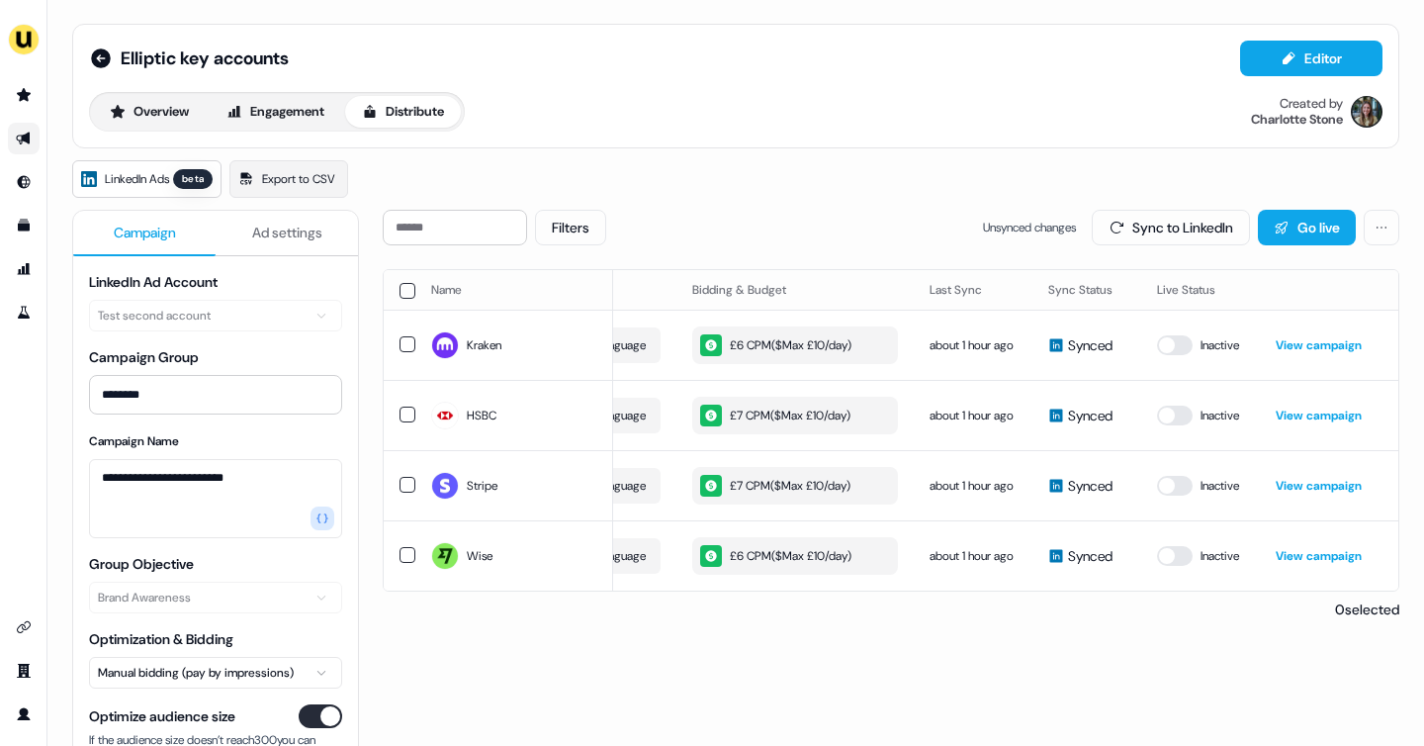
click at [280, 232] on span "Ad settings" at bounding box center [287, 232] width 70 height 20
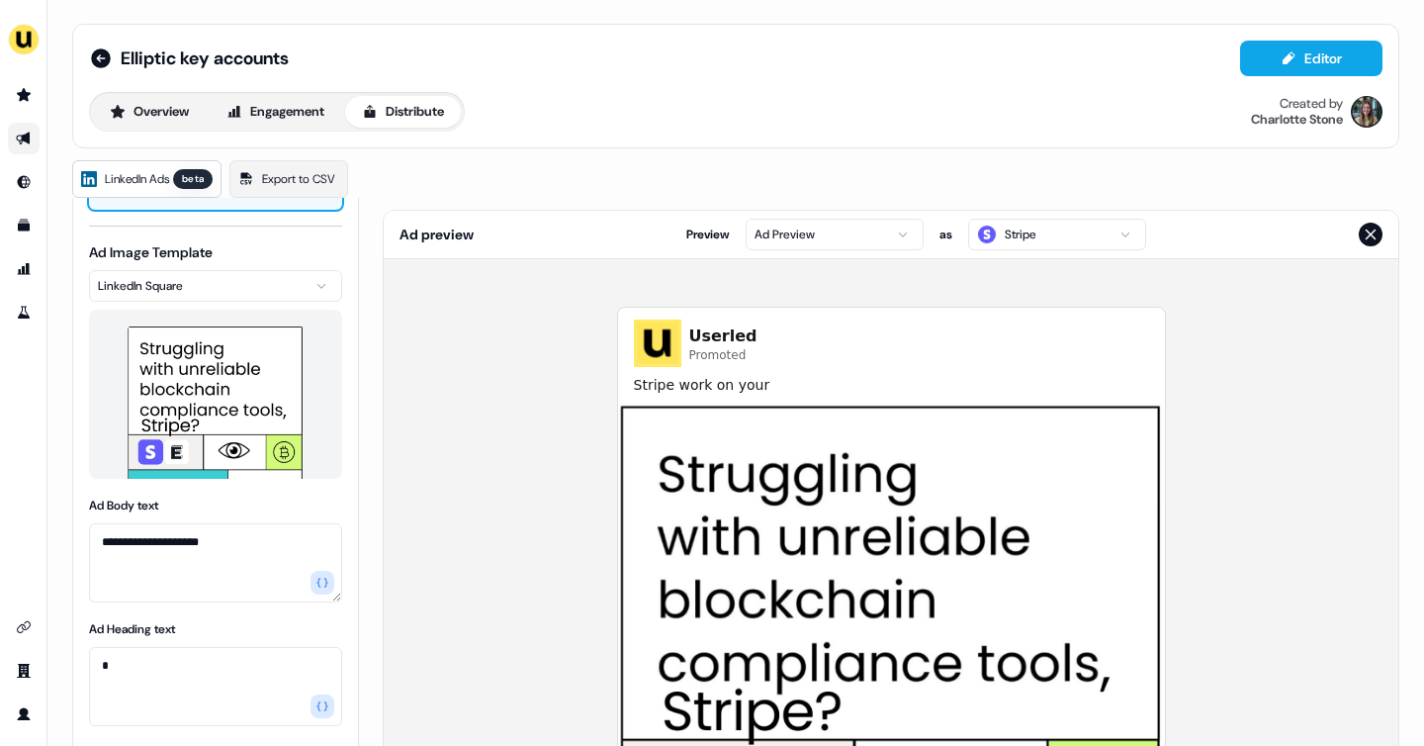
scroll to position [133, 0]
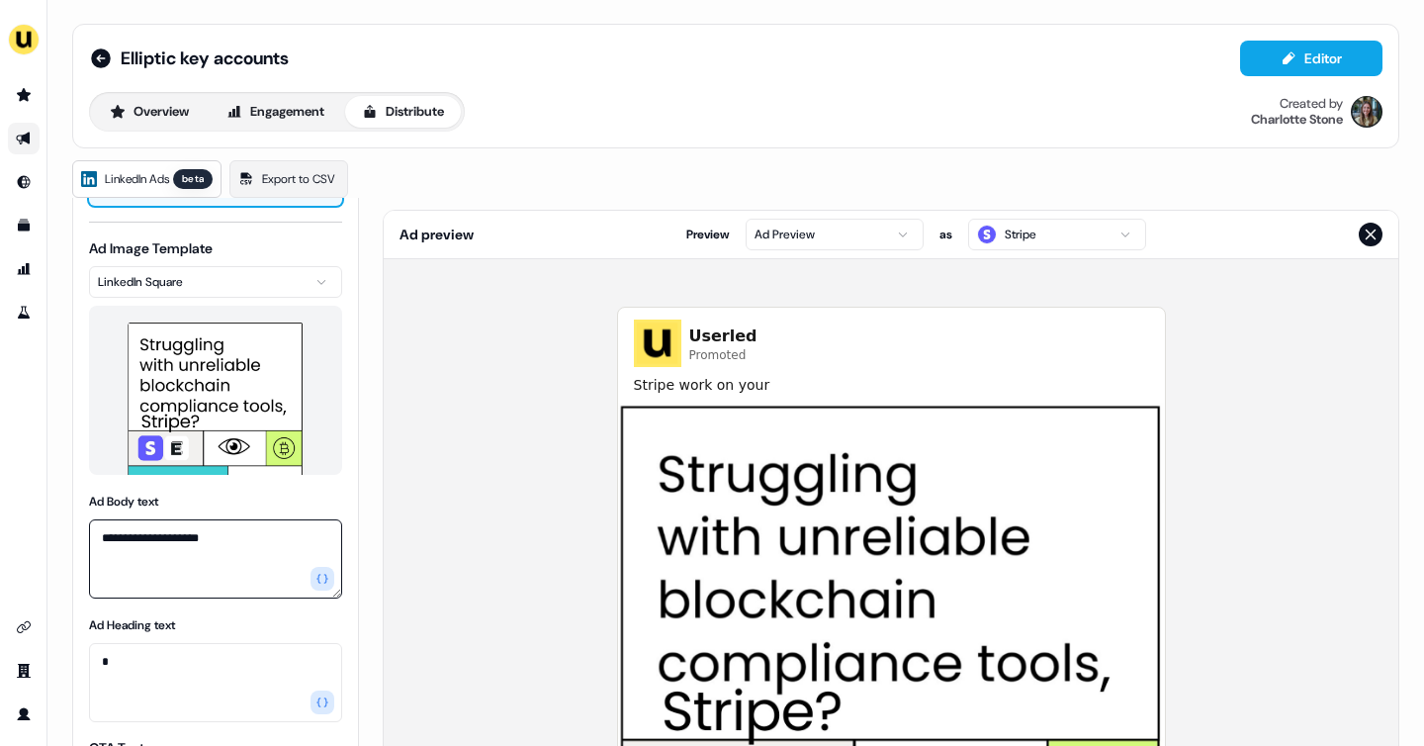
click at [166, 535] on textarea "**********" at bounding box center [215, 558] width 253 height 79
click at [322, 575] on icon "button" at bounding box center [322, 578] width 12 height 12
